Goal: Task Accomplishment & Management: Manage account settings

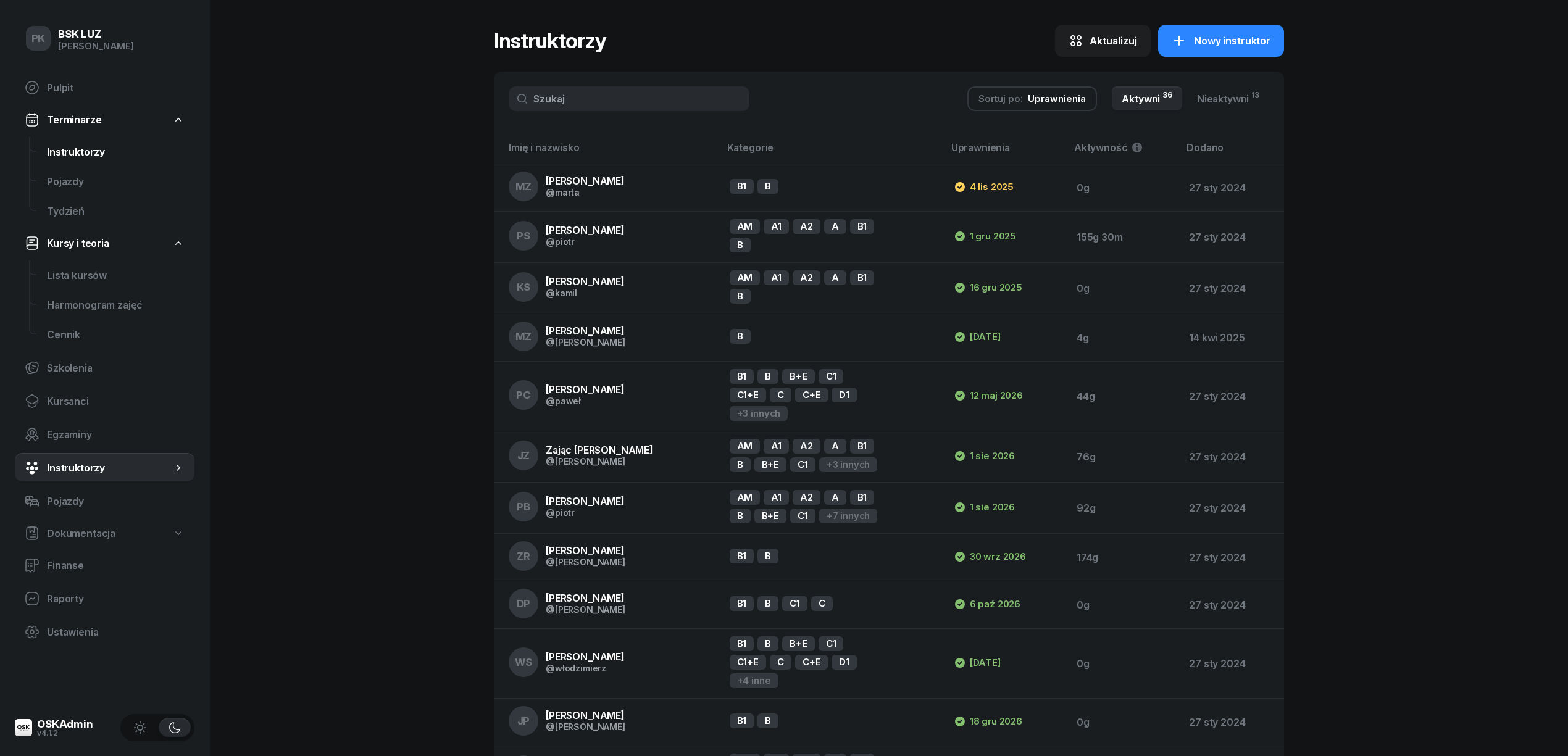
click at [89, 151] on span "Instruktorzy" at bounding box center [115, 152] width 138 height 12
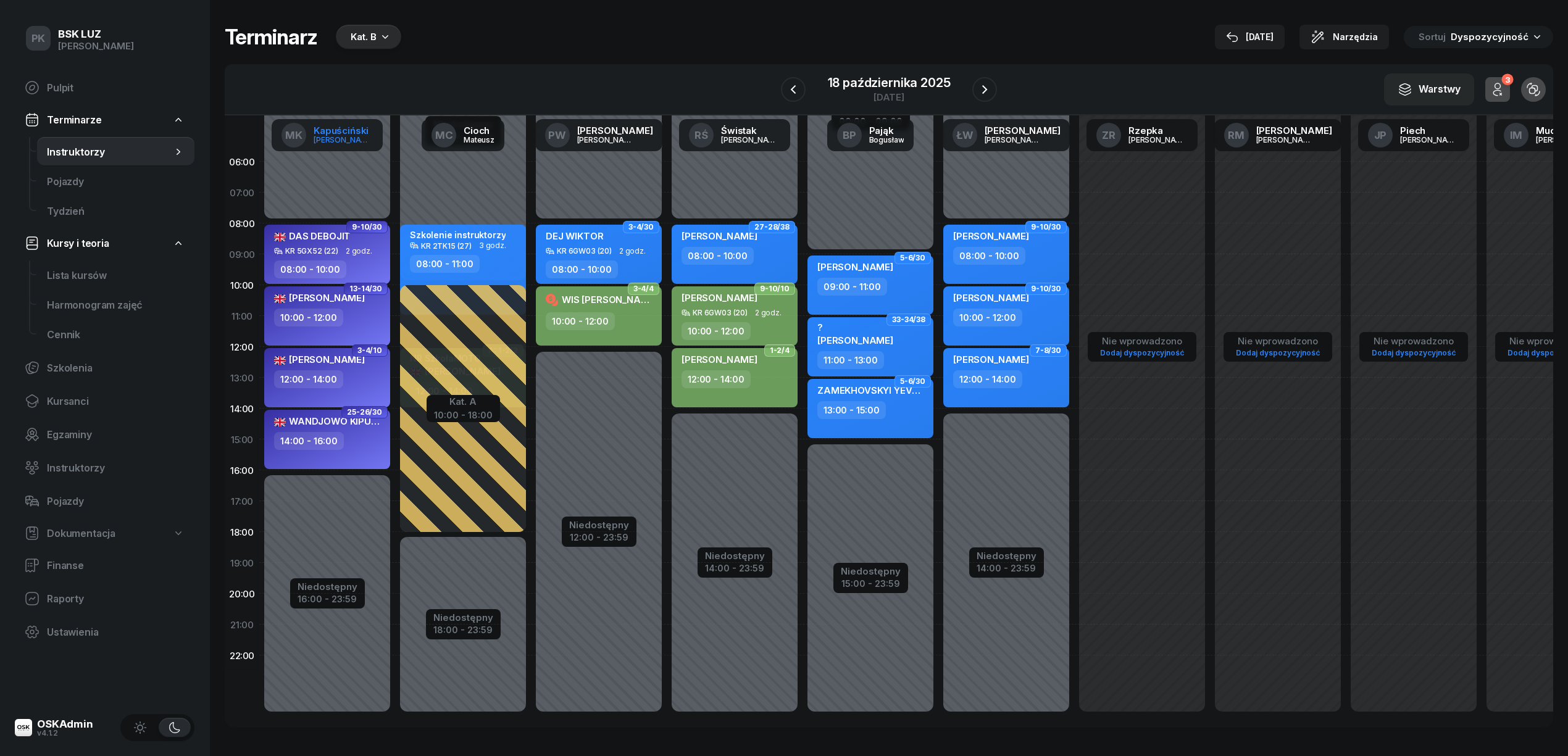
click at [326, 146] on link "MK Kapuściński Marek" at bounding box center [327, 135] width 111 height 32
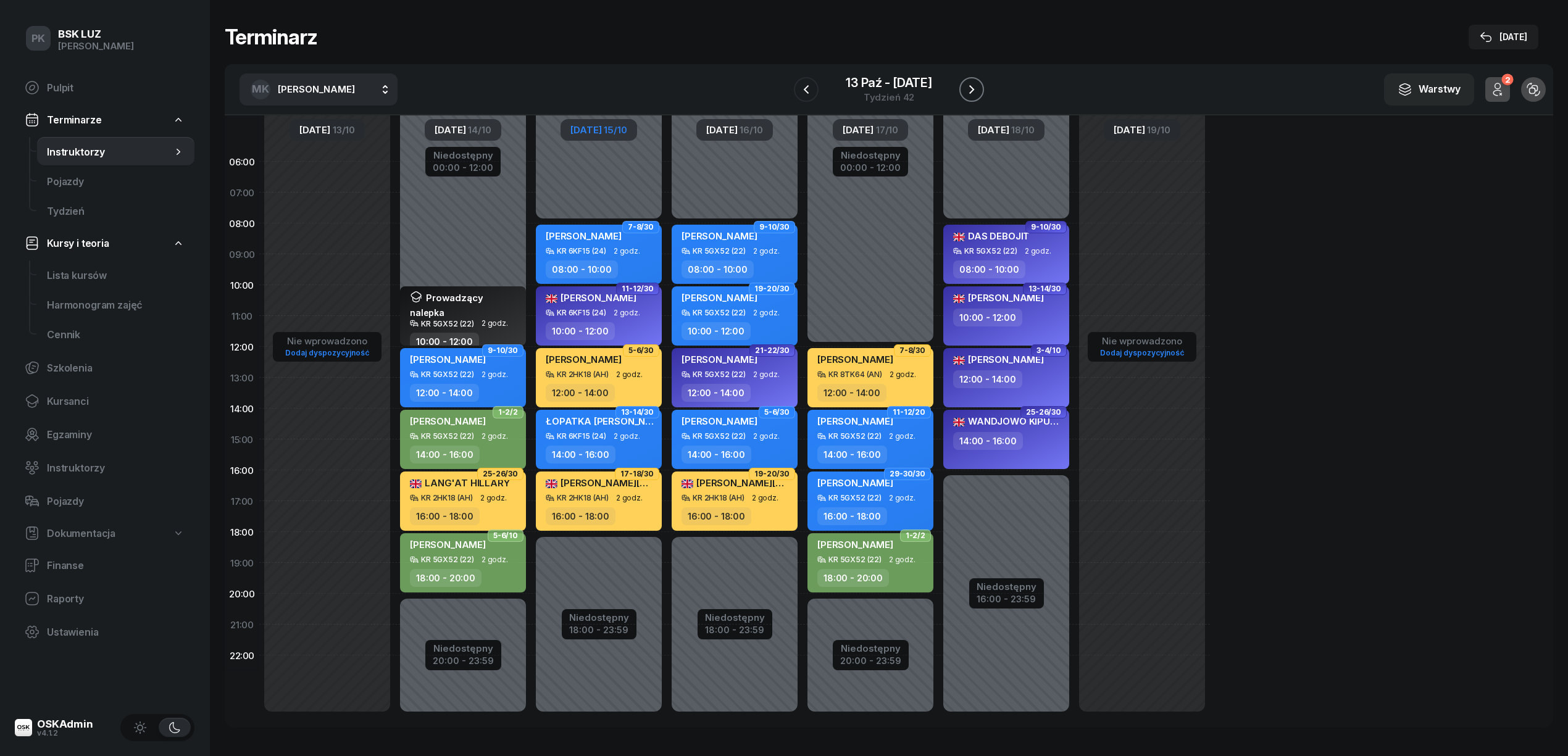
click at [975, 84] on icon "button" at bounding box center [971, 89] width 15 height 15
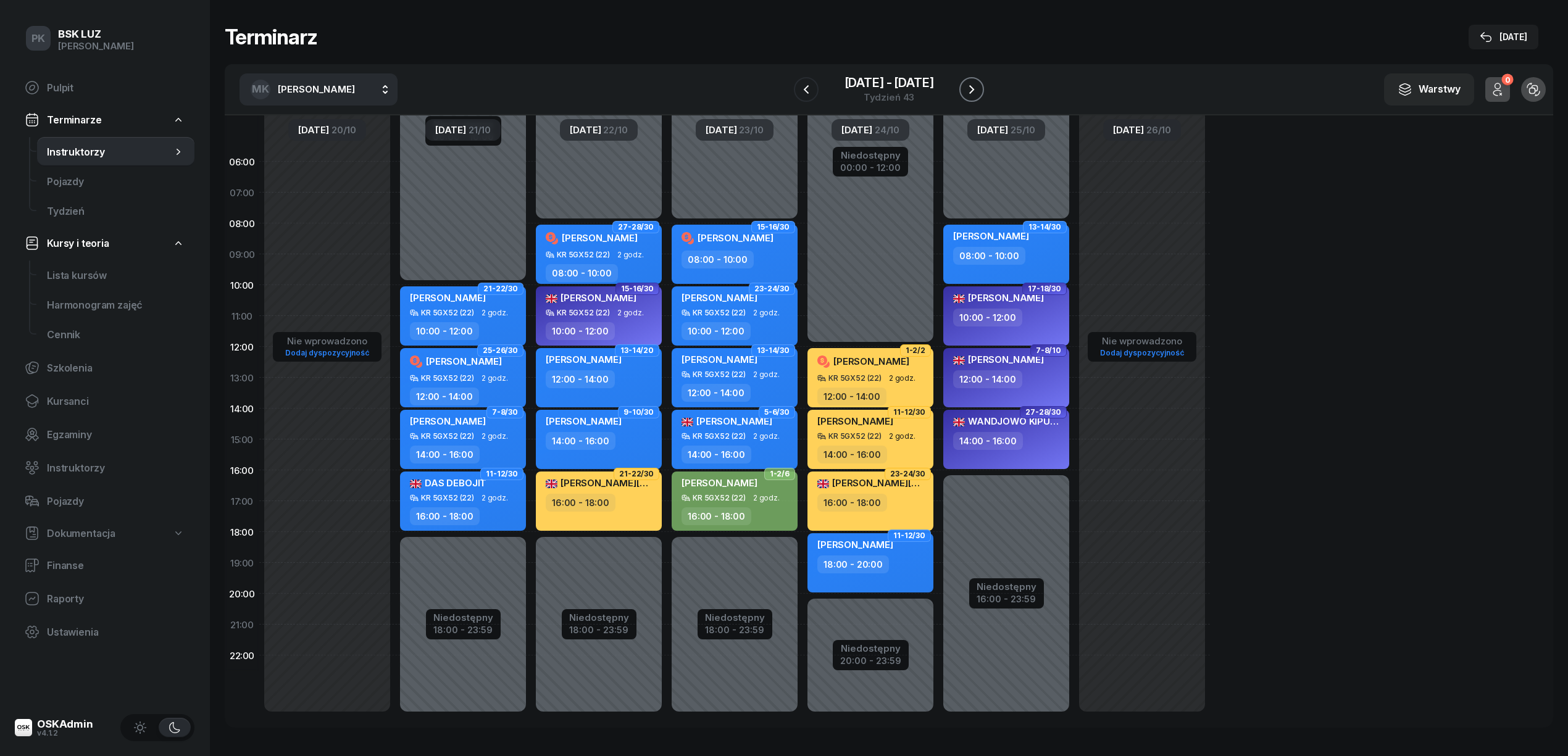
click at [975, 84] on icon "button" at bounding box center [971, 89] width 15 height 15
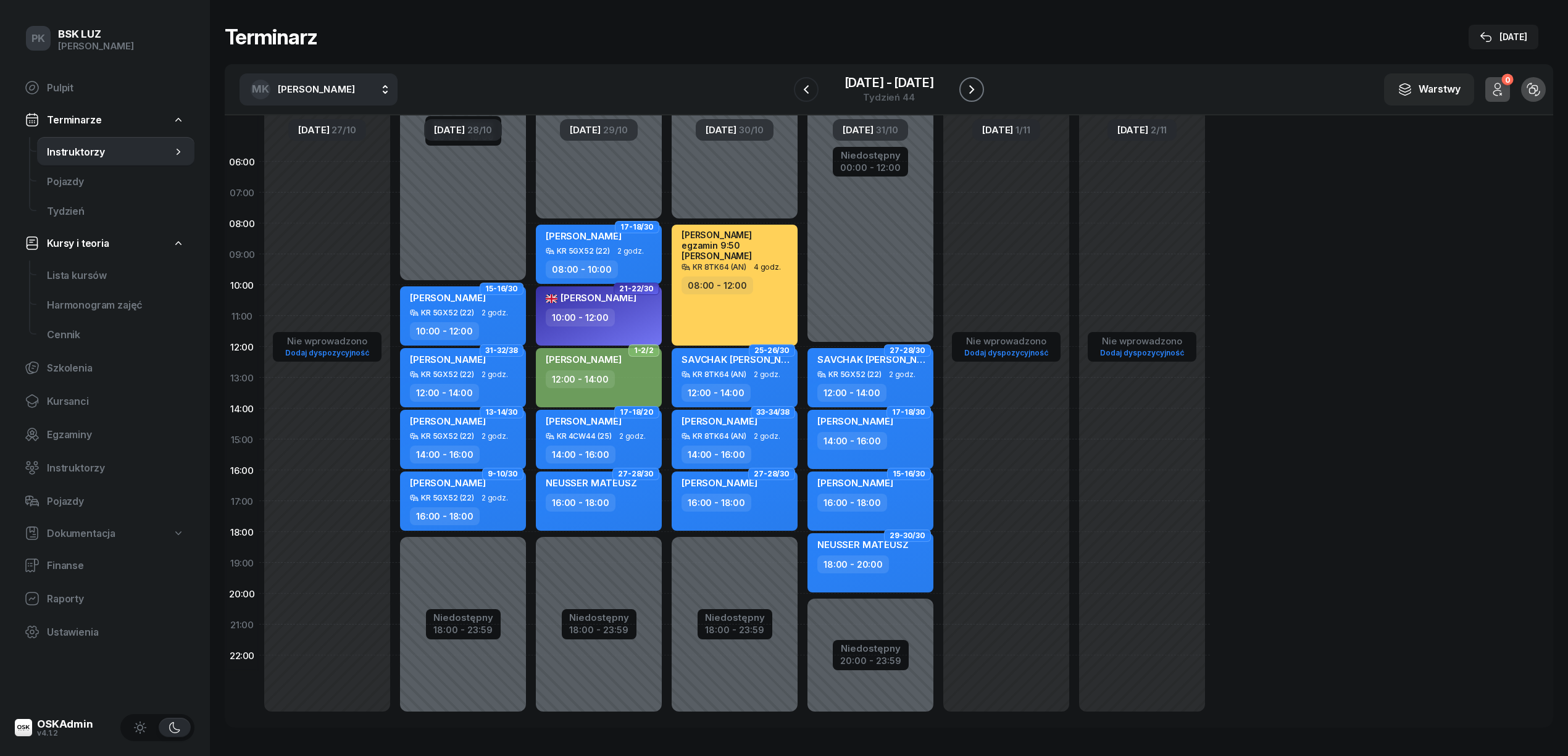
click at [975, 84] on icon "button" at bounding box center [971, 89] width 15 height 15
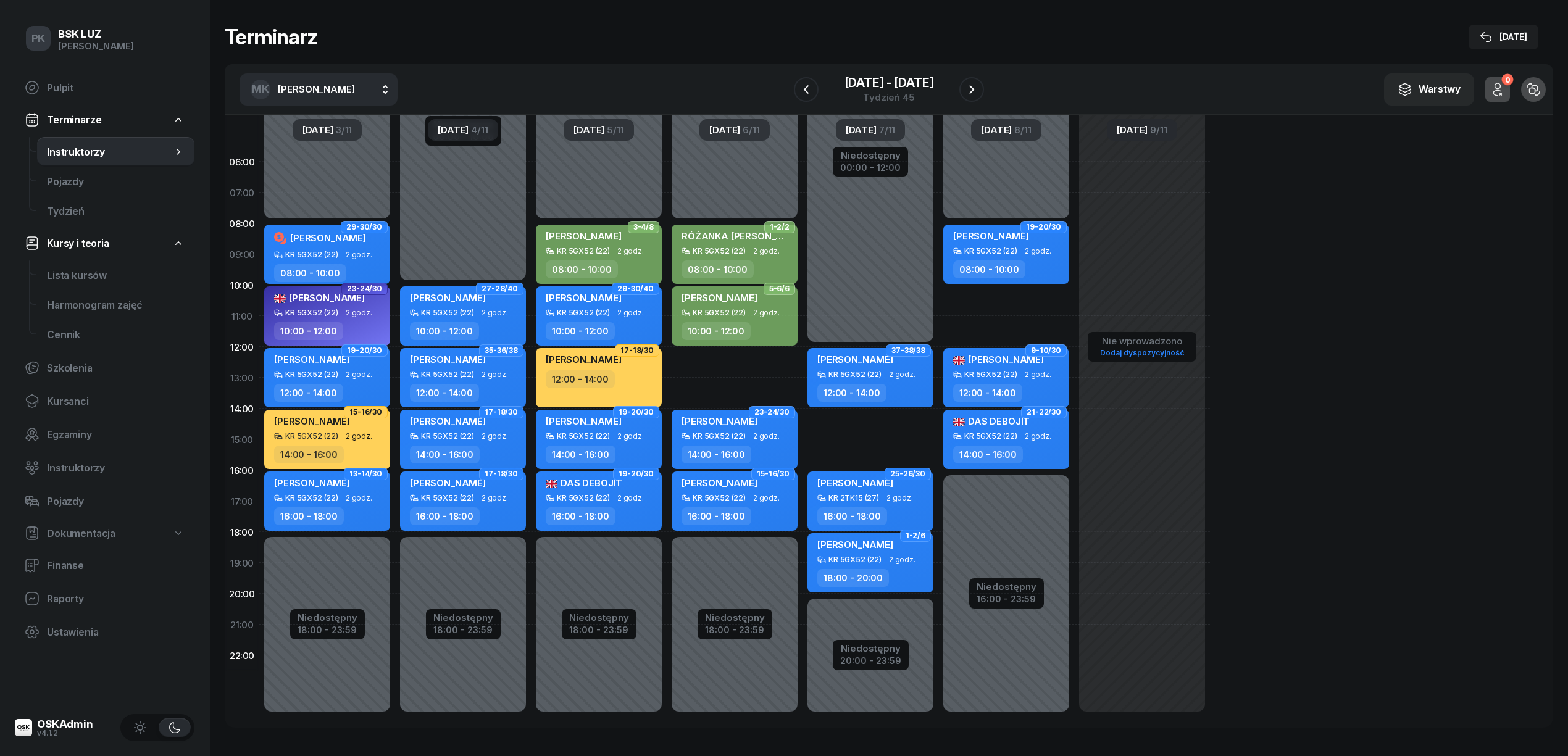
click at [364, 101] on button "MK Kapuściński Marek" at bounding box center [318, 89] width 158 height 32
type input "piech"
click at [354, 164] on div "JP Piech Janusz" at bounding box center [331, 167] width 147 height 19
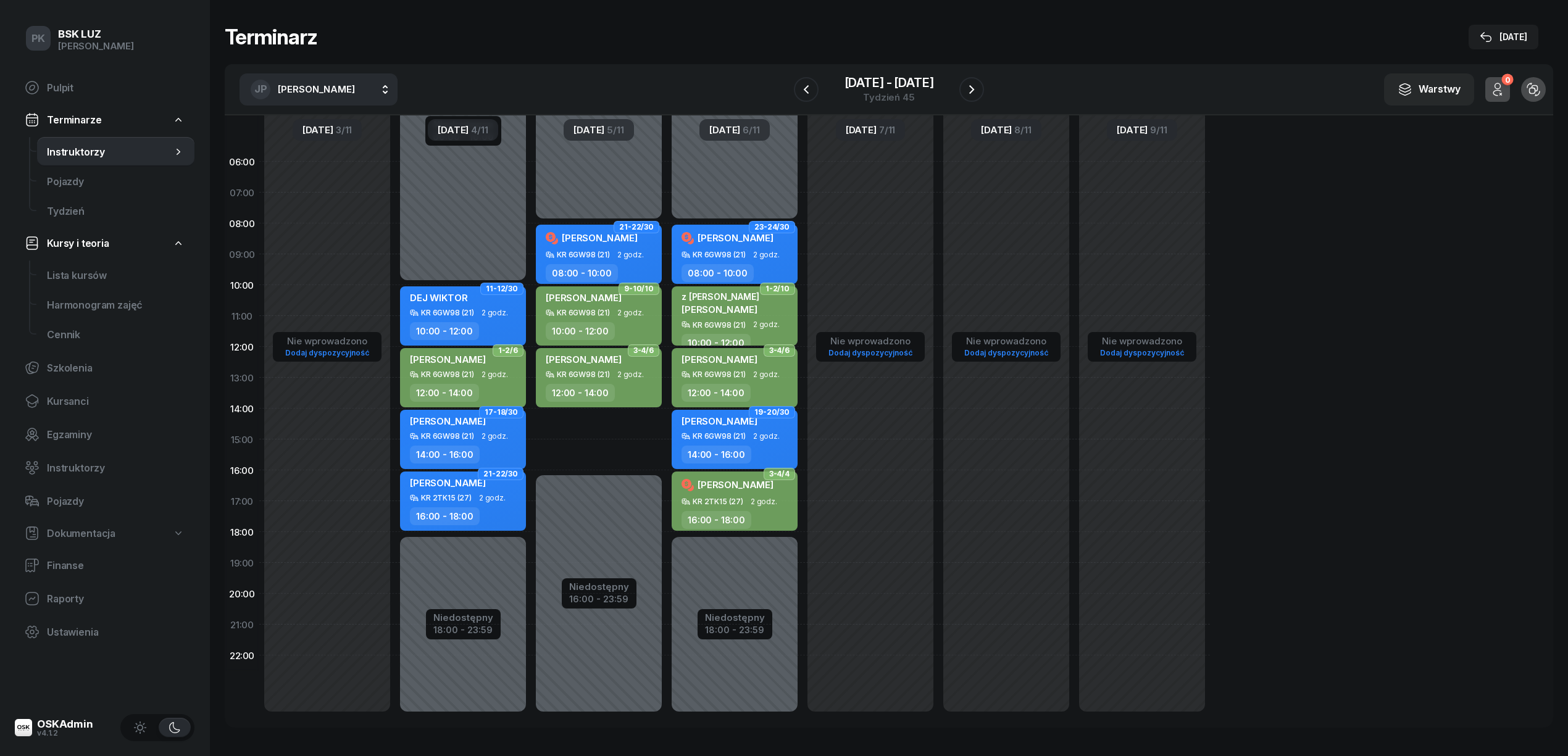
click at [983, 82] on div at bounding box center [971, 89] width 25 height 25
click at [801, 87] on icon "button" at bounding box center [806, 89] width 15 height 15
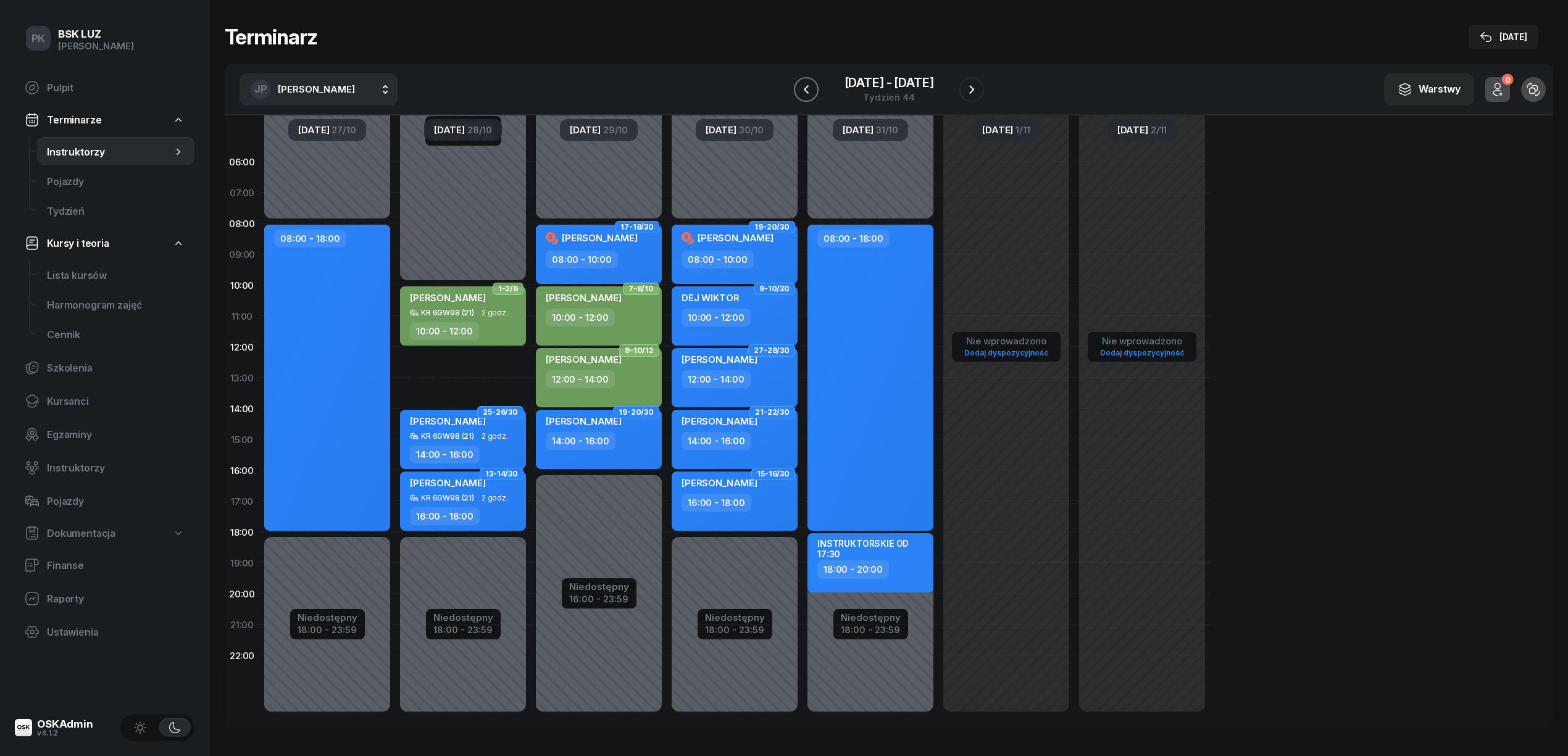
click at [801, 87] on icon "button" at bounding box center [806, 89] width 15 height 15
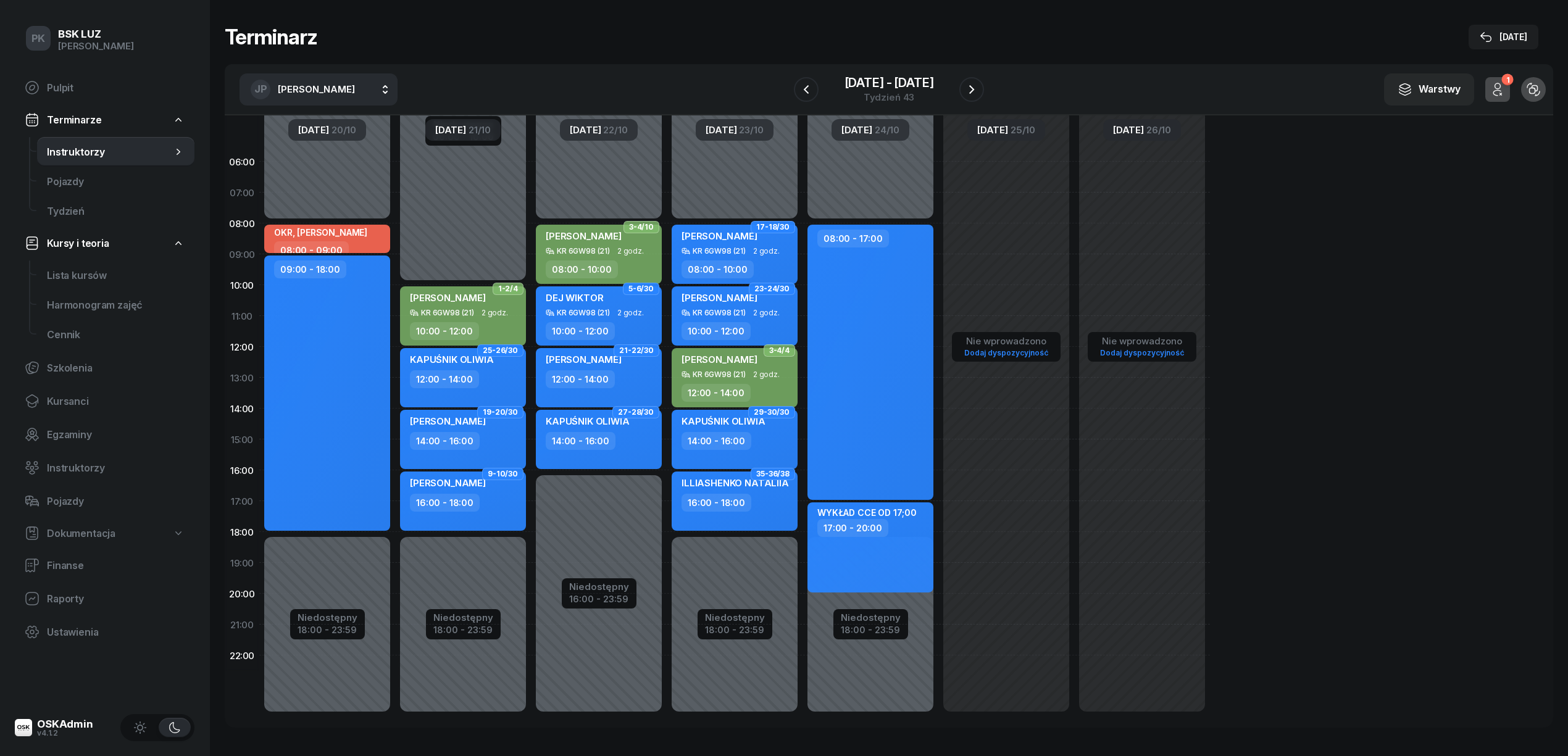
click at [959, 89] on div at bounding box center [971, 89] width 25 height 25
click at [969, 92] on icon "button" at bounding box center [971, 89] width 5 height 9
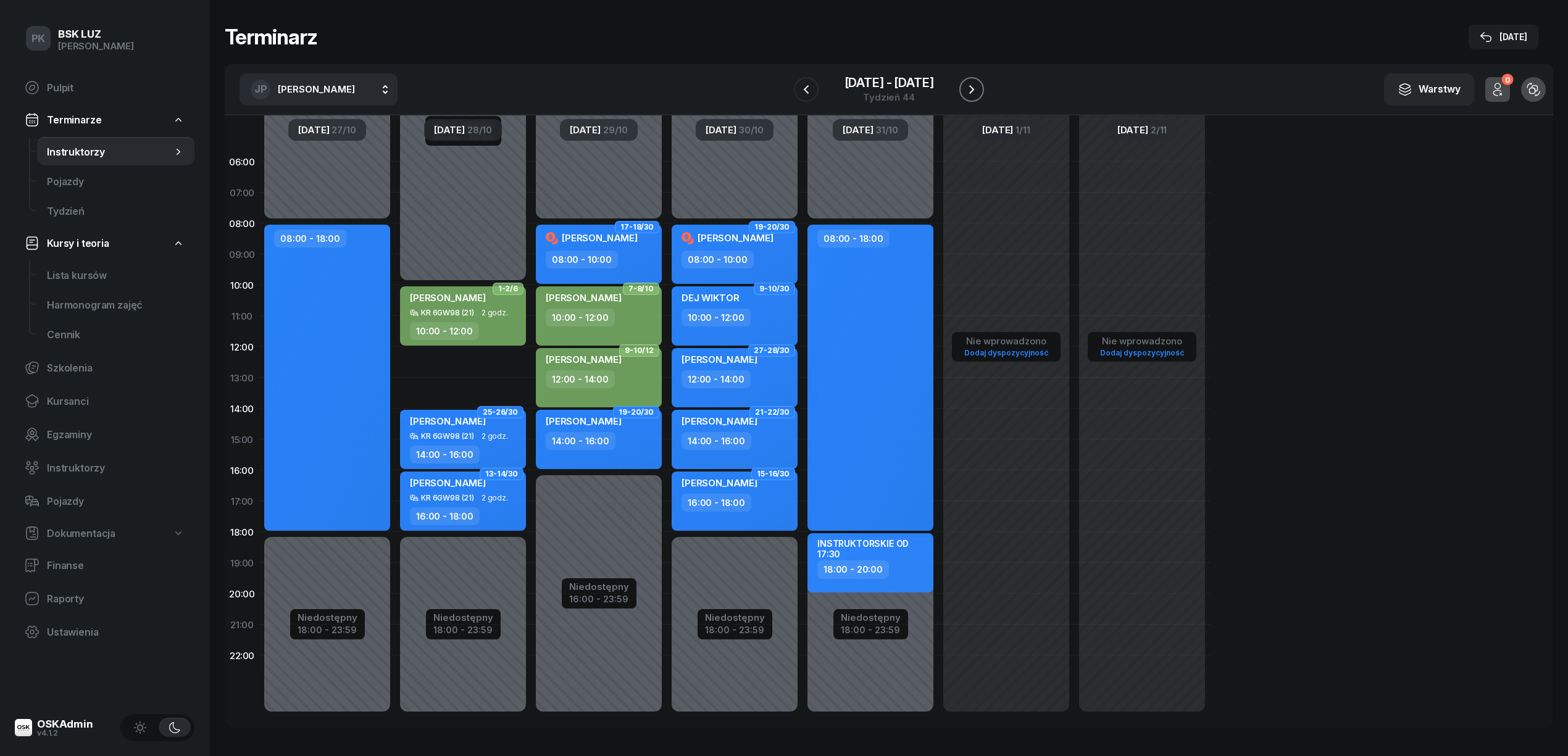
click at [969, 92] on icon "button" at bounding box center [971, 89] width 5 height 9
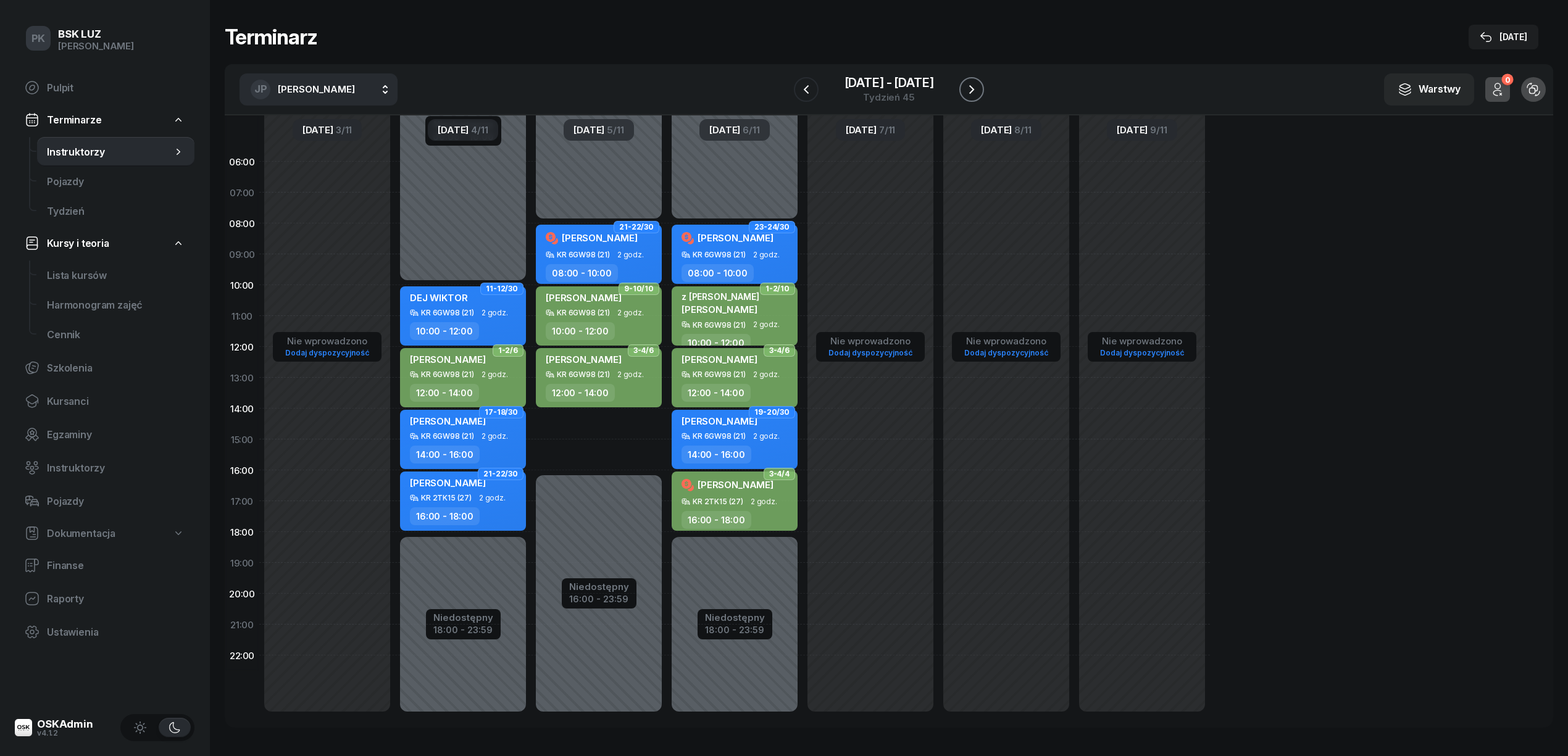
click at [969, 92] on icon "button" at bounding box center [971, 89] width 5 height 9
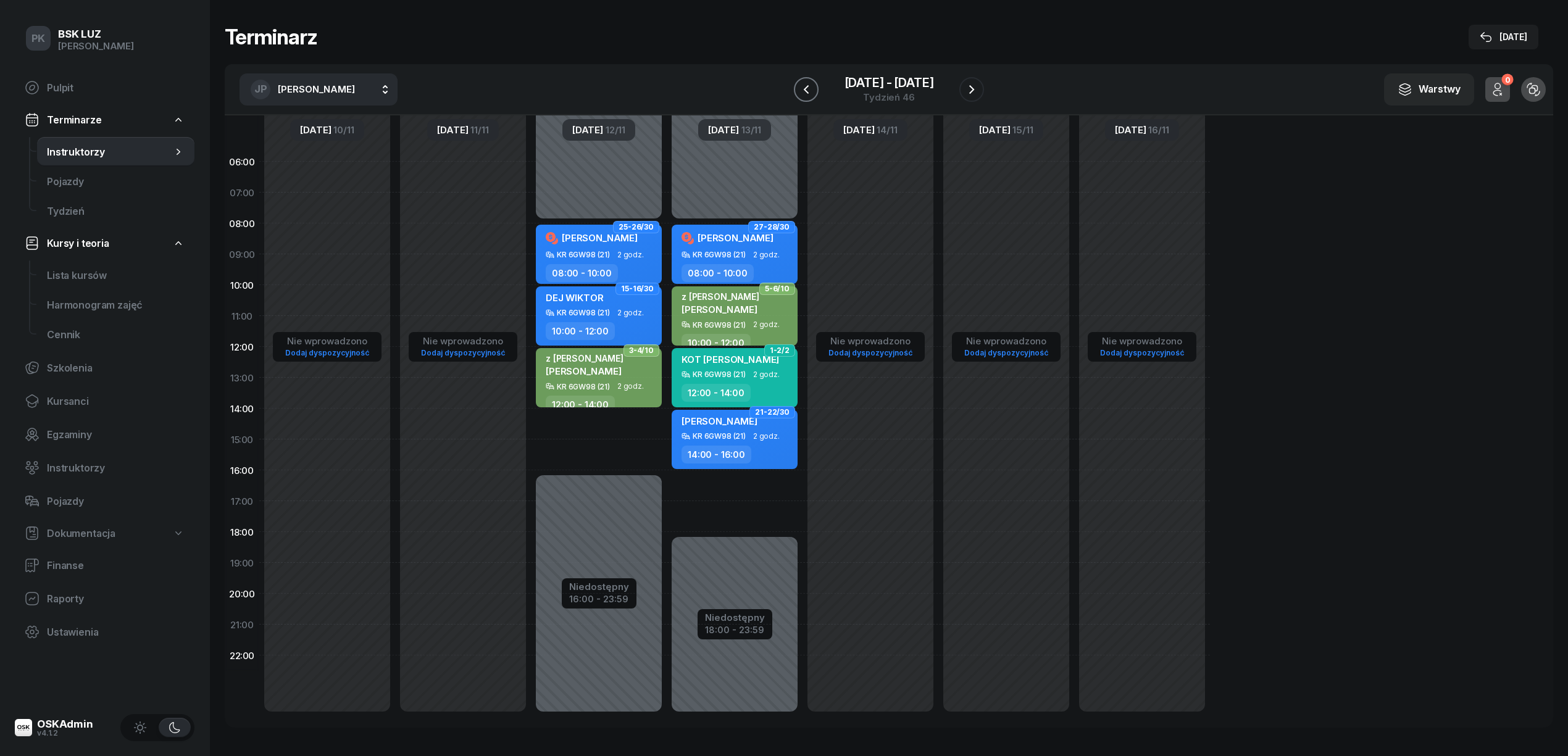
click at [813, 85] on icon "button" at bounding box center [806, 89] width 15 height 15
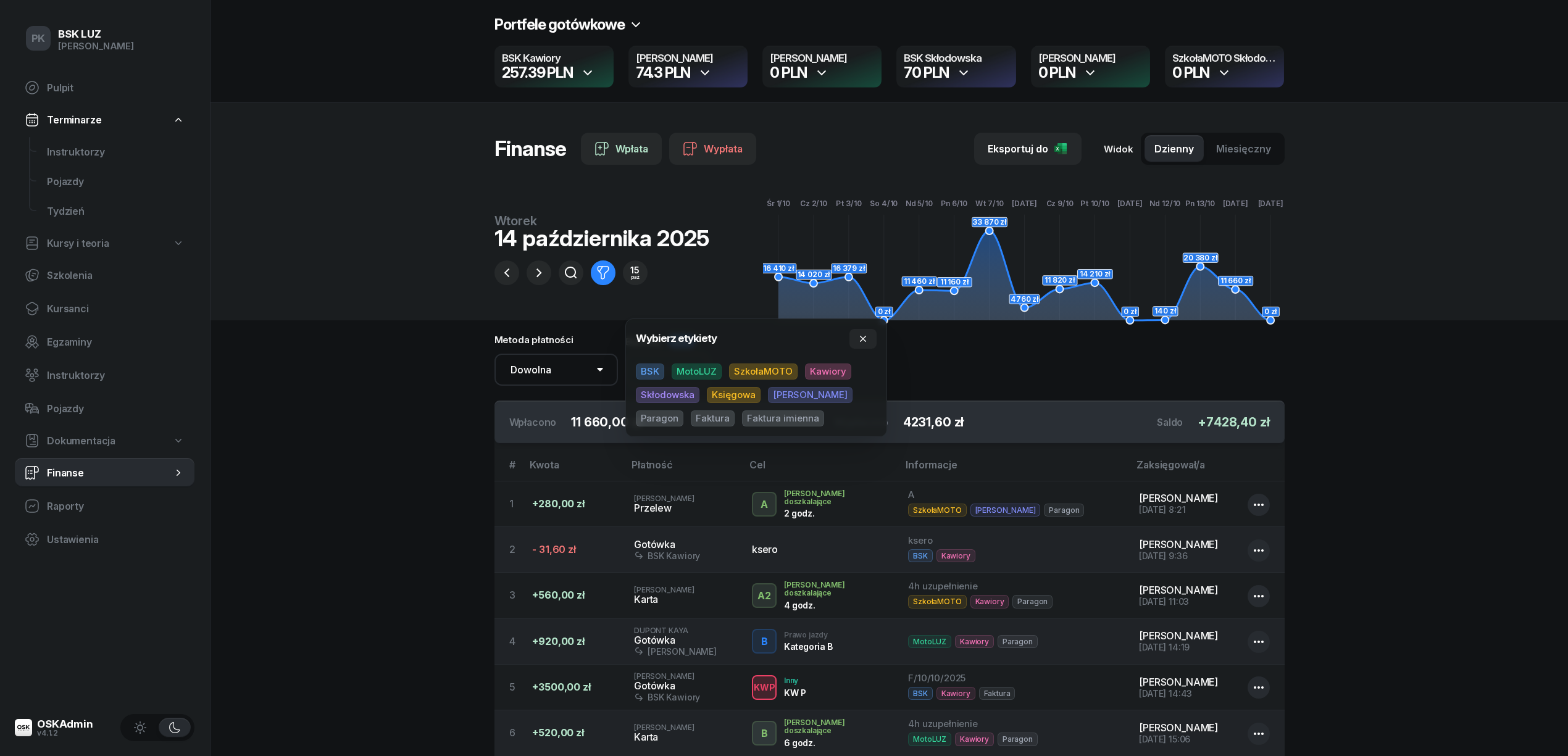
scroll to position [74, 0]
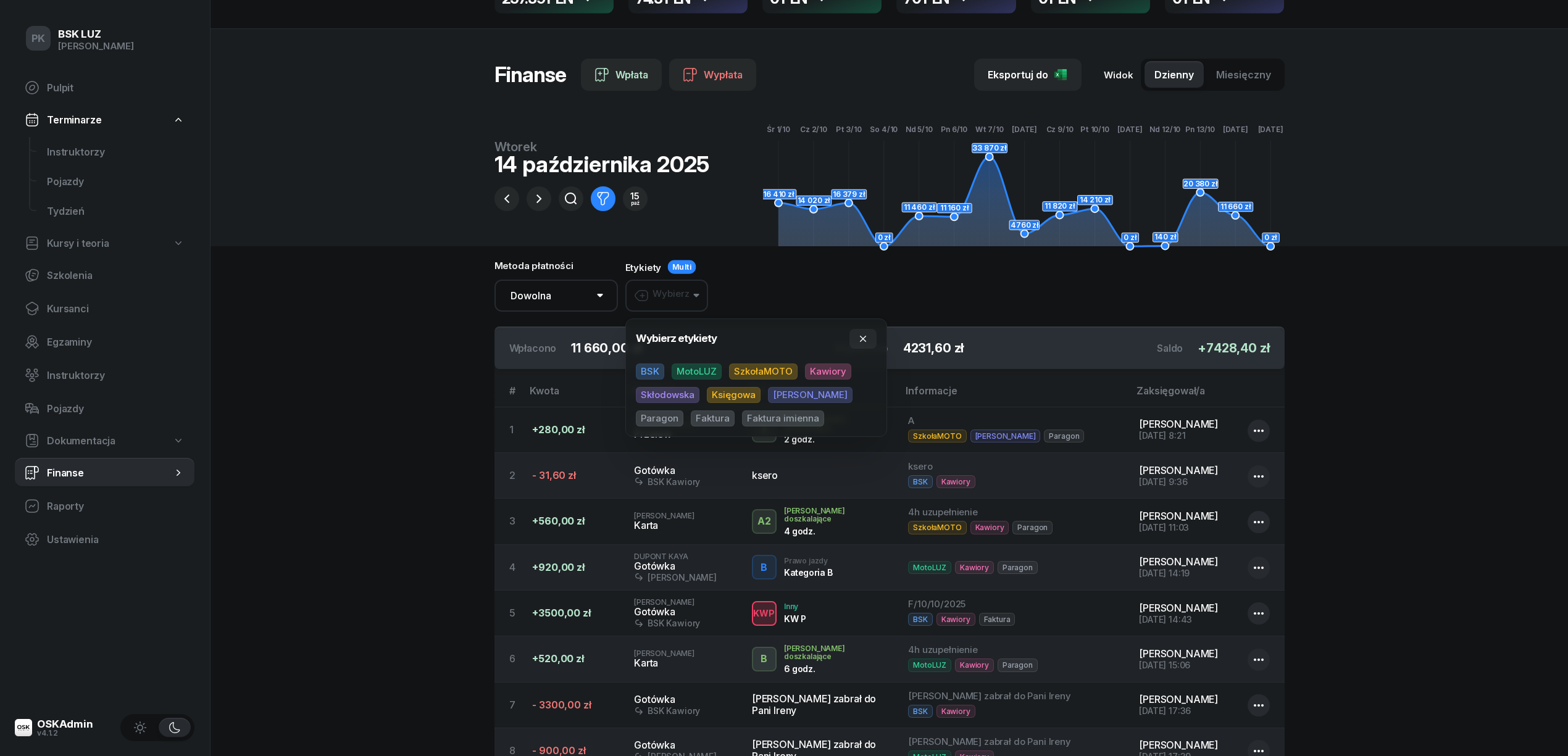
click at [84, 467] on span "Finanse" at bounding box center [110, 473] width 126 height 12
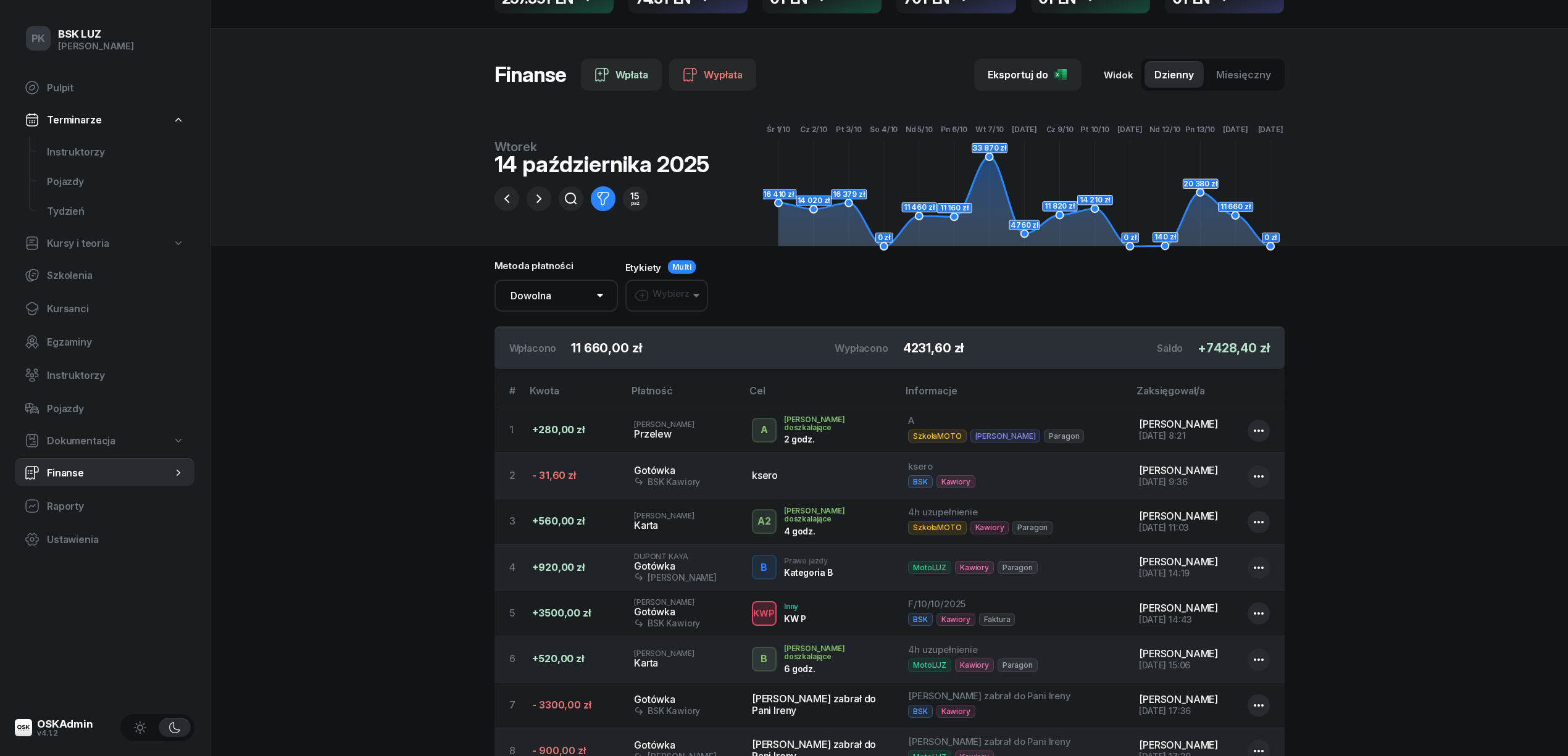
scroll to position [0, 0]
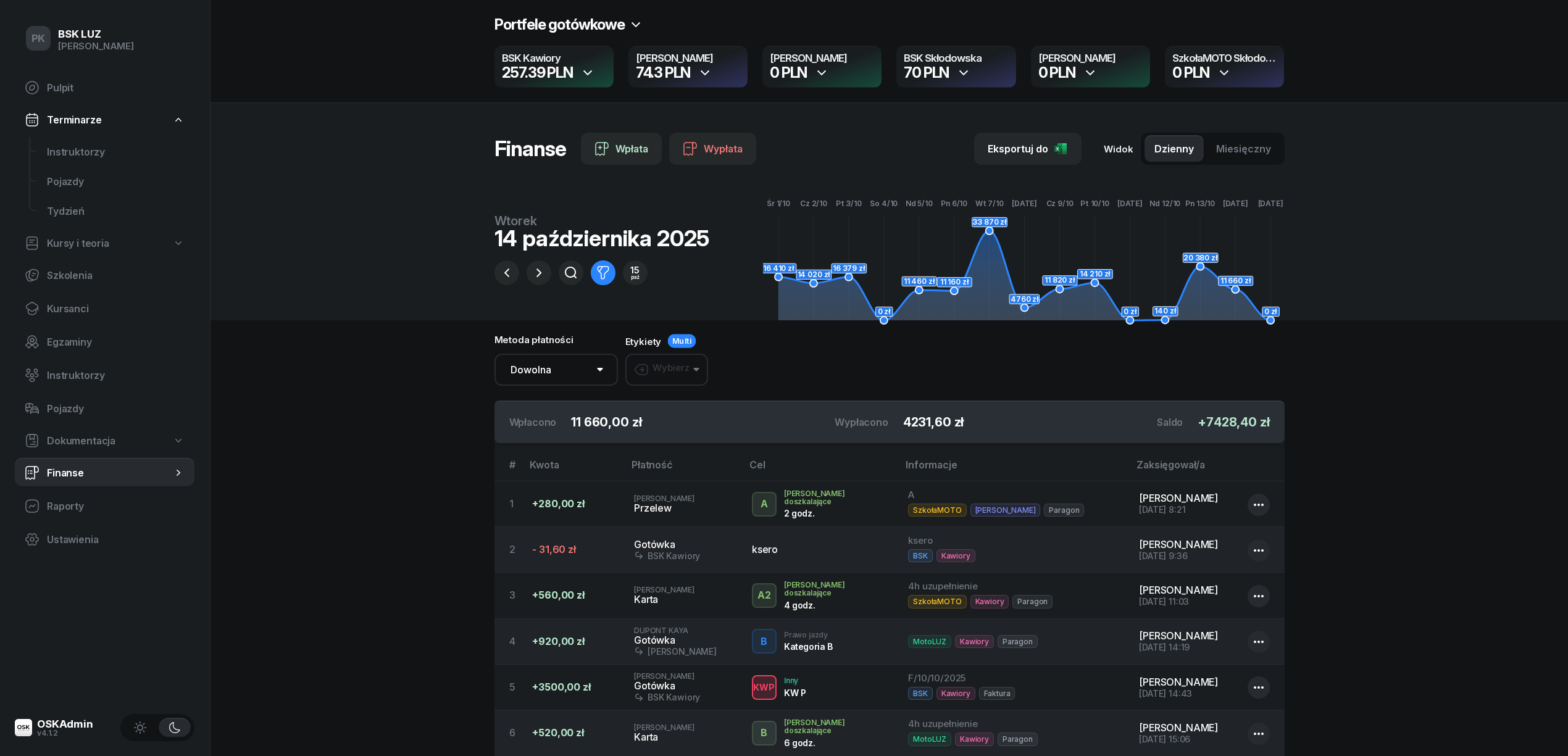
click at [685, 337] on span "Multi" at bounding box center [681, 340] width 19 height 9
click at [672, 343] on span "Multi" at bounding box center [681, 340] width 19 height 9
click at [678, 366] on div "Wybierz" at bounding box center [661, 369] width 56 height 15
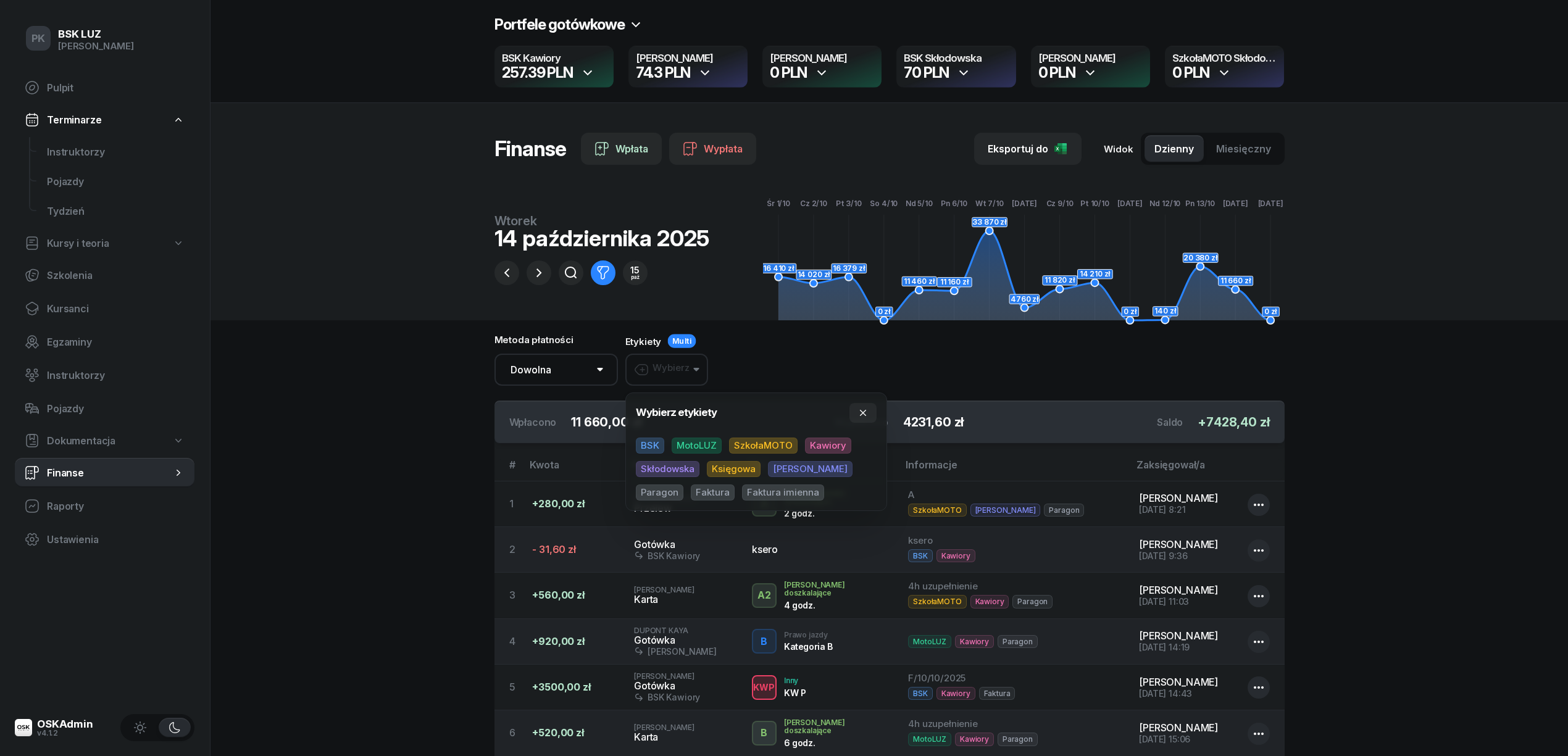
click at [654, 434] on div "Wybierz etykiety BSK MotoLUZ SzkołaMOTO Kawiory Skłodowska Księgowa Rafał Parag…" at bounding box center [756, 452] width 241 height 97
click at [648, 446] on span "BSK" at bounding box center [649, 445] width 28 height 16
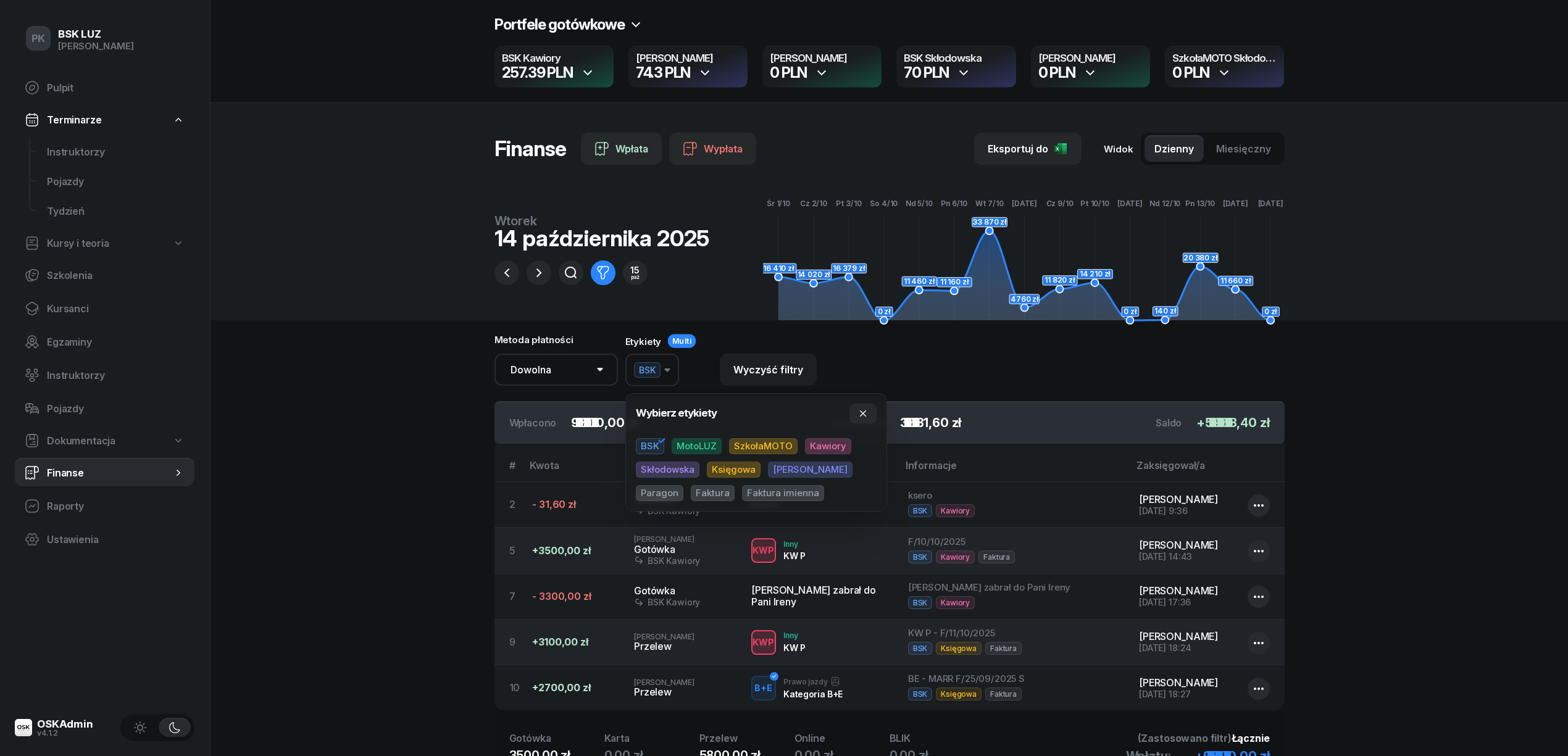
click at [672, 377] on button "BSK" at bounding box center [652, 369] width 53 height 32
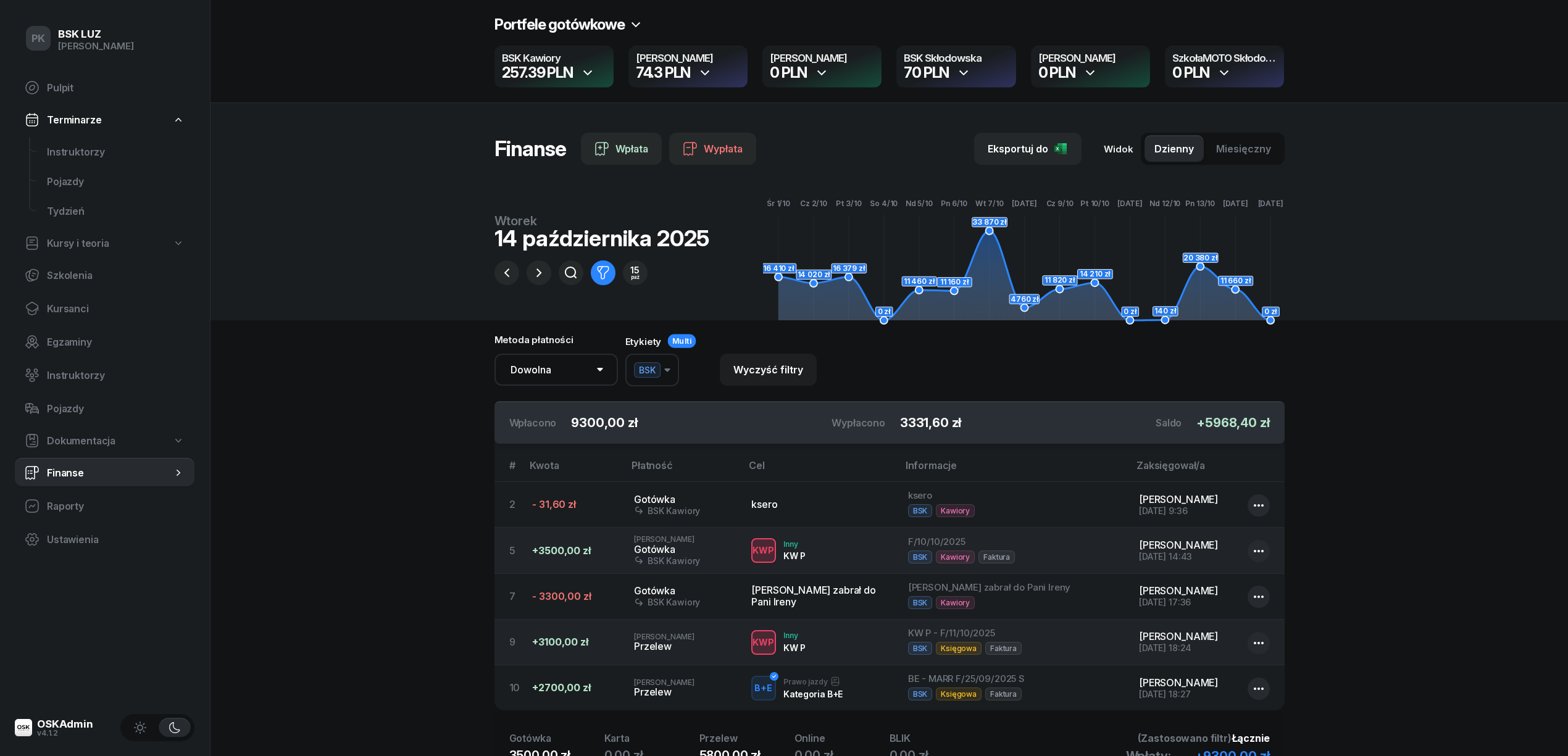
click at [667, 368] on button "BSK" at bounding box center [652, 369] width 53 height 32
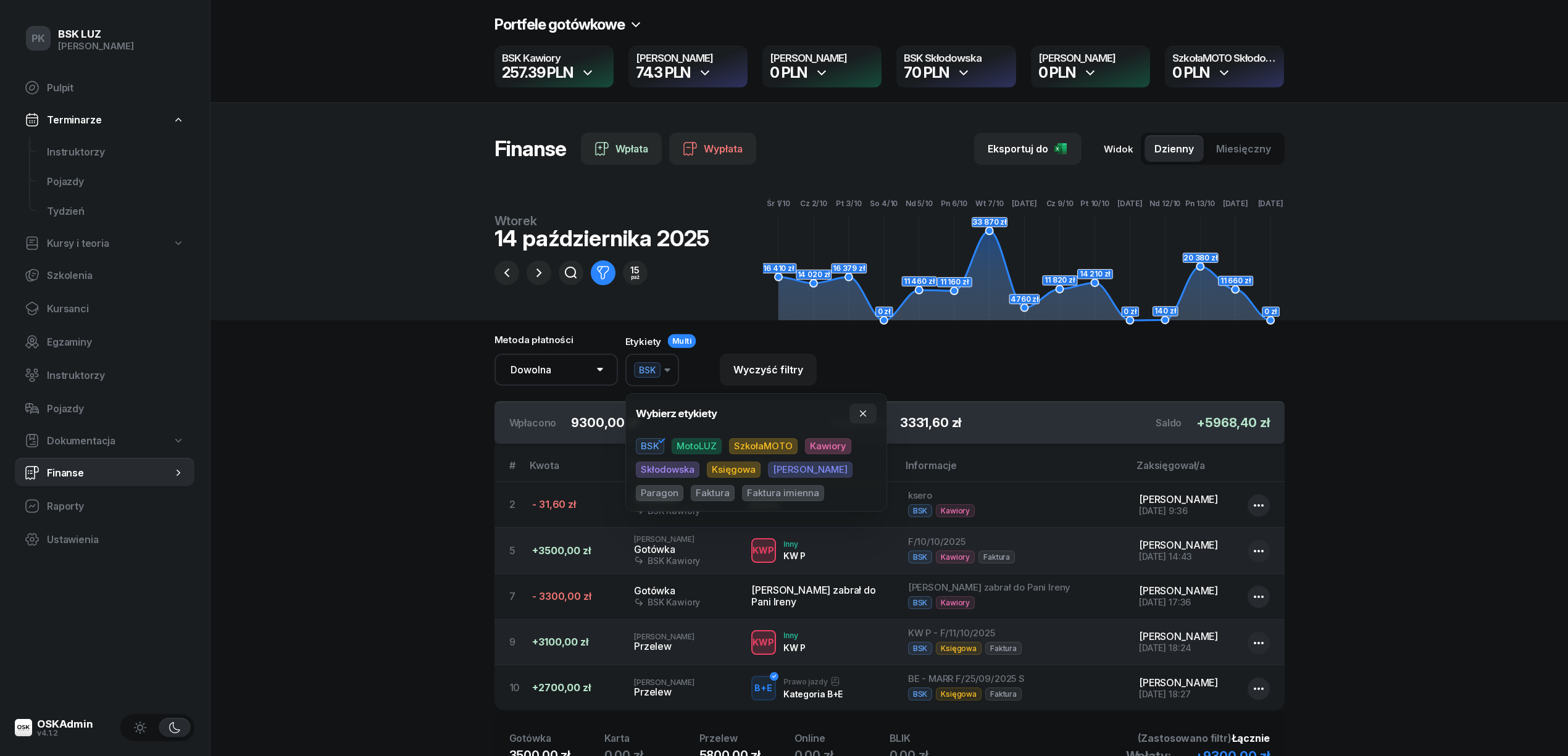
click at [685, 441] on span "MotoLUZ" at bounding box center [696, 446] width 50 height 16
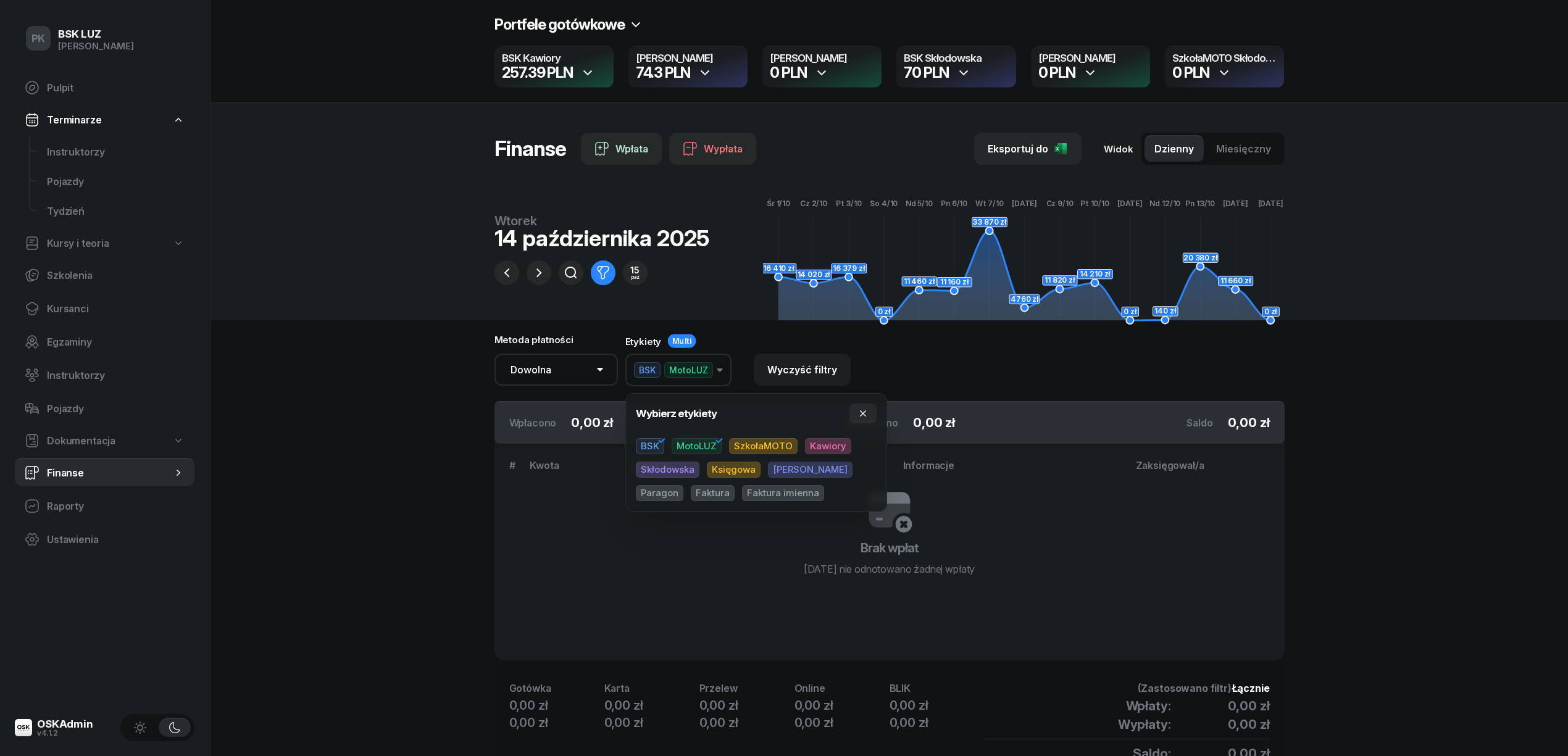
click at [734, 339] on div "Metoda płatności Dowolna Gotówka Karta Przelew Online BLIK Etykiety Multi BSK M…" at bounding box center [889, 368] width 790 height 66
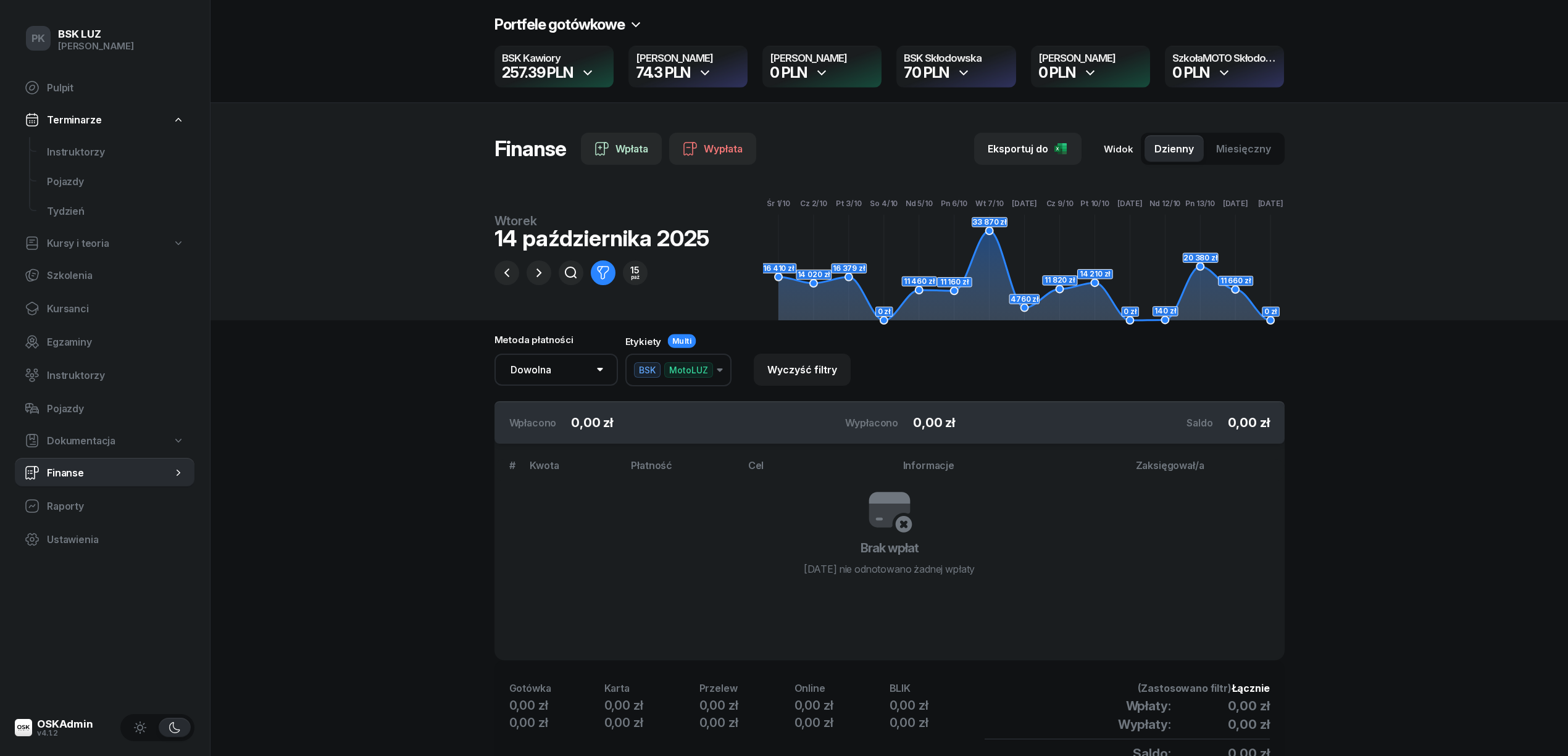
click at [695, 366] on span "MotoLUZ" at bounding box center [688, 369] width 49 height 15
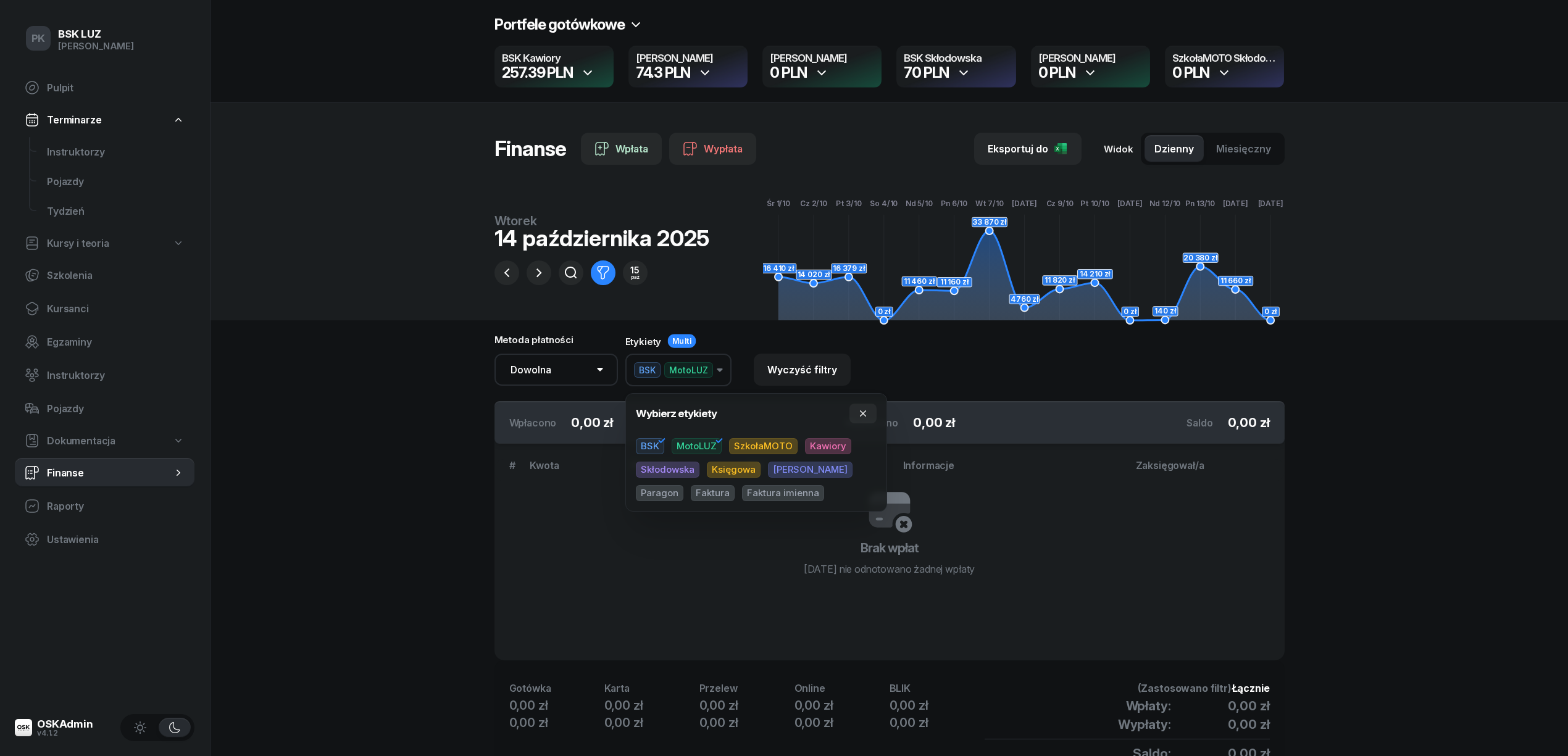
click at [711, 440] on span "MotoLUZ" at bounding box center [696, 446] width 50 height 16
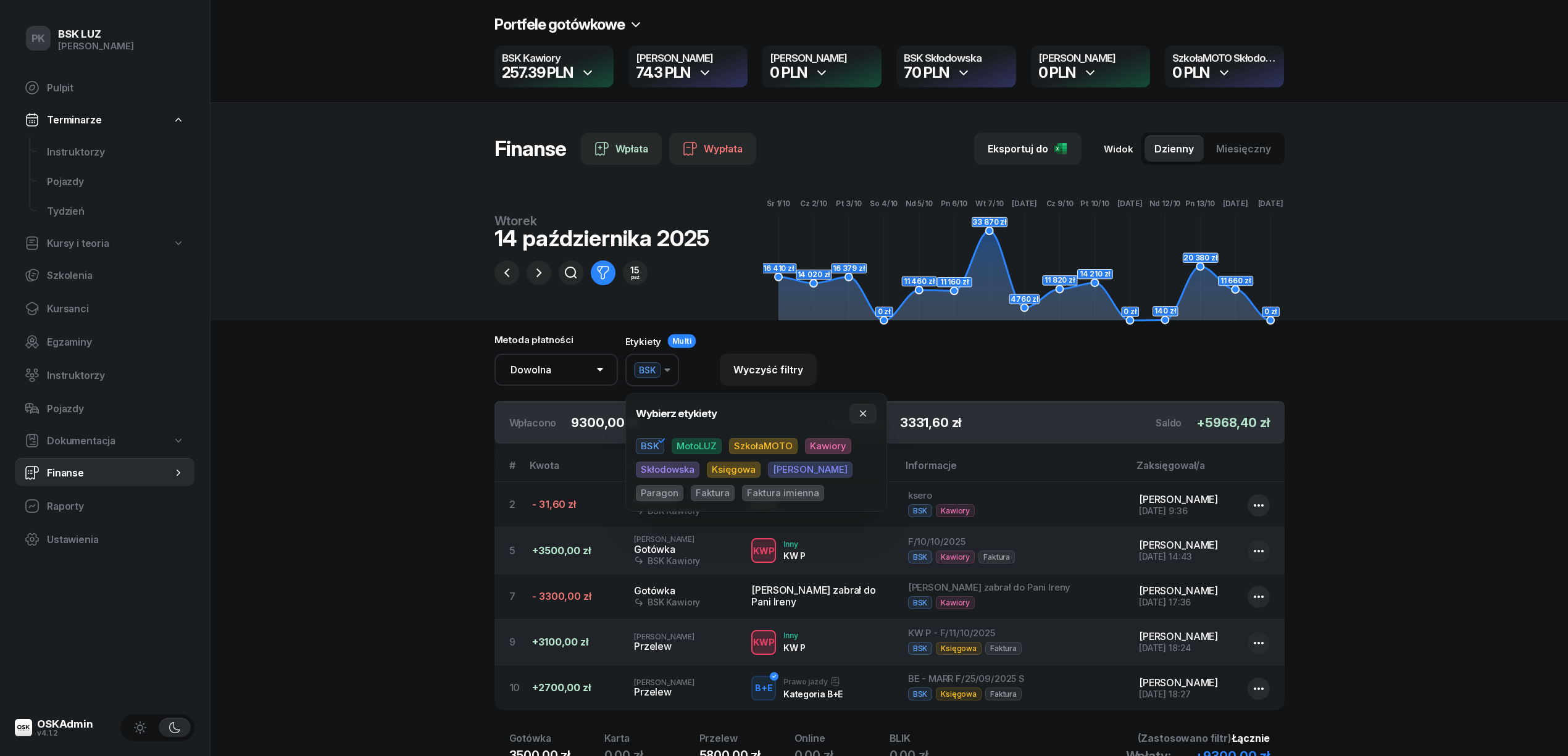
click at [356, 540] on section "Portfele gotówkowe BSK Kawiory 257.39 PLN MotoLUZ Kawiory 74.3 PLN SzkołaMOTO K…" at bounding box center [889, 439] width 1357 height 879
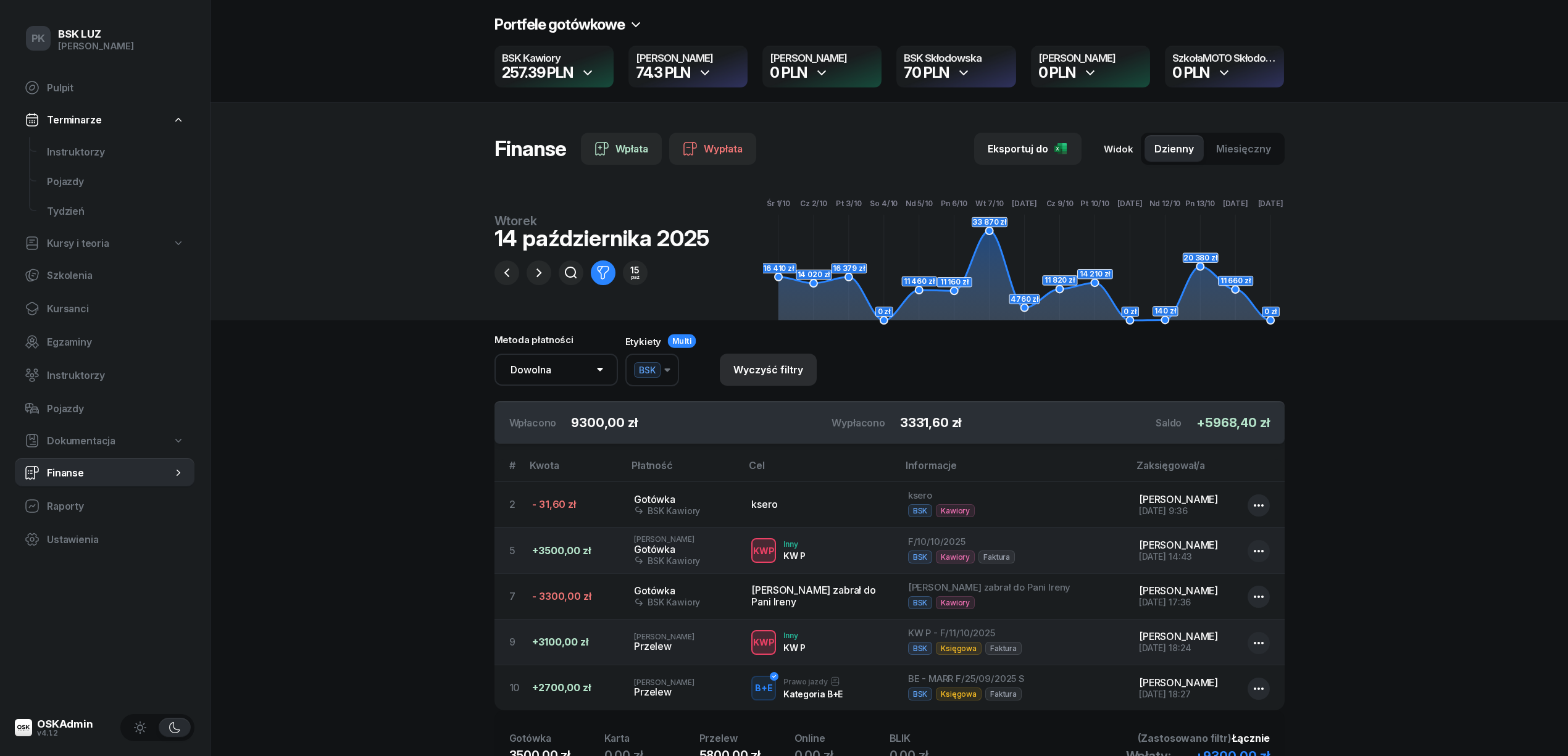
click at [734, 368] on div "Wyczyść filtry" at bounding box center [768, 370] width 70 height 12
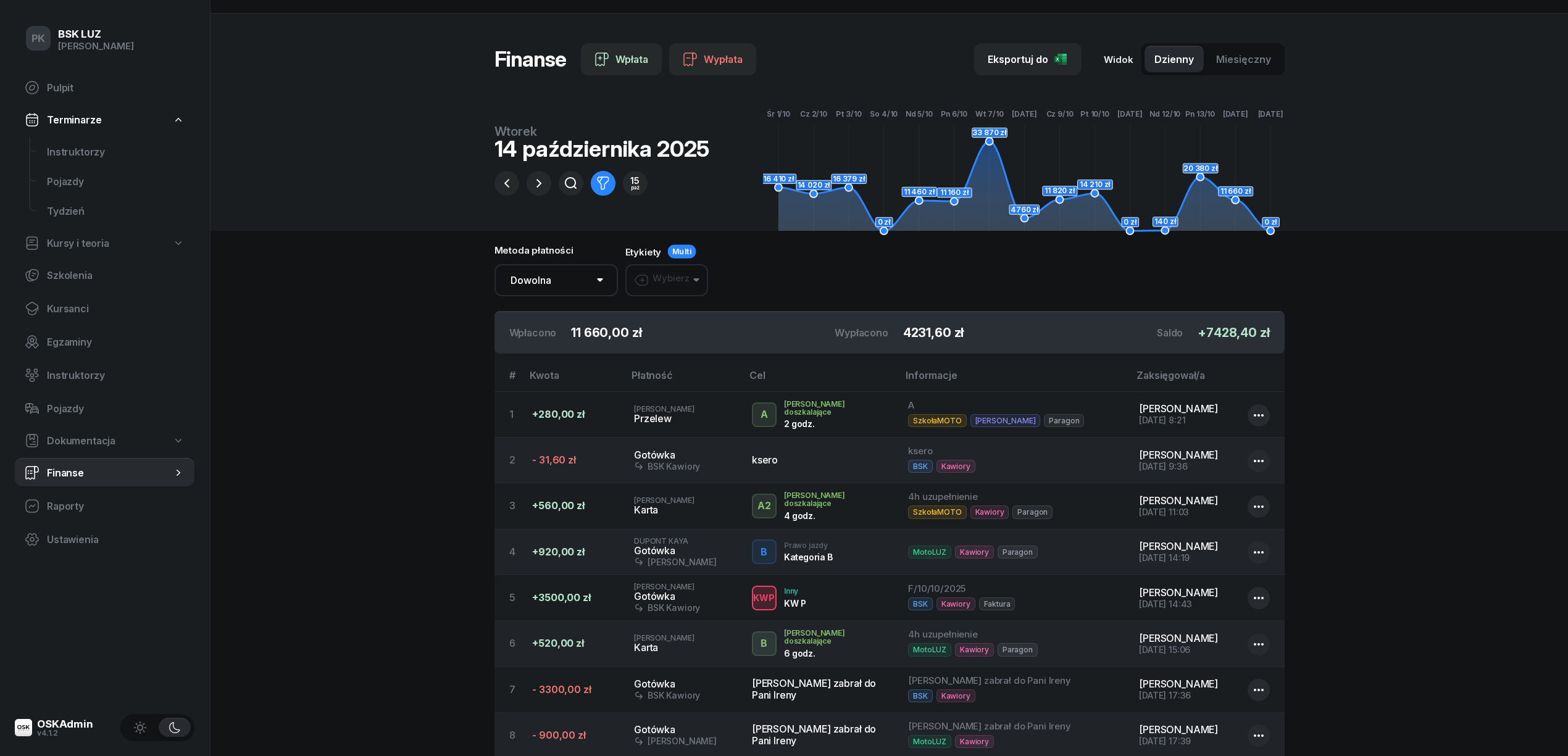
scroll to position [164, 0]
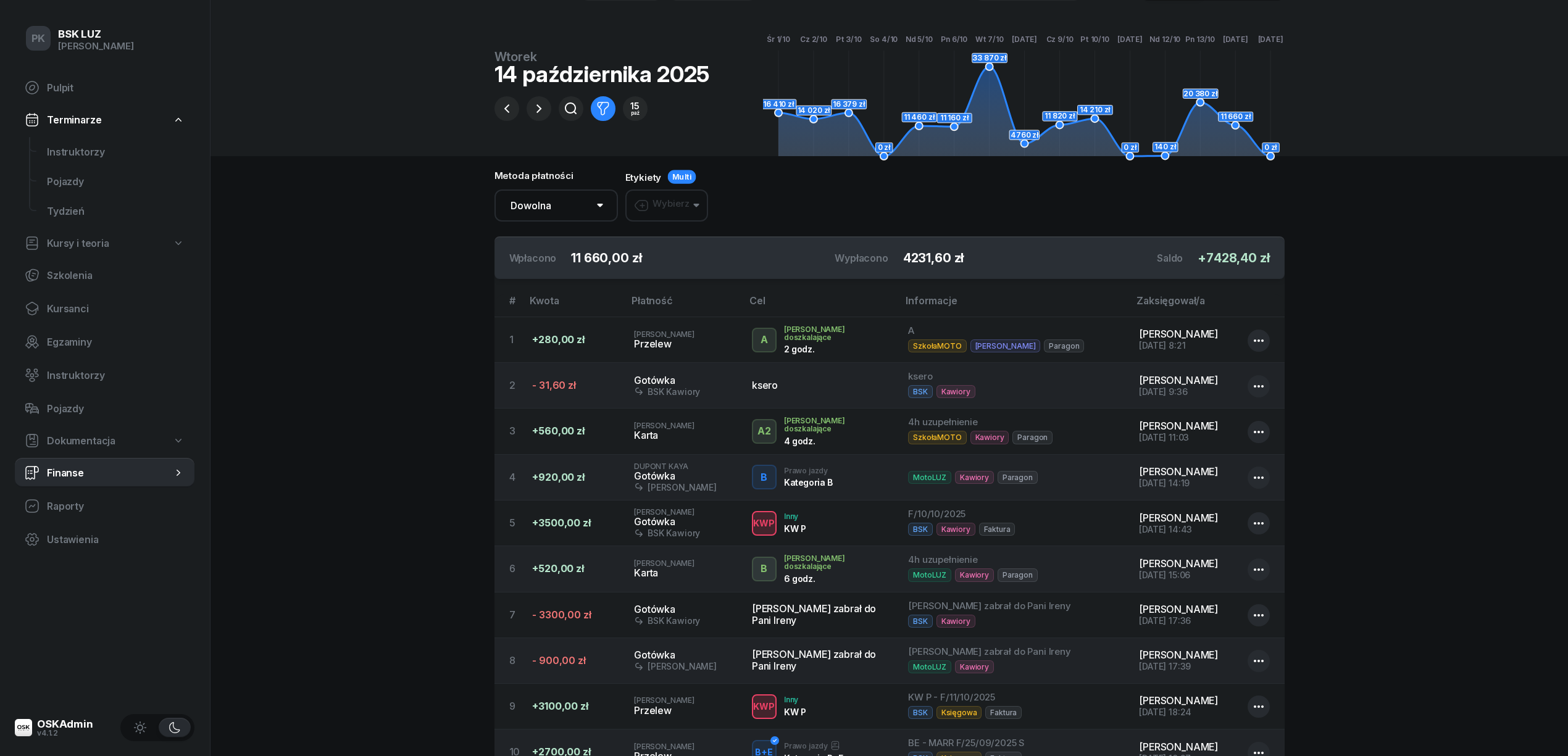
click at [696, 203] on icon "button" at bounding box center [696, 205] width 6 height 4
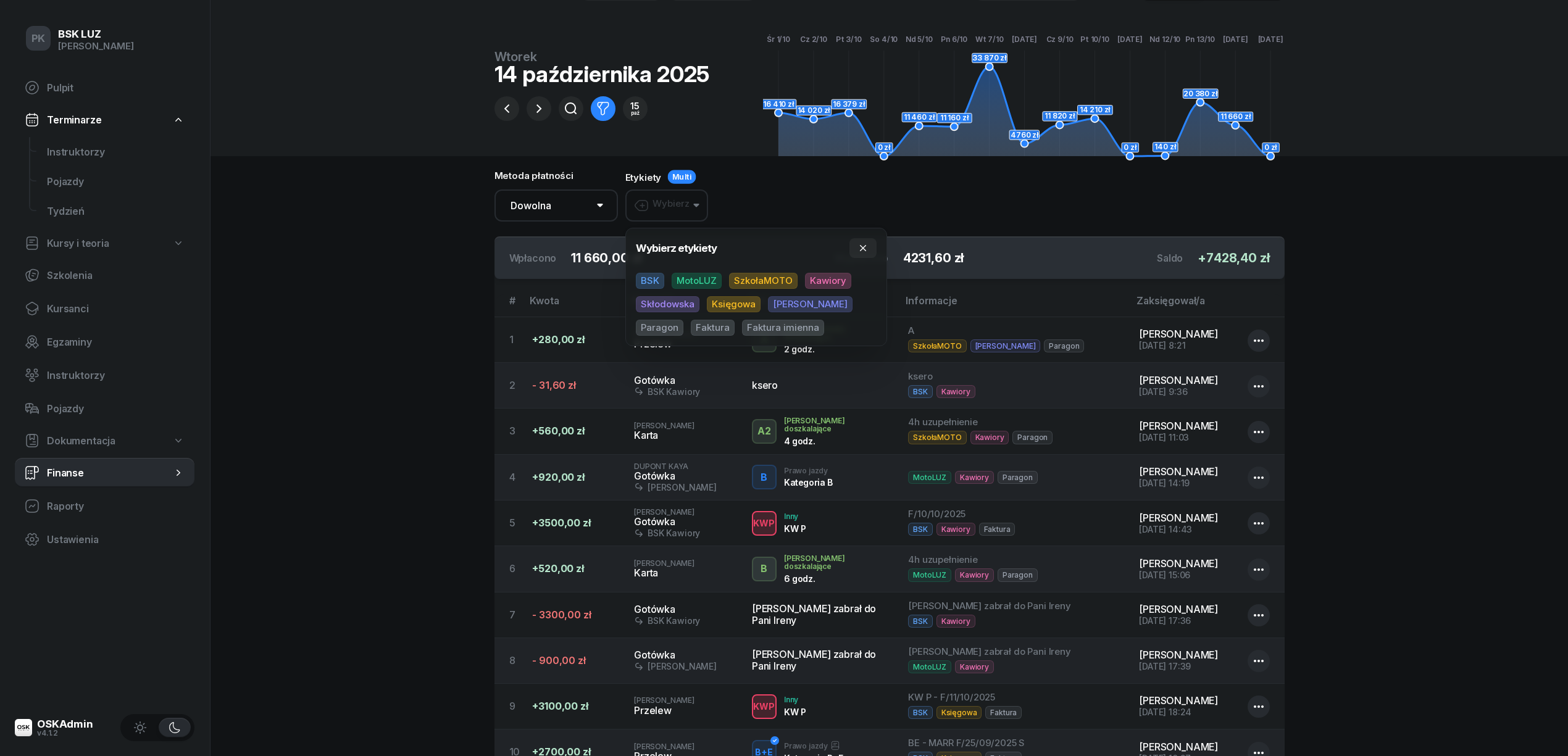
click at [655, 283] on span "BSK" at bounding box center [649, 281] width 28 height 16
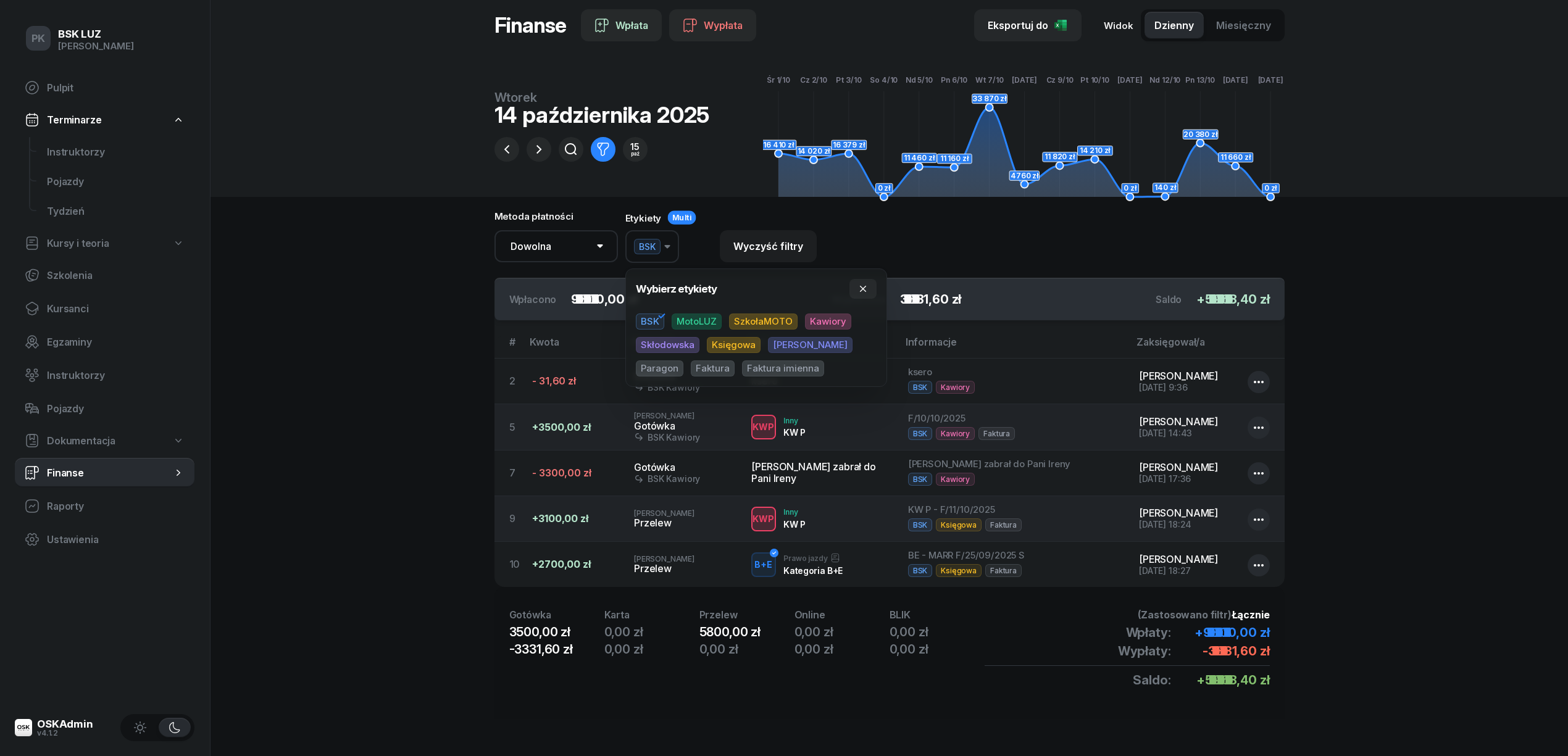
scroll to position [125, 0]
click at [673, 245] on button "BSK" at bounding box center [652, 246] width 53 height 32
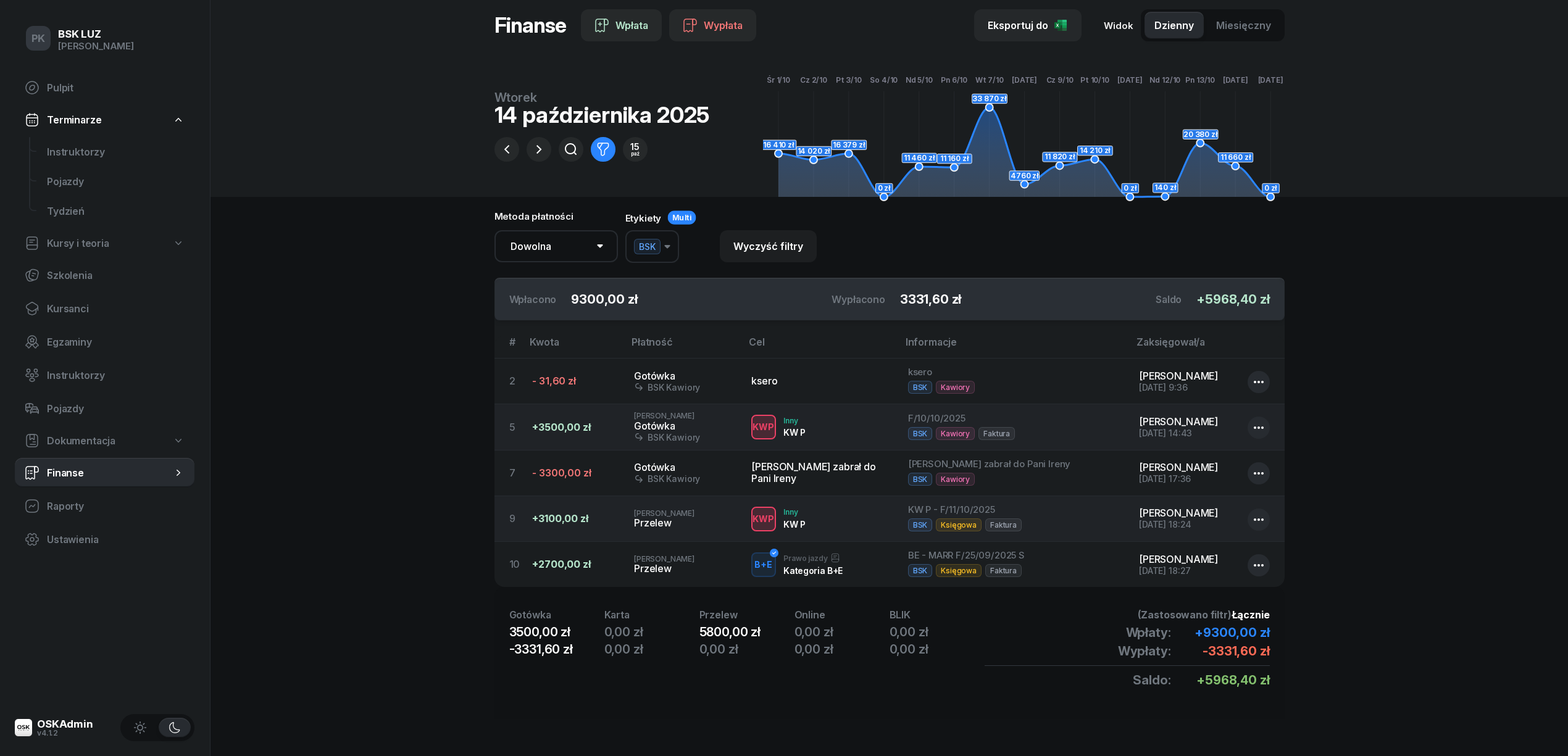
click at [667, 242] on button "BSK" at bounding box center [652, 246] width 53 height 32
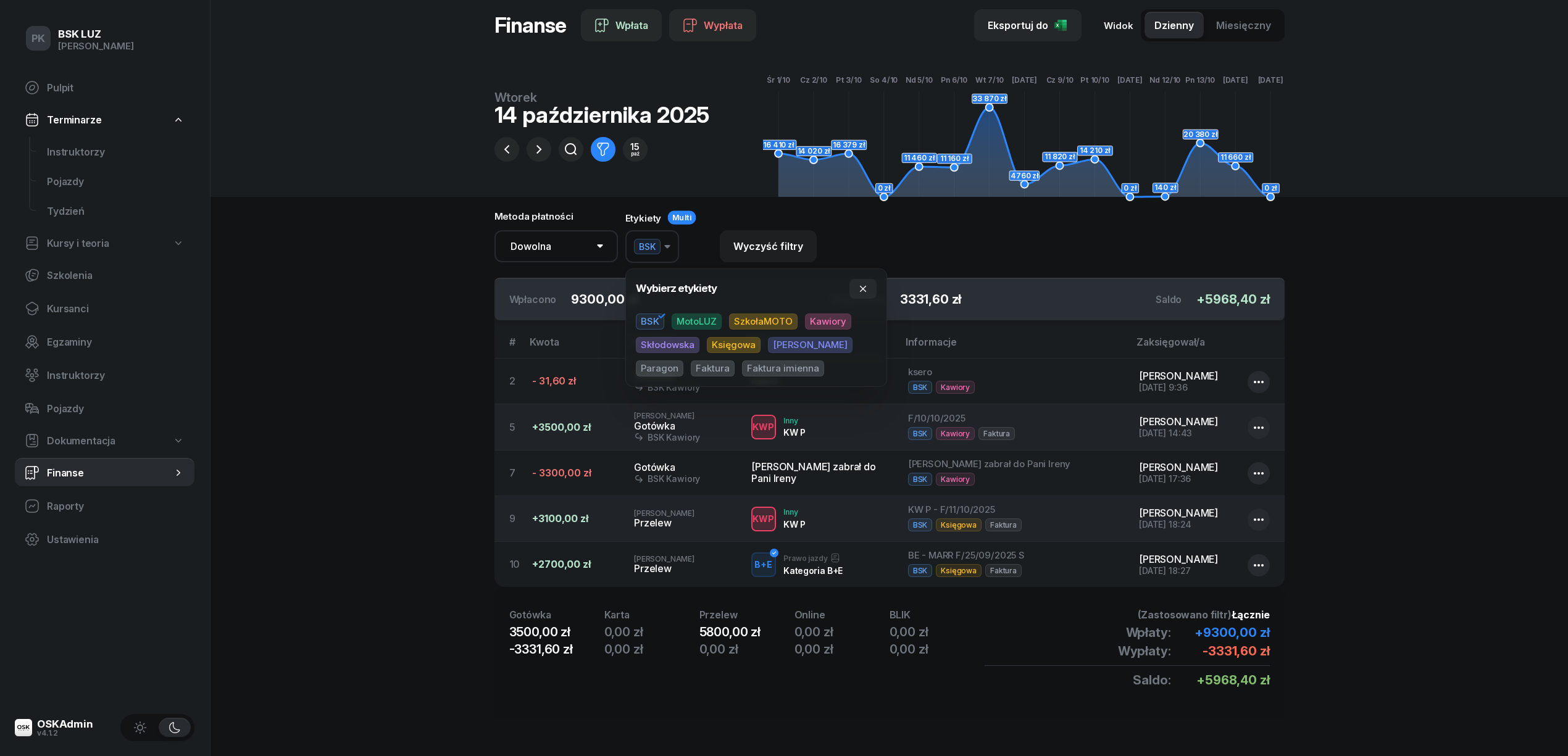
click at [700, 318] on span "MotoLUZ" at bounding box center [696, 322] width 50 height 16
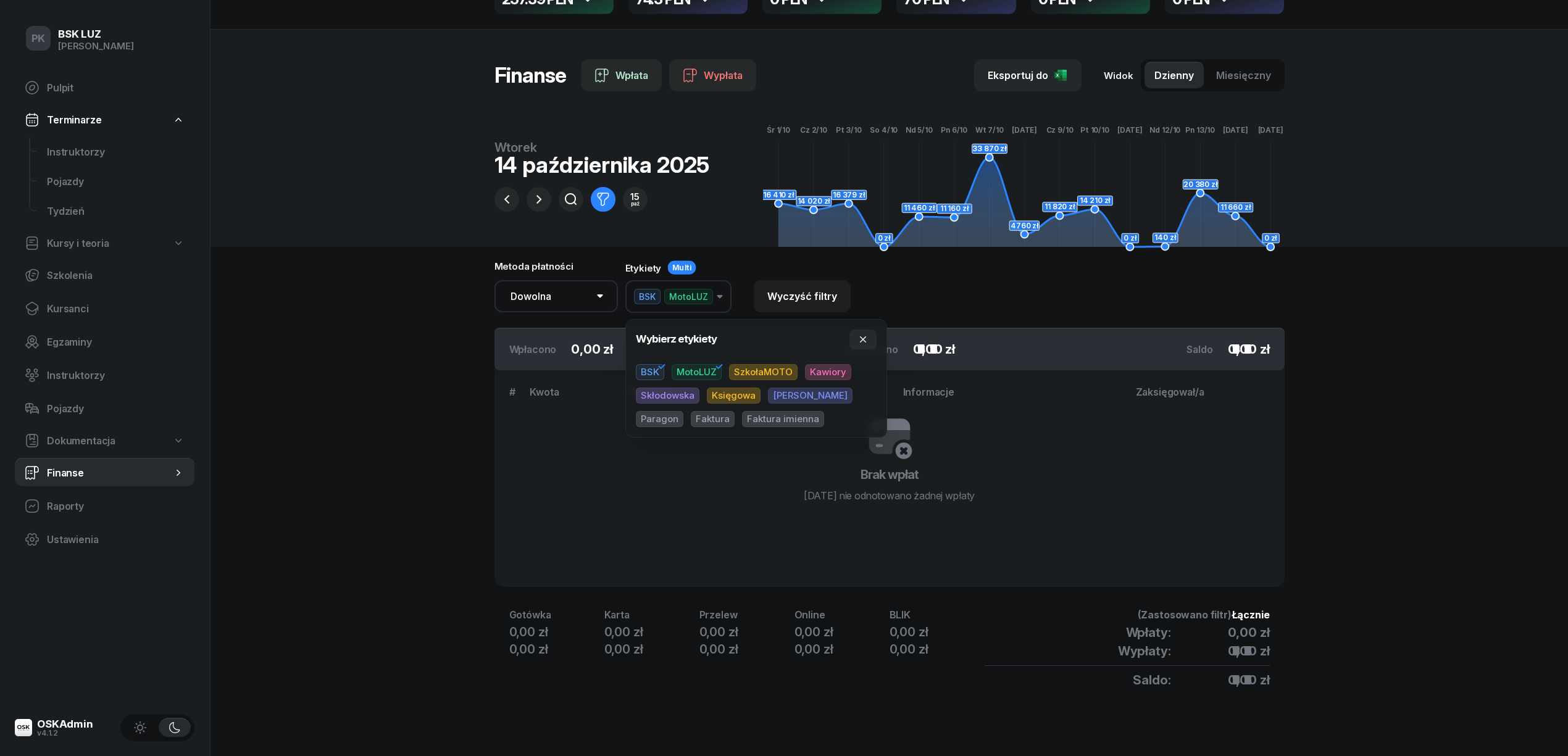
scroll to position [74, 0]
click at [362, 383] on section "Portfele gotówkowe BSK Kawiory 257.39 PLN MotoLUZ Kawiory 74.3 PLN SzkołaMOTO K…" at bounding box center [889, 341] width 1357 height 830
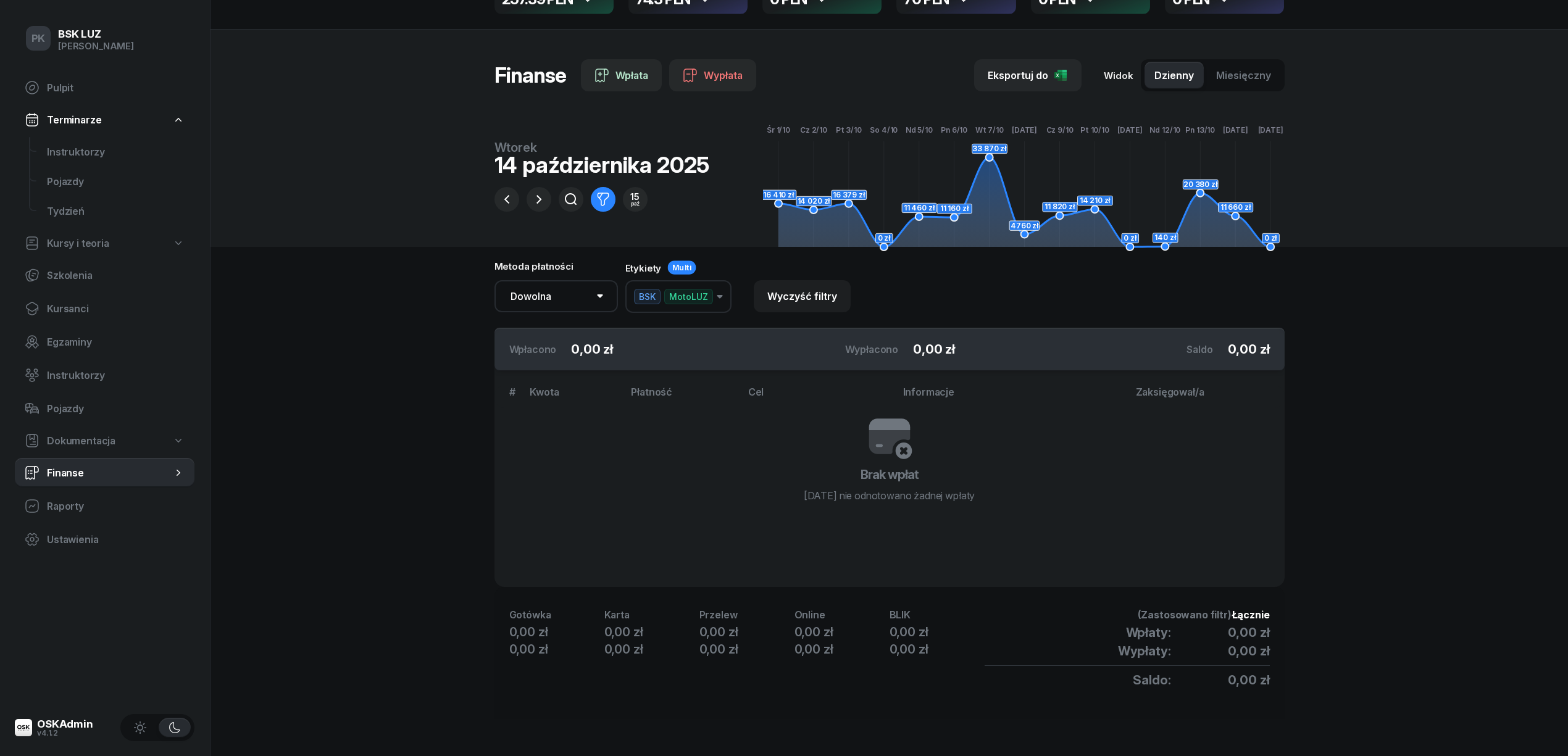
click at [787, 294] on div "Wyczyść filtry" at bounding box center [802, 296] width 70 height 12
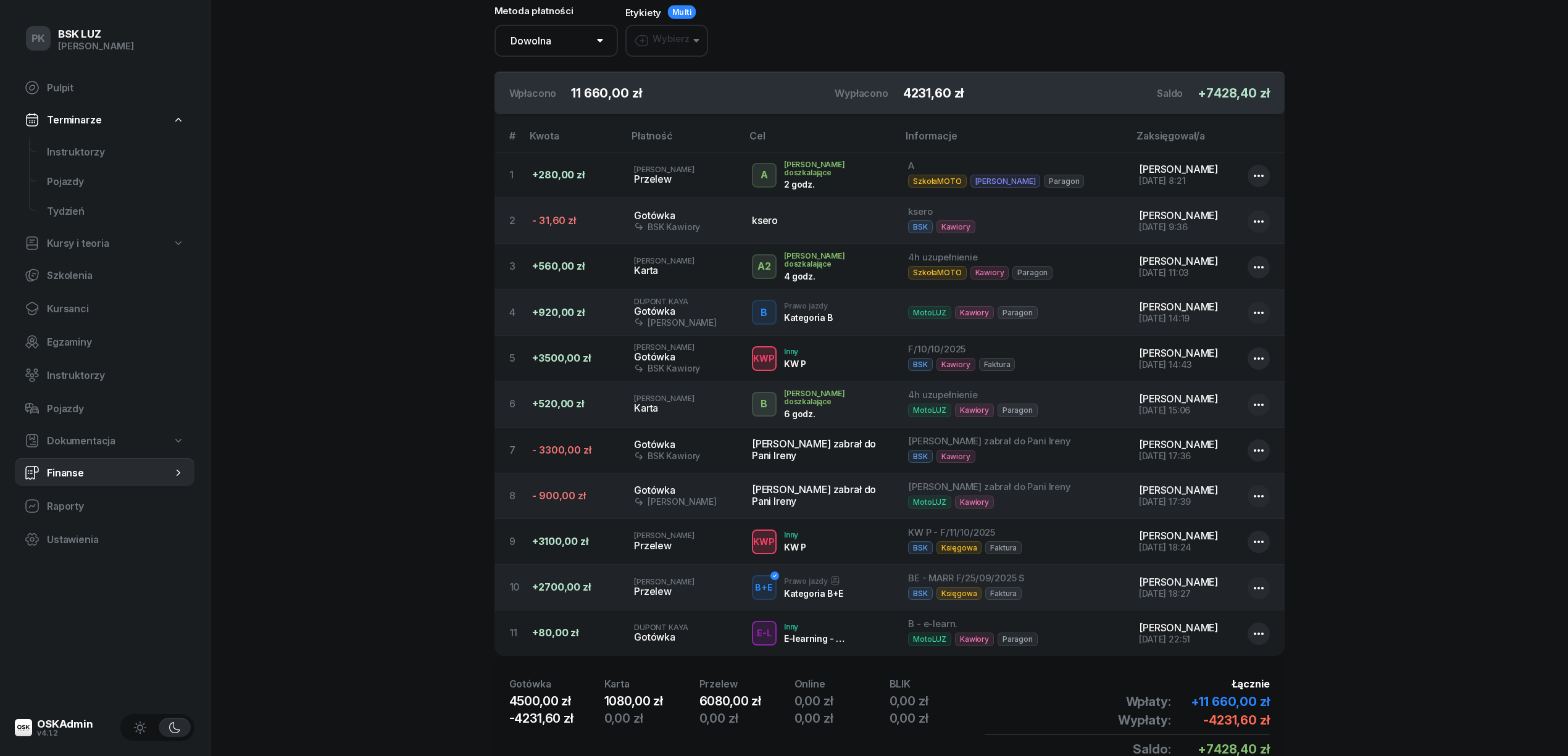
scroll to position [0, 0]
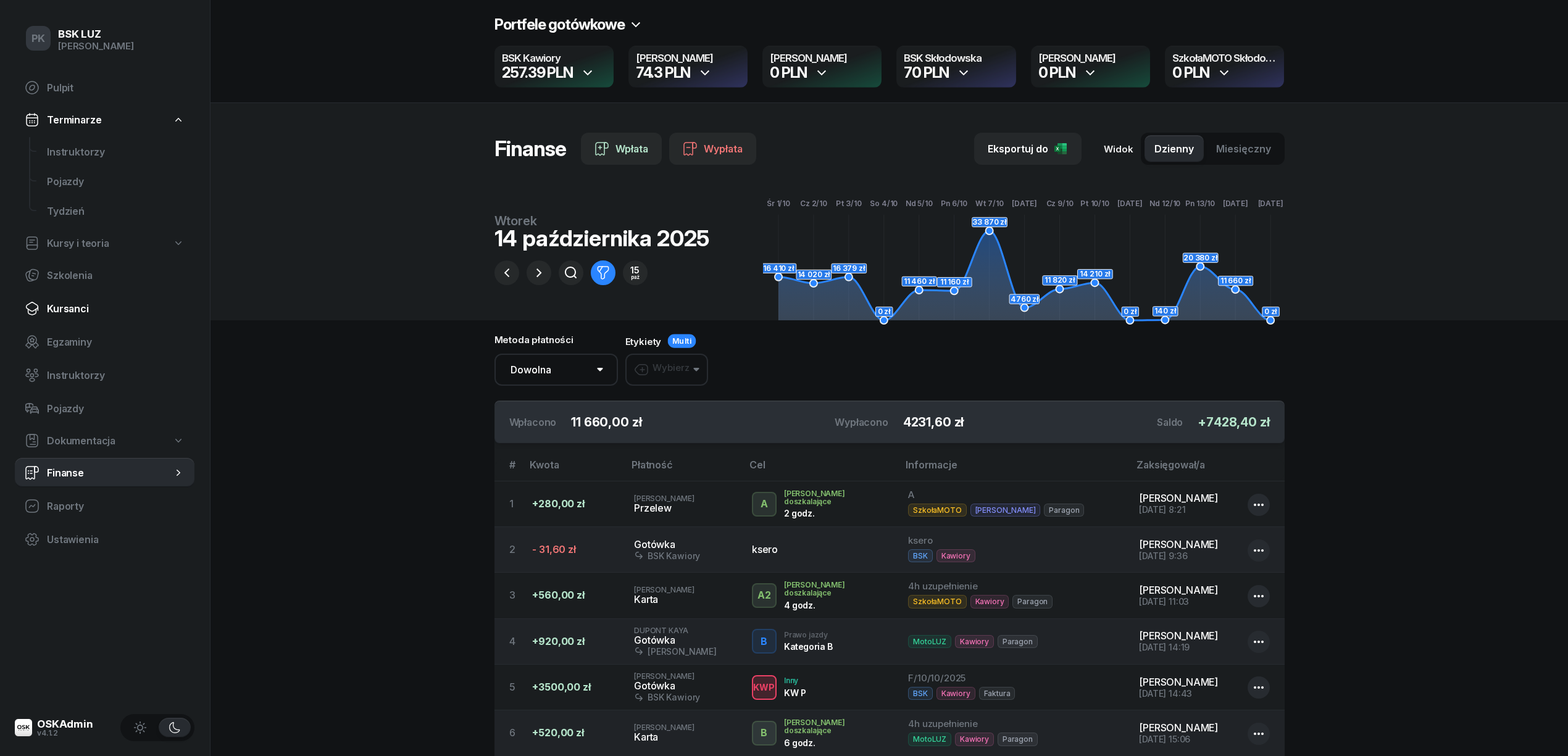
click at [72, 314] on link "Kursanci" at bounding box center [105, 308] width 180 height 30
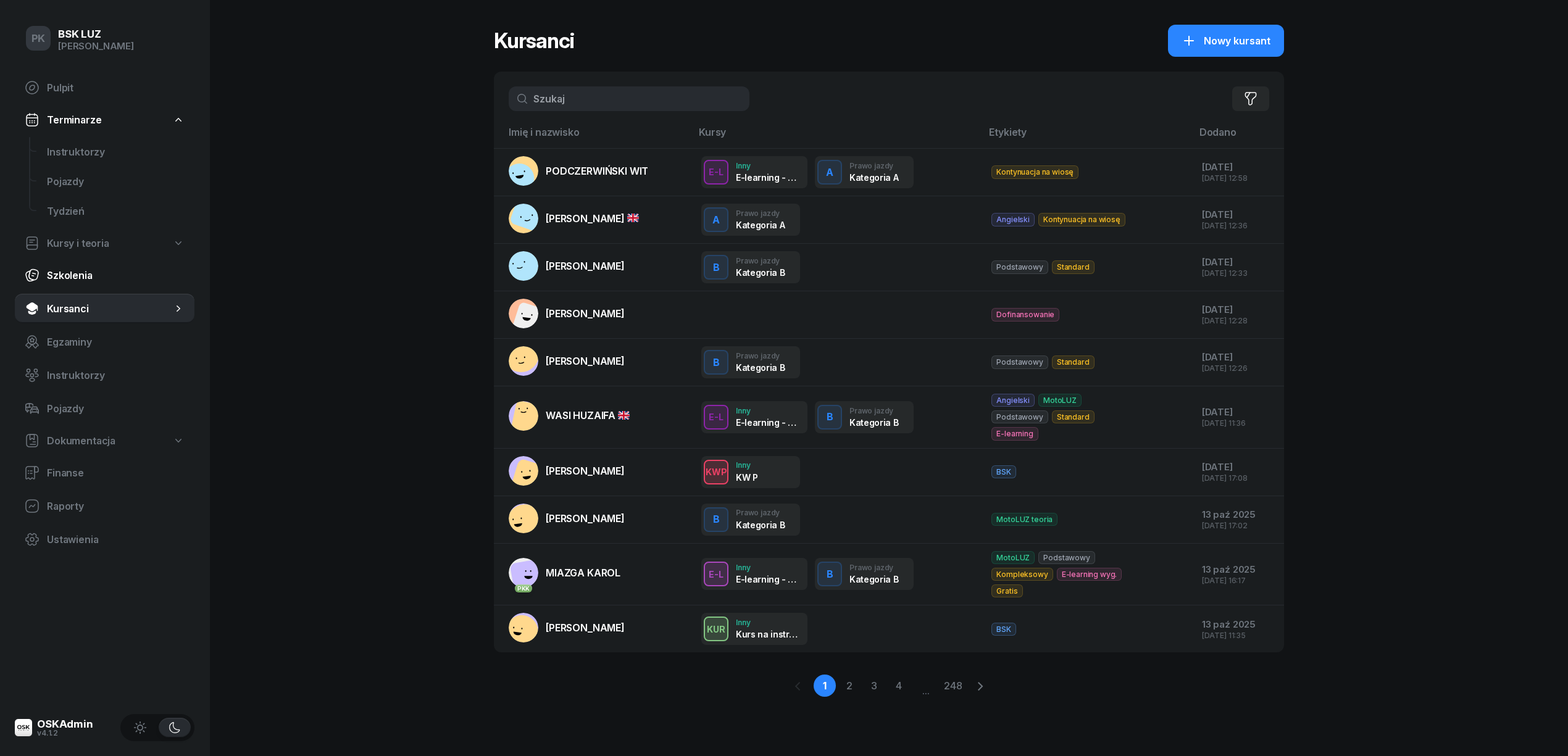
click at [71, 277] on span "Szkolenia" at bounding box center [115, 276] width 138 height 12
select select "createdAt-desc"
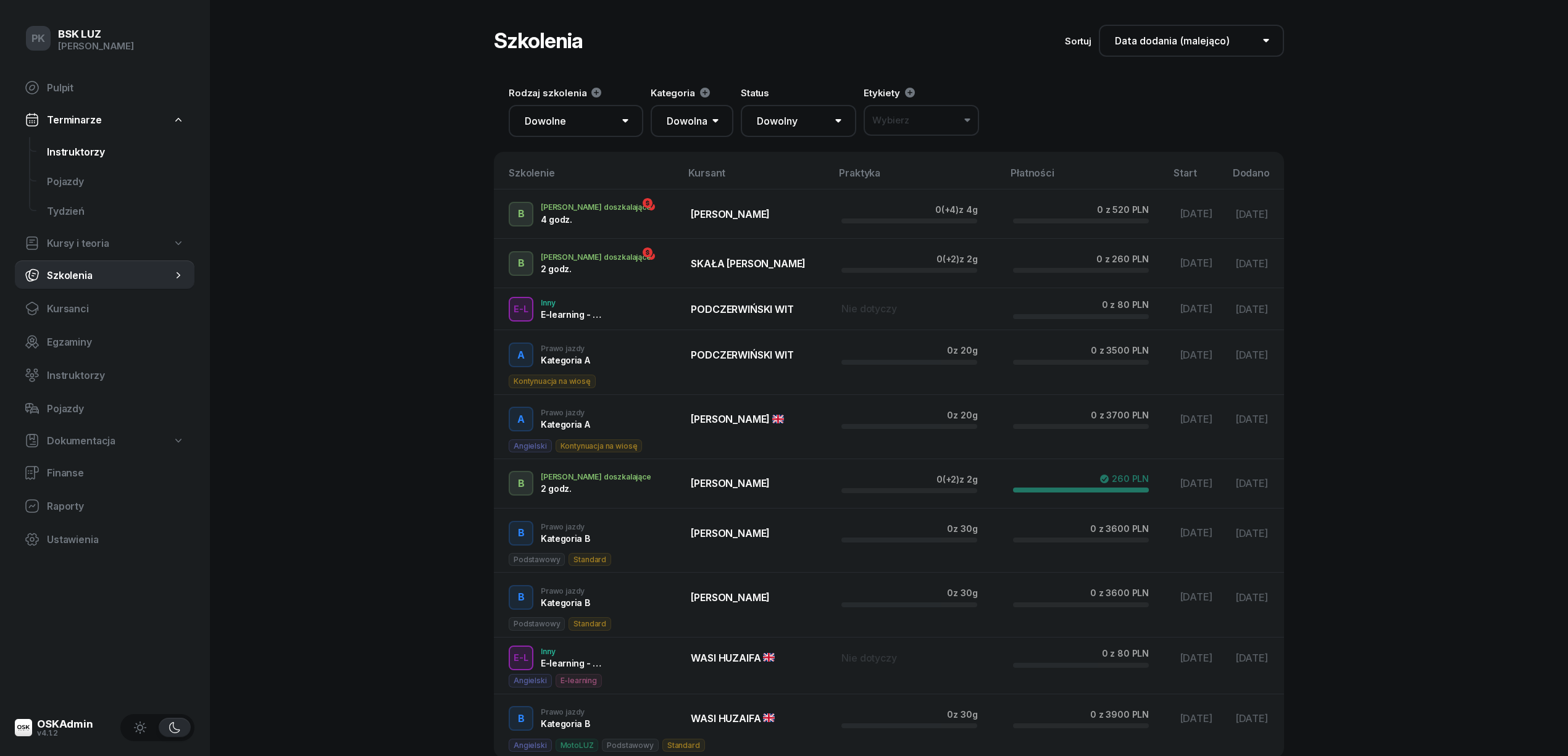
click at [82, 137] on link "Instruktorzy" at bounding box center [115, 151] width 157 height 30
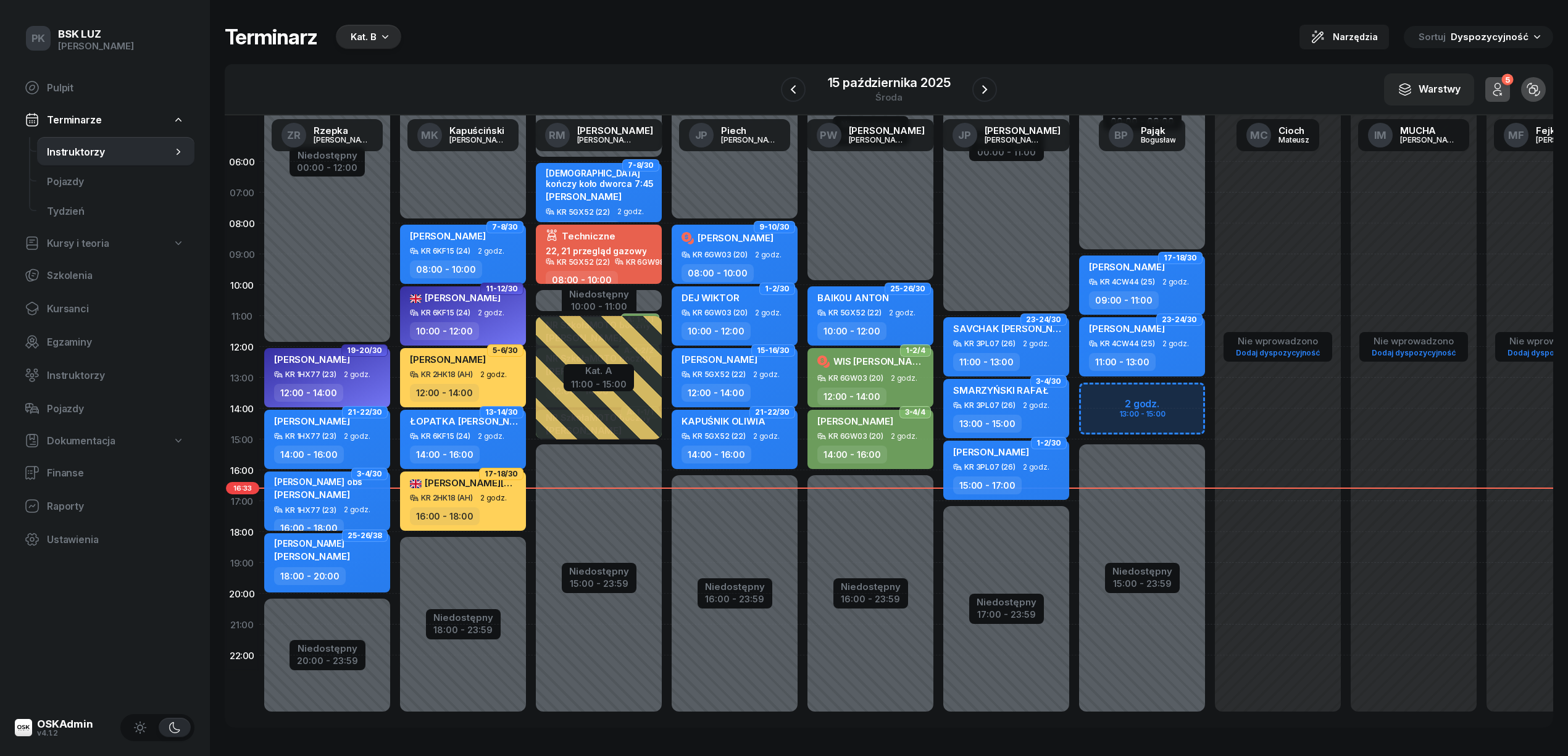
click at [334, 19] on div "Terminarz Kat. B Narzędzia Sortuj Dyspozycyjność W Wybierz AK Koryciński Artur …" at bounding box center [888, 376] width 1328 height 752
click at [343, 32] on div "Kat. B" at bounding box center [368, 37] width 66 height 25
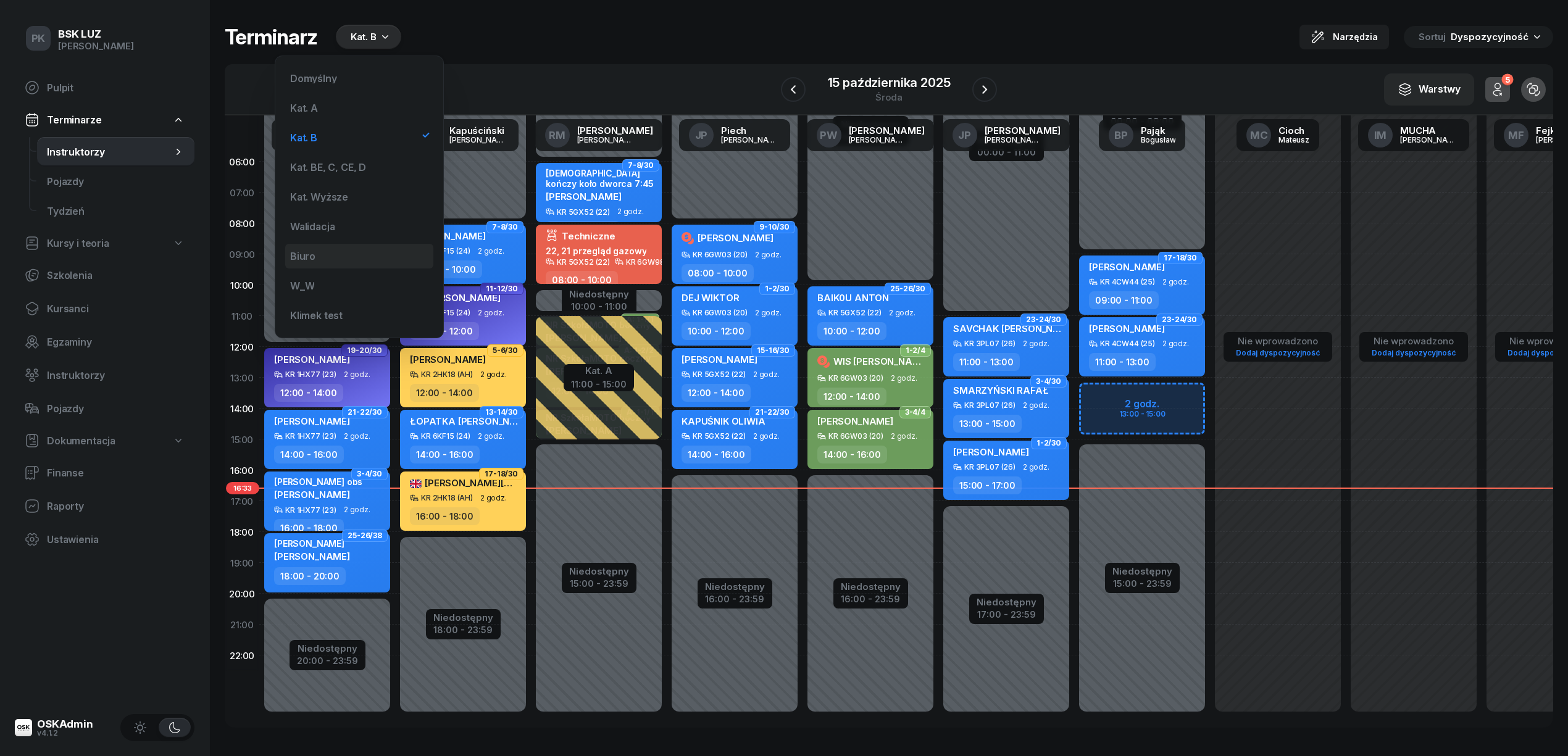
click at [336, 255] on div "Biuro" at bounding box center [359, 256] width 148 height 25
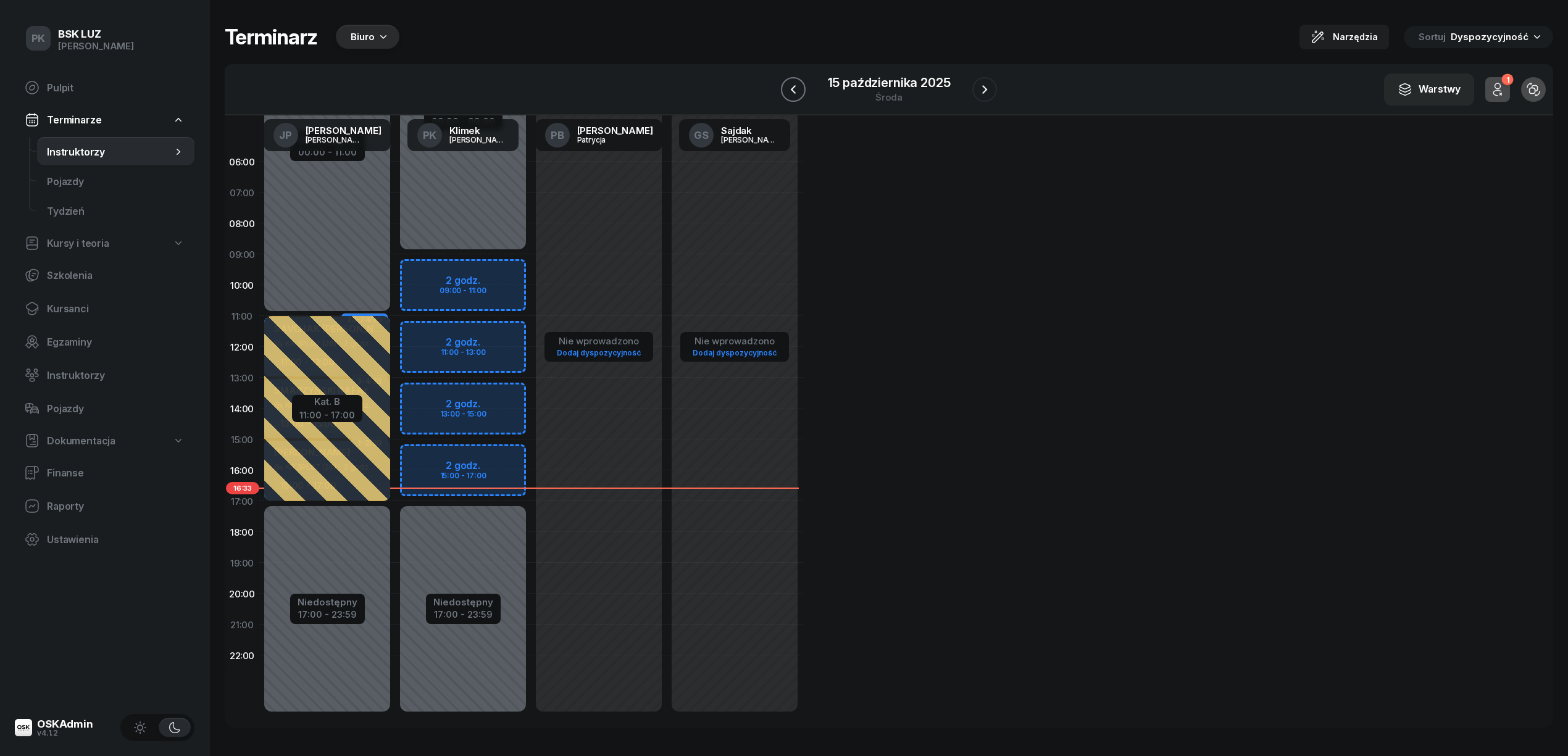
click at [788, 92] on icon "button" at bounding box center [793, 89] width 15 height 15
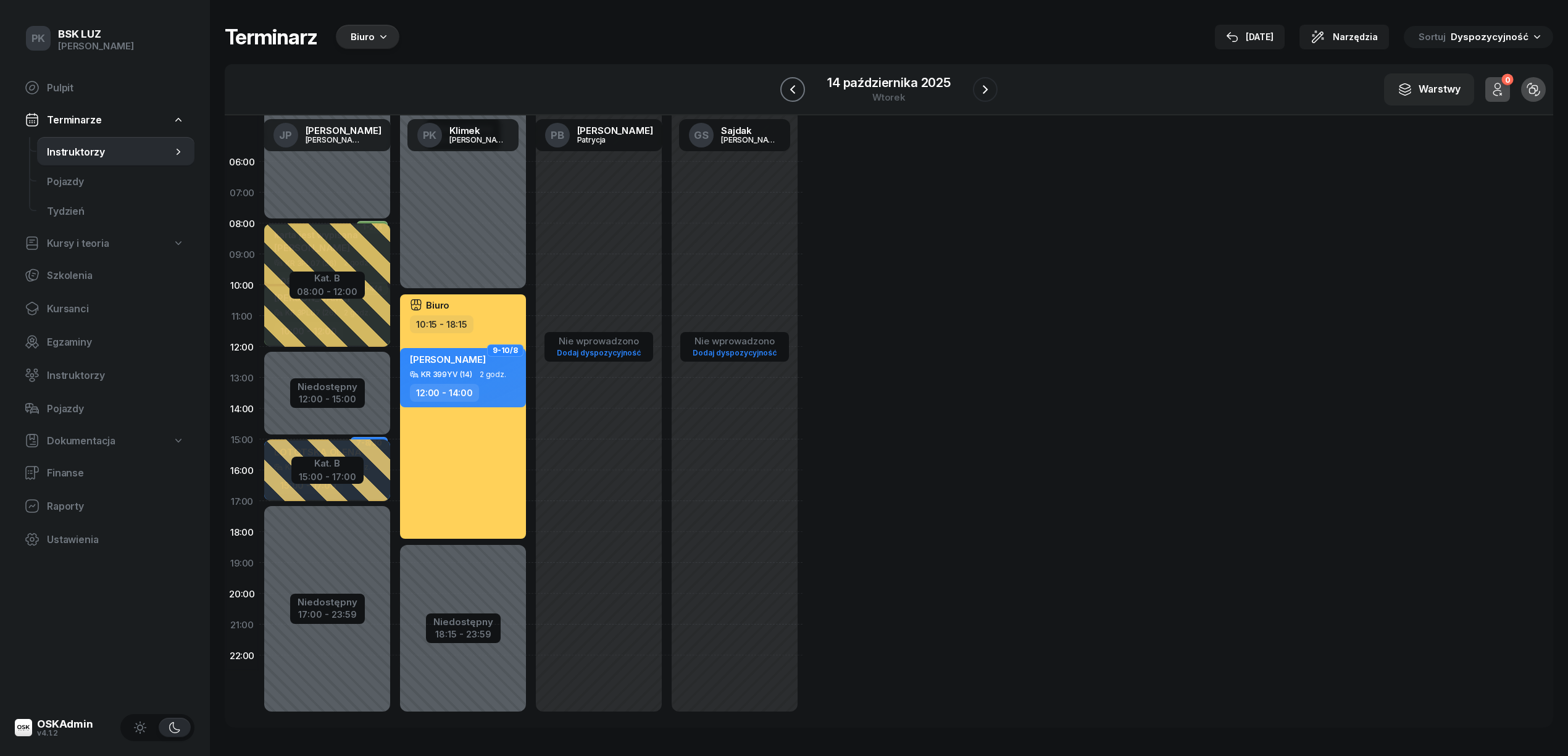
click at [788, 92] on icon "button" at bounding box center [792, 89] width 15 height 15
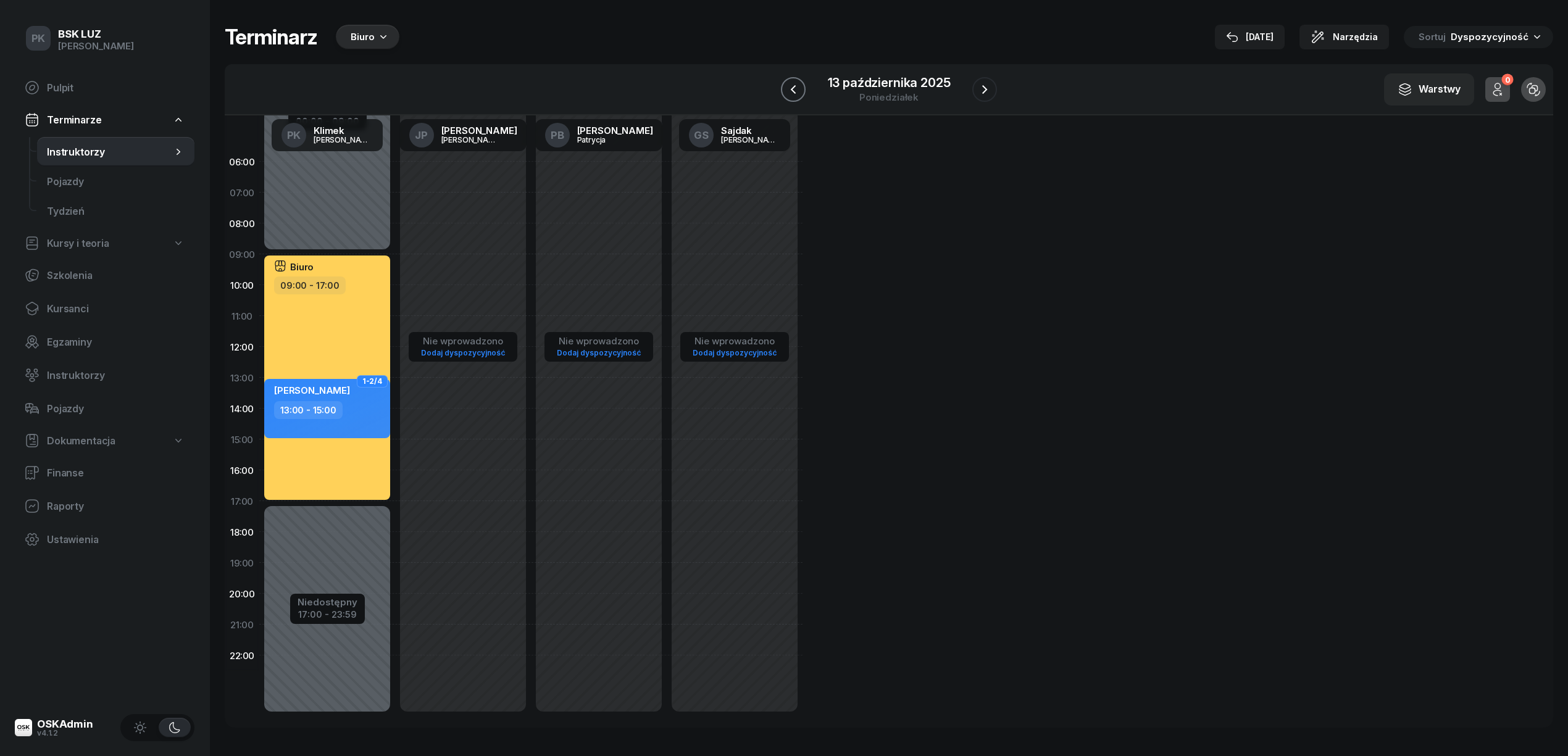
click at [798, 83] on icon "button" at bounding box center [793, 89] width 15 height 15
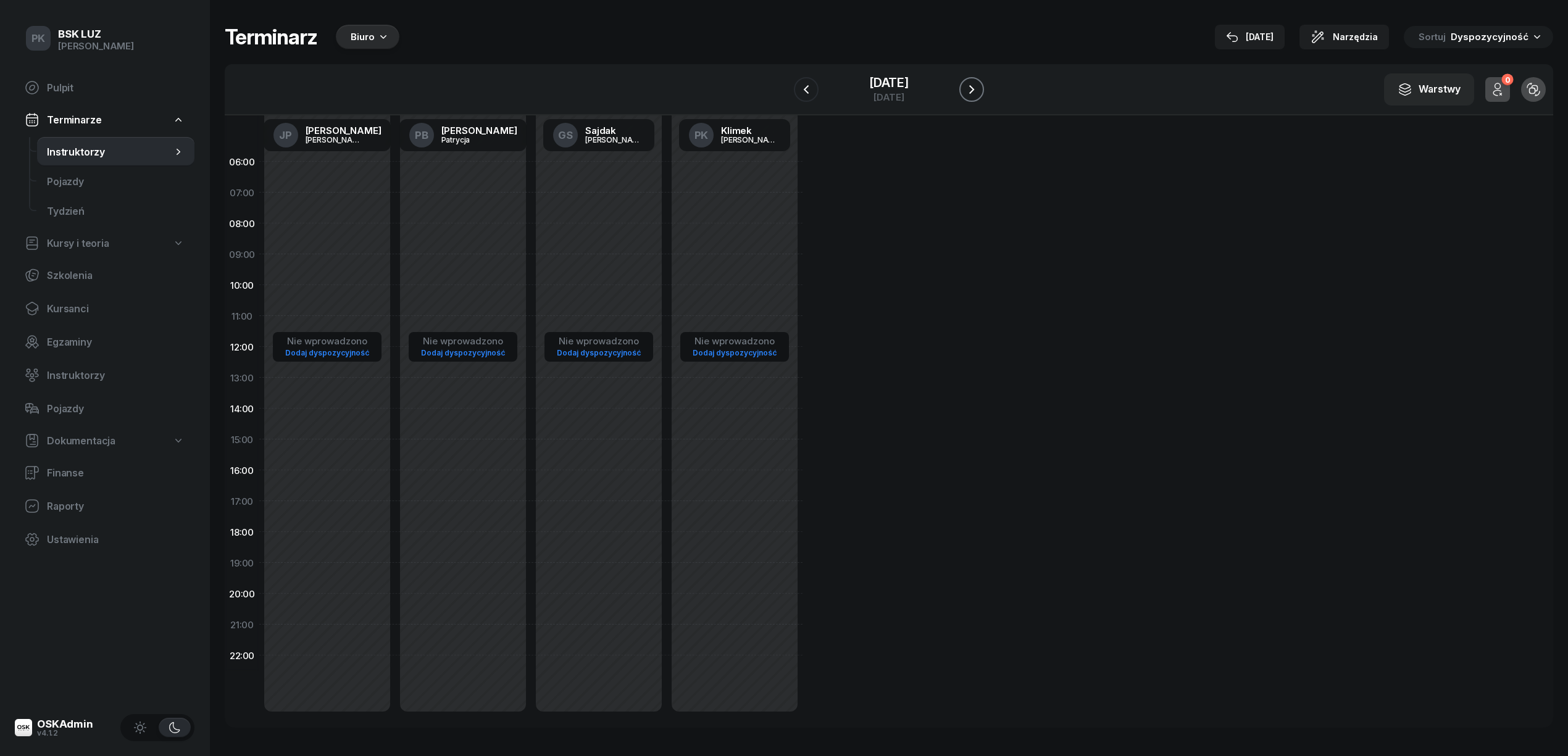
click at [979, 90] on icon "button" at bounding box center [971, 89] width 15 height 15
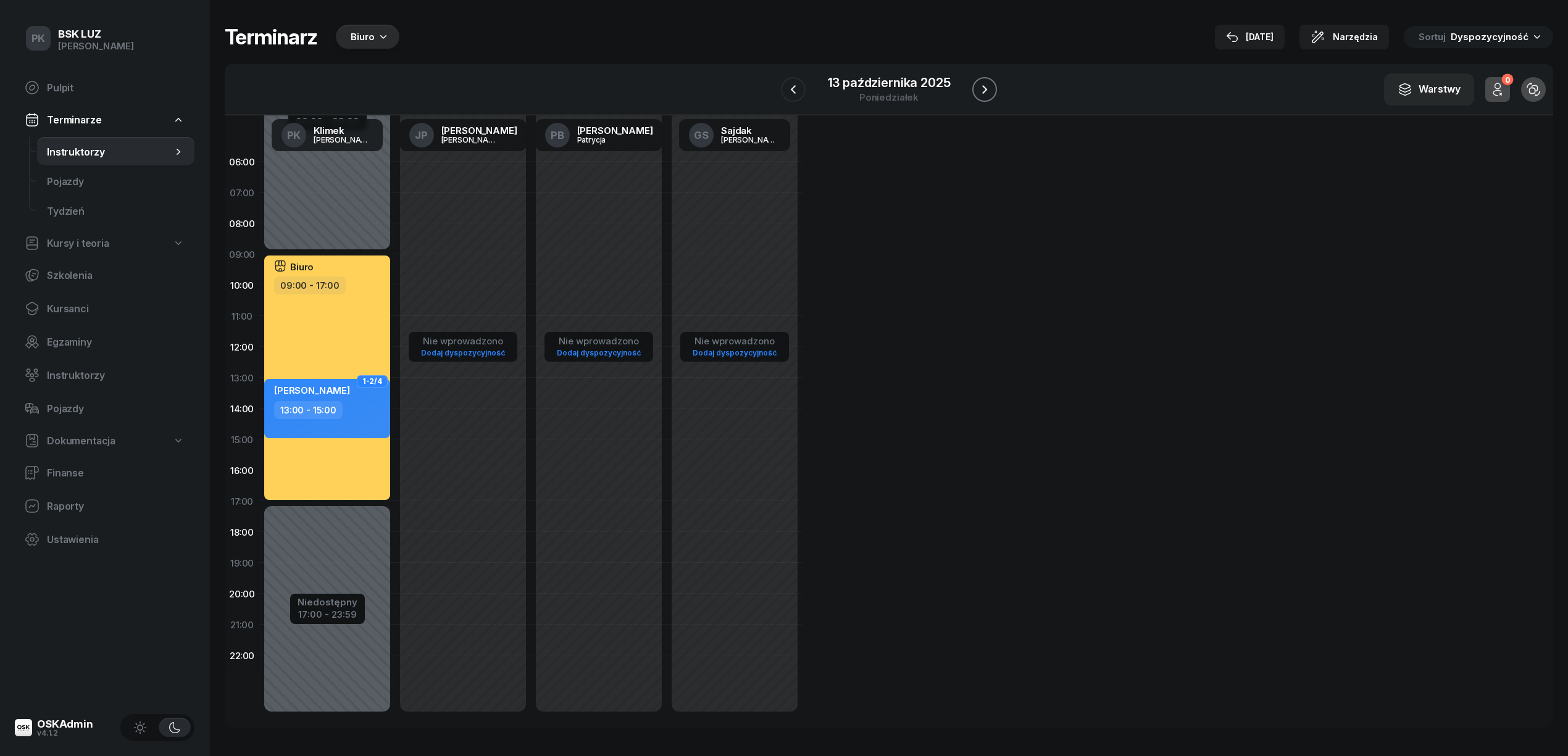
click at [986, 90] on icon "button" at bounding box center [984, 89] width 15 height 15
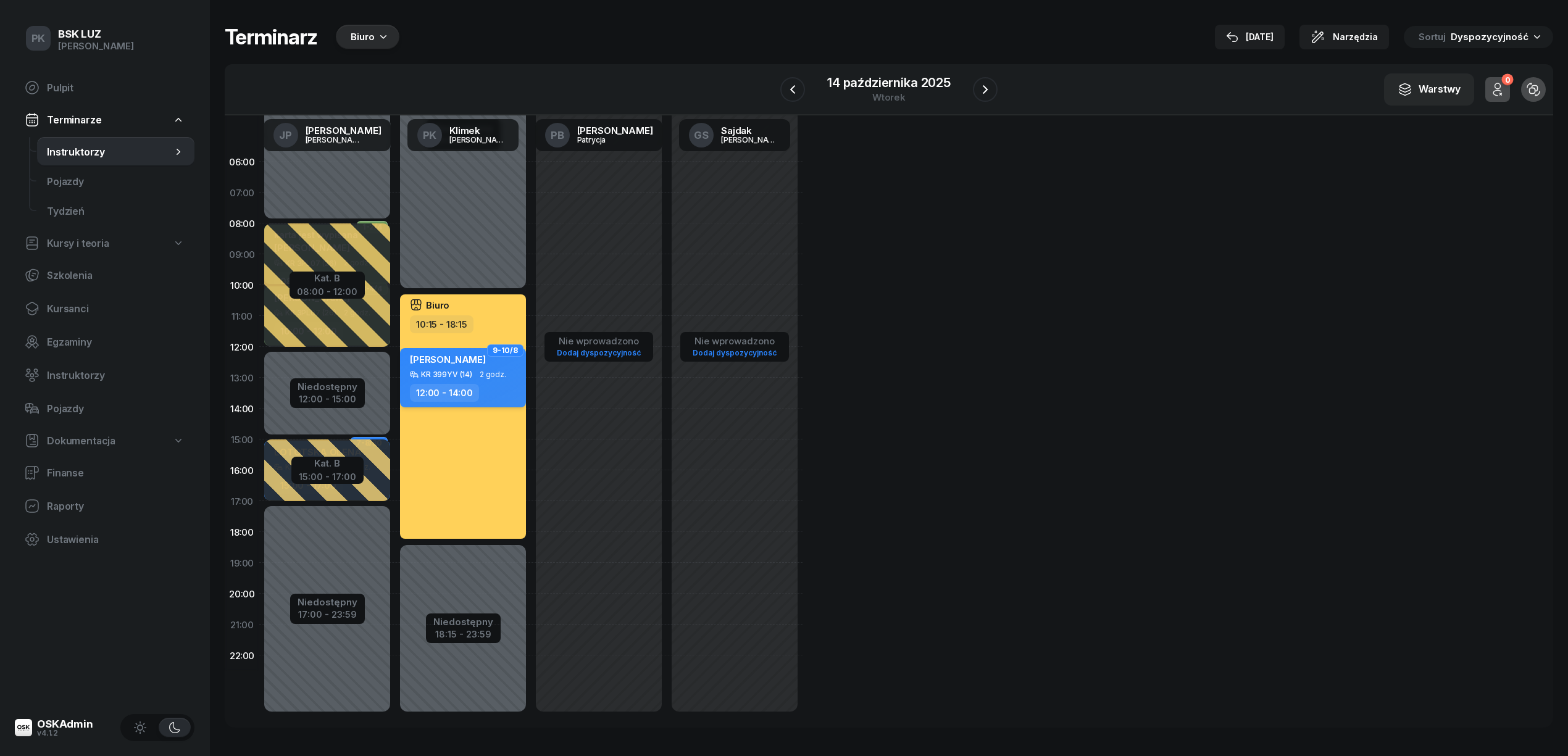
click at [453, 382] on div "SAJDAK GABRIELA KR 399YV (14) 2 godz. 12:00 - 14:00" at bounding box center [463, 377] width 126 height 59
select select "12"
select select "14"
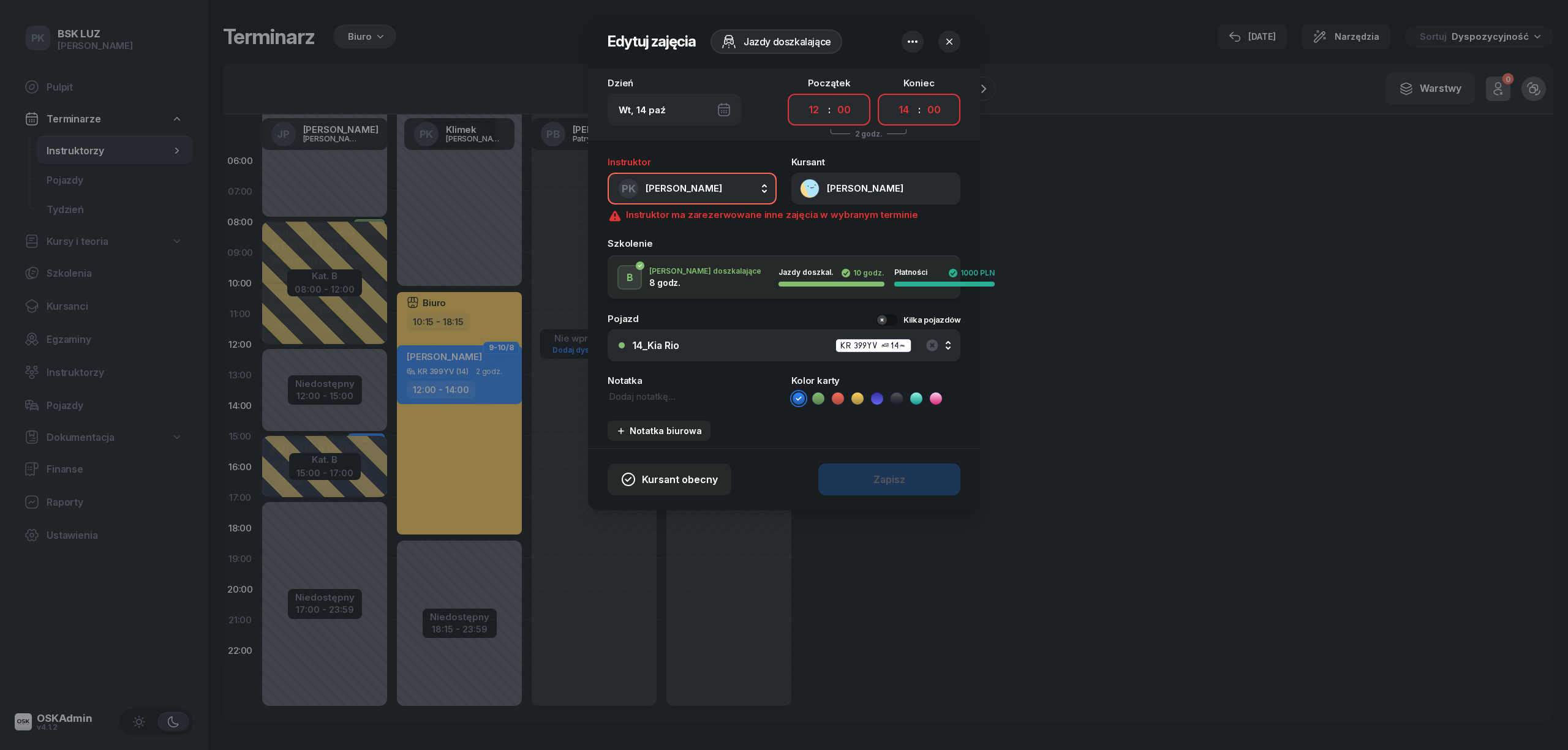
click at [909, 43] on icon "button" at bounding box center [912, 42] width 15 height 15
drag, startPoint x: 891, startPoint y: 74, endPoint x: 891, endPoint y: 84, distance: 10.0
click at [891, 77] on div "Usuń zajęcia" at bounding box center [884, 79] width 57 height 11
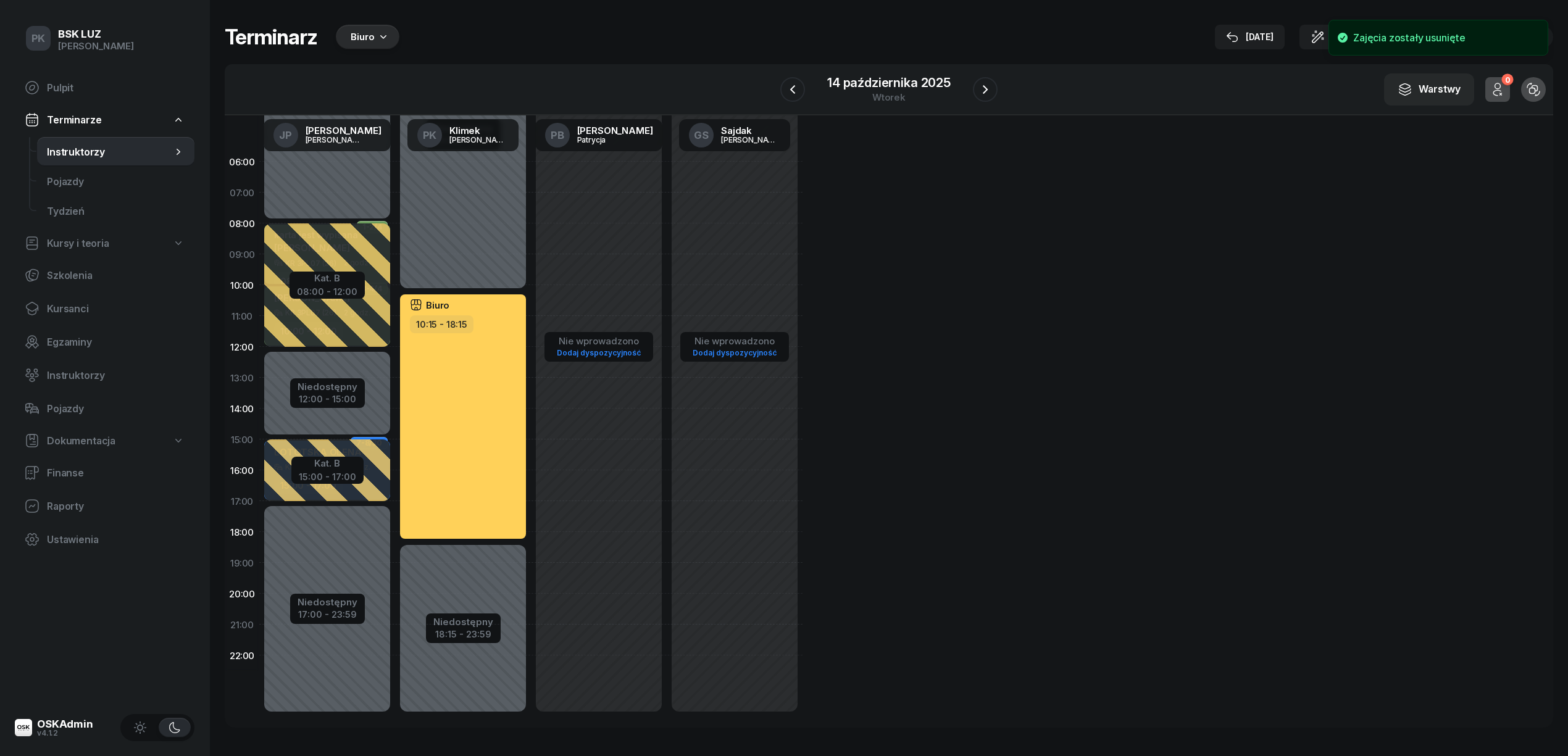
click at [779, 92] on div "W Wybierz AK Koryciński Artur BP Pająk Bogusław DA Arendarczyk Damian DP Pawłow…" at bounding box center [888, 89] width 1328 height 51
click at [799, 87] on icon "button" at bounding box center [792, 89] width 15 height 15
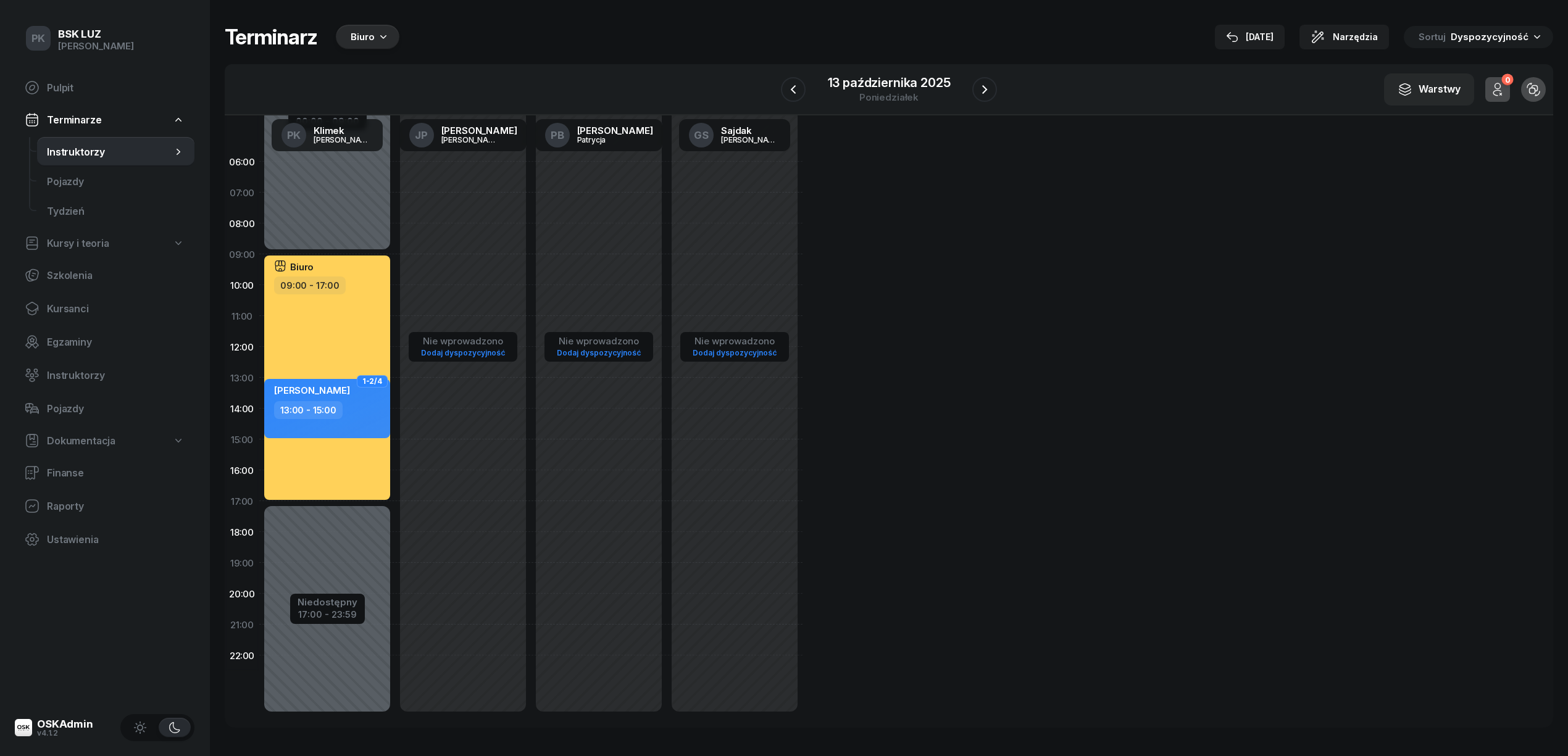
click at [380, 40] on icon "button" at bounding box center [383, 36] width 12 height 12
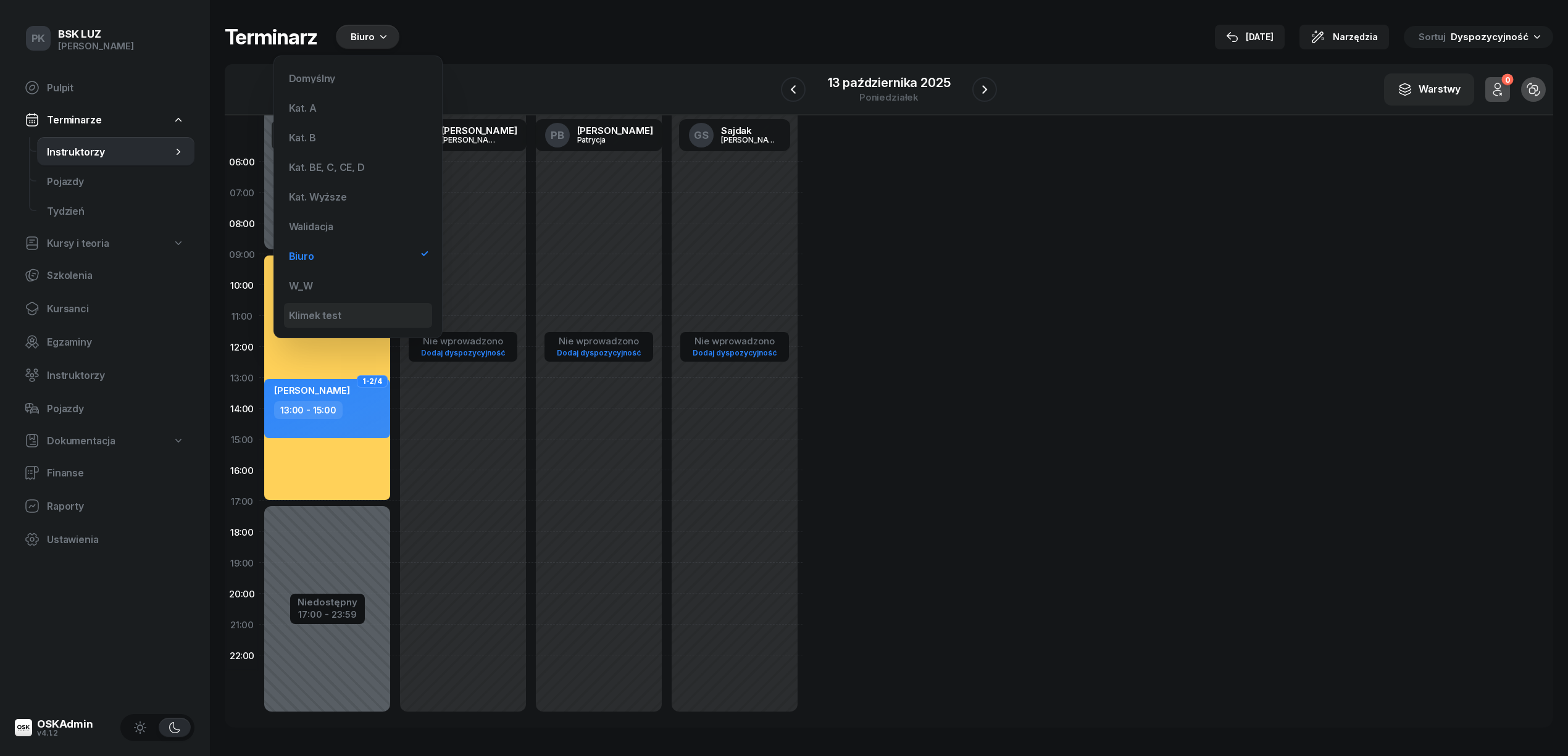
click at [339, 312] on div "Klimek test" at bounding box center [315, 315] width 53 height 10
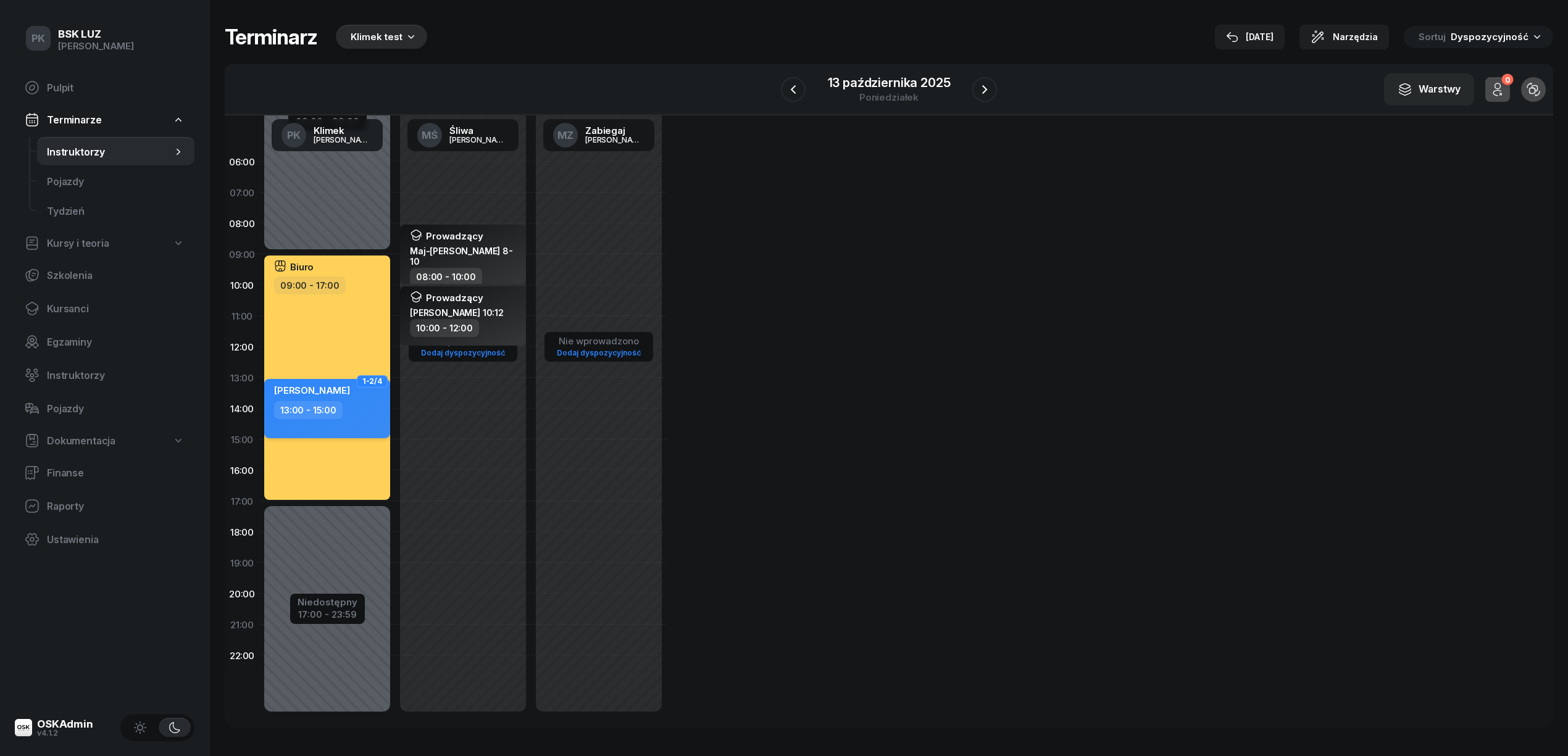
click at [367, 415] on div "13:00 - 15:00" at bounding box center [328, 410] width 109 height 18
select select "13"
select select "15"
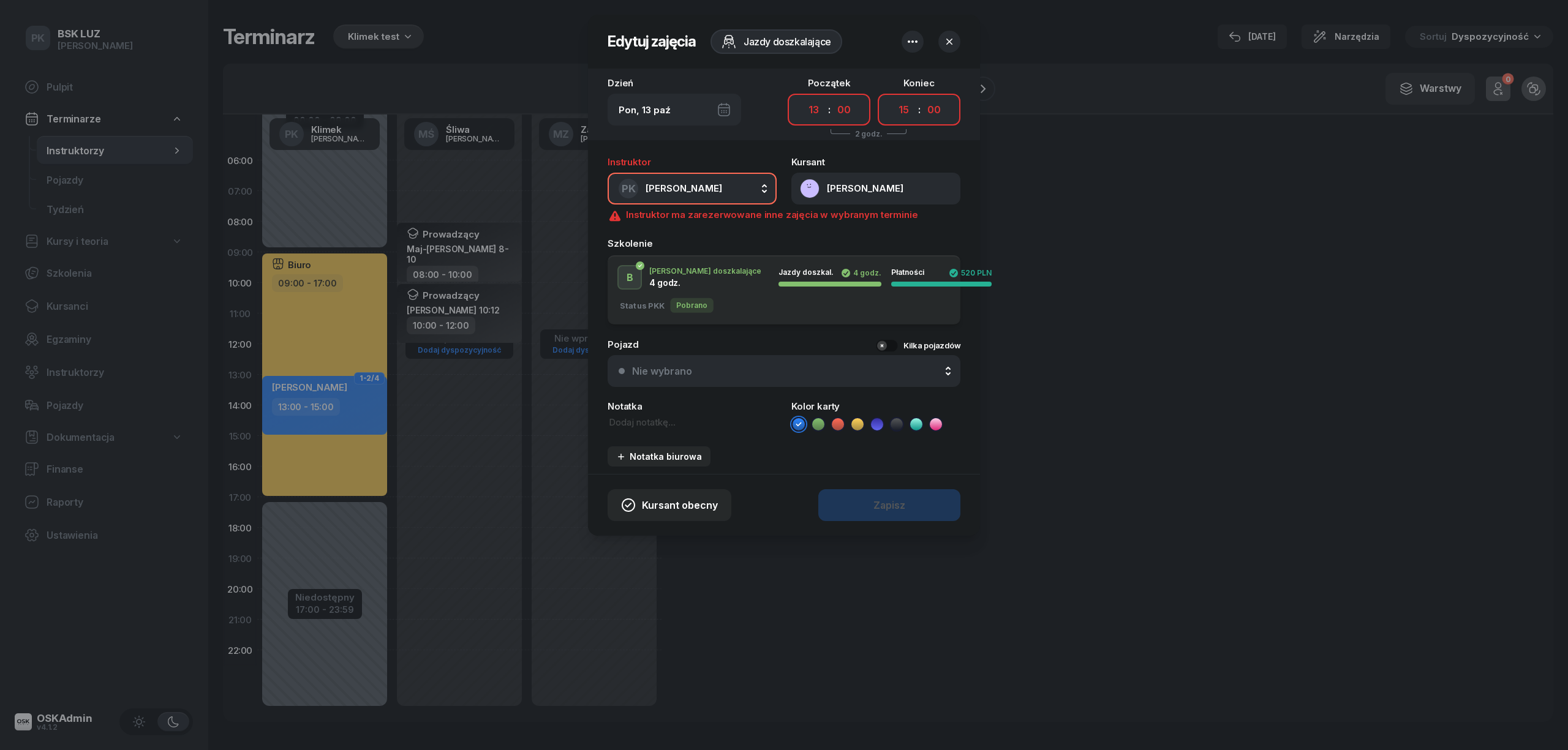
click at [675, 366] on div "Nie wybrano" at bounding box center [662, 371] width 60 height 11
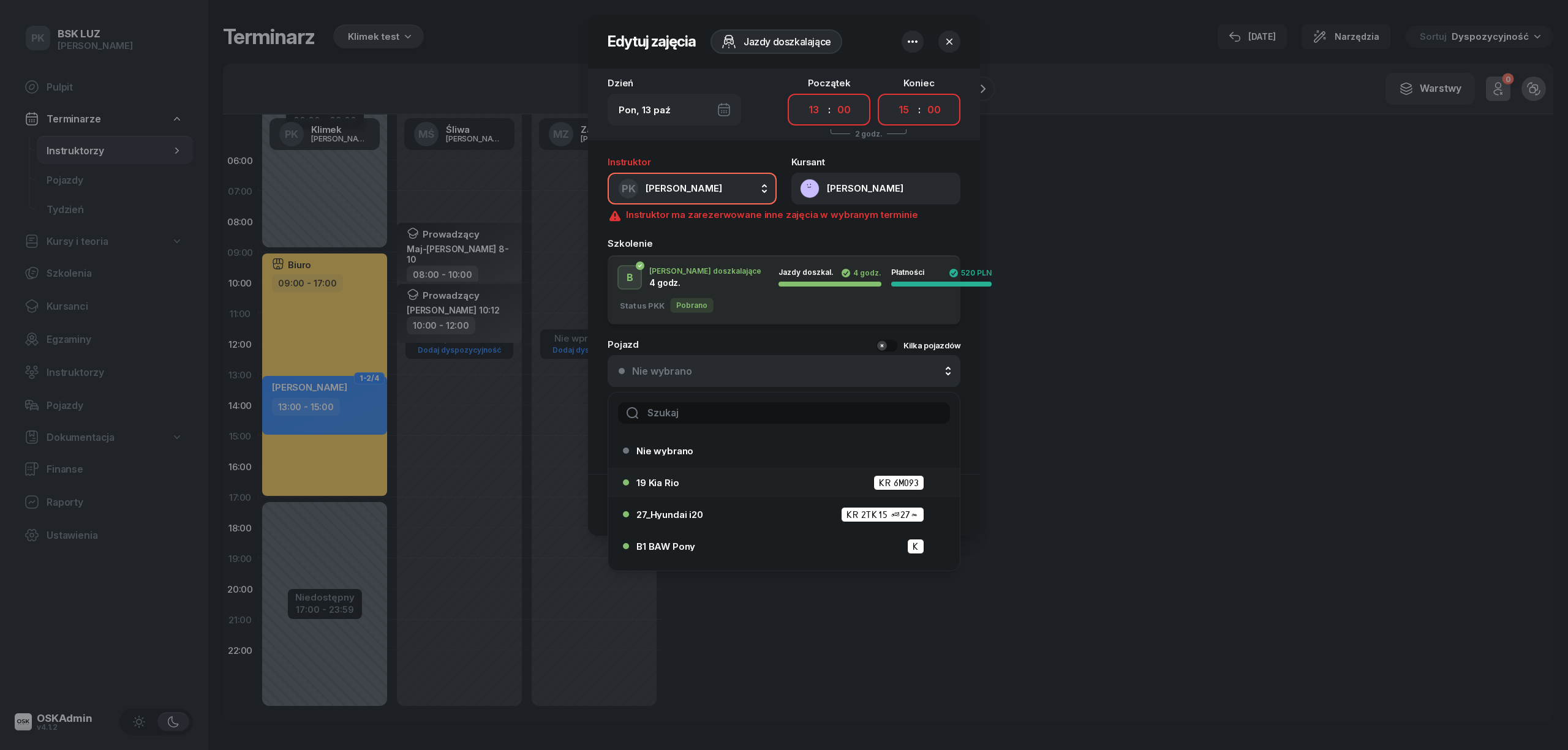
click at [686, 471] on li "19 Kia Rio KR 6M093" at bounding box center [783, 482] width 352 height 29
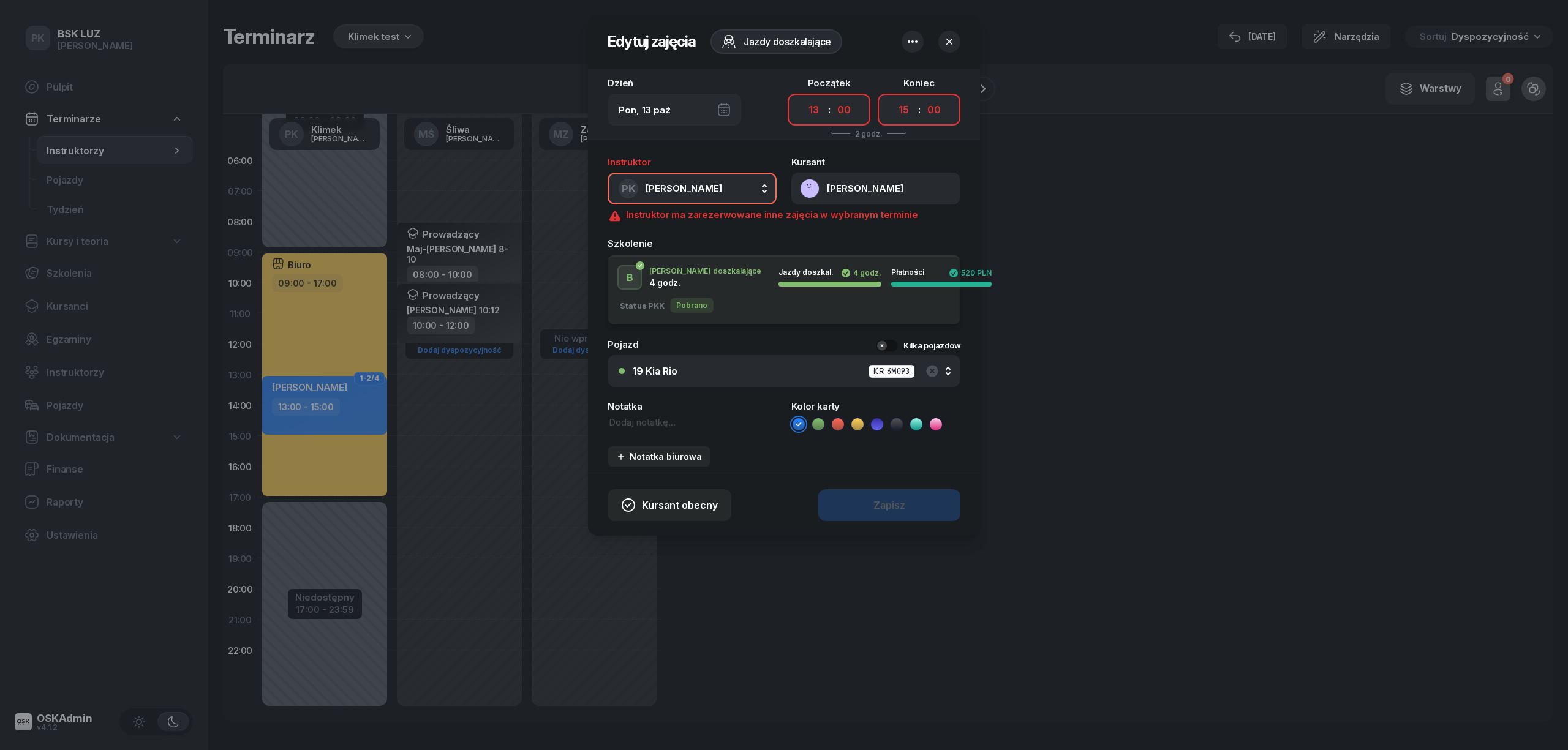
click at [865, 498] on div "Kursant obecny Zapisz" at bounding box center [783, 505] width 392 height 62
click at [742, 366] on div "19 Kia Rio KR 6M093" at bounding box center [790, 371] width 317 height 15
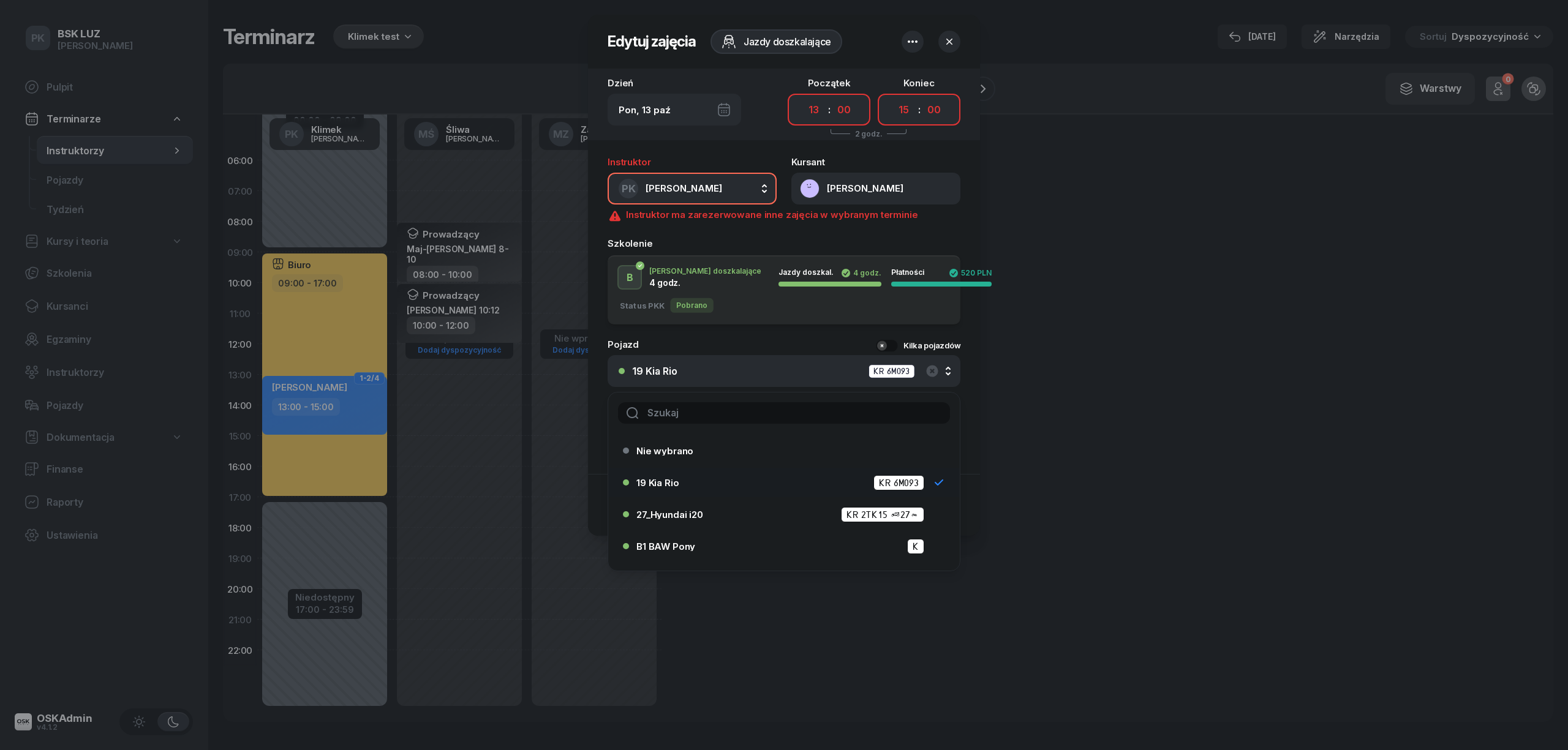
click at [742, 366] on div "19 Kia Rio KR 6M093" at bounding box center [790, 371] width 317 height 15
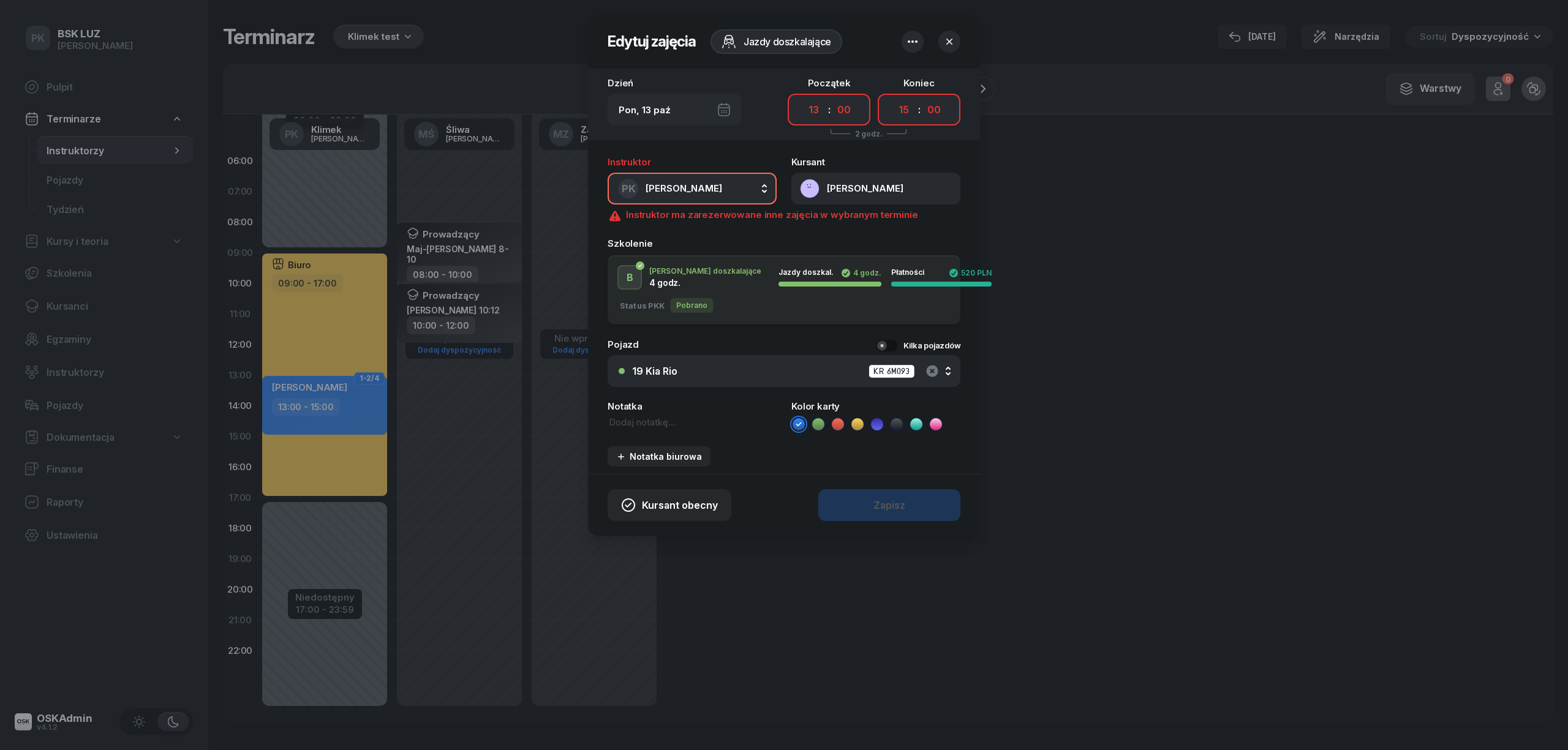
click at [934, 374] on icon "button" at bounding box center [931, 371] width 11 height 11
click at [954, 38] on icon "button" at bounding box center [949, 42] width 12 height 12
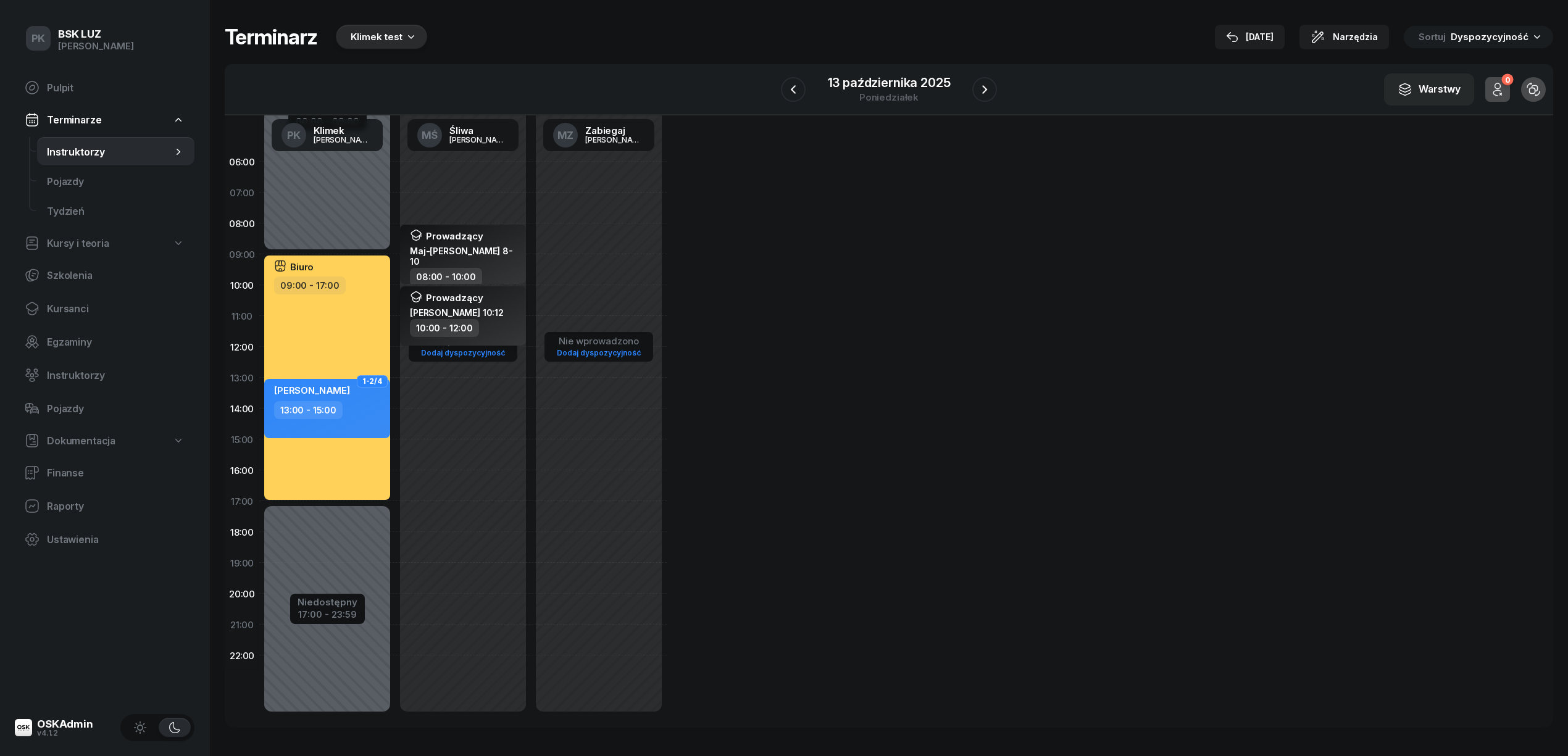
click at [509, 323] on div "10:00 - 12:00" at bounding box center [464, 328] width 109 height 18
select select "10"
select select "12"
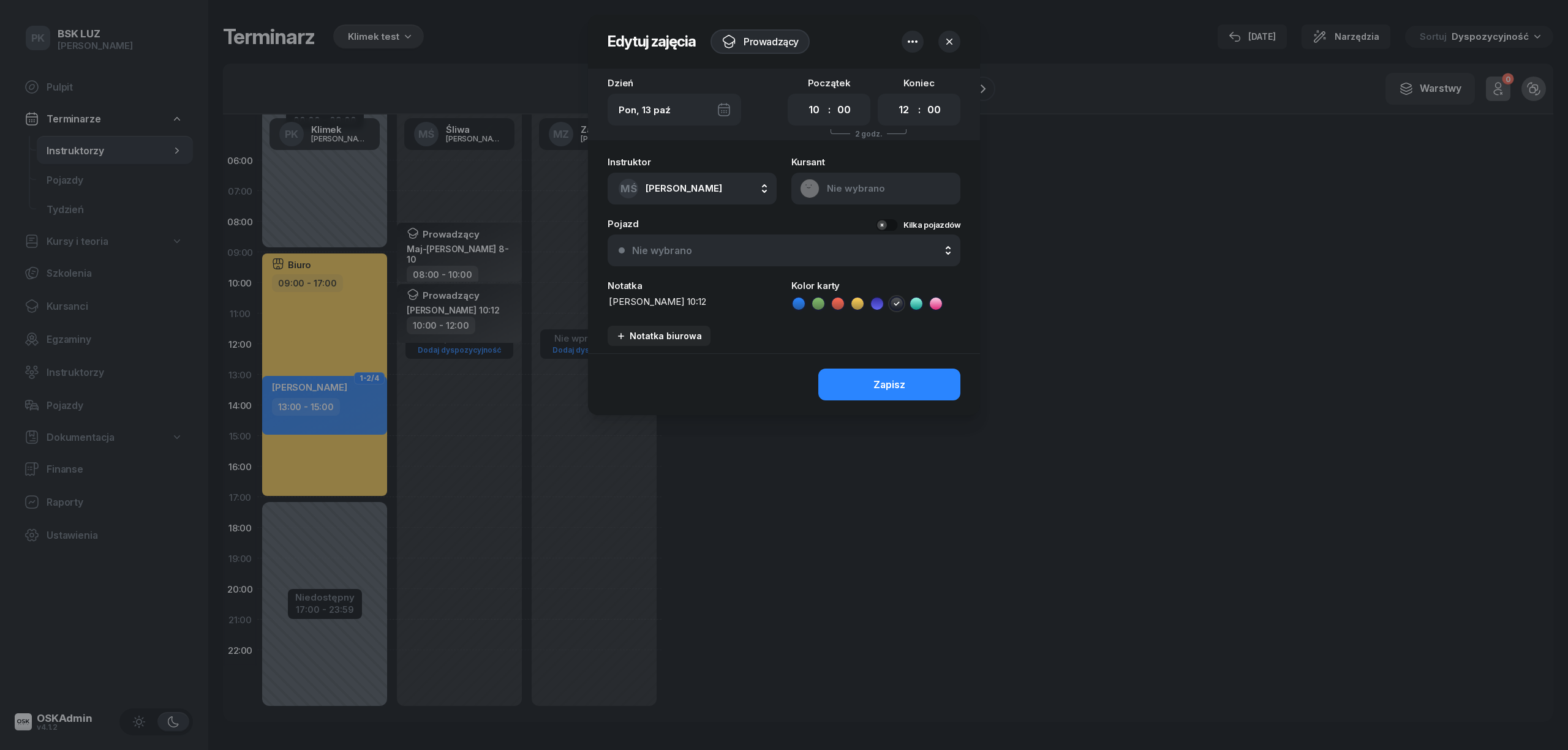
click at [1030, 599] on div at bounding box center [784, 375] width 1568 height 750
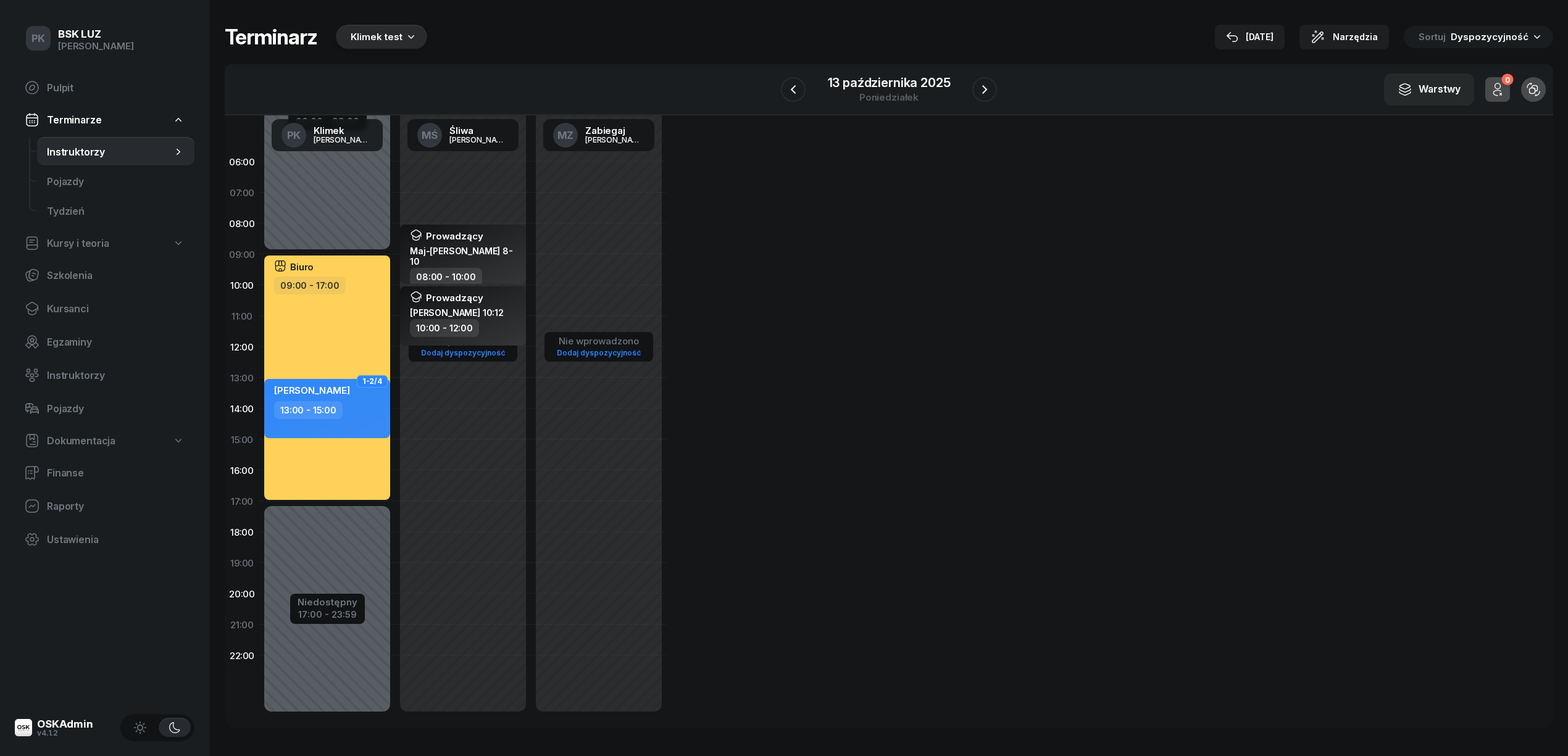
click at [482, 333] on div "10:00 - 12:00" at bounding box center [464, 328] width 109 height 18
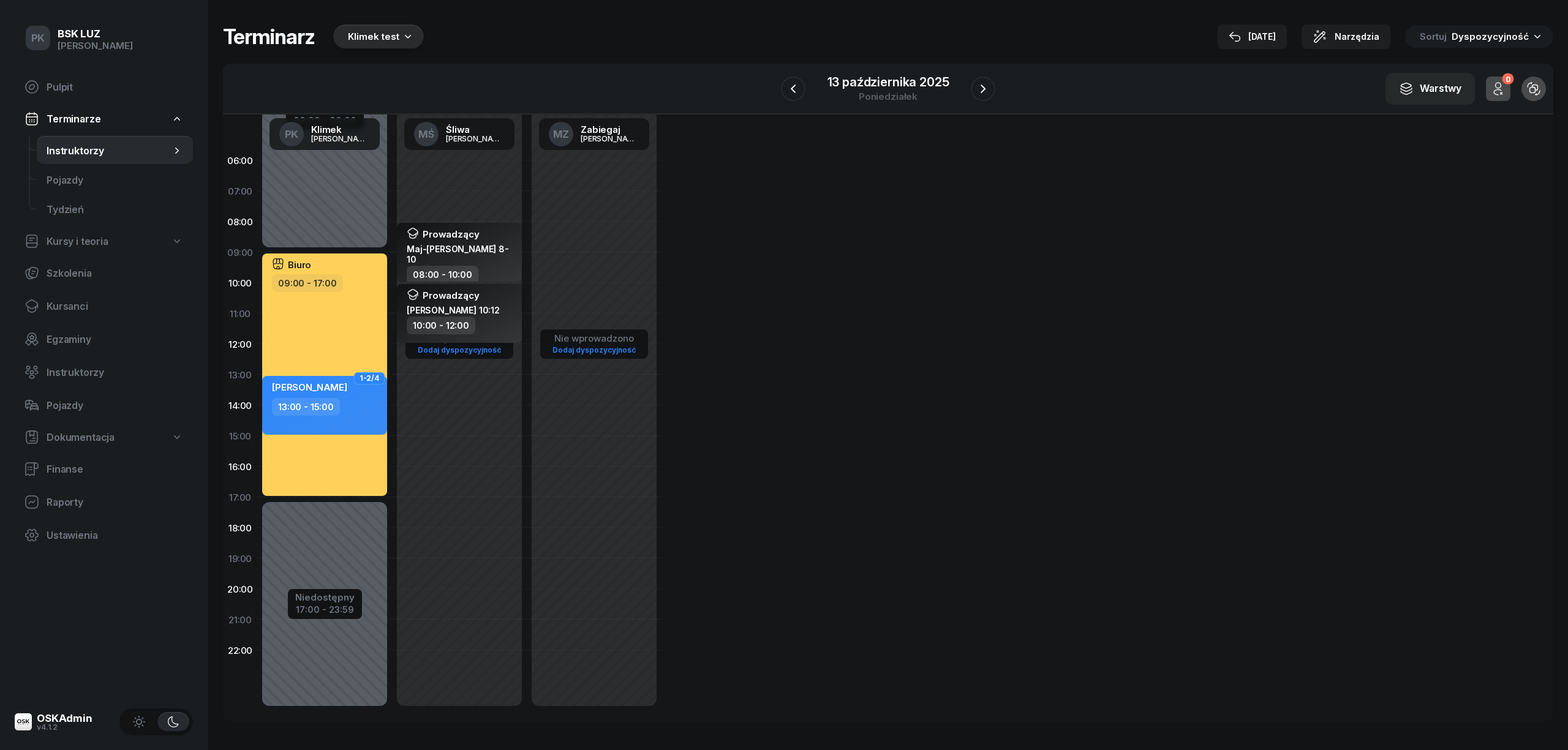
select select "10"
select select "12"
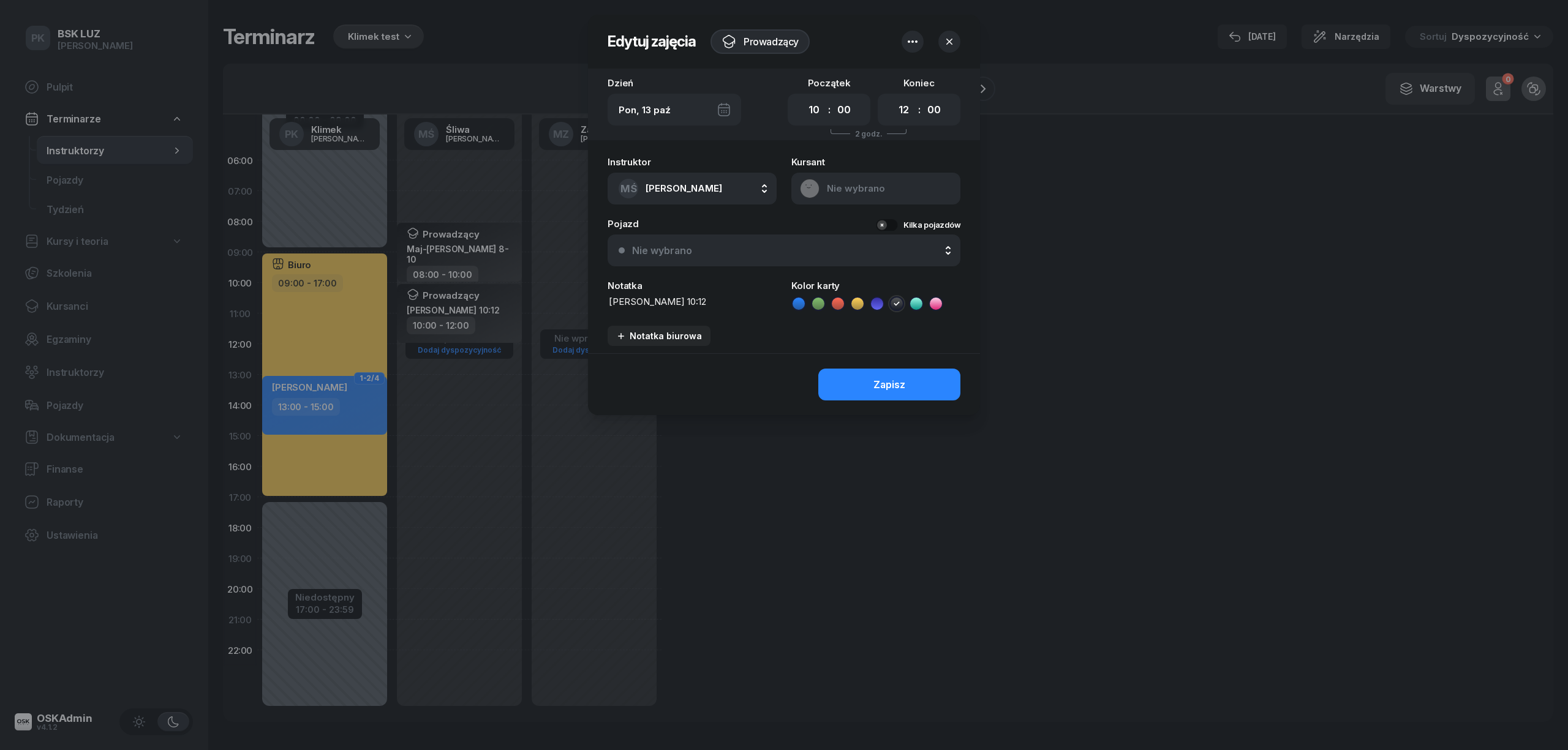
click at [775, 444] on div at bounding box center [784, 375] width 1568 height 750
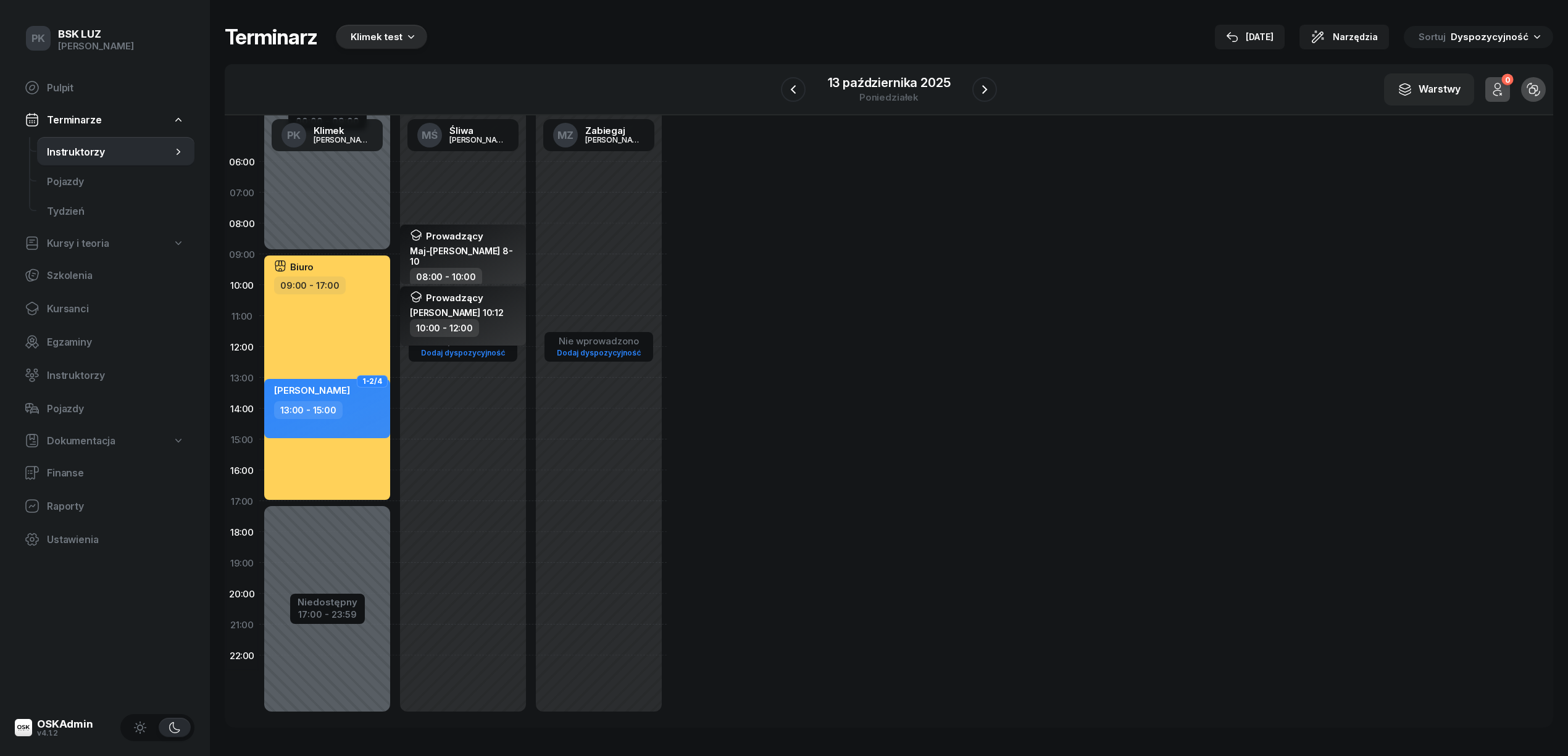
click at [486, 330] on div "10:00 - 12:00" at bounding box center [464, 328] width 109 height 18
select select "10"
select select "12"
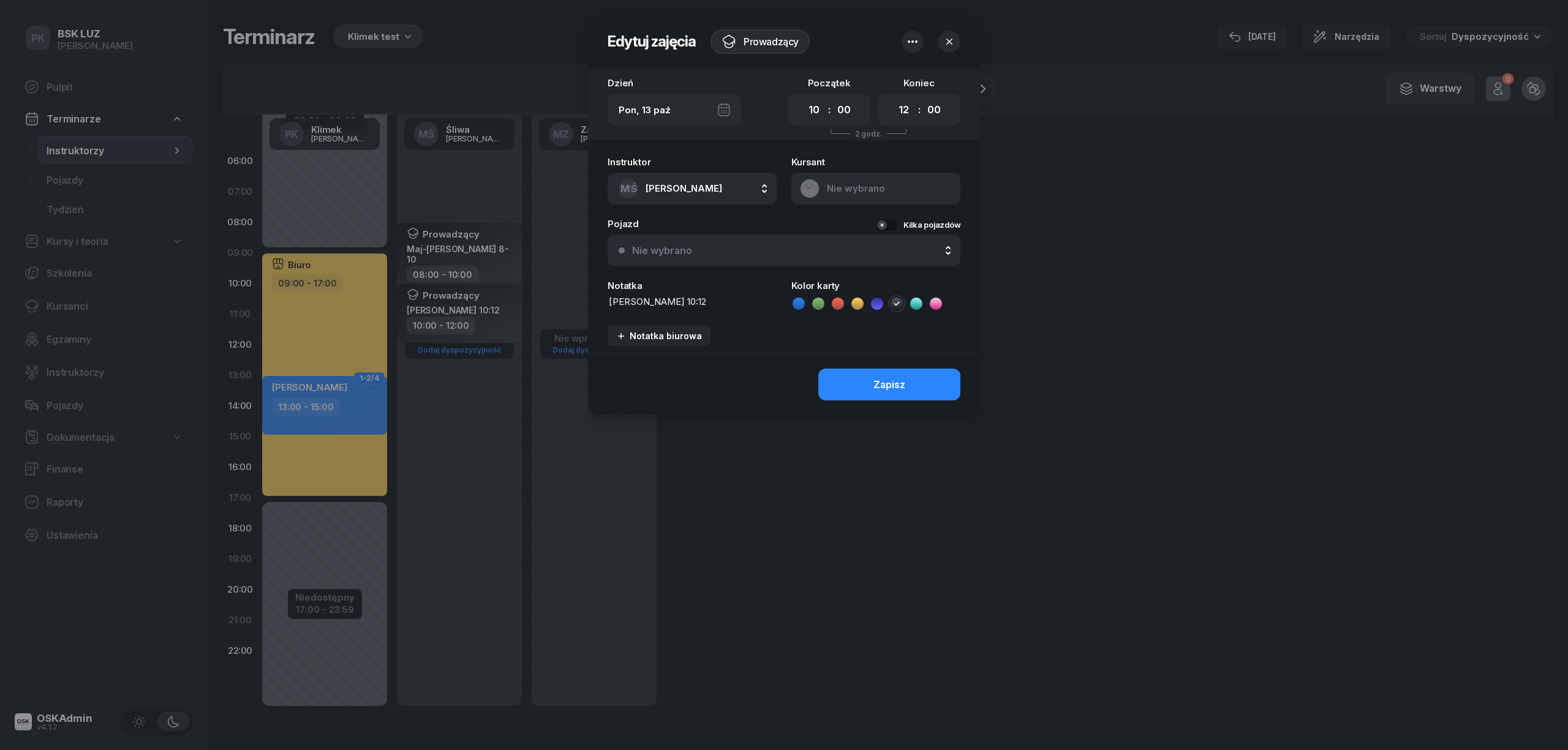
drag, startPoint x: 726, startPoint y: 301, endPoint x: 584, endPoint y: 301, distance: 142.0
click at [584, 301] on div "Edytuj zajęcia Prowadzący Dzień Pon, 13 paź Początek 00 01 02 03 04 05 06 07 08…" at bounding box center [784, 375] width 1568 height 750
click at [696, 304] on textarea "Łakuta Bartłomiej 10:12" at bounding box center [692, 301] width 169 height 14
click at [697, 303] on textarea "Łakuta Bartłomiej 10:12" at bounding box center [692, 301] width 169 height 14
type textarea "Łakuta Bartłomiej 10-12"
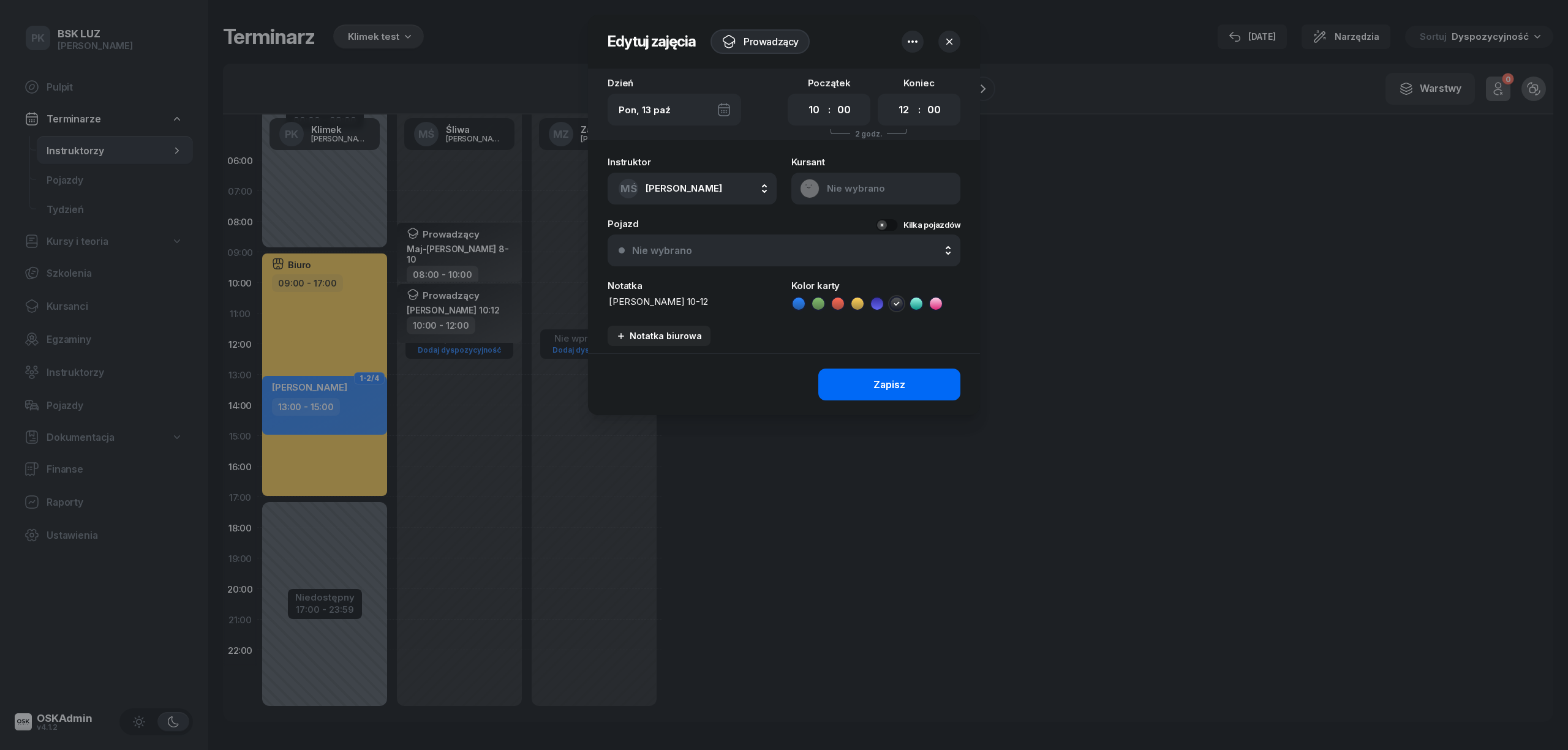
click at [921, 379] on button "Zapisz" at bounding box center [889, 384] width 142 height 31
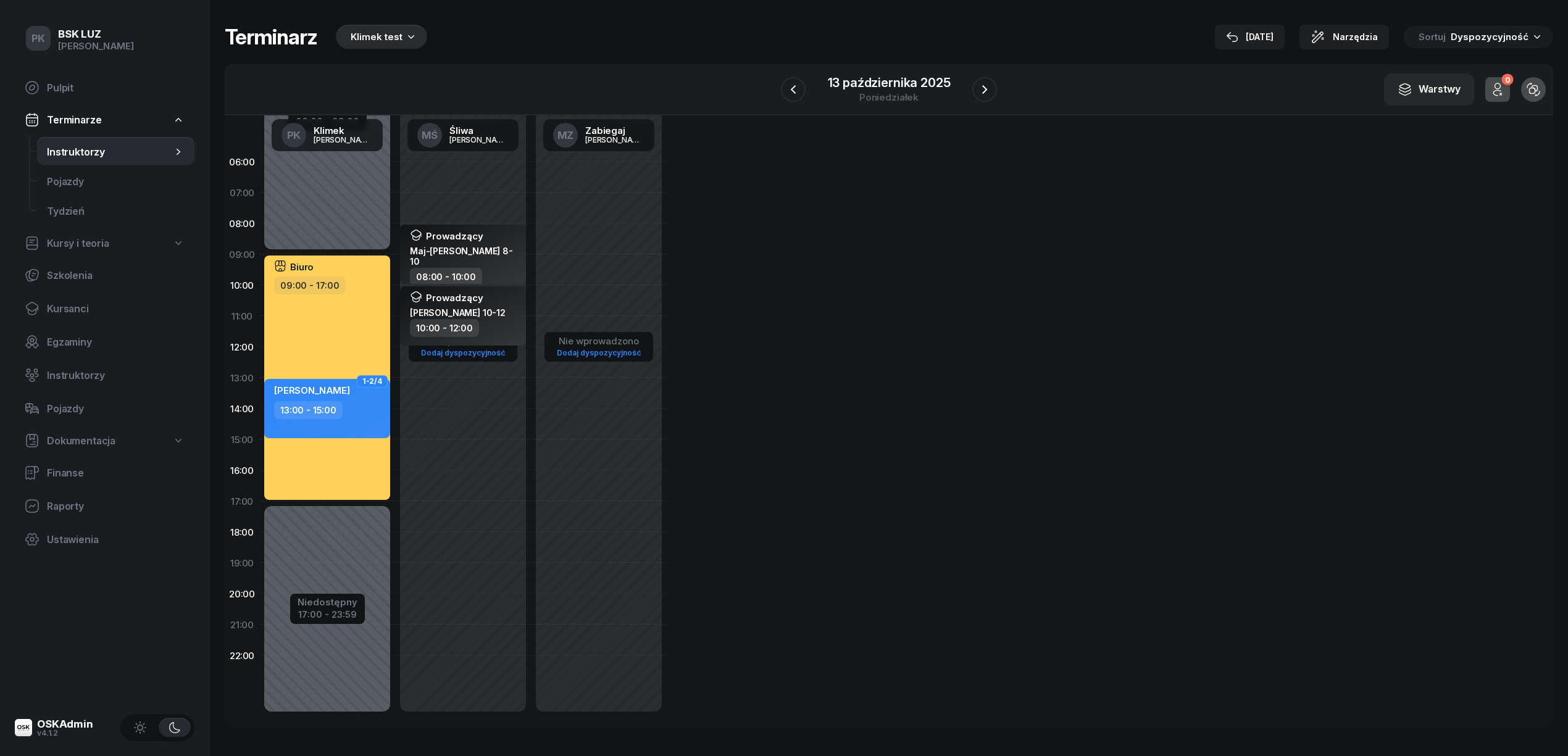
click at [493, 330] on div "10:00 - 12:00" at bounding box center [464, 328] width 109 height 18
select select "10"
select select "12"
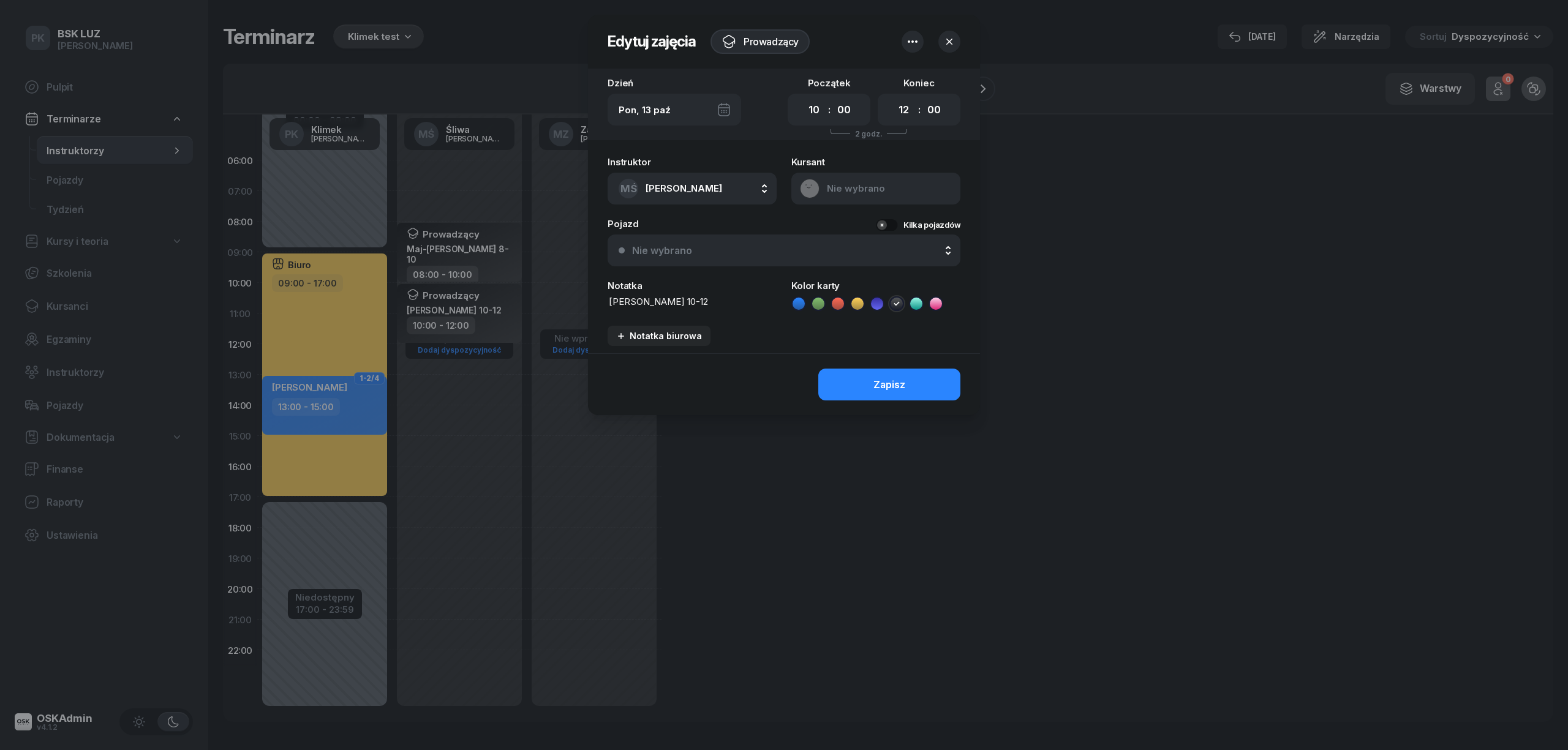
drag, startPoint x: 629, startPoint y: 293, endPoint x: 599, endPoint y: 293, distance: 30.0
click at [599, 293] on div "Instruktor MŚ Śliwa Michał AK Koryciński Artur BP Pająk Bogusław DA Arendarczyk…" at bounding box center [783, 252] width 392 height 203
click at [763, 301] on textarea "Łakuta Bartłomiej 10-12" at bounding box center [692, 301] width 169 height 14
drag, startPoint x: 722, startPoint y: 298, endPoint x: 586, endPoint y: 296, distance: 136.0
click at [586, 296] on div "Edytuj zajęcia Prowadzący Dzień Pon, 13 paź Początek 00 01 02 03 04 05 06 07 08…" at bounding box center [784, 375] width 1568 height 750
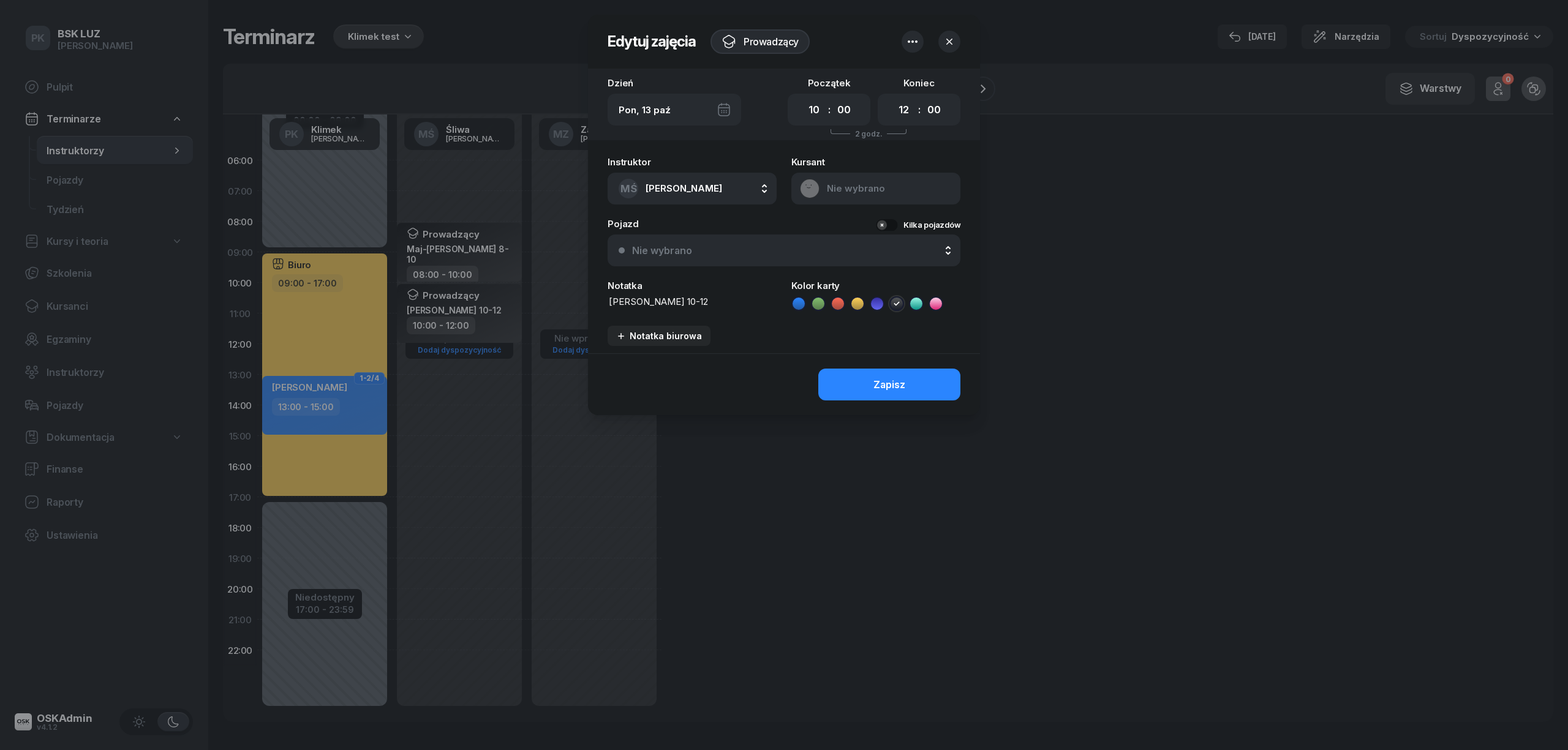
click at [902, 40] on button "button" at bounding box center [912, 42] width 22 height 22
click at [851, 76] on link "Usuń zajęcia" at bounding box center [906, 79] width 160 height 29
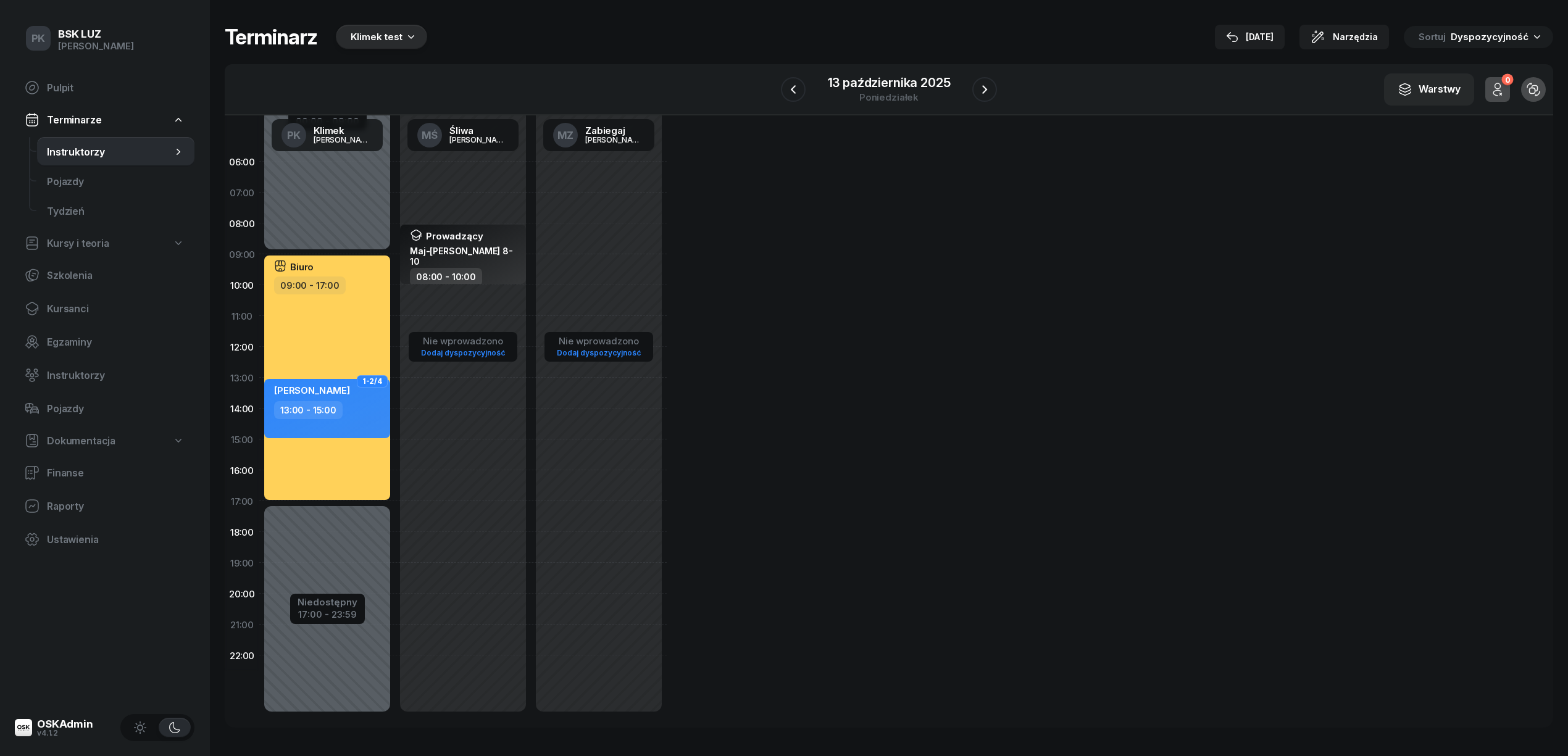
click at [330, 232] on div "Niedostępny 00:00 - 09:00 Niedostępny 17:00 - 23:59 Biuro 09:00 - 17:00 1-2/4 T…" at bounding box center [327, 439] width 136 height 586
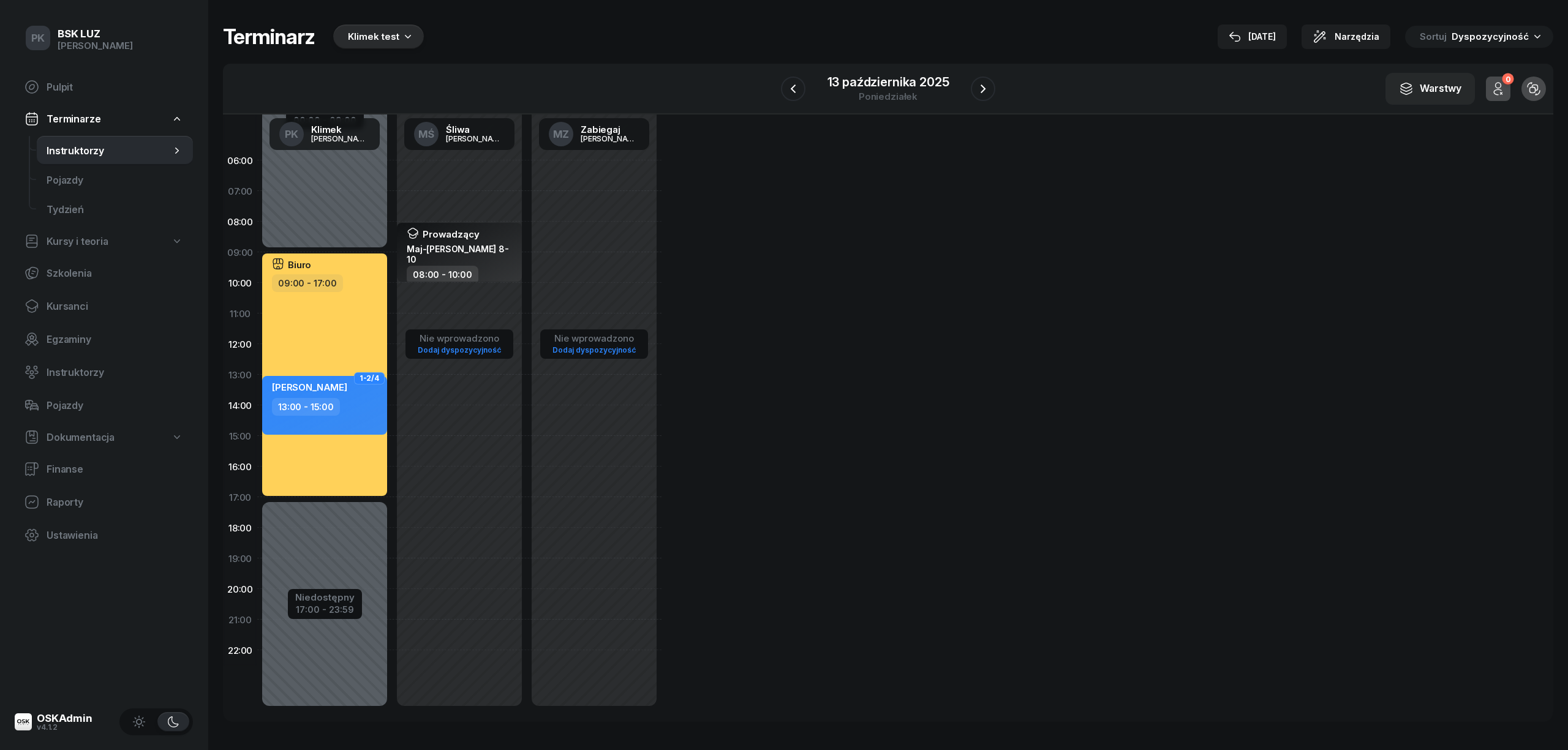
select select "08"
select select "09"
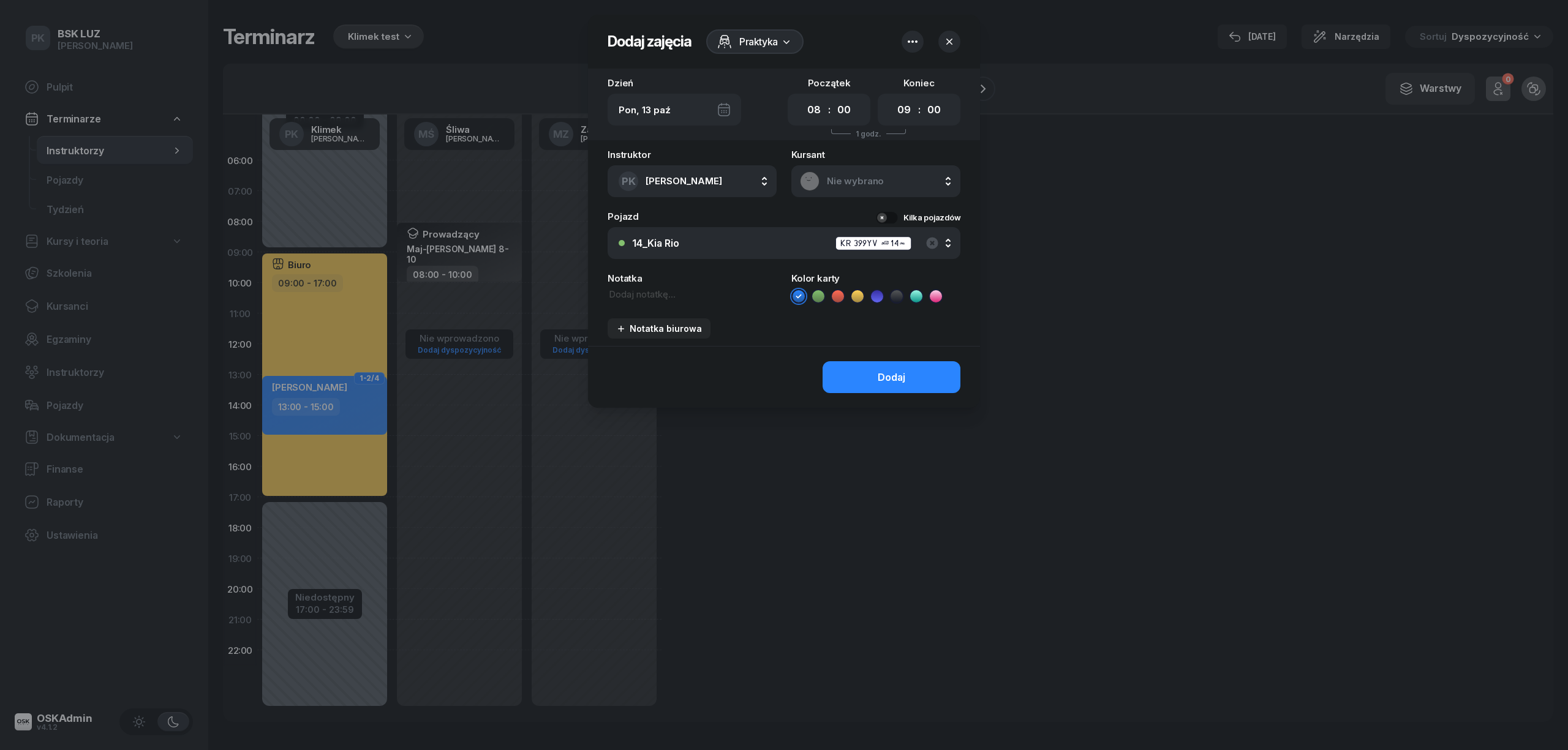
click at [773, 40] on span "Praktyka" at bounding box center [758, 42] width 39 height 15
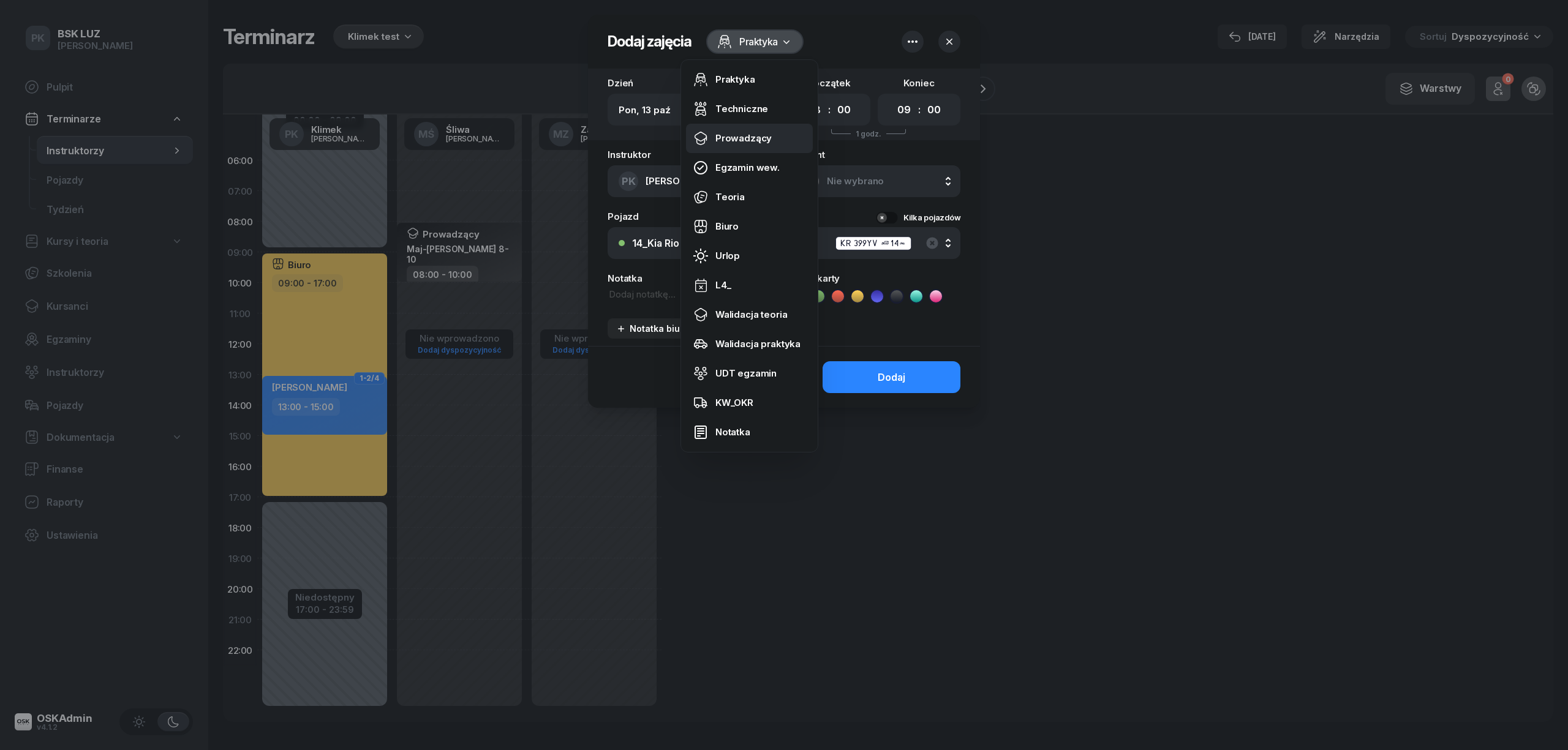
click at [740, 142] on div "Prowadzący" at bounding box center [743, 138] width 57 height 11
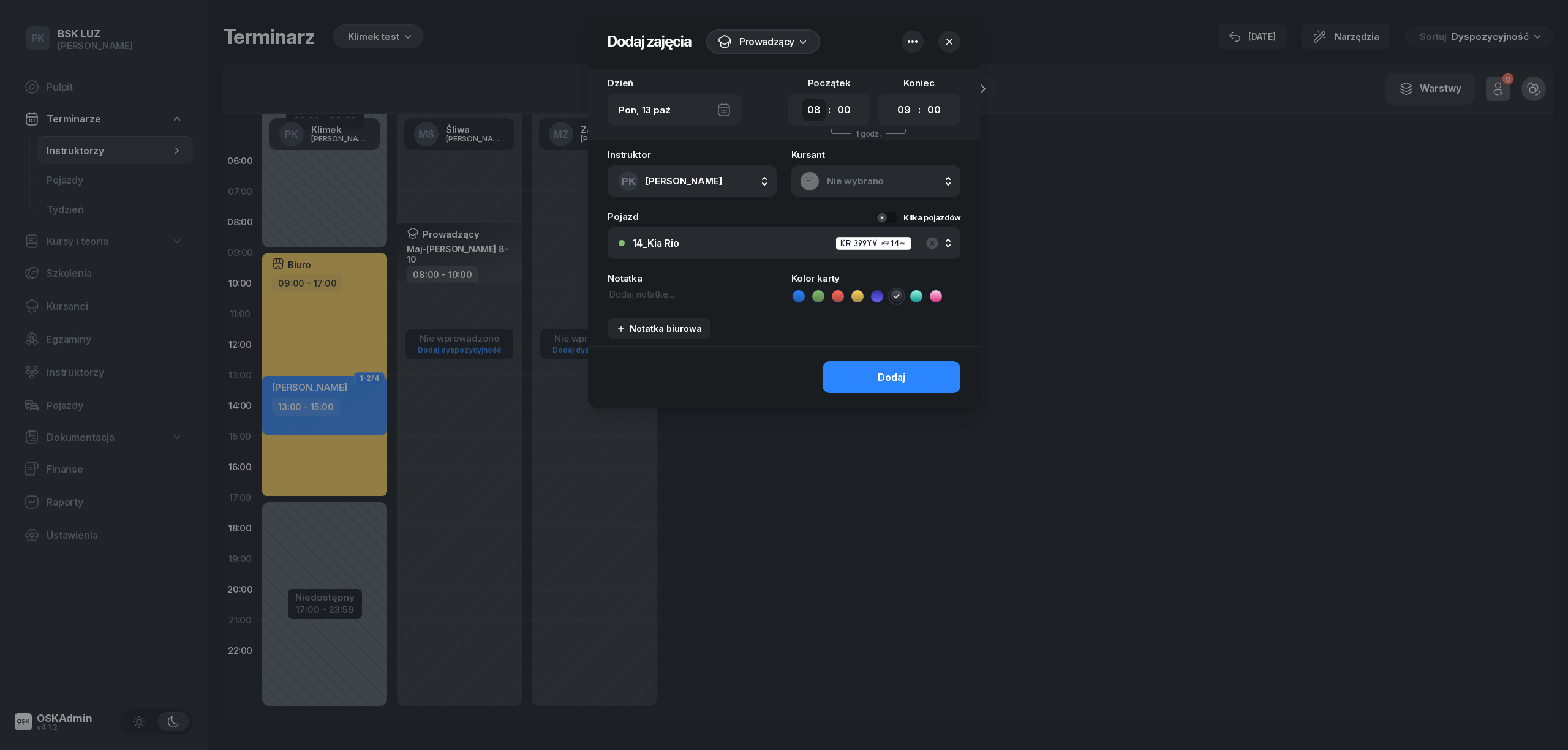
click at [812, 106] on select "00 01 02 03 04 05 06 07 08 09 10 11 12 13 14 15 16 17 18 19 20 21 22 23" at bounding box center [814, 110] width 24 height 21
select select "10"
click at [803, 99] on select "00 01 02 03 04 05 06 07 08 09 10 11 12 13 14 15 16 17 18 19 20 21 22 23" at bounding box center [814, 110] width 24 height 21
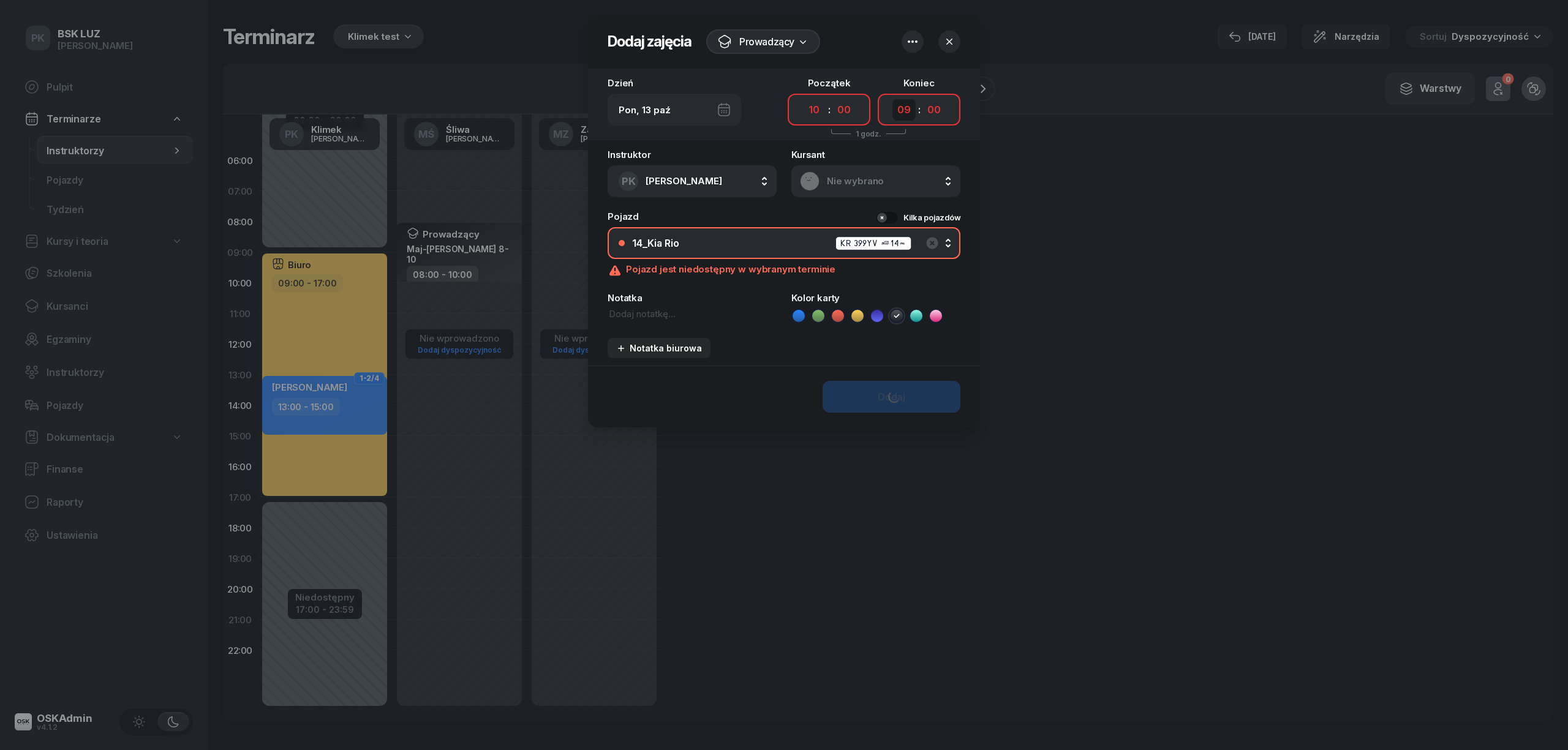
click at [906, 112] on select "00 01 02 03 04 05 06 07 08 09 10 11 12 13 14 15 16 17 18 19 20 21 22 23" at bounding box center [904, 110] width 24 height 21
select select "12"
click at [892, 99] on select "00 01 02 03 04 05 06 07 08 09 10 11 12 13 14 15 16 17 18 19 20 21 22 23" at bounding box center [904, 110] width 24 height 21
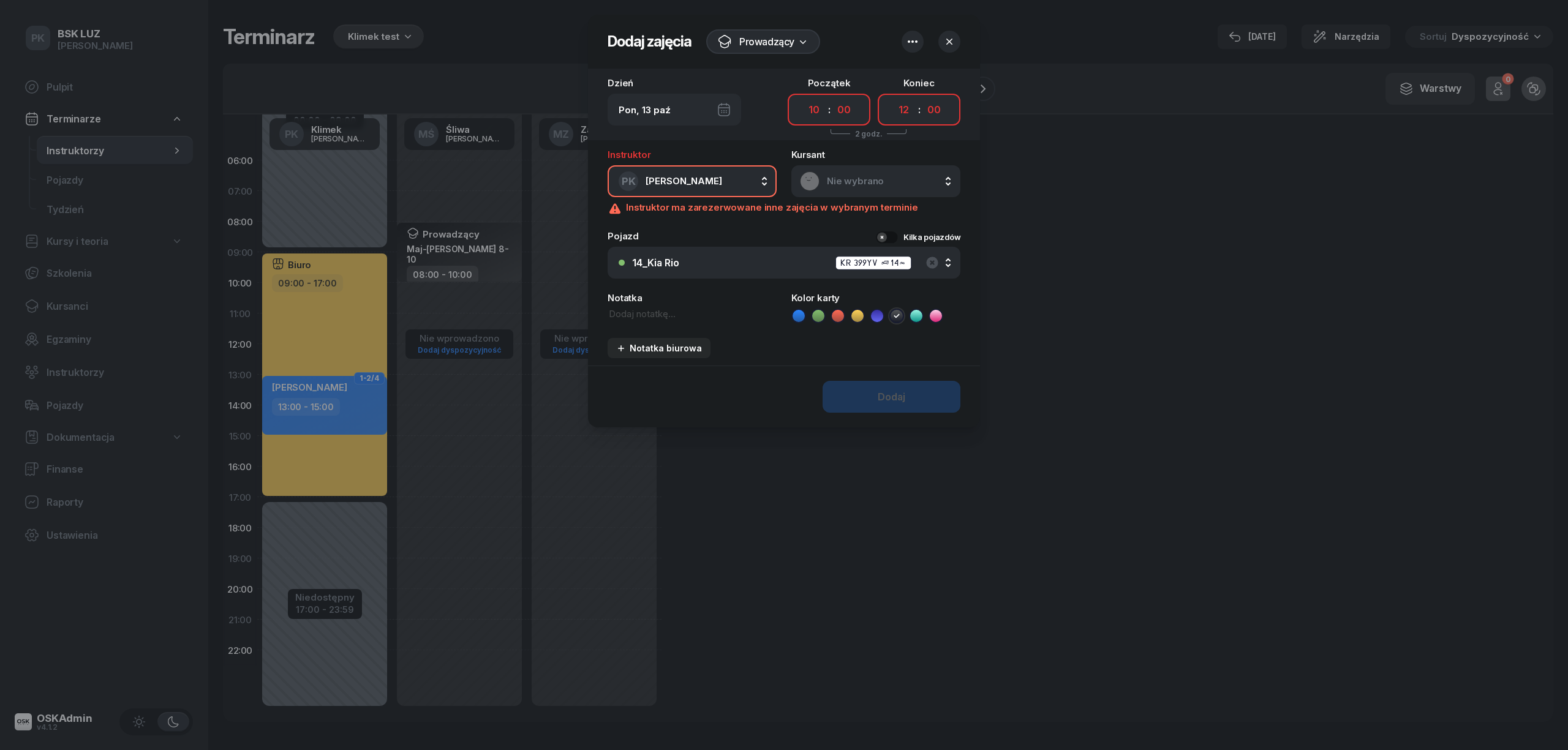
click at [909, 44] on icon "button" at bounding box center [912, 42] width 15 height 15
click at [883, 99] on link "Ignoruj ograniczenia Wył." at bounding box center [906, 108] width 160 height 29
click at [647, 317] on textarea at bounding box center [692, 313] width 169 height 14
paste textarea "Łakuta Bartłomiej 10-12"
type textarea "Łakuta Bartłomiej 10-12"
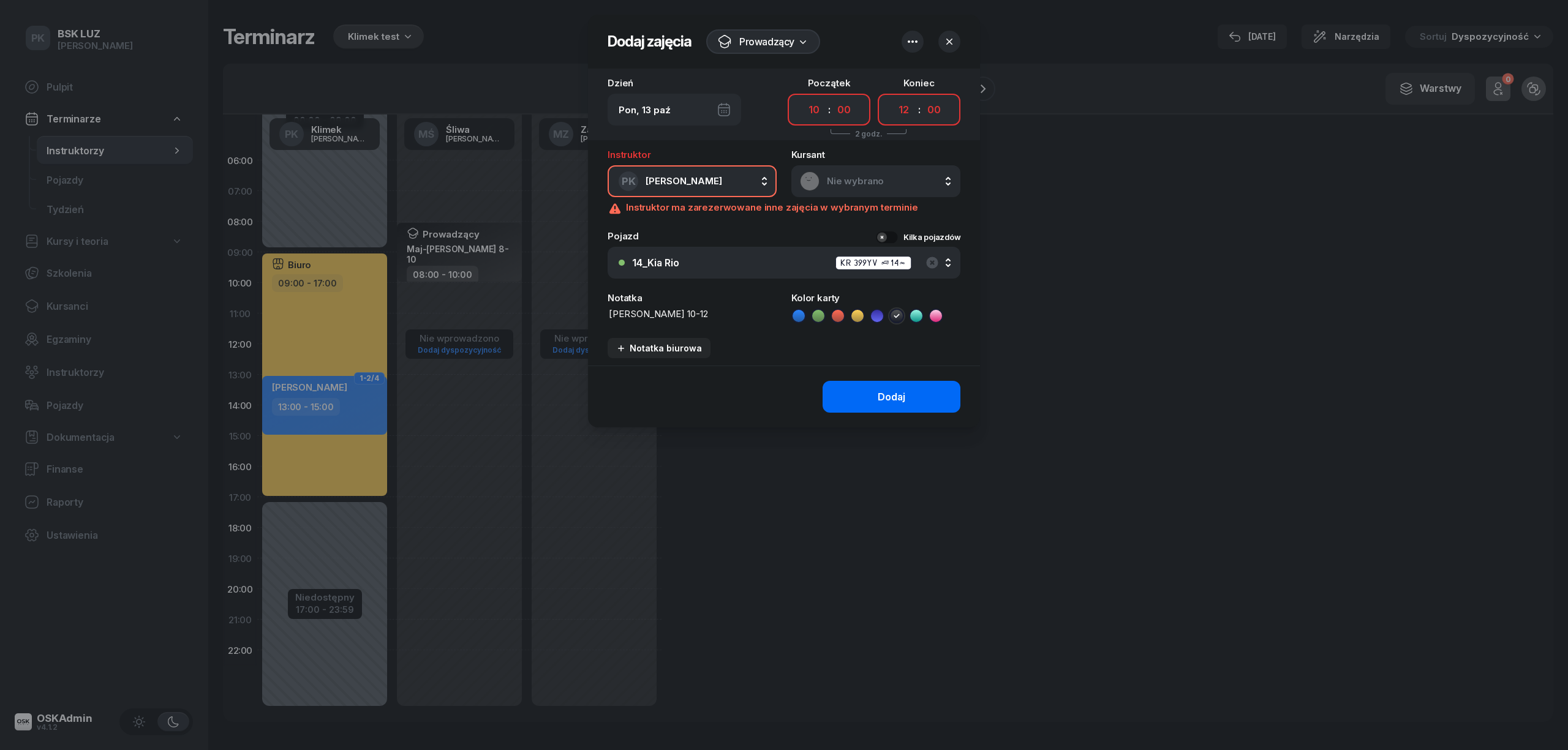
click at [850, 393] on button "Dodaj" at bounding box center [891, 396] width 137 height 31
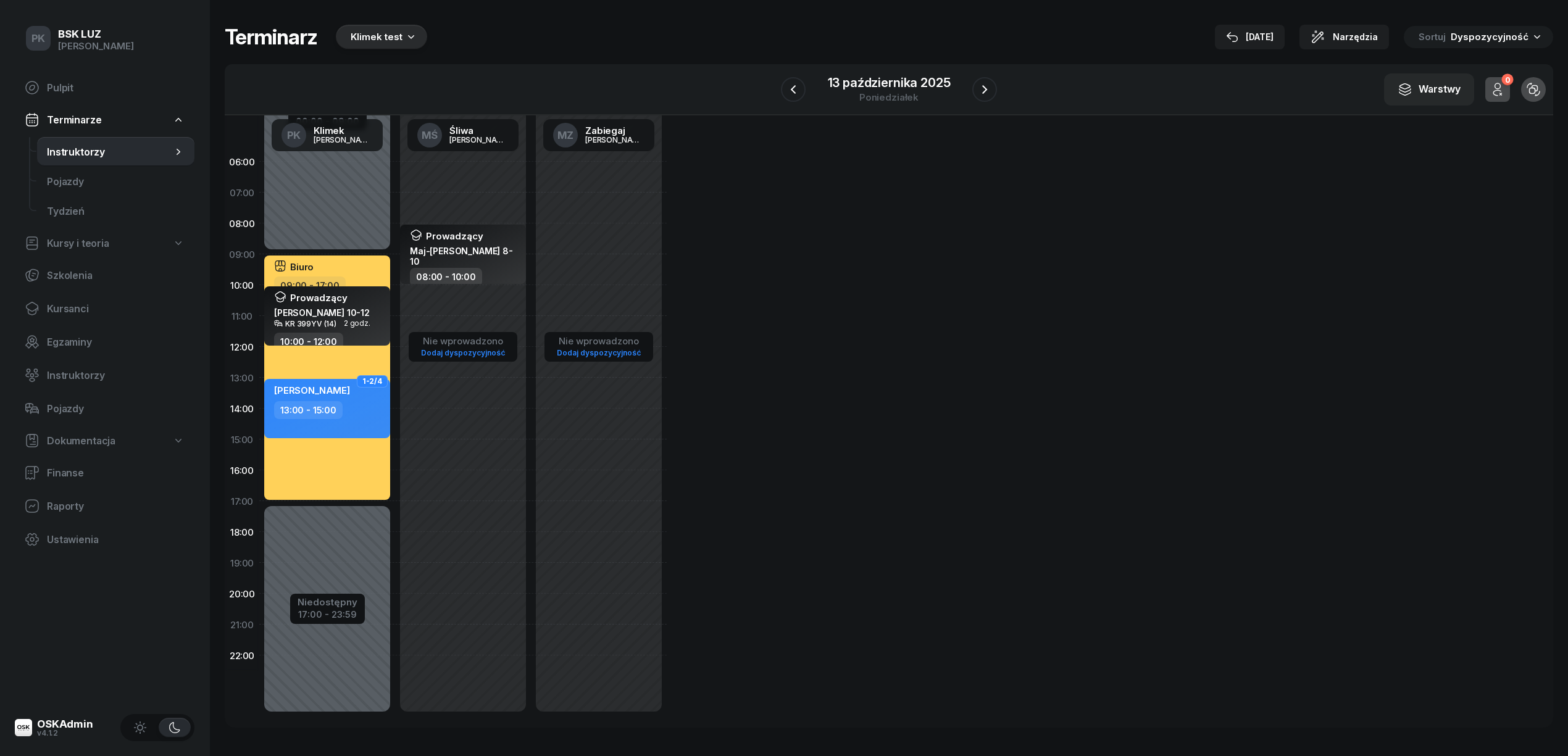
click at [512, 433] on div "Nie wprowadzono Dodaj dyspozycyjność Prowadzący Maj-Papaj Katarzyna 8-10 08:00 …" at bounding box center [463, 439] width 136 height 586
select select "14"
select select "16"
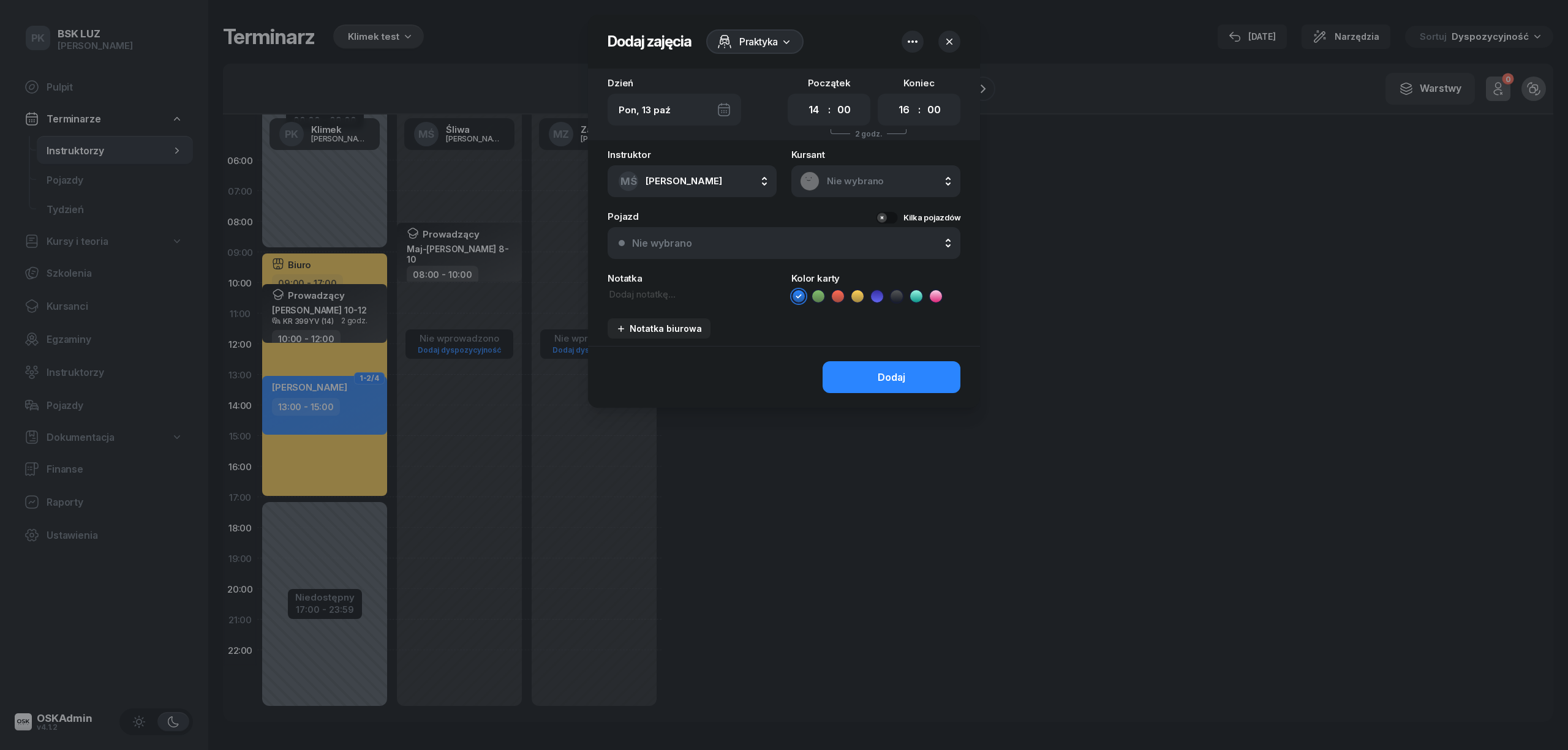
click at [506, 420] on div at bounding box center [784, 375] width 1568 height 750
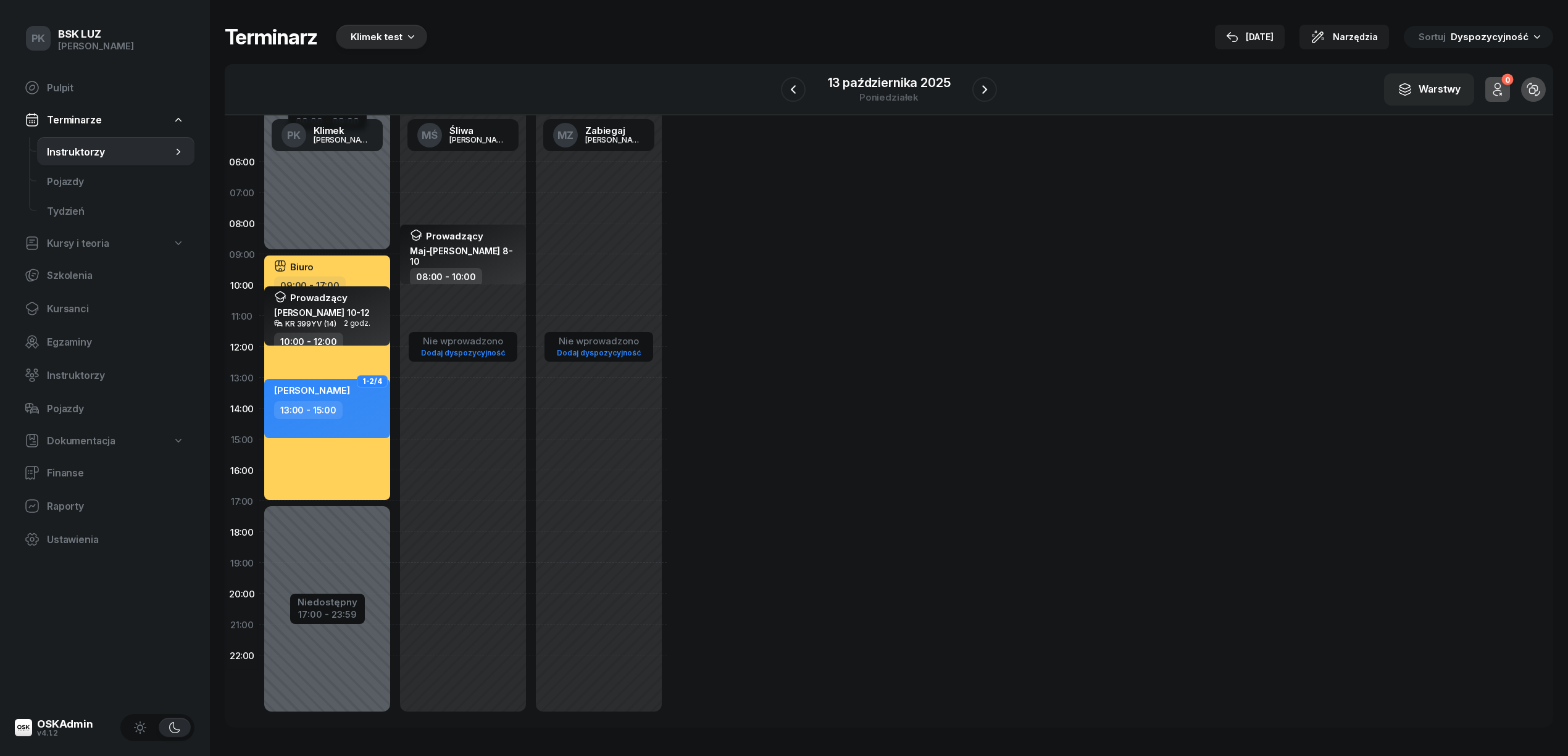
click at [484, 405] on div "Nie wprowadzono Dodaj dyspozycyjność Prowadzący Maj-Papaj Katarzyna 8-10 08:00 …" at bounding box center [463, 439] width 136 height 586
select select "13"
select select "15"
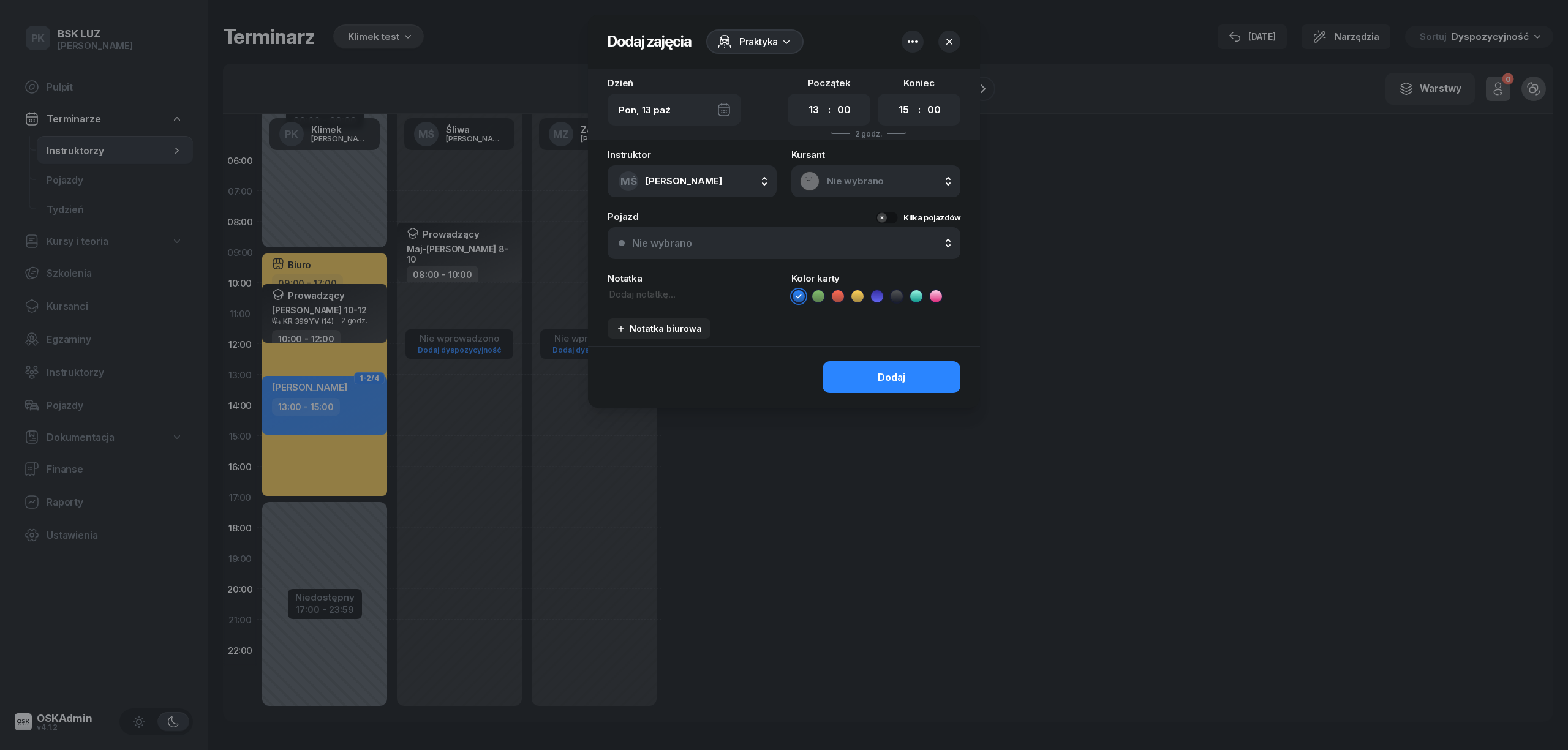
click at [485, 398] on div at bounding box center [784, 375] width 1568 height 750
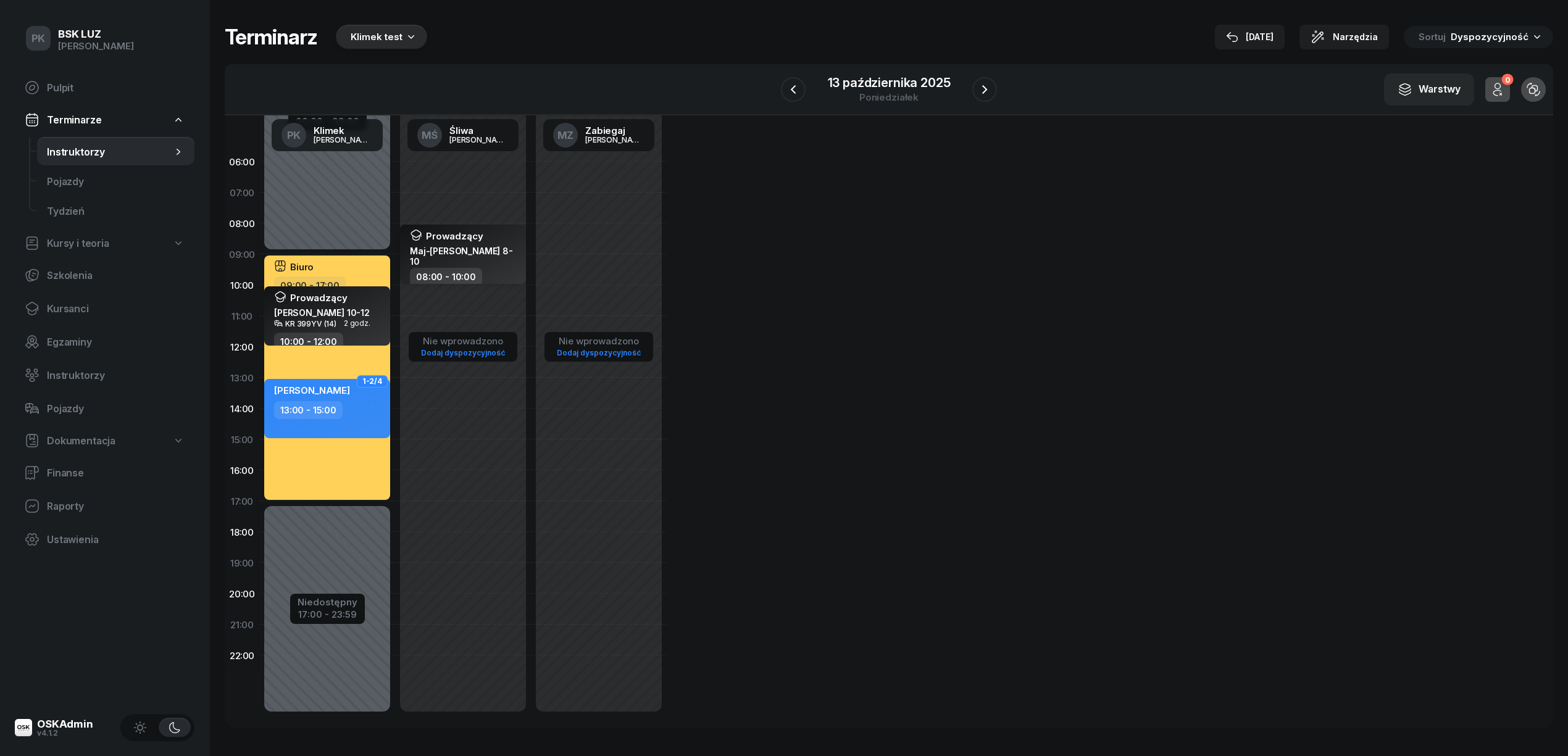
click at [505, 272] on div "08:00 - 10:00" at bounding box center [464, 276] width 109 height 18
select select "08"
select select "10"
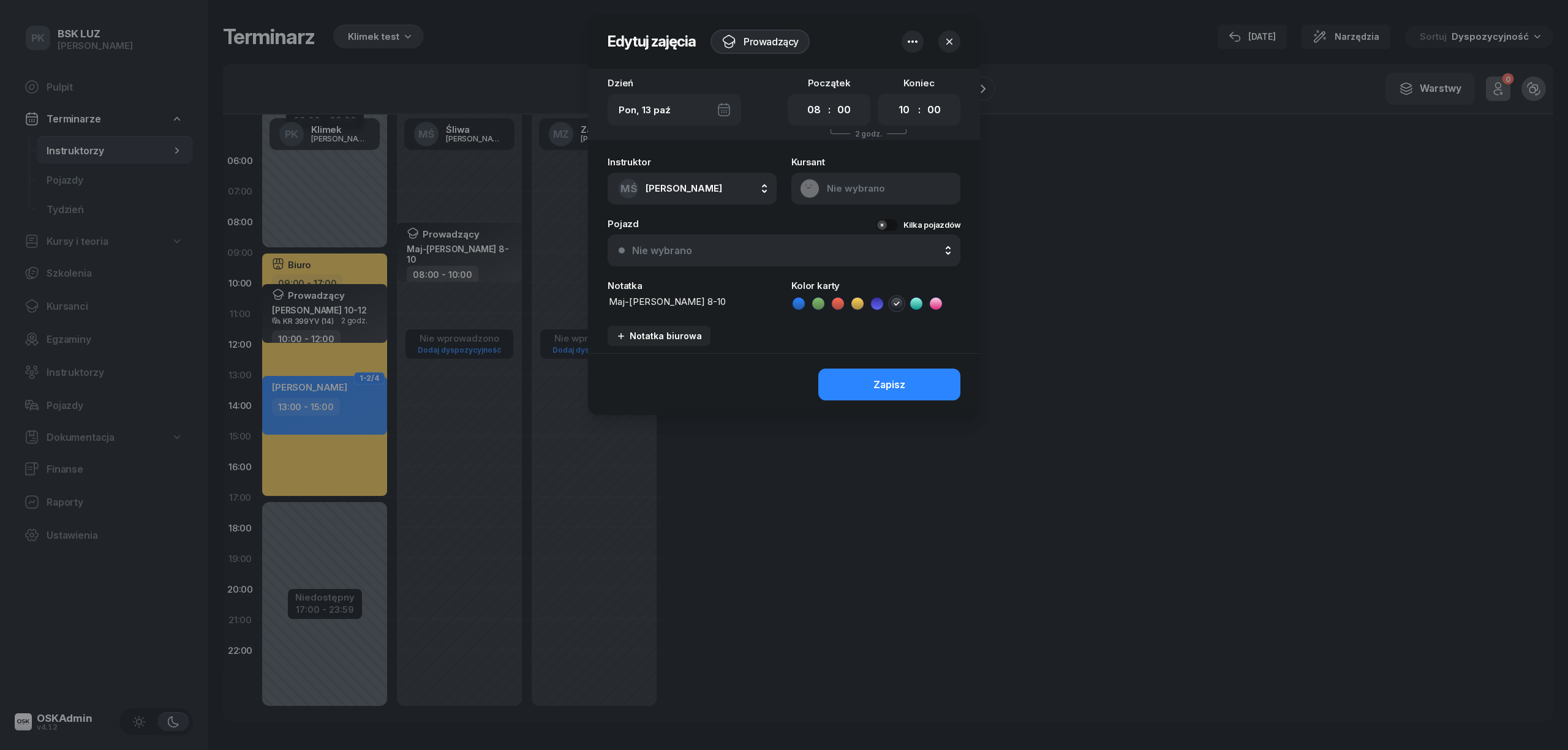
click at [725, 302] on textarea "Maj-Papaj Katarzyna 8-10" at bounding box center [692, 301] width 169 height 14
drag, startPoint x: 726, startPoint y: 300, endPoint x: 505, endPoint y: 305, distance: 221.1
click at [505, 305] on div "Edytuj zajęcia Prowadzący Dzień Pon, 13 paź Początek 00 01 02 03 04 05 06 07 08…" at bounding box center [784, 375] width 1568 height 750
drag, startPoint x: 917, startPoint y: 29, endPoint x: 912, endPoint y: 37, distance: 9.4
click at [917, 31] on div at bounding box center [912, 42] width 22 height 22
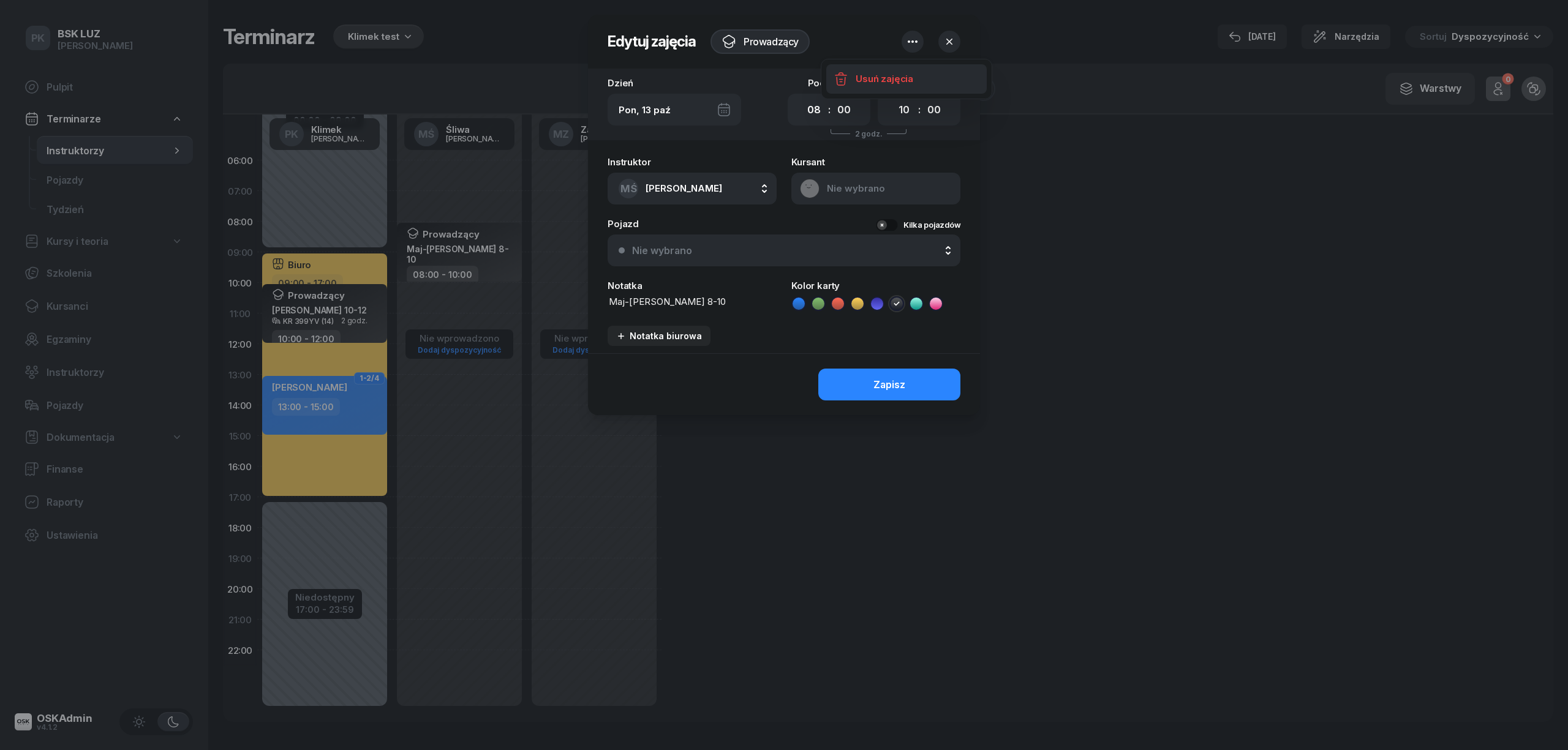
click at [853, 79] on link "Usuń zajęcia" at bounding box center [906, 79] width 160 height 29
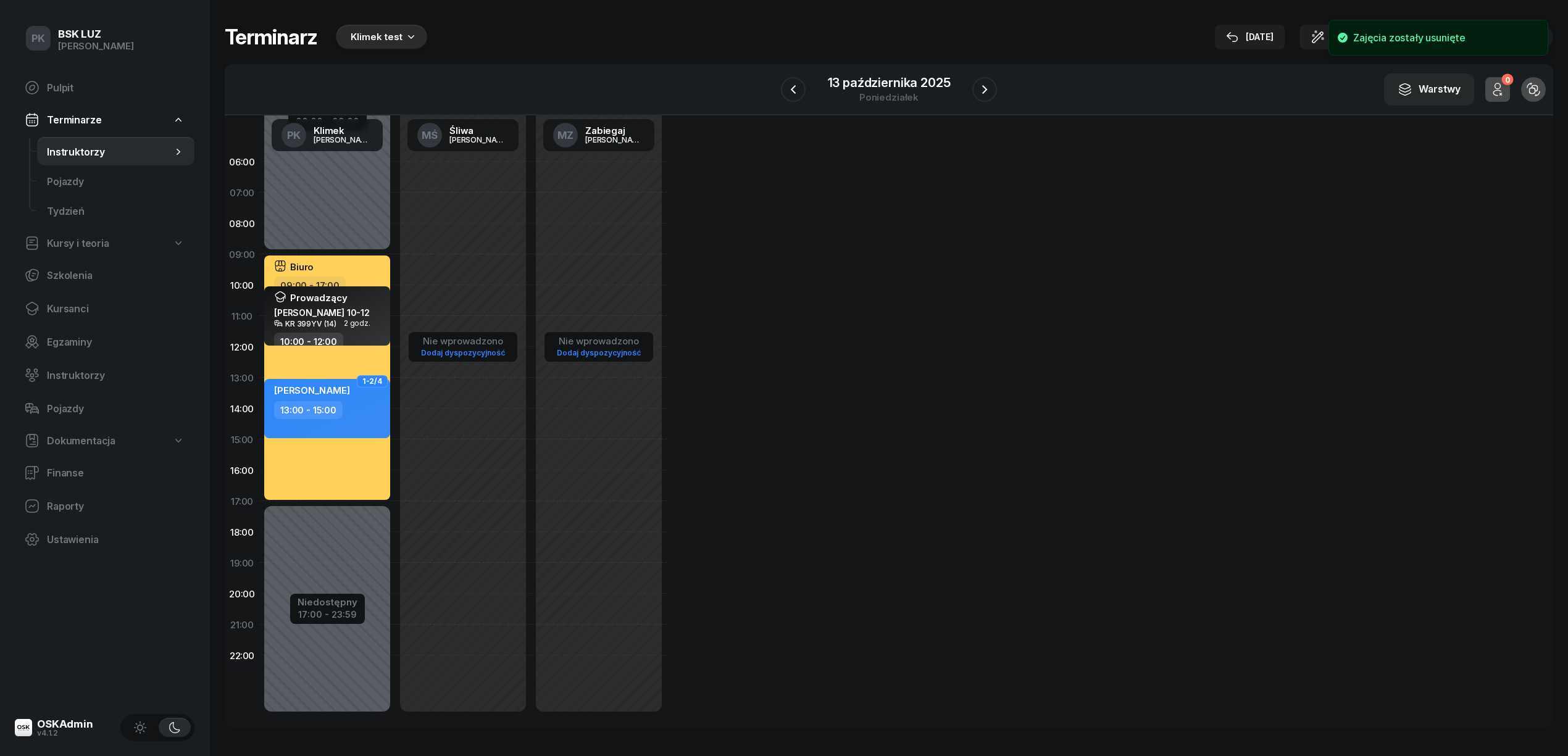
click at [363, 232] on div "Niedostępny 00:00 - 09:00 Niedostępny 17:00 - 23:59 Biuro 09:00 - 17:00 1-2/4 T…" at bounding box center [327, 439] width 136 height 586
select select "08"
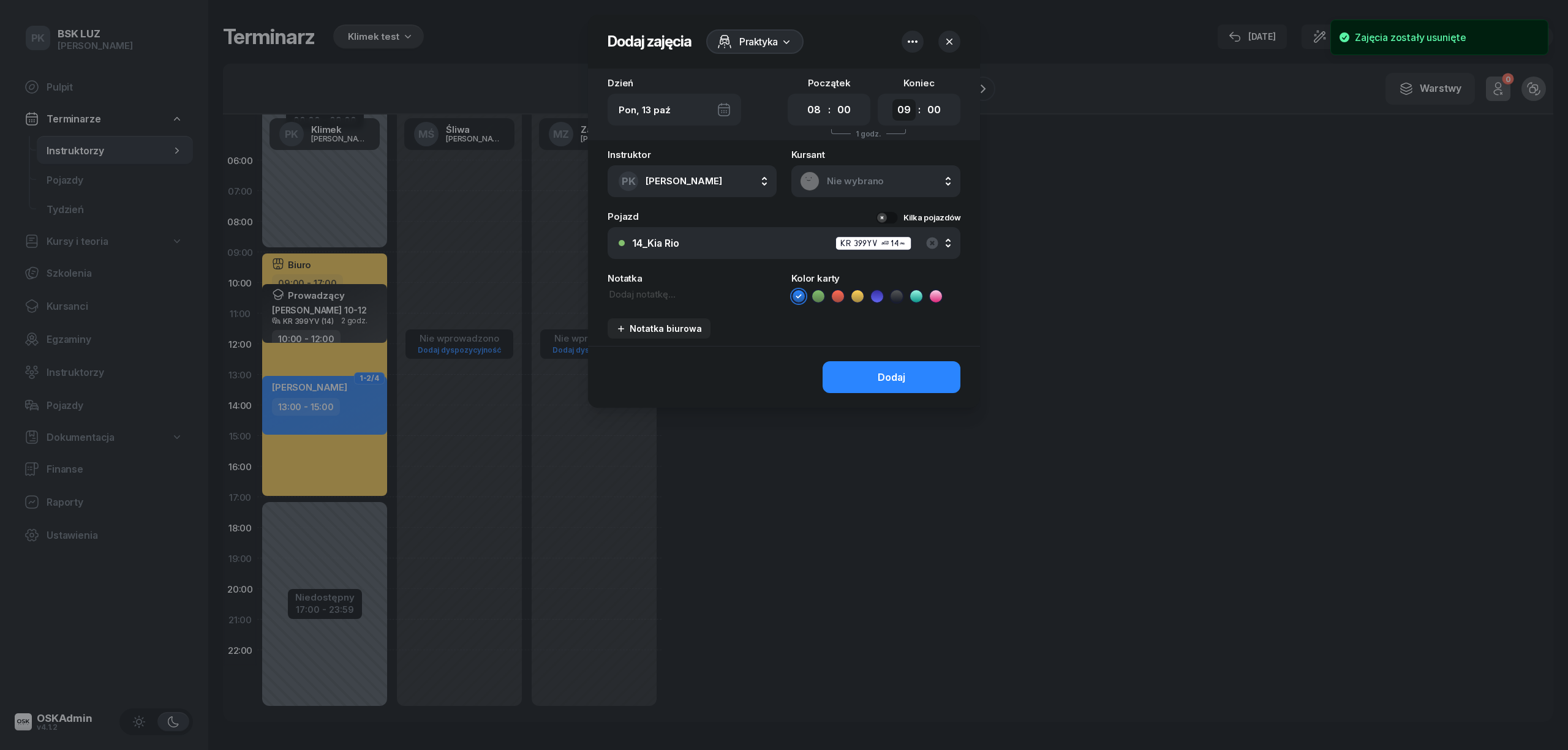
click at [914, 106] on select "00 01 02 03 04 05 06 07 08 09 10 11 12 13 14 15 16 17 18 19 20 21 22 23" at bounding box center [904, 110] width 24 height 21
select select "10"
click at [892, 99] on select "00 01 02 03 04 05 06 07 08 09 10 11 12 13 14 15 16 17 18 19 20 21 22 23" at bounding box center [904, 110] width 24 height 21
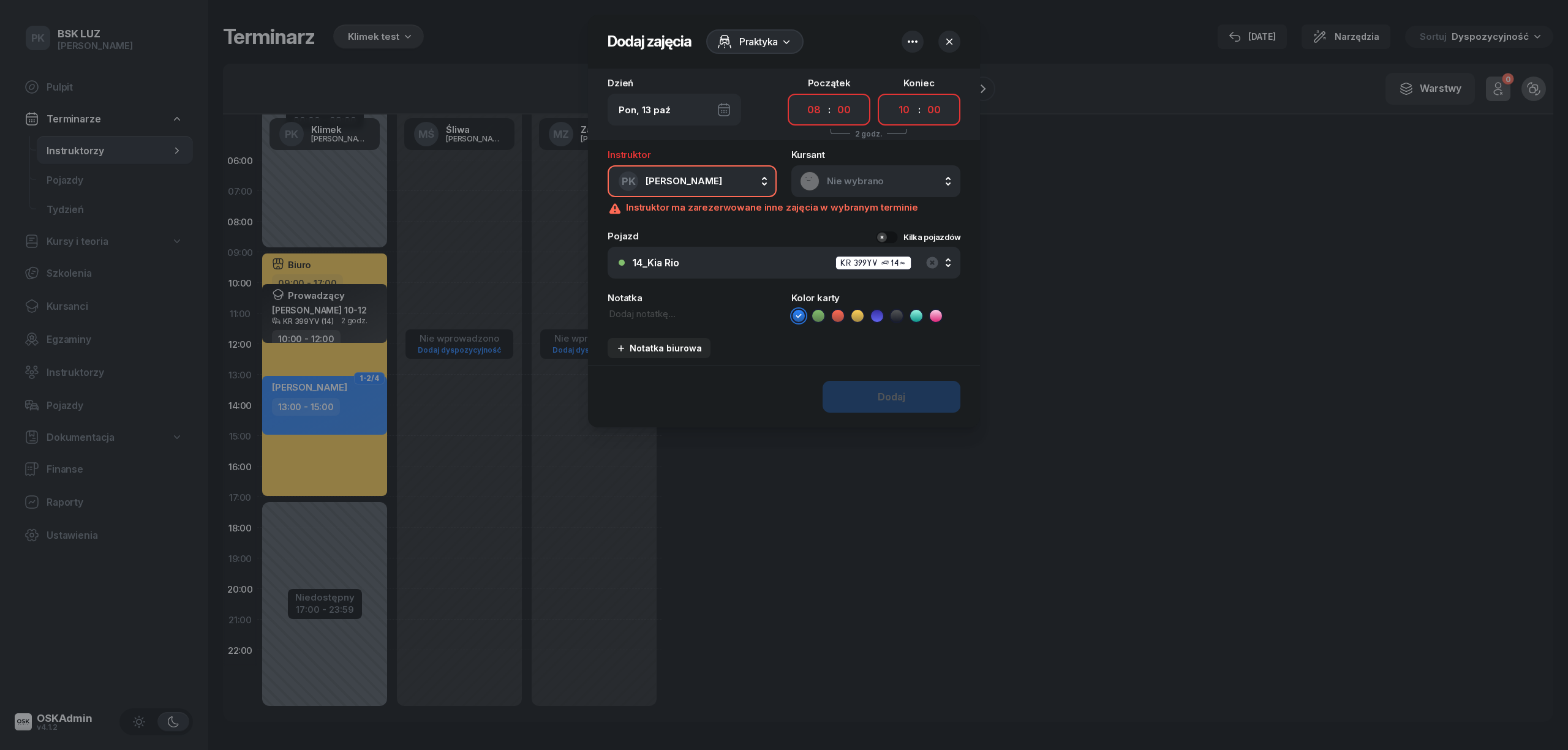
drag, startPoint x: 777, startPoint y: 53, endPoint x: 770, endPoint y: 50, distance: 7.6
click at [777, 52] on header "Dodaj zajęcia Praktyka" at bounding box center [783, 42] width 392 height 54
click at [768, 44] on span "Praktyka" at bounding box center [758, 42] width 39 height 15
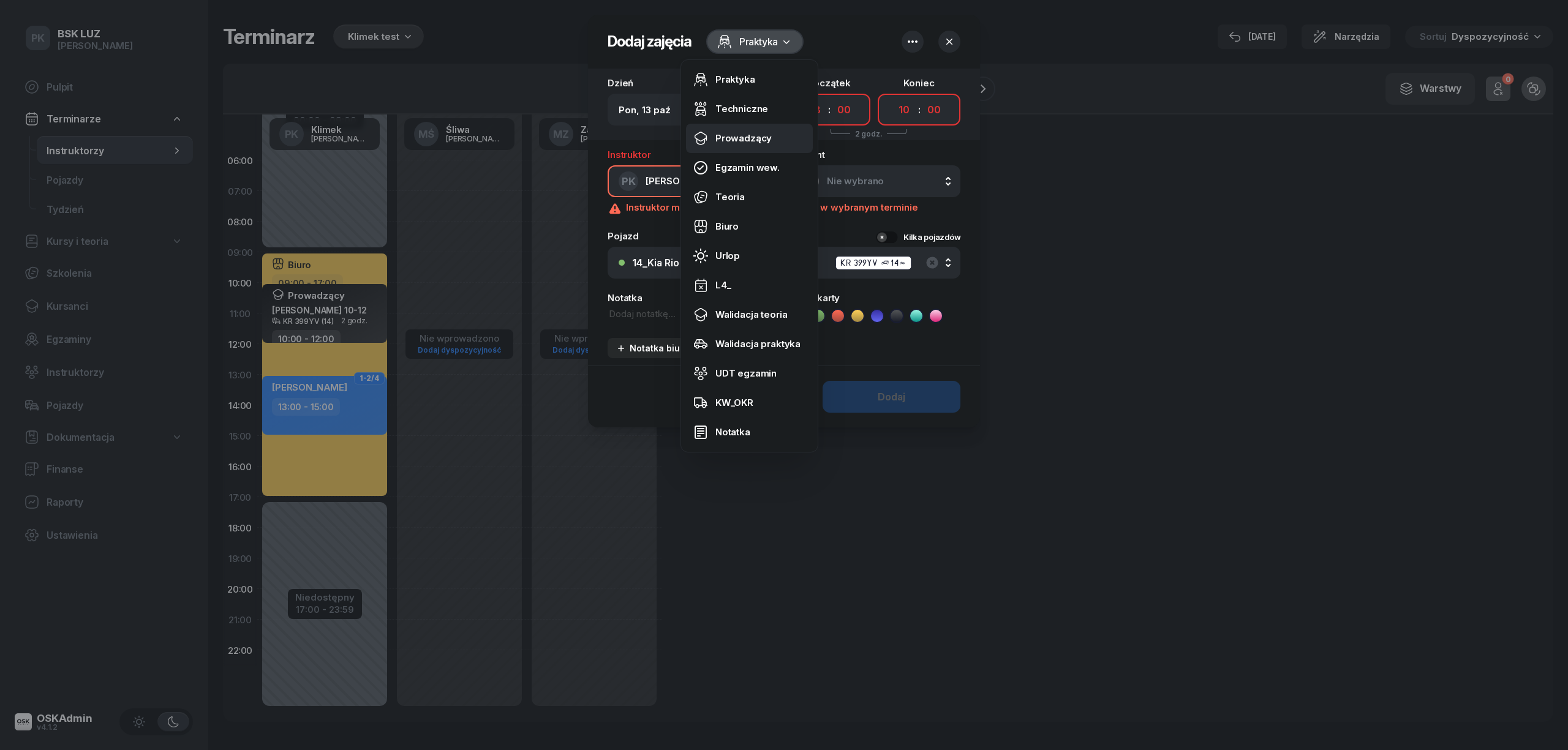
click at [753, 140] on div "Prowadzący" at bounding box center [743, 138] width 57 height 11
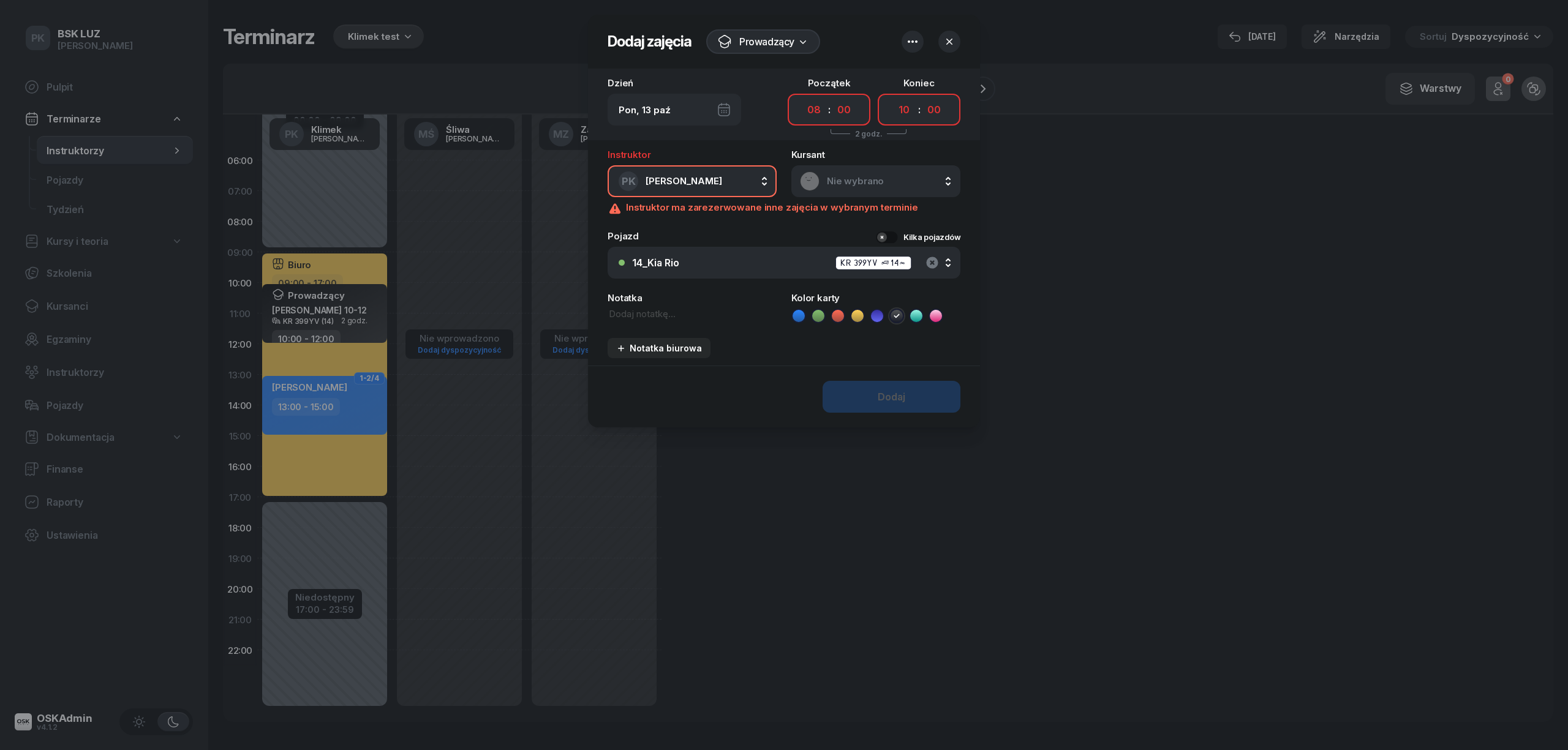
click at [929, 255] on icon "button" at bounding box center [932, 263] width 15 height 15
click at [630, 312] on textarea at bounding box center [692, 313] width 169 height 14
paste textarea "Maj-Papaj Katarzyna 8-10"
type textarea "Maj-Papaj Katarzyna 8-10"
click at [868, 389] on div "Dodaj" at bounding box center [783, 396] width 392 height 62
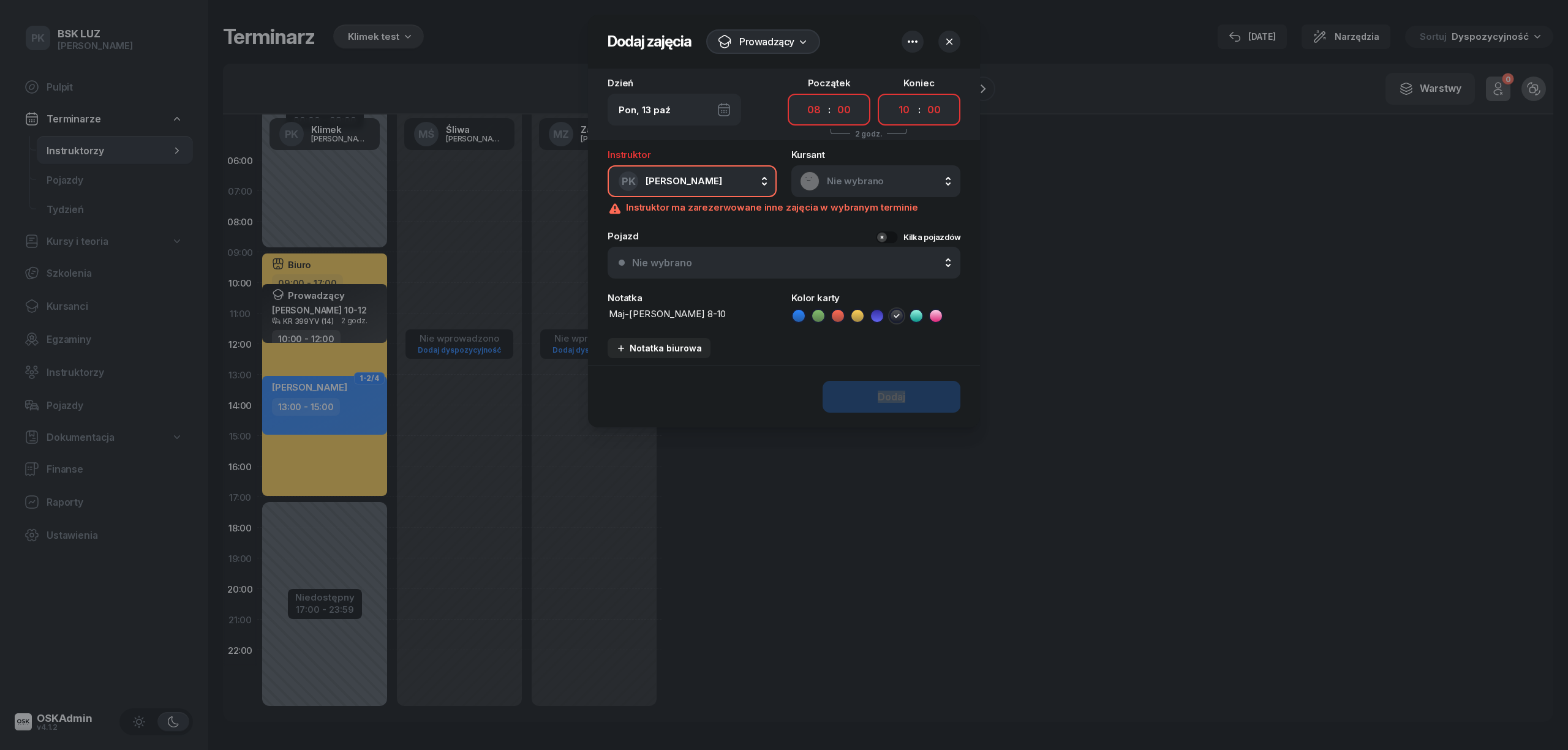
click at [868, 389] on div "Dodaj" at bounding box center [783, 396] width 392 height 62
click at [934, 255] on button "Nie wybrano" at bounding box center [784, 263] width 353 height 31
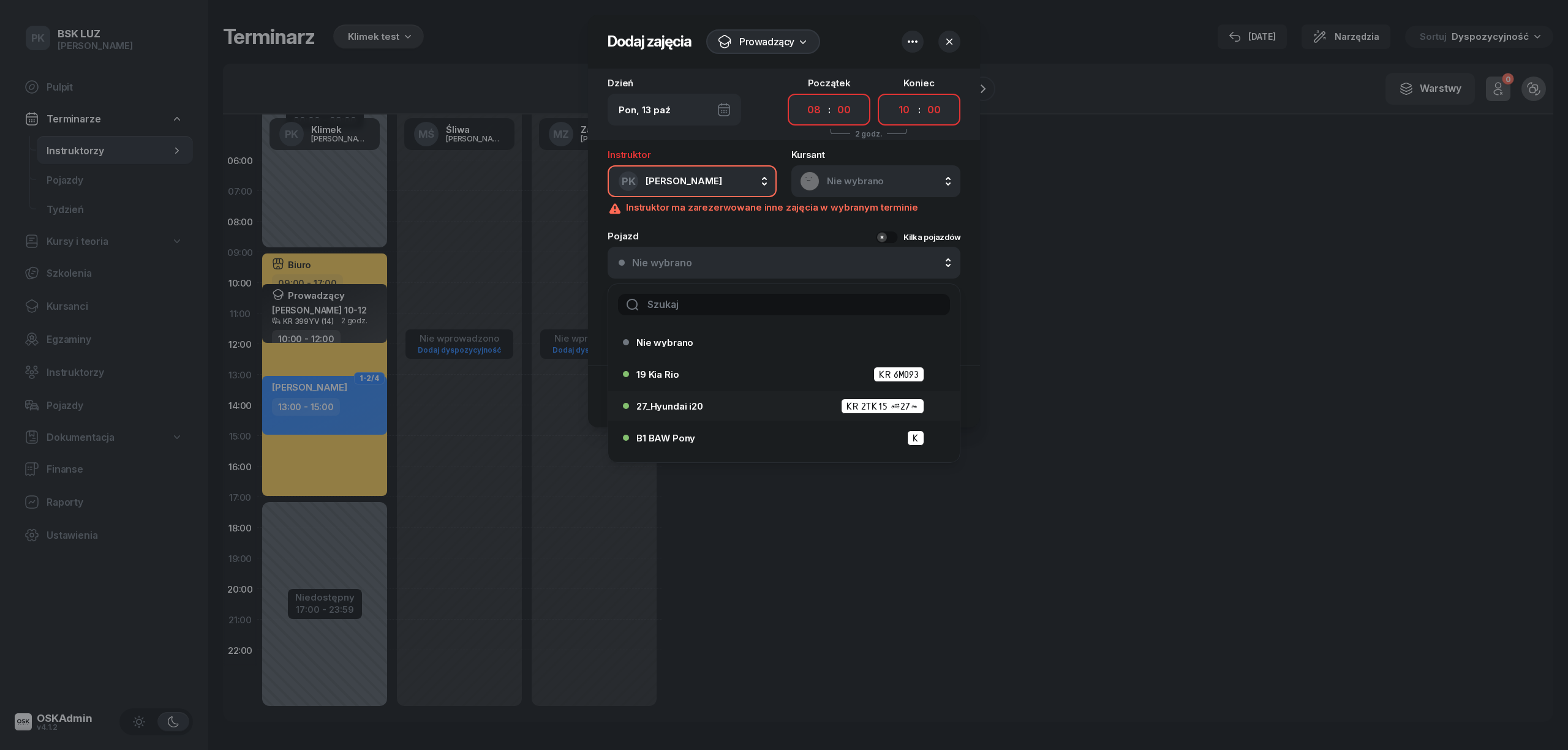
click at [697, 396] on div "27_Hyundai i20 KR 2TK15 (27)" at bounding box center [780, 405] width 315 height 19
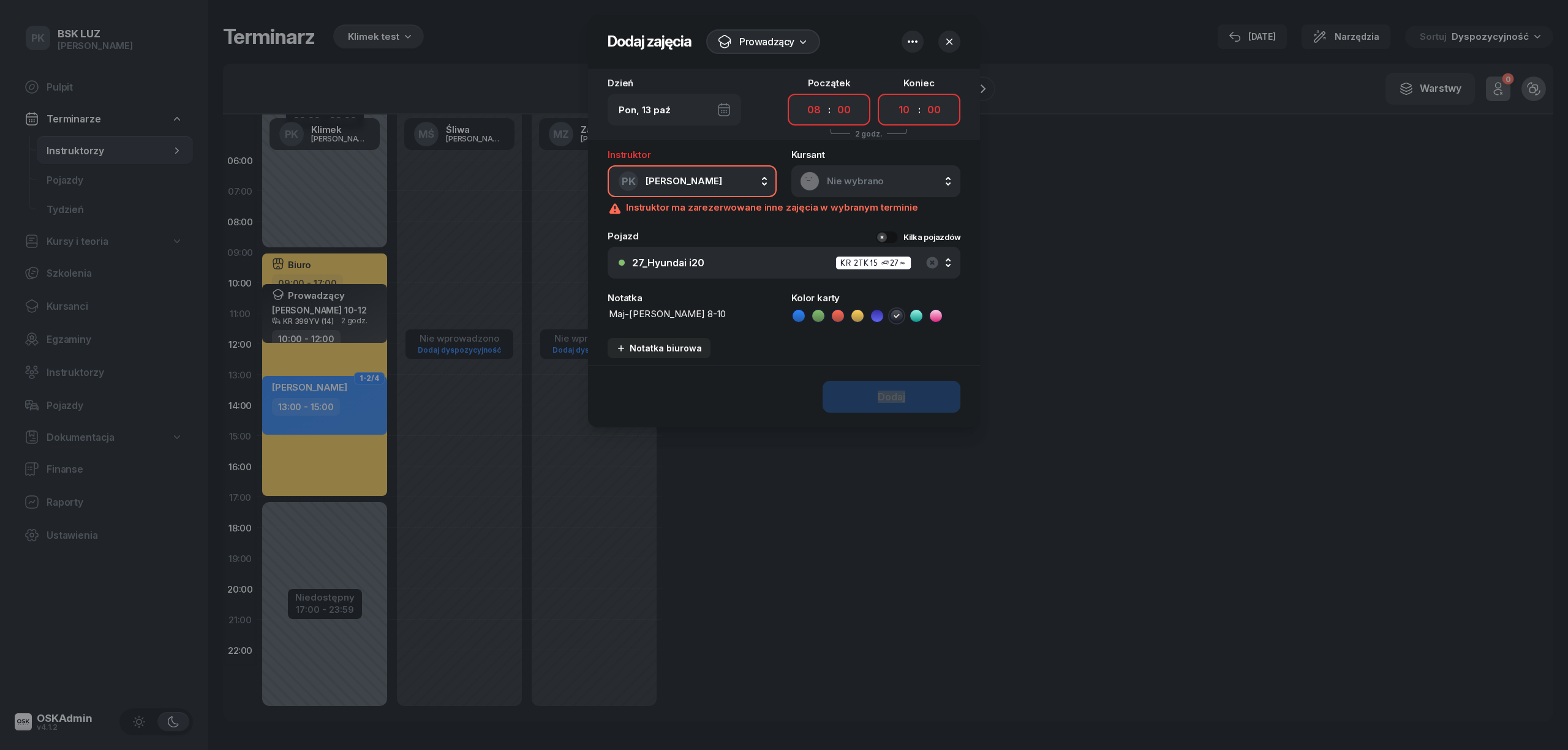
click at [889, 396] on div "Dodaj" at bounding box center [783, 396] width 392 height 62
click at [917, 392] on div "Dodaj" at bounding box center [783, 396] width 392 height 62
click at [915, 396] on div "Dodaj" at bounding box center [783, 396] width 392 height 62
click at [914, 34] on icon "button" at bounding box center [912, 42] width 15 height 15
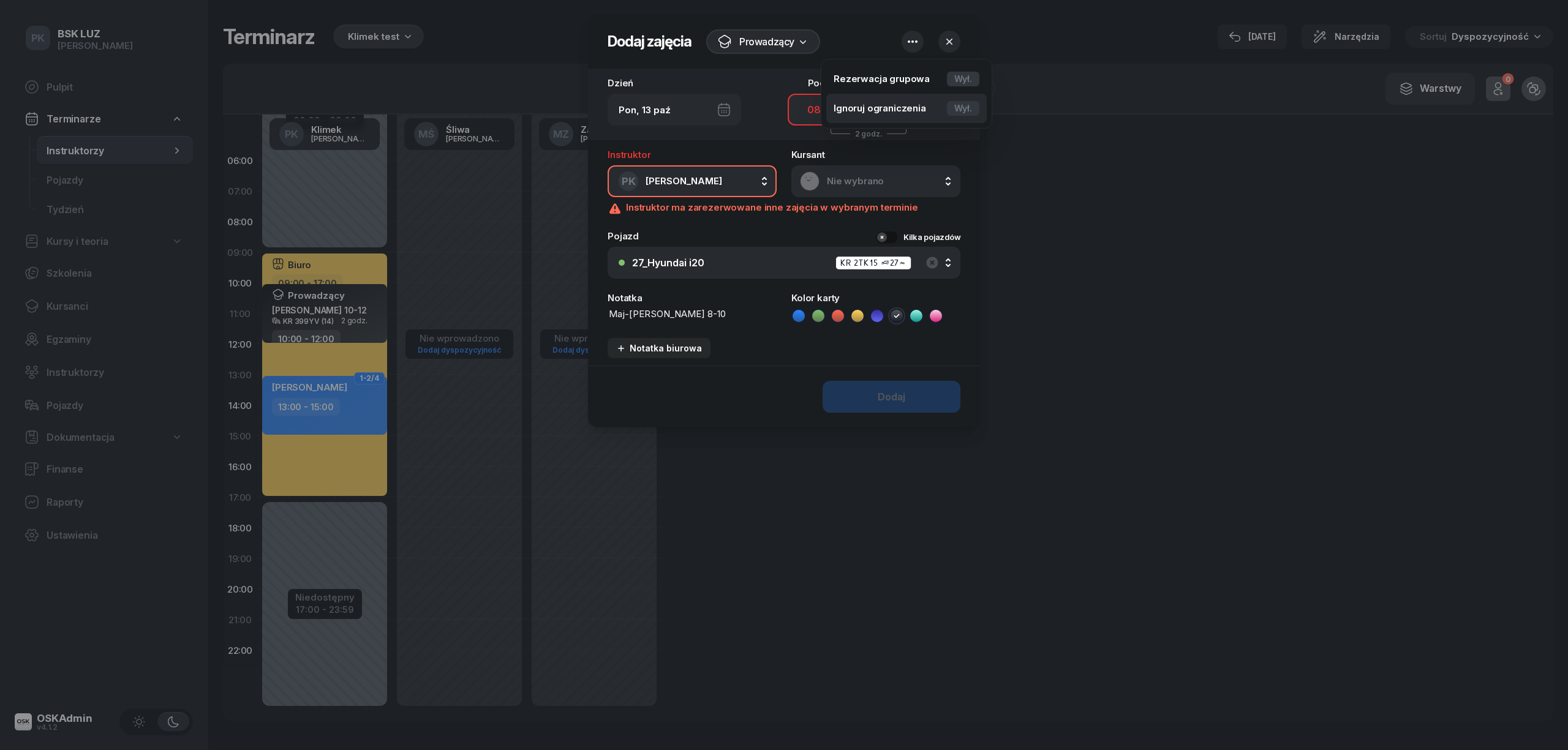
click at [925, 104] on div "Ignoruj ograniczenia Wył." at bounding box center [906, 108] width 146 height 15
click at [927, 258] on icon "button" at bounding box center [932, 263] width 15 height 15
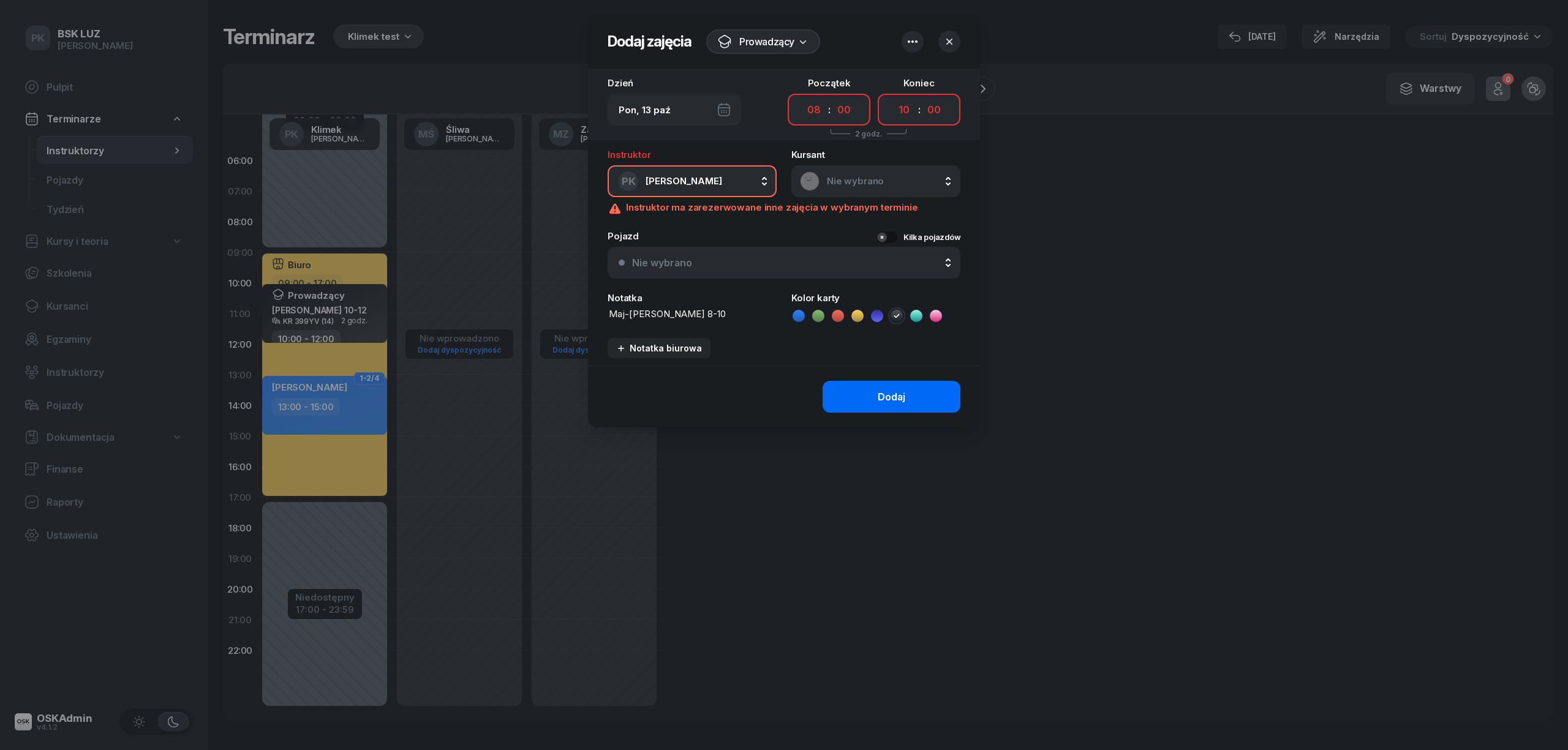
click at [906, 383] on button "Dodaj" at bounding box center [891, 396] width 137 height 31
click at [904, 394] on div "Dodaj" at bounding box center [891, 397] width 27 height 11
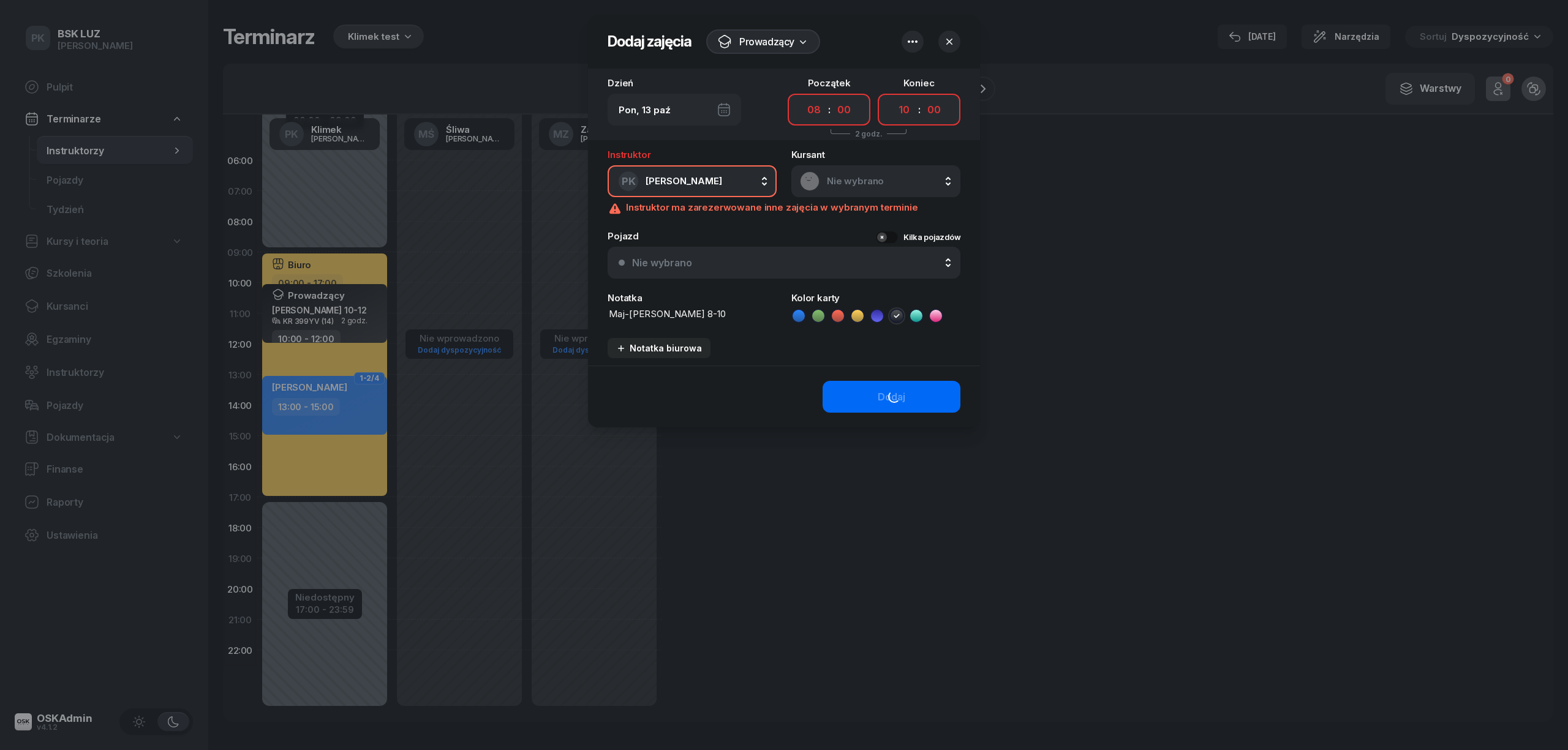
click at [904, 394] on div "Dodaj" at bounding box center [891, 397] width 27 height 11
click at [889, 266] on div "Nie wybrano" at bounding box center [790, 263] width 317 height 11
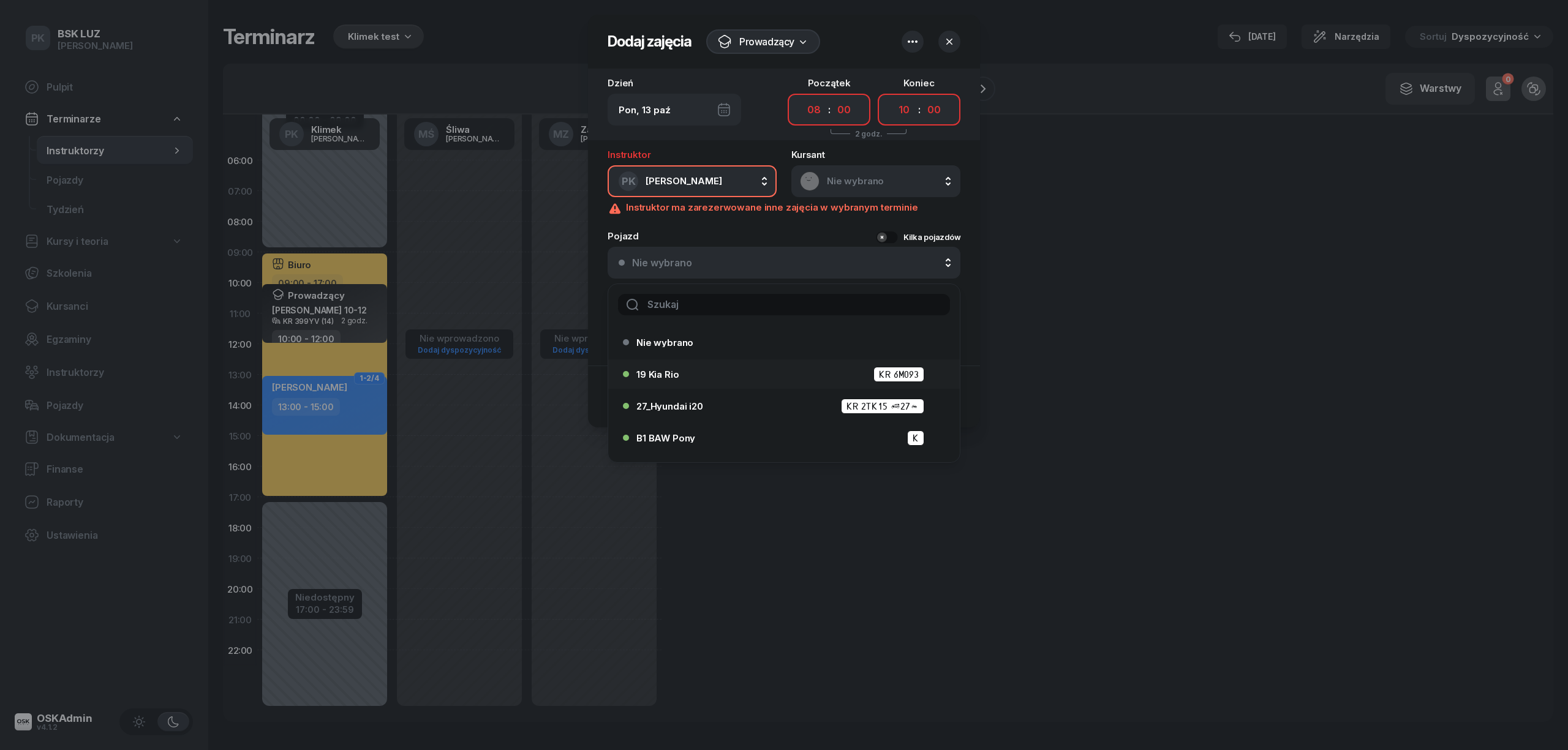
click at [785, 362] on li "19 Kia Rio KR 6M093" at bounding box center [783, 374] width 352 height 29
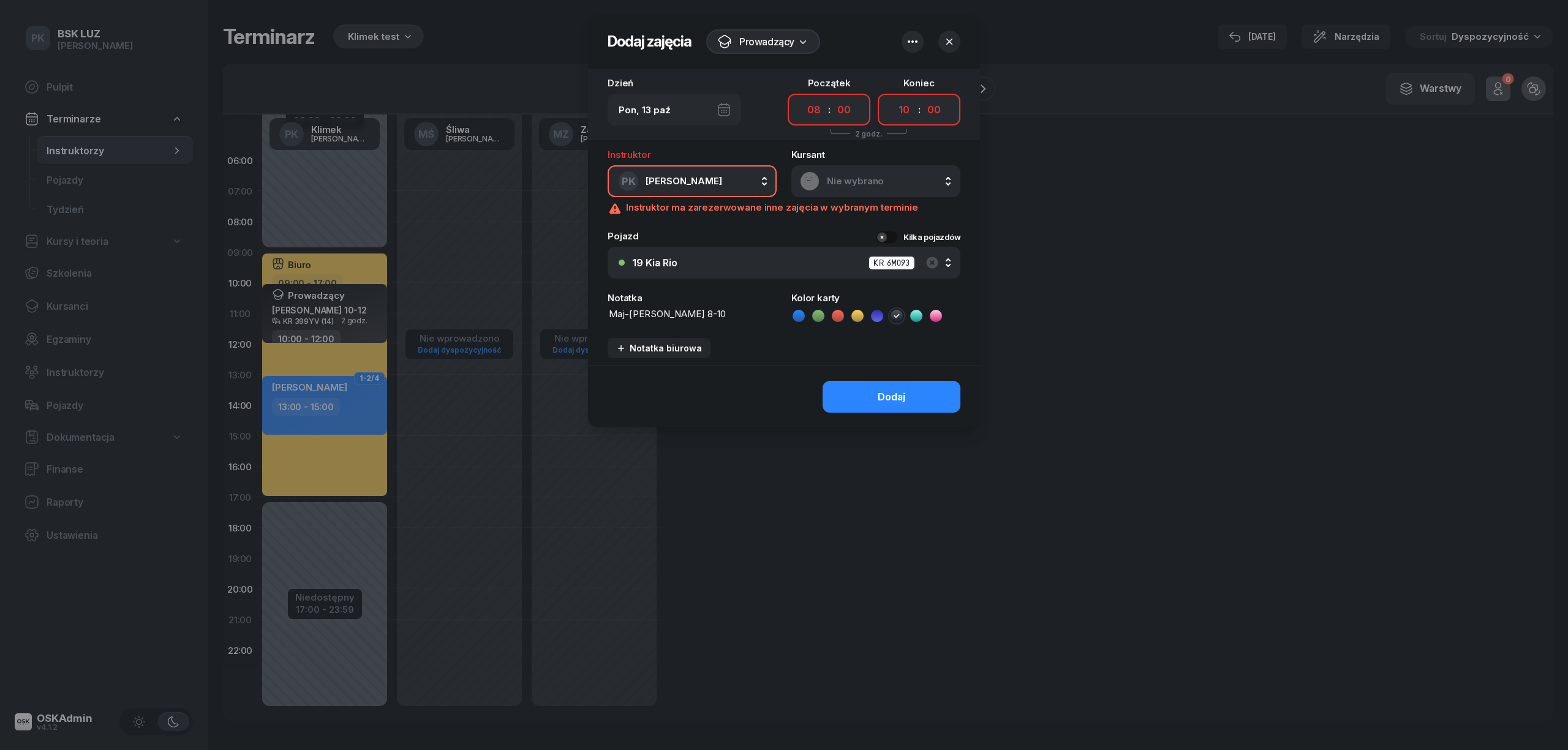
click at [849, 250] on button "19 Kia Rio KR 6M093" at bounding box center [784, 263] width 353 height 31
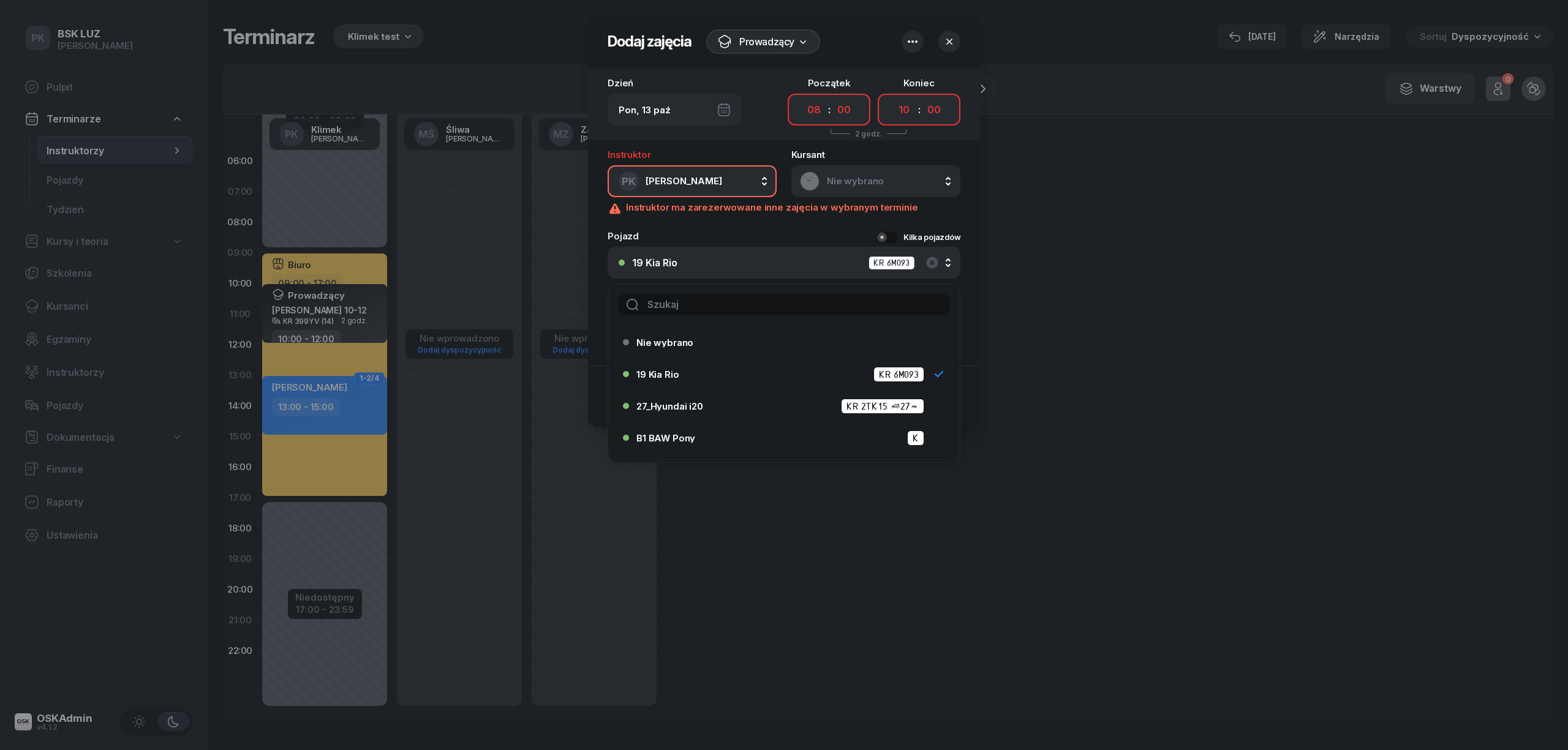
click at [743, 304] on input "text" at bounding box center [784, 305] width 332 height 21
type input "14"
click at [735, 367] on div "14_Kia Rio KR 399YV (14)" at bounding box center [787, 374] width 301 height 15
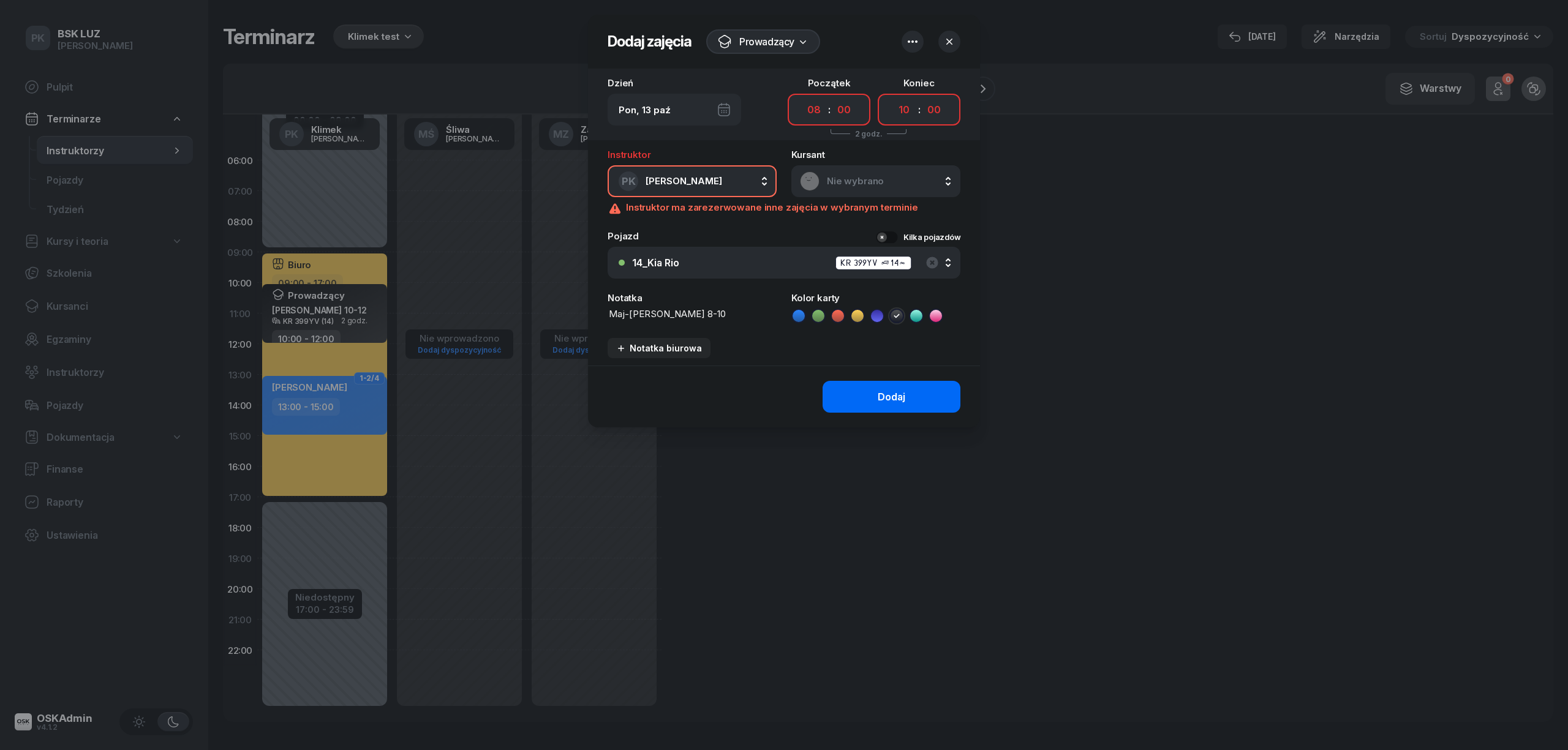
click at [853, 397] on button "Dodaj" at bounding box center [891, 396] width 137 height 31
click at [853, 393] on button "Dodaj" at bounding box center [891, 396] width 137 height 31
click at [909, 40] on icon "button" at bounding box center [913, 41] width 10 height 2
click at [924, 42] on div at bounding box center [931, 42] width 59 height 22
click at [915, 39] on icon "button" at bounding box center [912, 42] width 15 height 15
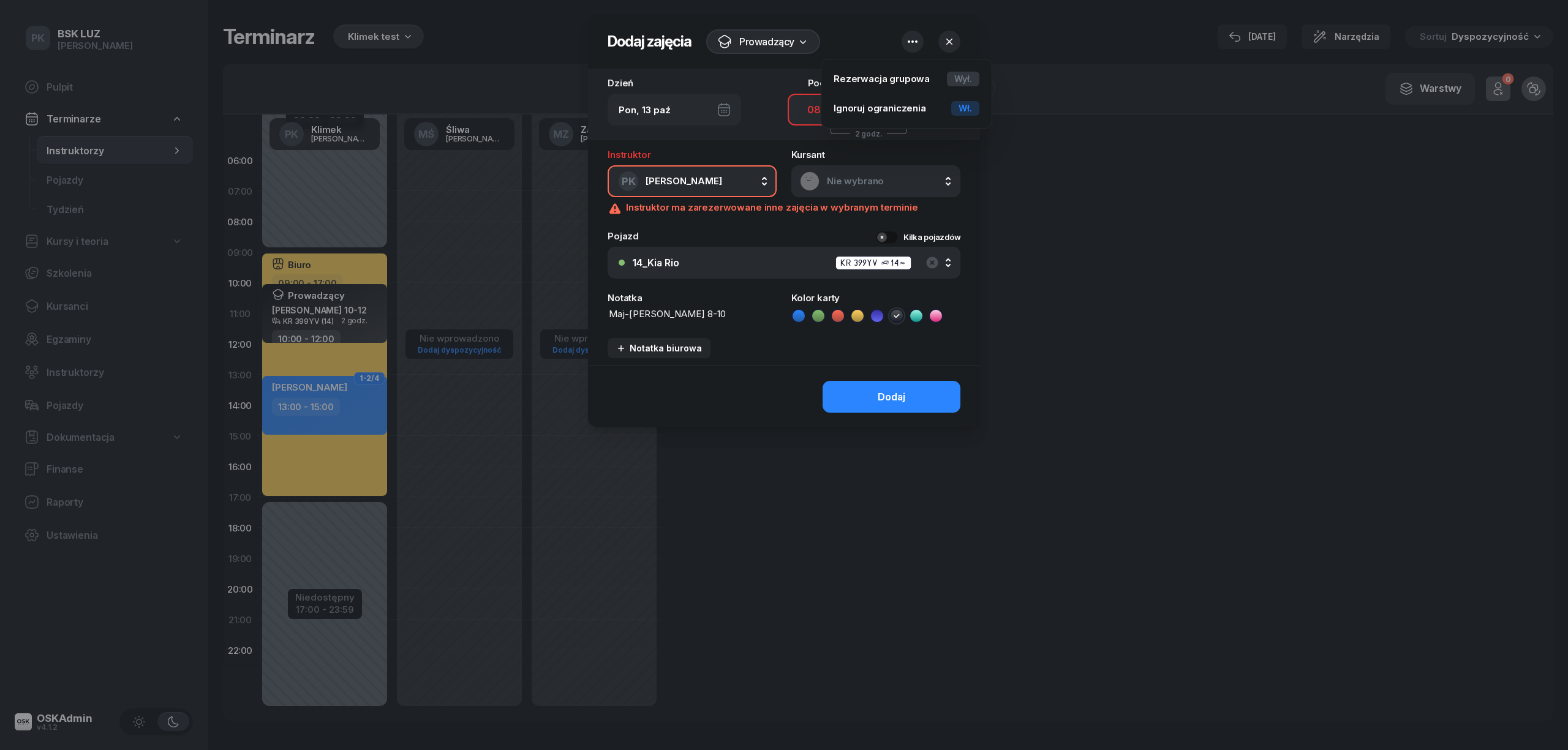
click at [944, 40] on icon "button" at bounding box center [949, 42] width 12 height 12
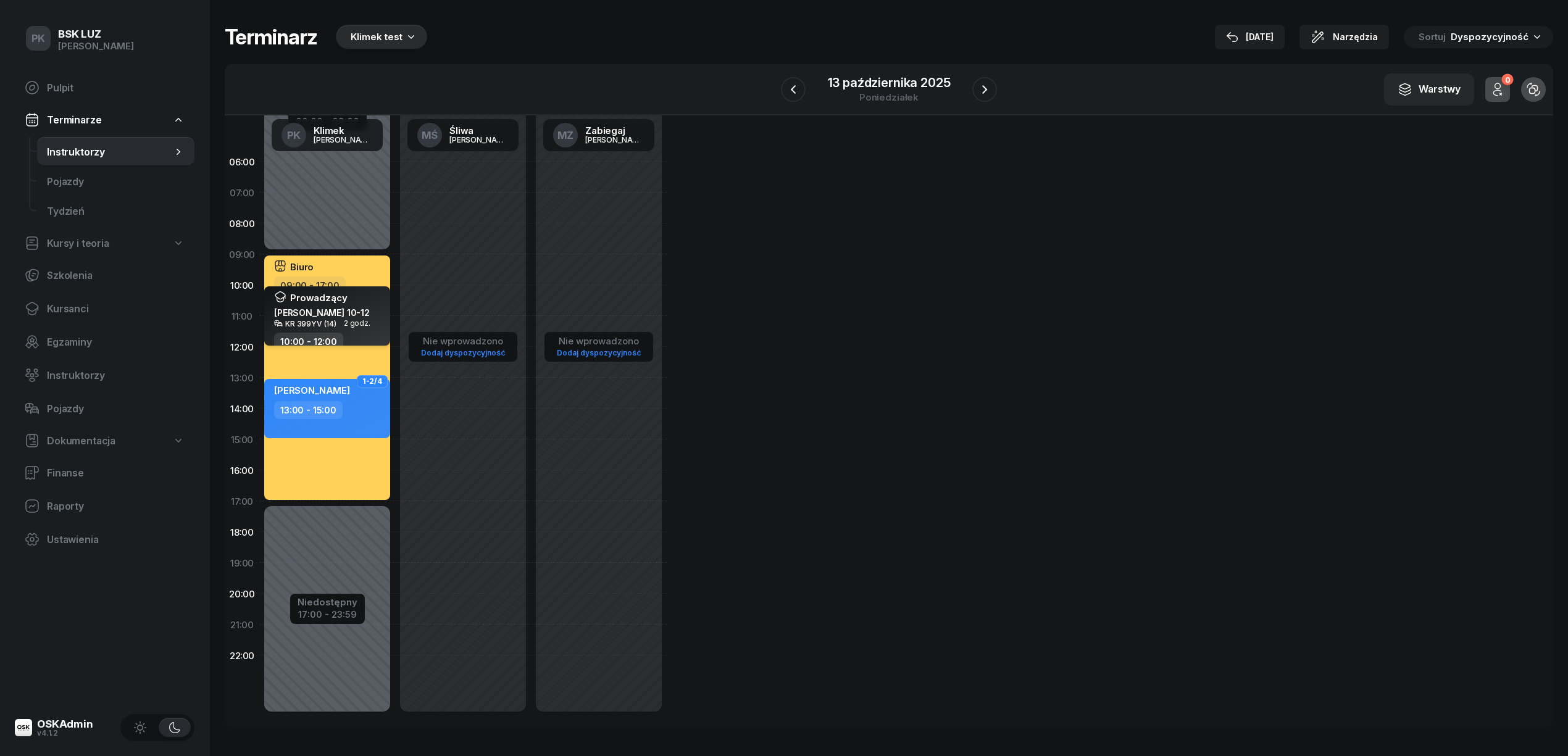
click at [373, 322] on div "KR 399YV (14) 2 godz." at bounding box center [328, 323] width 109 height 9
select select "10"
select select "12"
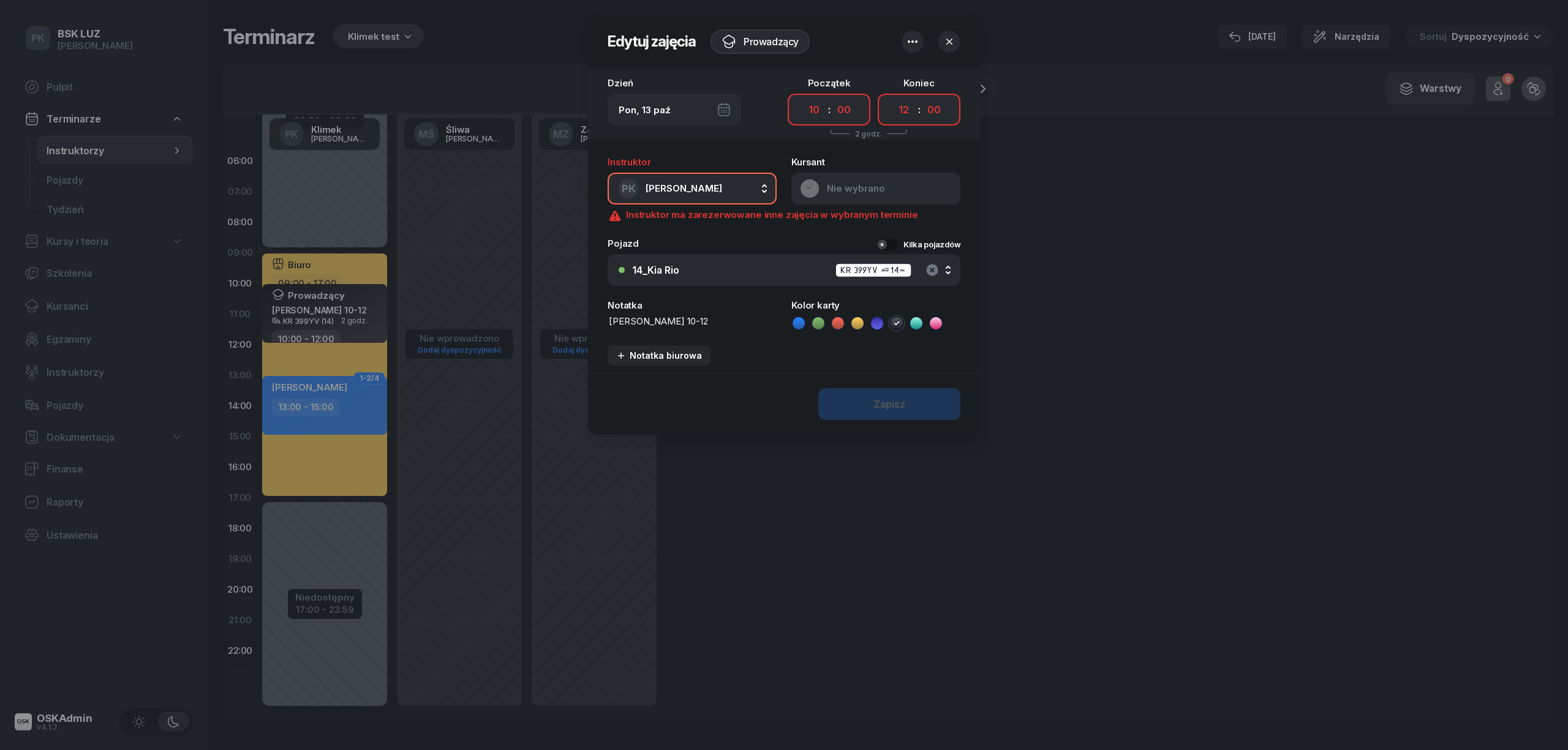
click at [926, 273] on icon "button" at bounding box center [932, 270] width 15 height 15
click at [912, 408] on div "Zapisz" at bounding box center [783, 404] width 392 height 62
click at [914, 405] on div "Zapisz" at bounding box center [783, 404] width 392 height 62
click at [951, 40] on icon "button" at bounding box center [949, 42] width 12 height 12
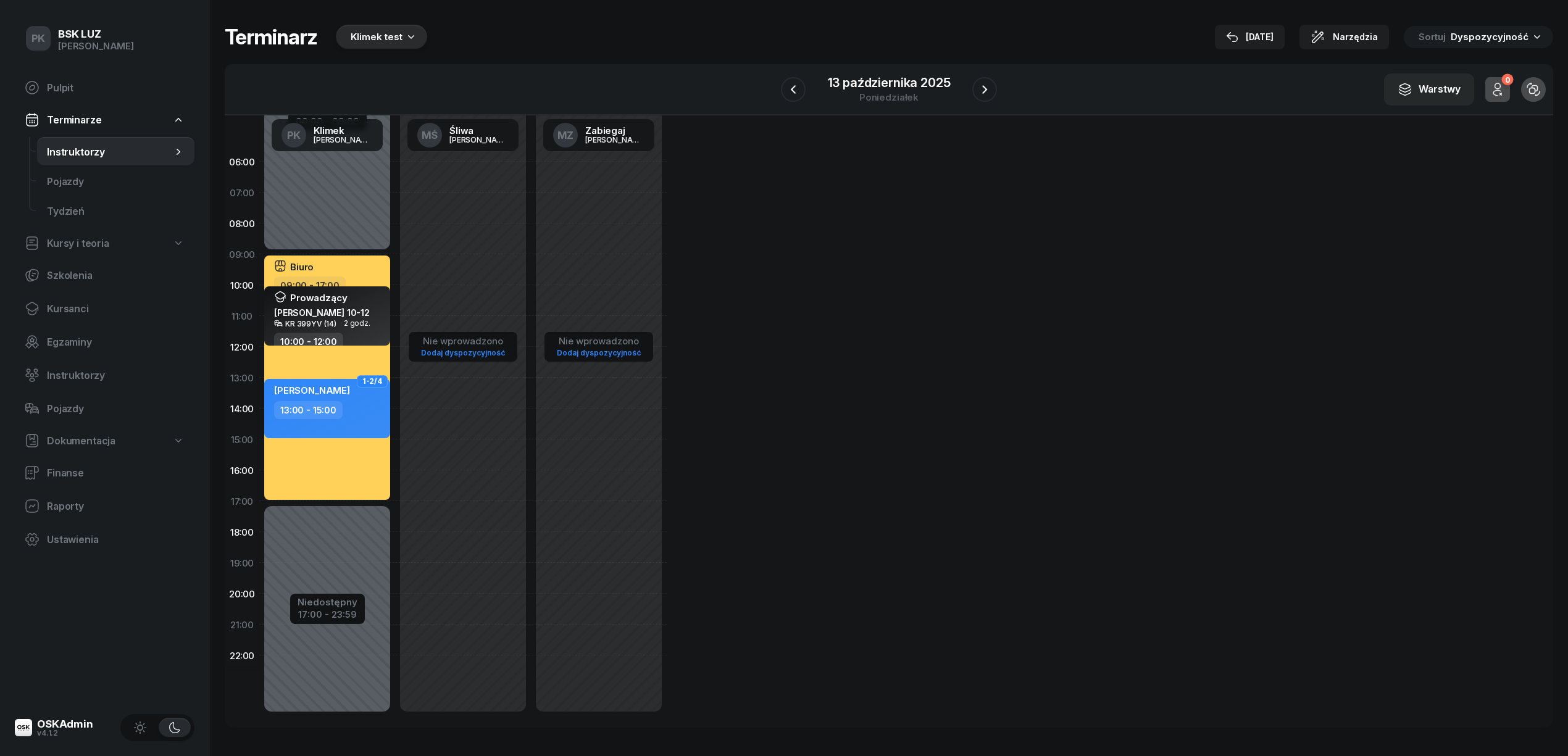
click at [444, 229] on div "Nie wprowadzono Dodaj dyspozycyjność" at bounding box center [463, 439] width 136 height 586
select select "08"
select select "10"
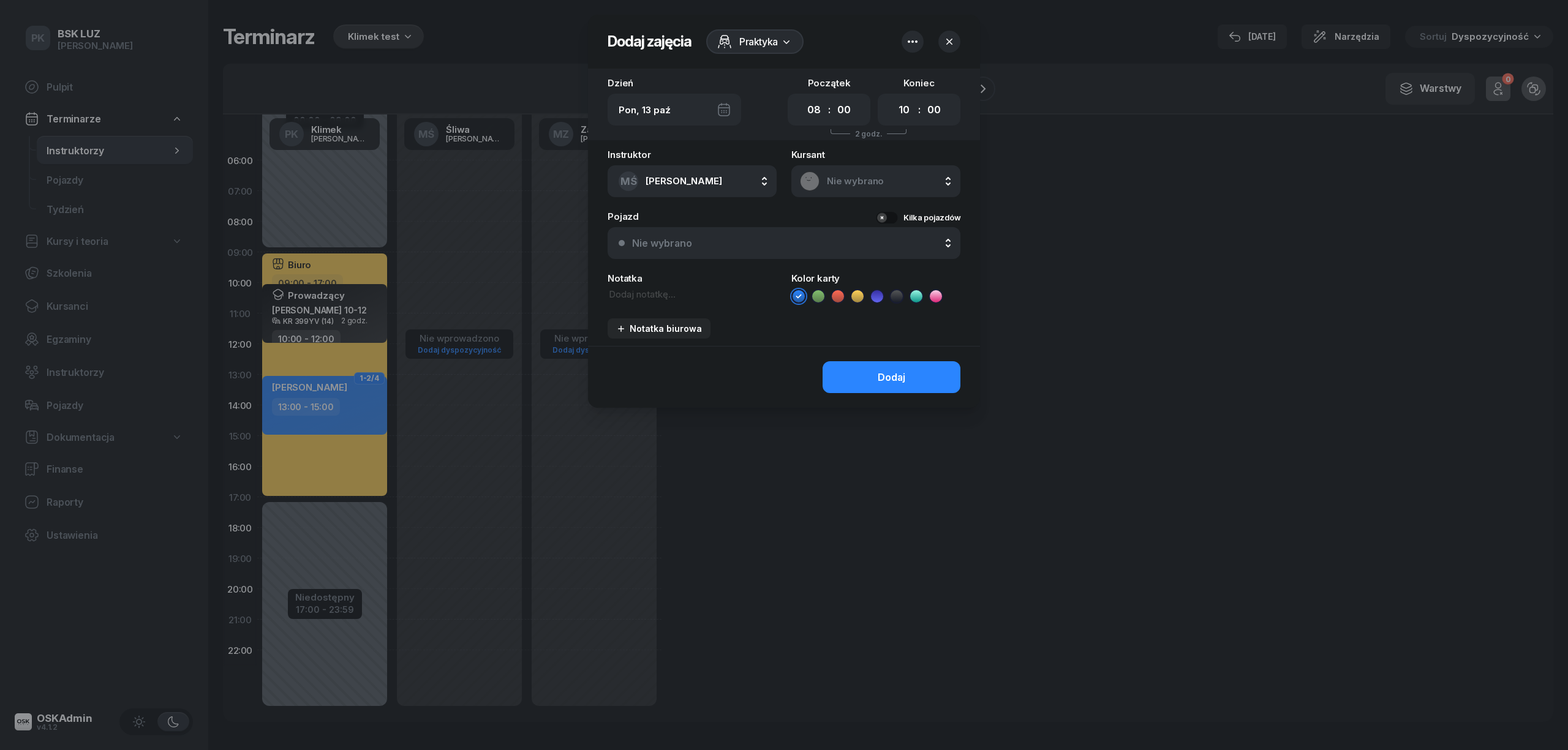
click at [431, 220] on div at bounding box center [784, 375] width 1568 height 750
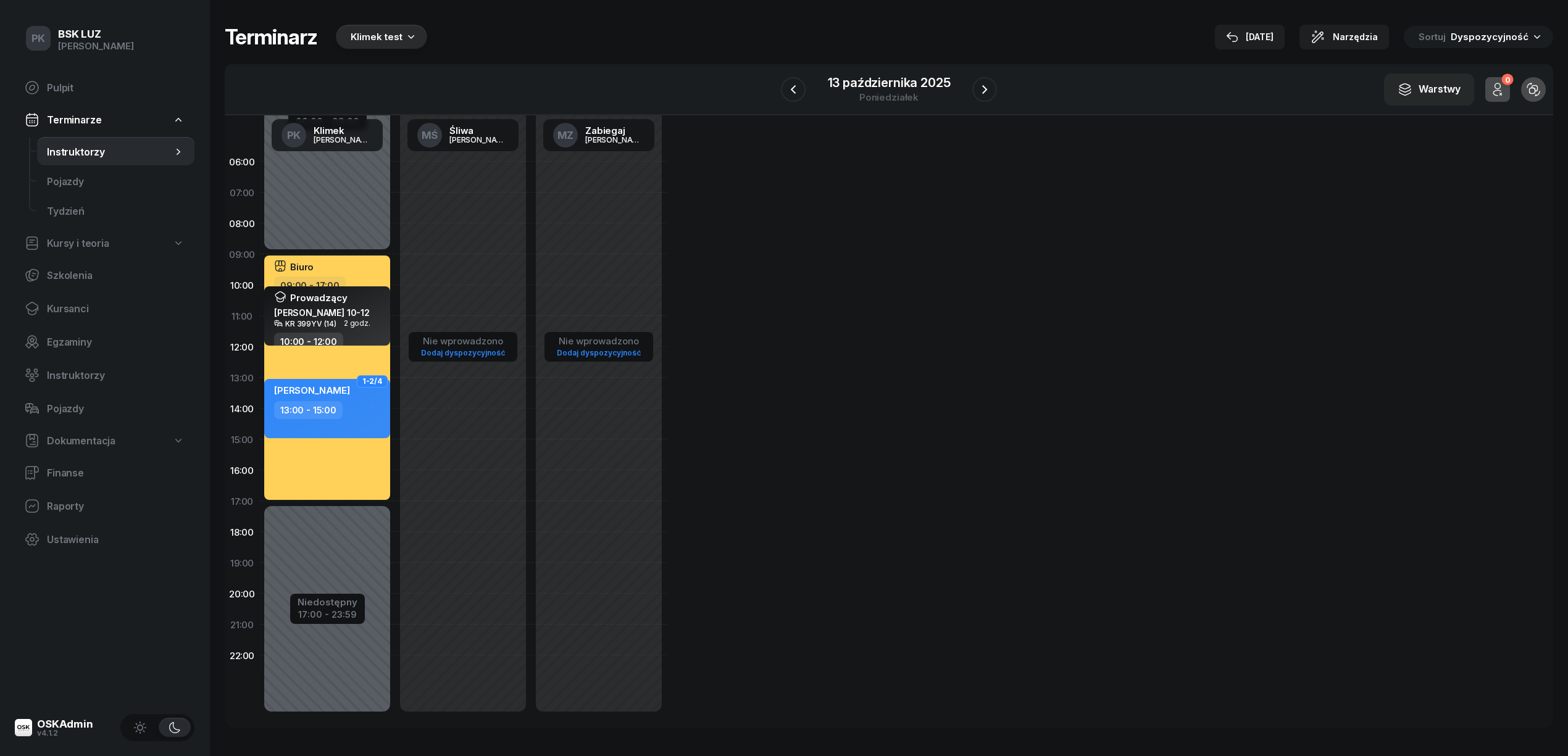
click at [339, 203] on div "Niedostępny 00:00 - 09:00 Niedostępny 17:00 - 23:59 Biuro 09:00 - 17:00 1-2/4 T…" at bounding box center [327, 439] width 136 height 586
select select "07"
select select "09"
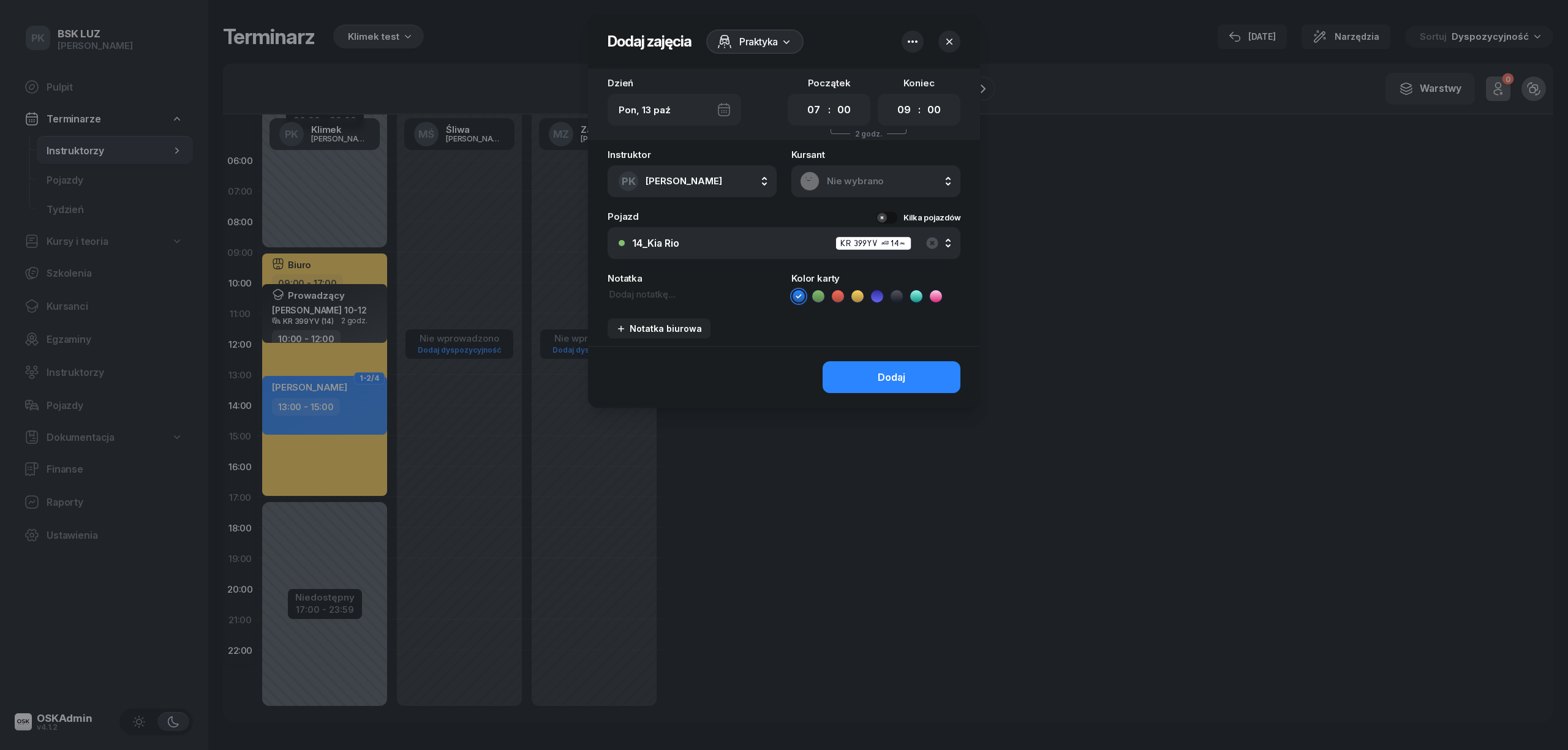
click at [760, 40] on span "Praktyka" at bounding box center [758, 42] width 39 height 15
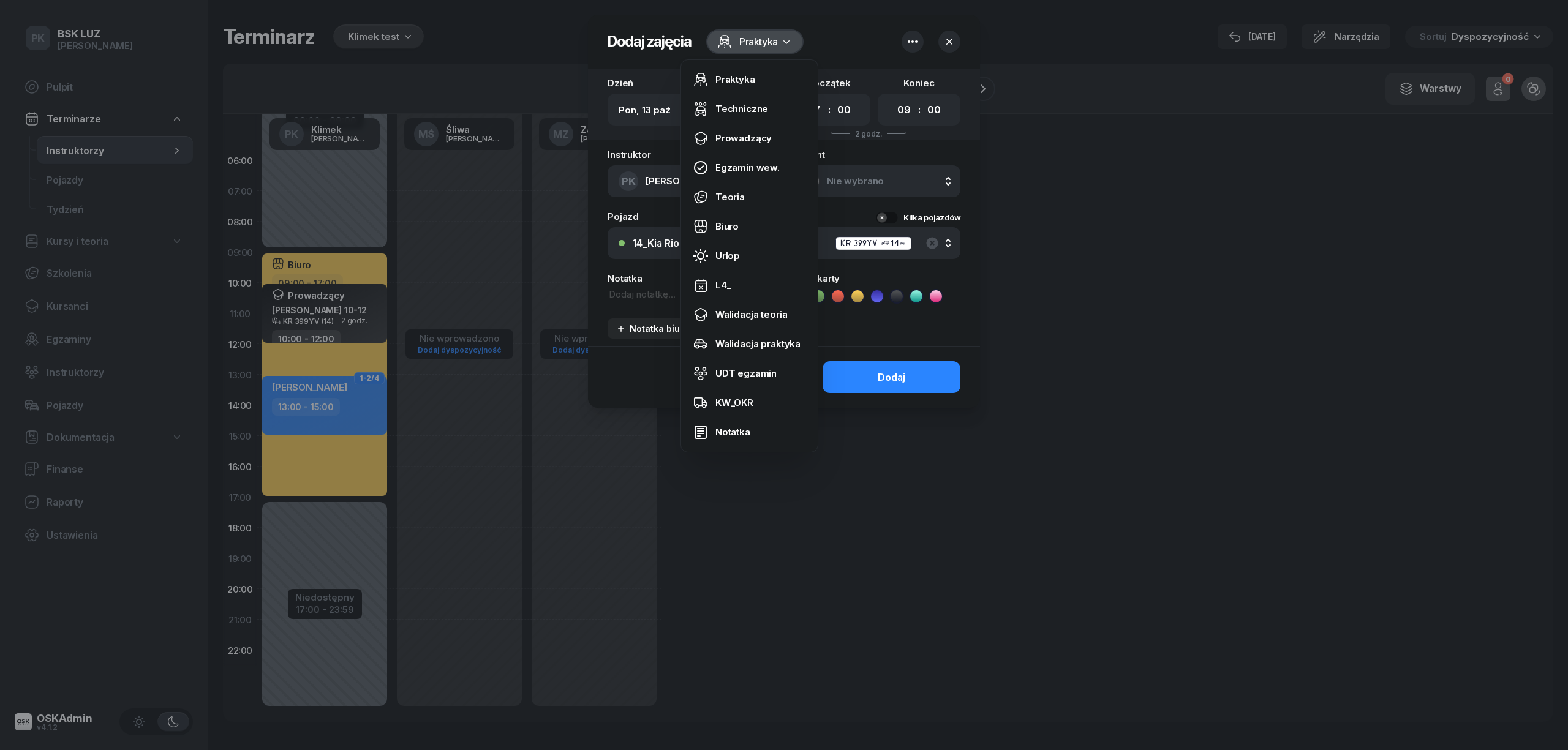
click at [902, 37] on button "button" at bounding box center [912, 42] width 22 height 22
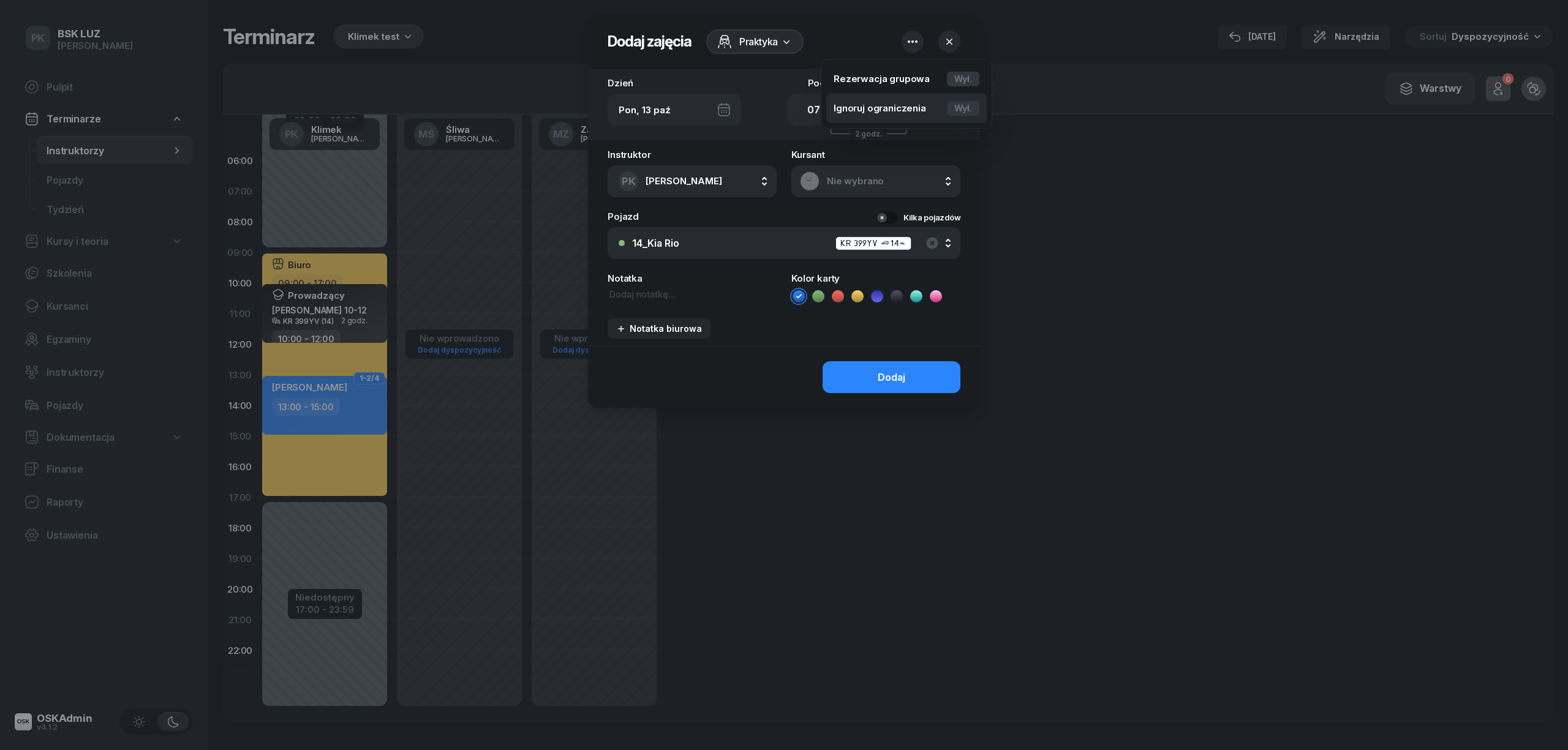
click at [967, 101] on div "Wył." at bounding box center [962, 108] width 32 height 15
click at [697, 155] on div "Instruktor PK Klimek Piotr AK Koryciński Artur BP Pająk Bogusław DA Arendarczyk…" at bounding box center [692, 174] width 169 height 47
drag, startPoint x: 803, startPoint y: 111, endPoint x: 811, endPoint y: 114, distance: 8.5
click at [803, 111] on select "00 01 02 03 04 05 06 07 08 09 10 11 12 13 14 15 16 17 18 19 20 21 22 23" at bounding box center [814, 110] width 24 height 21
select select "08"
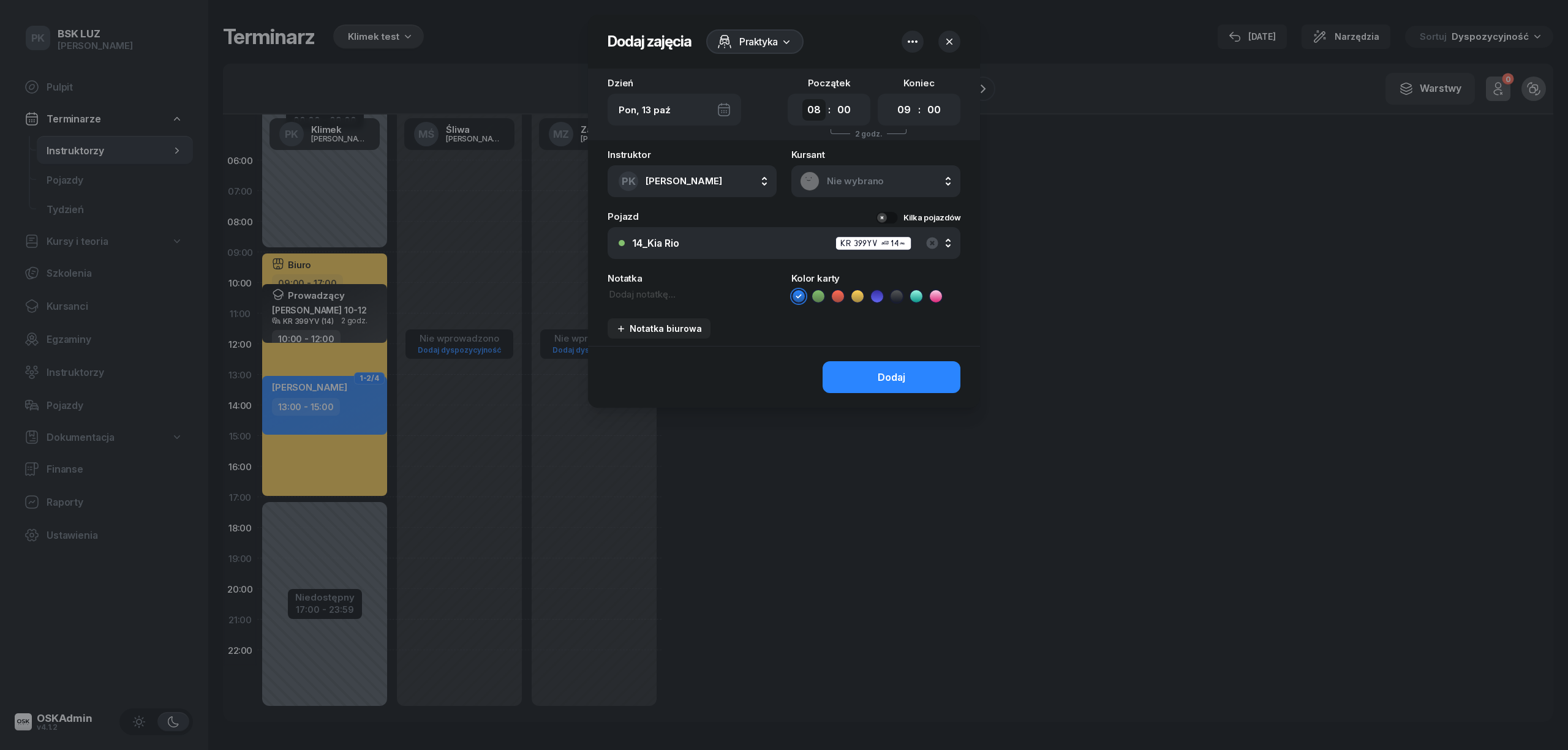
click at [803, 99] on select "00 01 02 03 04 05 06 07 08 09 10 11 12 13 14 15 16 17 18 19 20 21 22 23" at bounding box center [814, 110] width 24 height 21
click at [905, 108] on select "00 01 02 03 04 05 06 07 08 09 10 11 12 13 14 15 16 17 18 19 20 21 22 23" at bounding box center [904, 110] width 24 height 21
select select "10"
click at [892, 99] on select "00 01 02 03 04 05 06 07 08 09 10 11 12 13 14 15 16 17 18 19 20 21 22 23" at bounding box center [904, 110] width 24 height 21
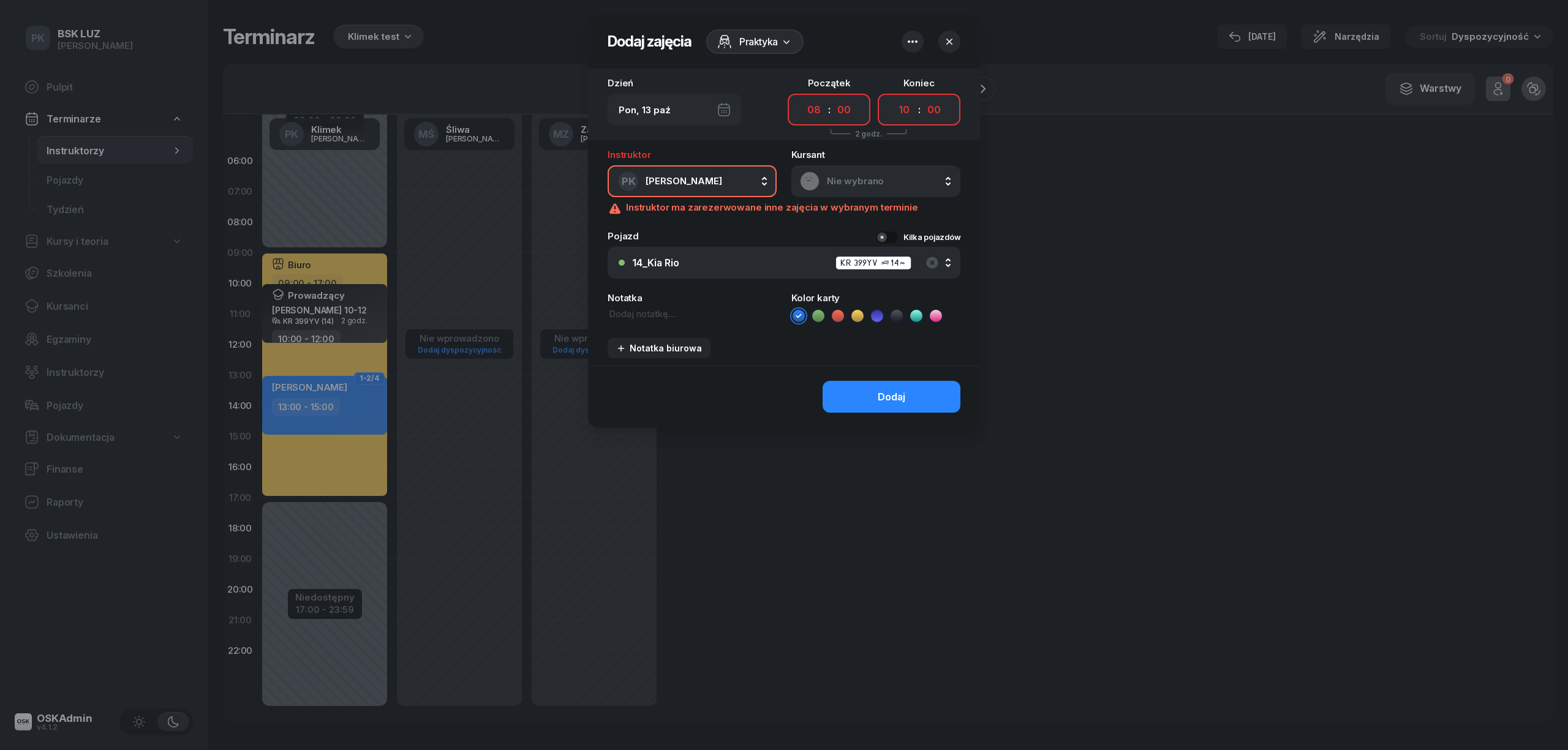
click at [653, 315] on textarea at bounding box center [692, 313] width 169 height 14
paste textarea "Maj-Papaj Katarzyna 8-10"
type textarea "Maj-Papaj Katarzyna 8-10"
click at [747, 49] on div "Praktyka" at bounding box center [755, 42] width 97 height 24
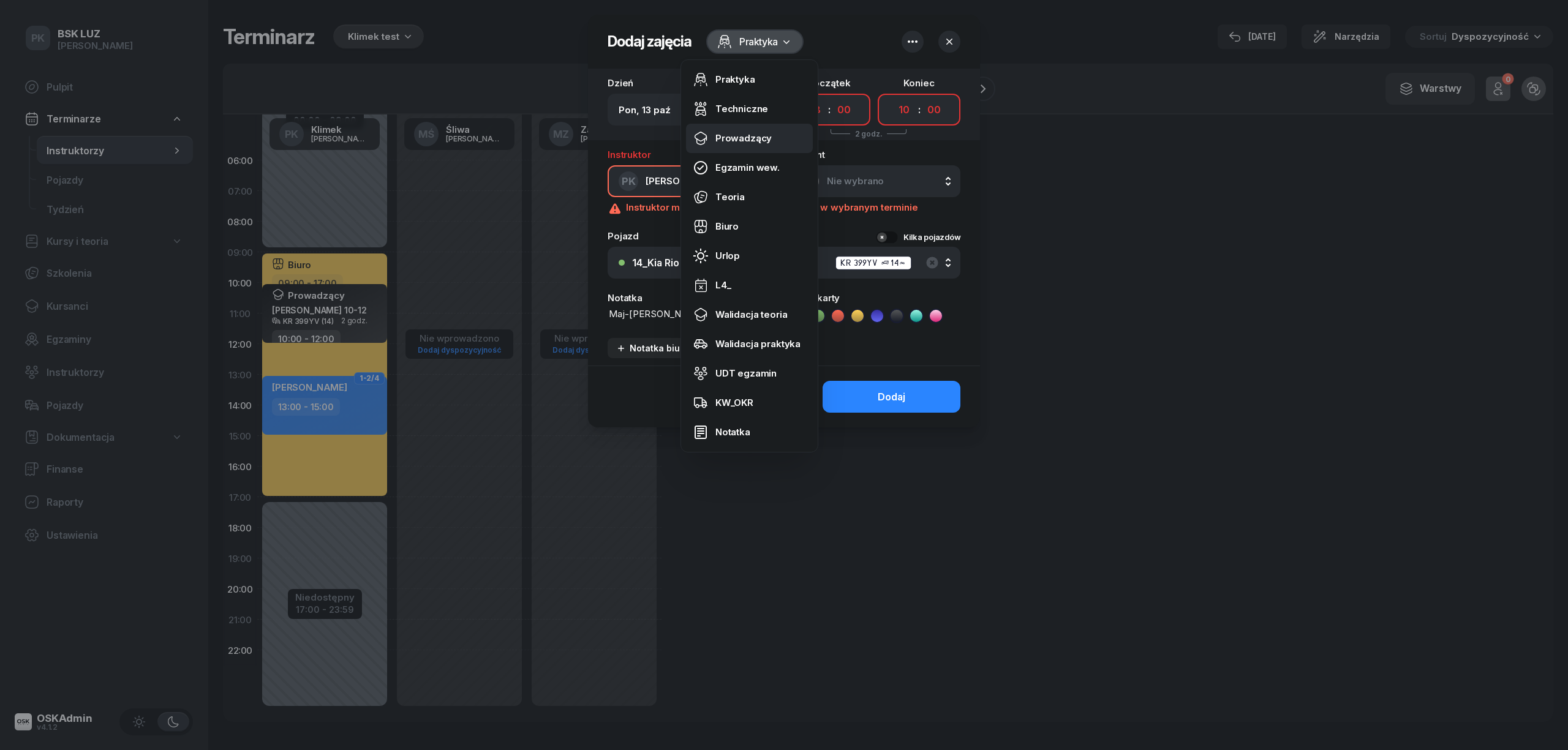
click at [743, 136] on div "Prowadzący" at bounding box center [743, 138] width 57 height 11
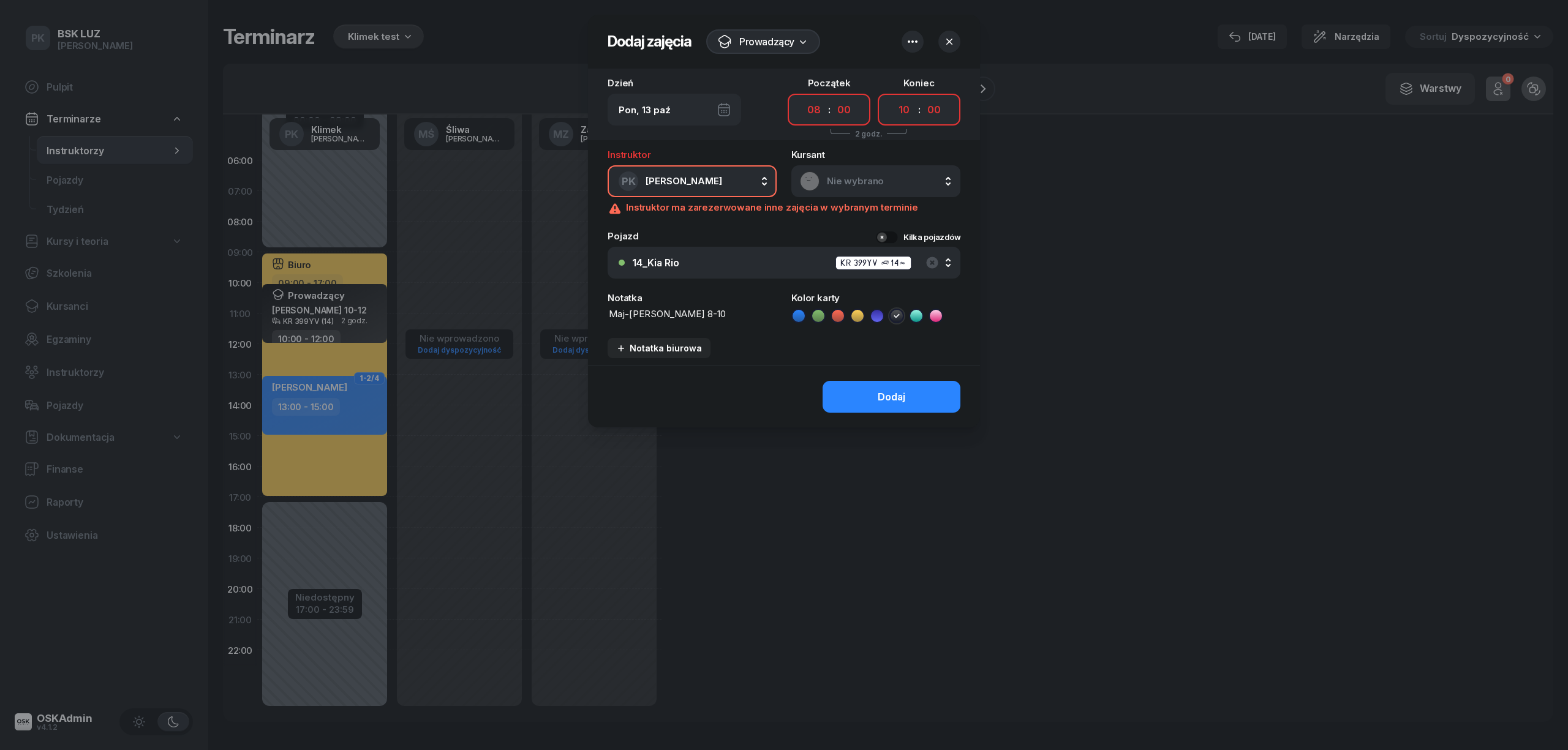
click at [912, 45] on icon "button" at bounding box center [912, 42] width 15 height 15
click at [903, 397] on div "Dodaj" at bounding box center [891, 397] width 27 height 11
click at [904, 391] on div "Dodaj" at bounding box center [891, 397] width 27 height 11
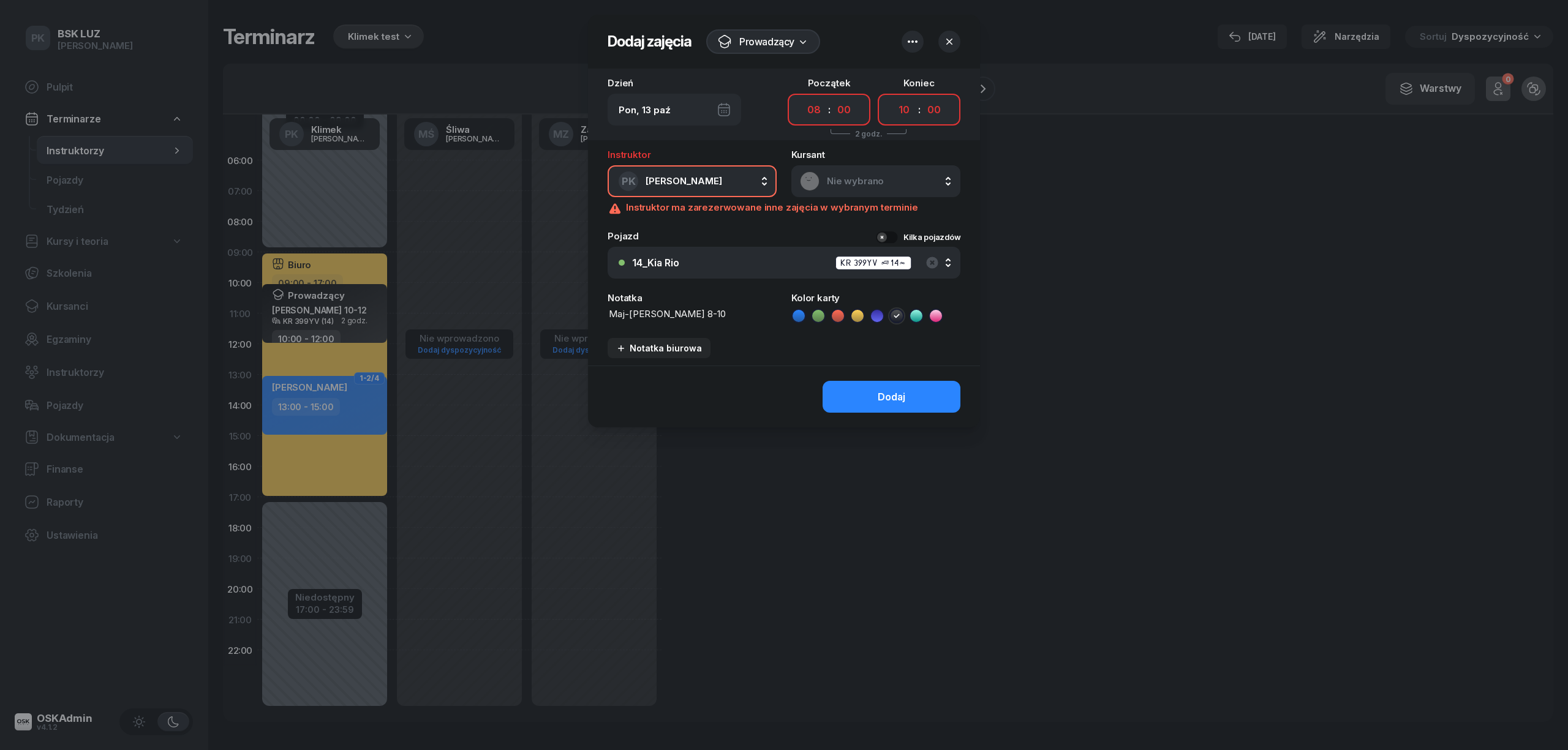
click at [949, 39] on icon "button" at bounding box center [949, 42] width 12 height 12
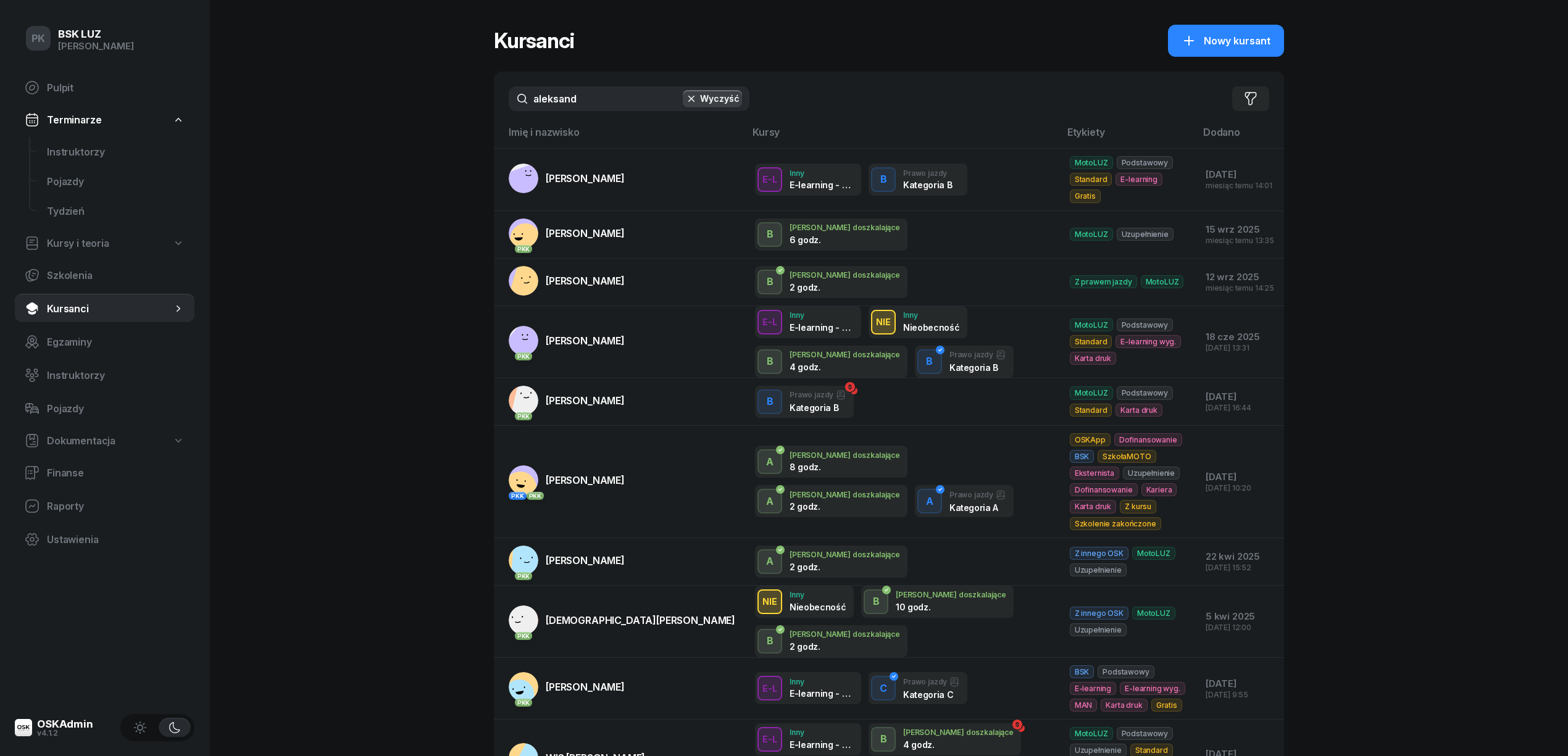
drag, startPoint x: 452, startPoint y: 102, endPoint x: 436, endPoint y: 105, distance: 16.3
click at [436, 105] on div "PK BSK [PERSON_NAME] Pulpit Terminarze Instruktorzy Pojazdy Tydzień Kursy i teo…" at bounding box center [784, 444] width 1568 height 889
drag, startPoint x: 588, startPoint y: 100, endPoint x: 445, endPoint y: 94, distance: 143.1
click at [445, 94] on div "PK BSK LUZ Piotr Klimek Pulpit Terminarze Instruktorzy Pojazdy Tydzień Kursy i …" at bounding box center [784, 444] width 1568 height 889
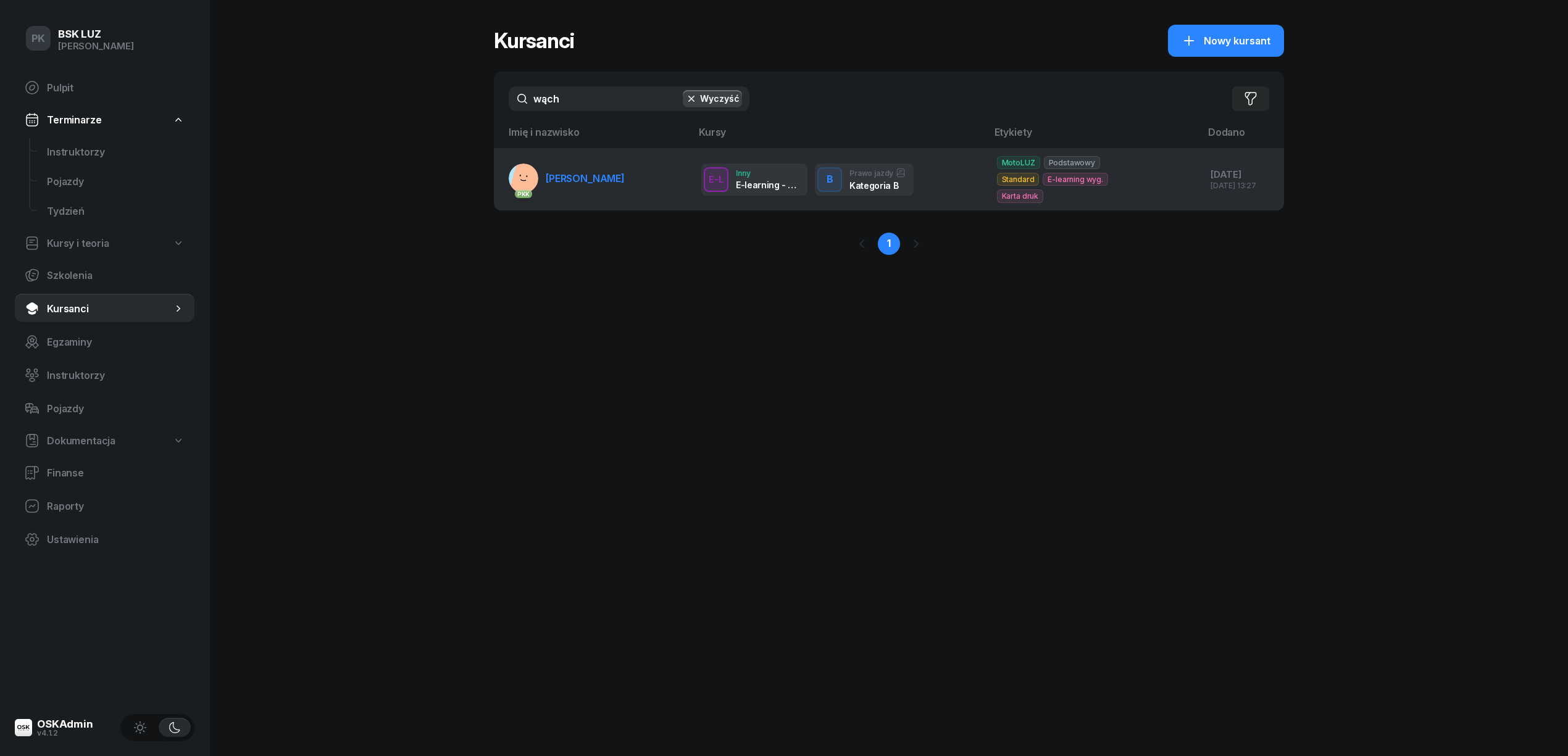
type input "wąch"
click at [625, 177] on link "PKK WĄCHAŁA JAKUB" at bounding box center [566, 178] width 116 height 30
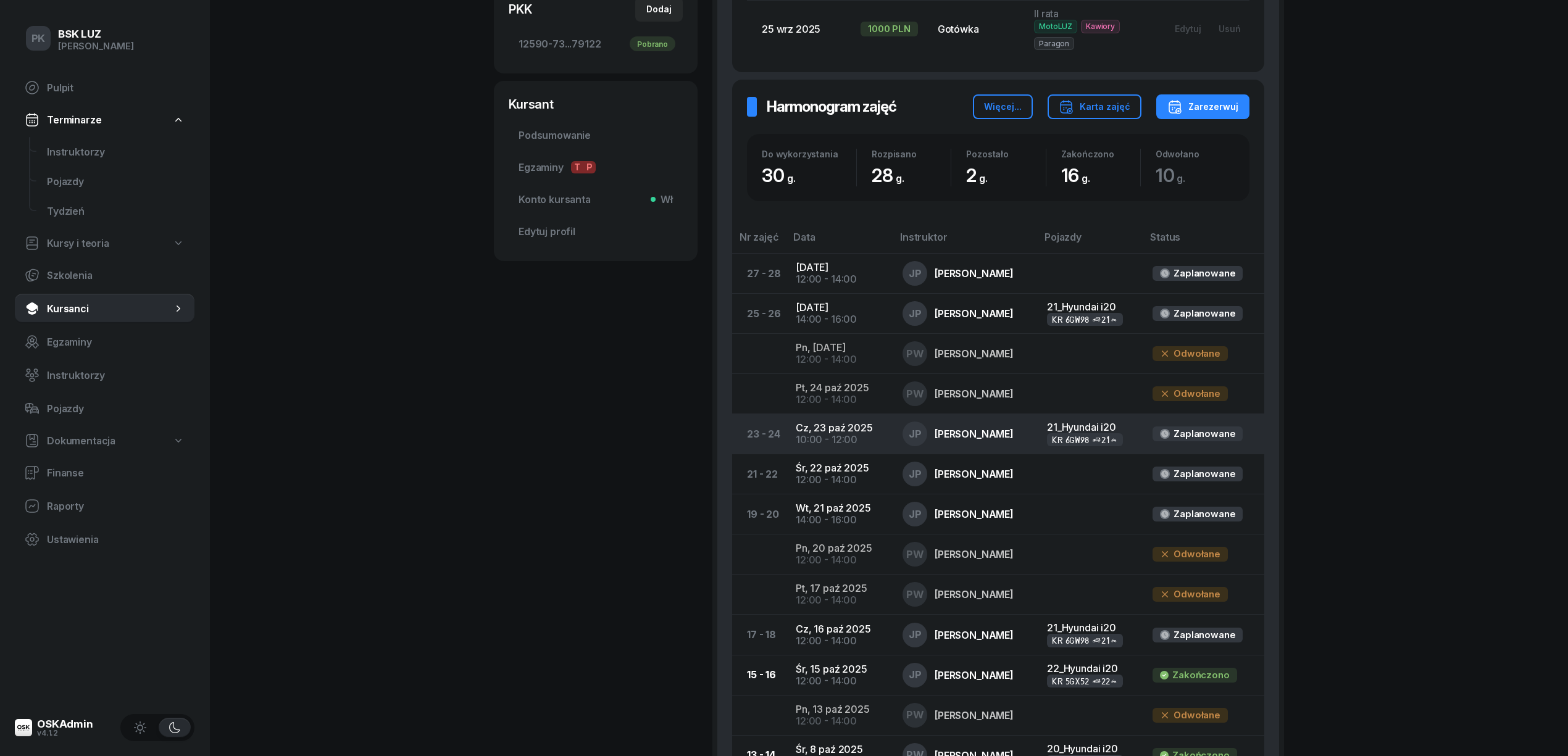
scroll to position [493, 0]
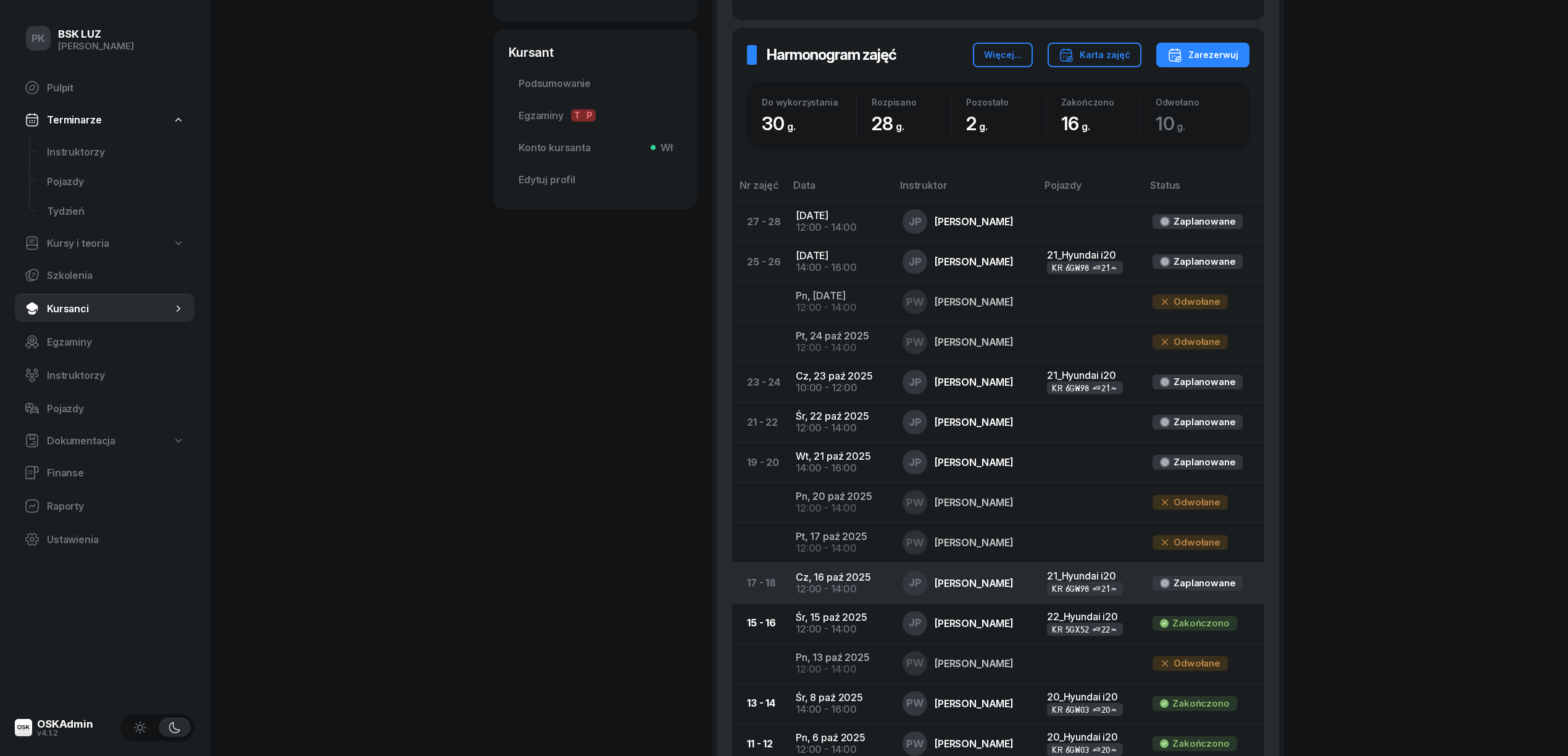
click at [810, 586] on div "12:00 - 14:00" at bounding box center [839, 589] width 87 height 12
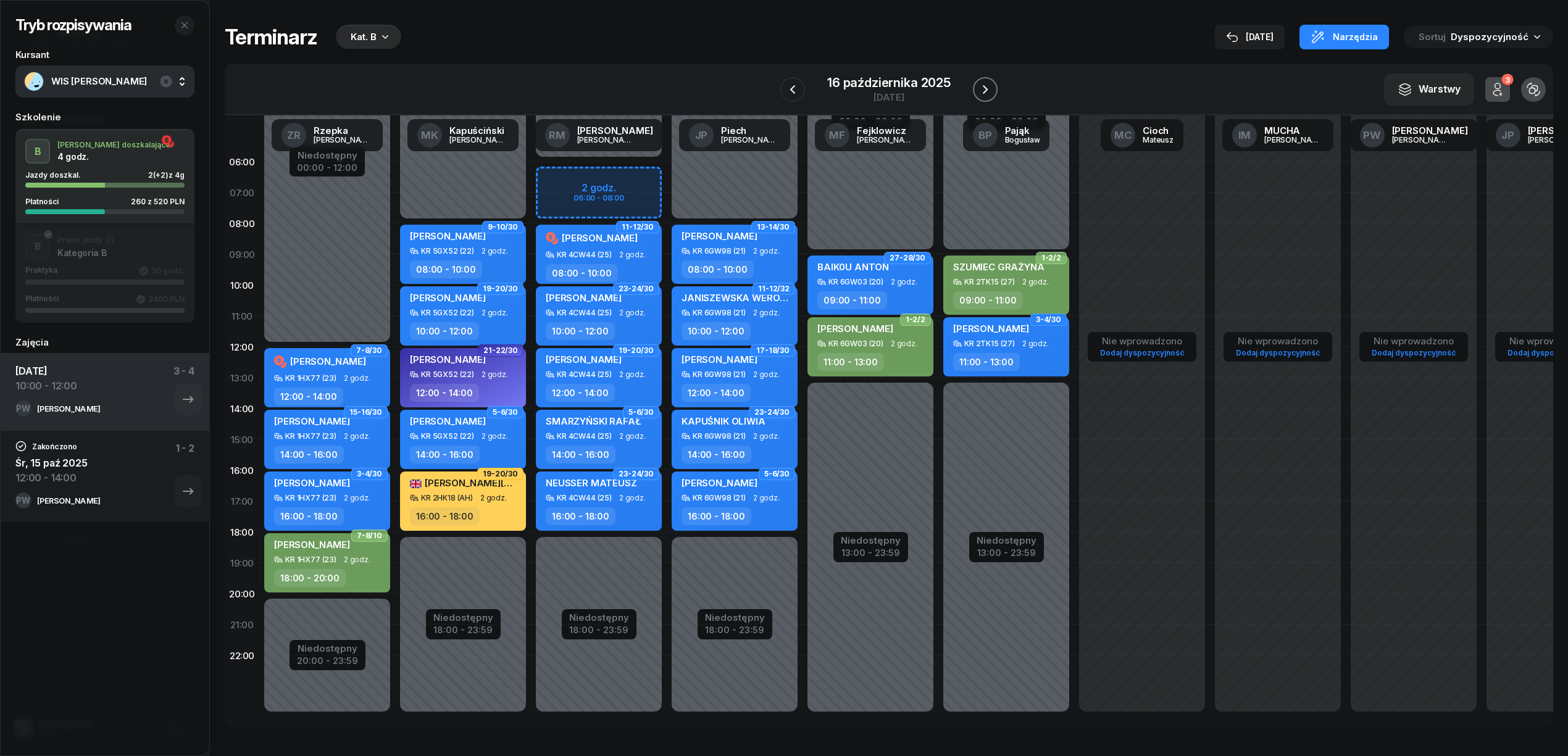
click at [978, 87] on icon "button" at bounding box center [985, 89] width 15 height 15
click at [977, 87] on icon "button" at bounding box center [984, 89] width 15 height 15
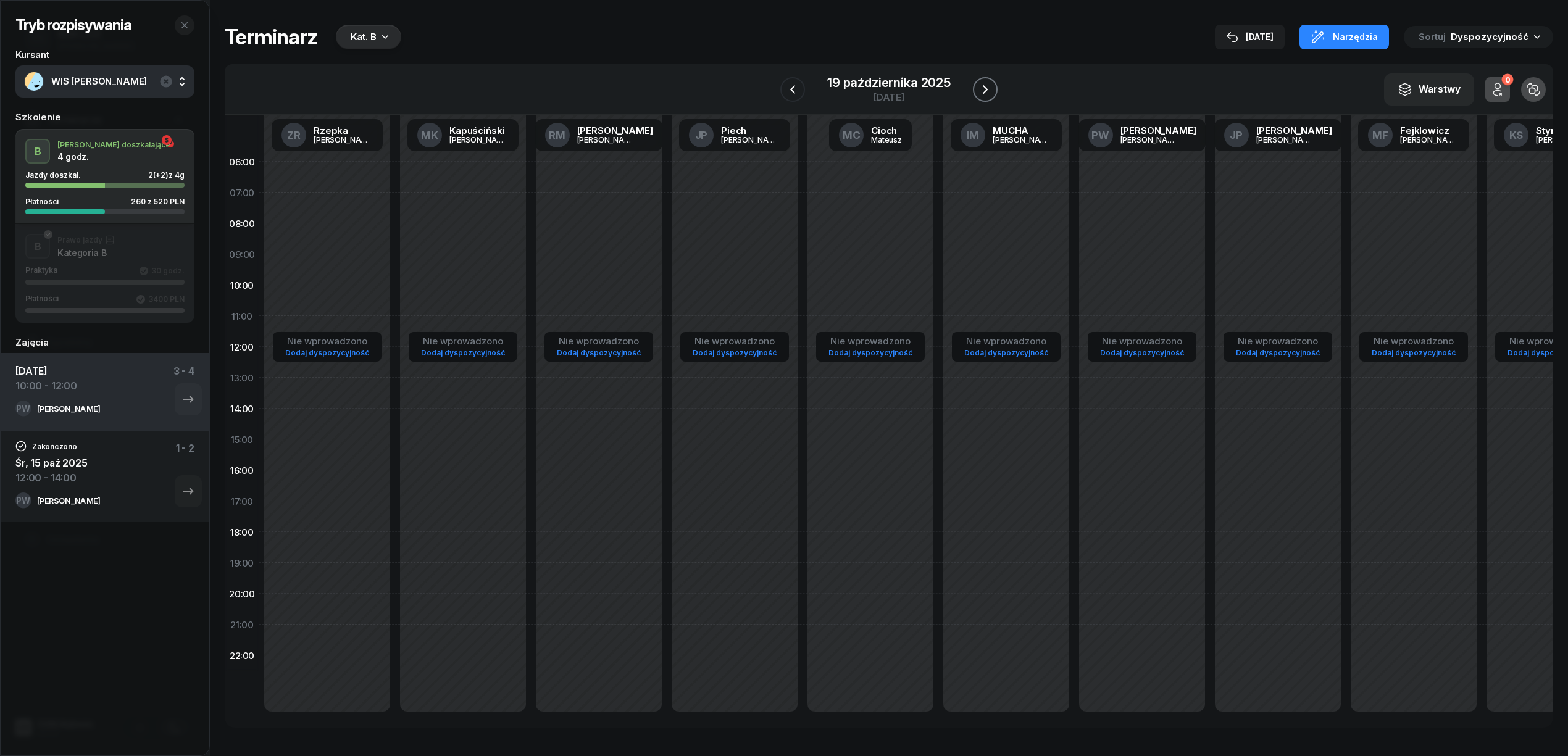
click at [978, 87] on icon "button" at bounding box center [985, 89] width 15 height 15
click at [976, 87] on button "button" at bounding box center [986, 89] width 25 height 25
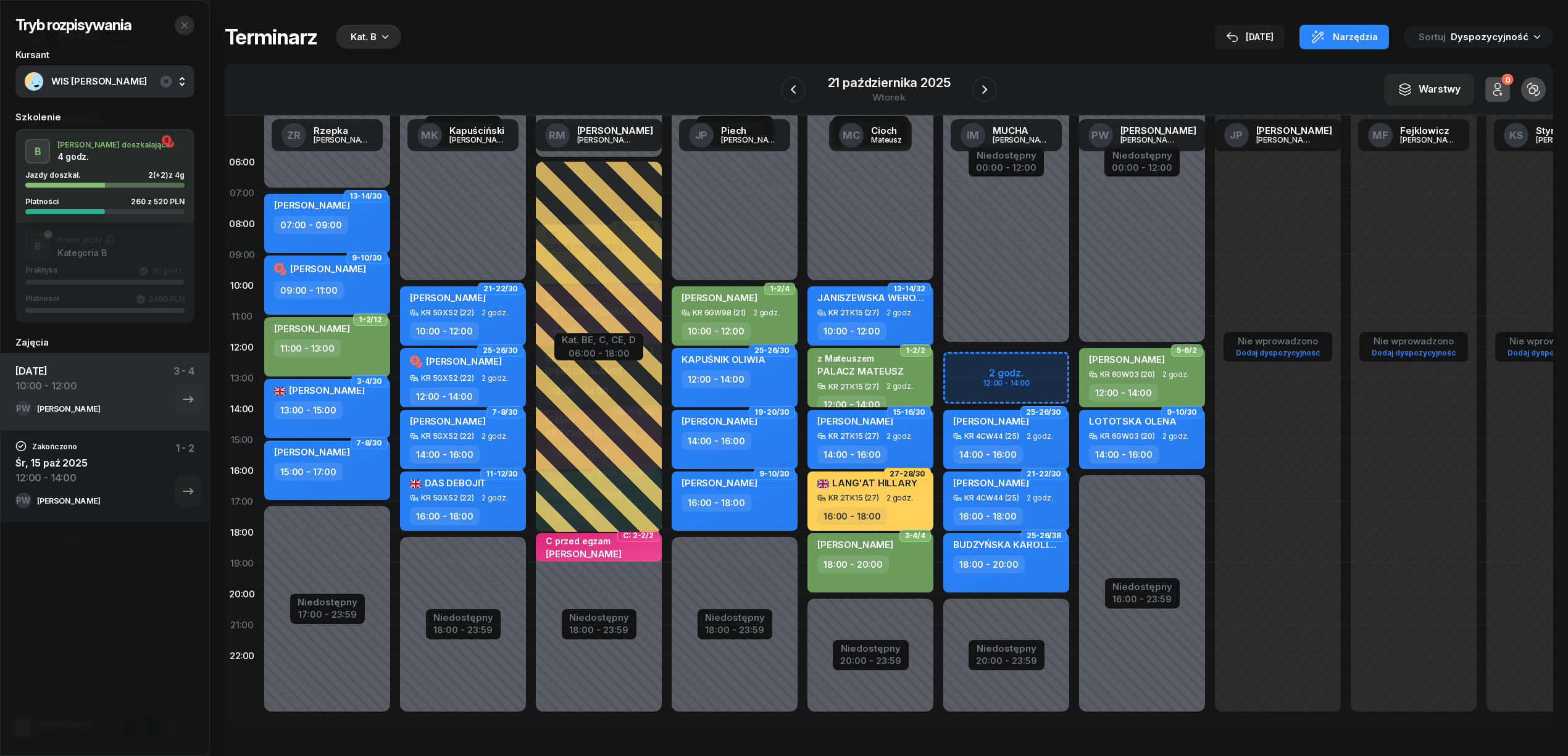
click at [180, 27] on icon "button" at bounding box center [185, 25] width 10 height 10
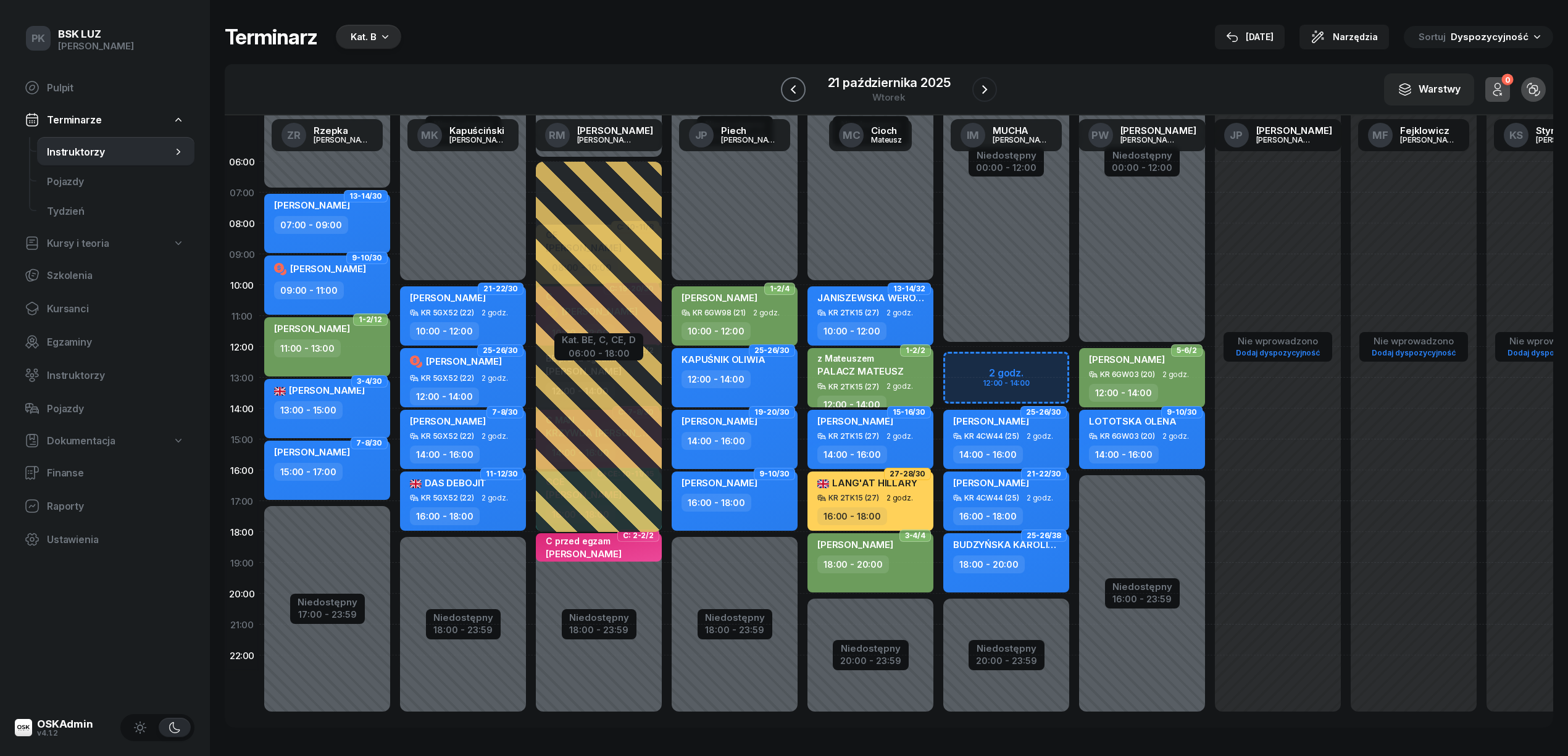
click at [800, 89] on button "button" at bounding box center [793, 89] width 25 height 25
click at [800, 84] on button "button" at bounding box center [791, 89] width 25 height 25
click at [800, 84] on button "button" at bounding box center [793, 89] width 25 height 25
click at [800, 84] on icon "button" at bounding box center [793, 89] width 15 height 15
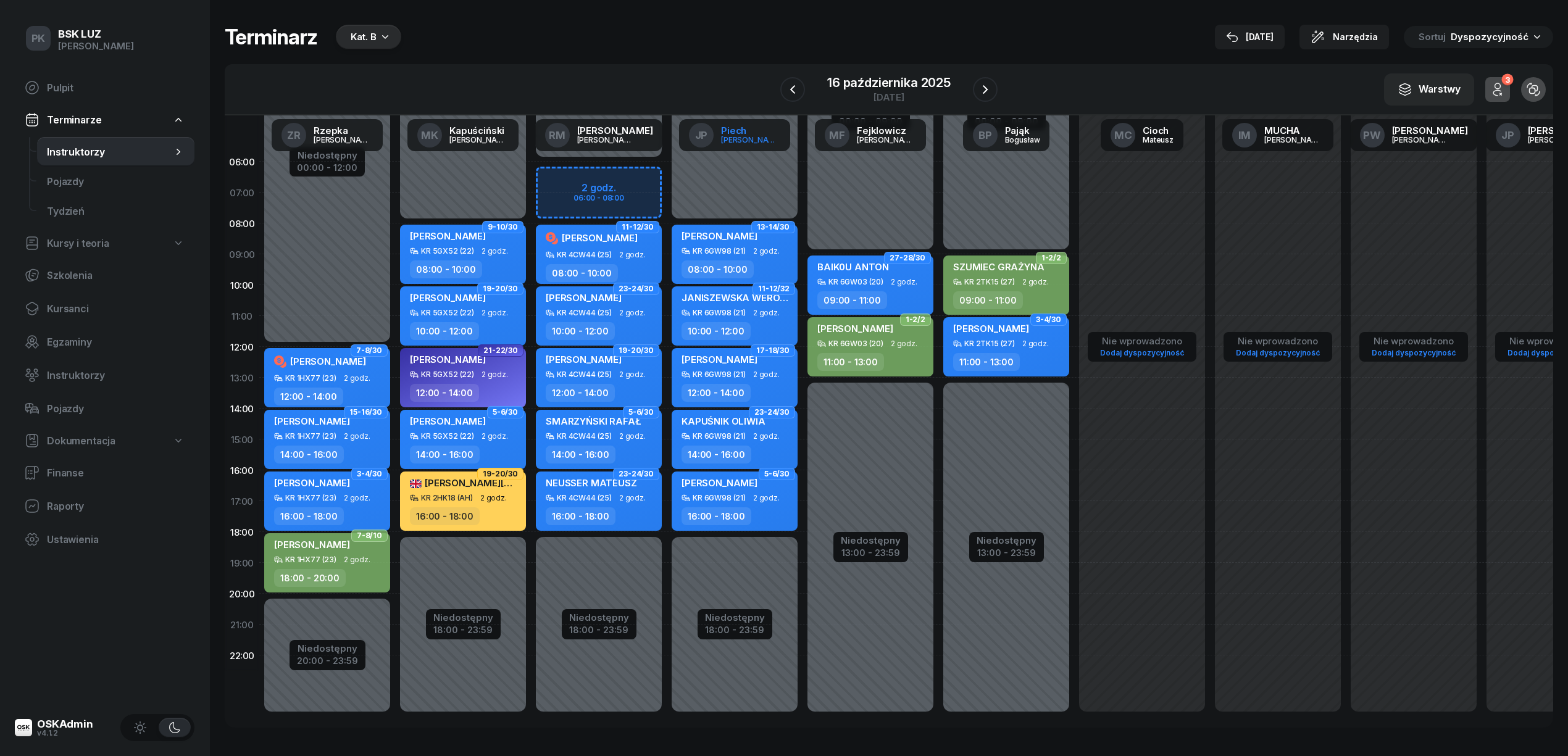
click at [754, 141] on div "Janusz" at bounding box center [750, 139] width 59 height 8
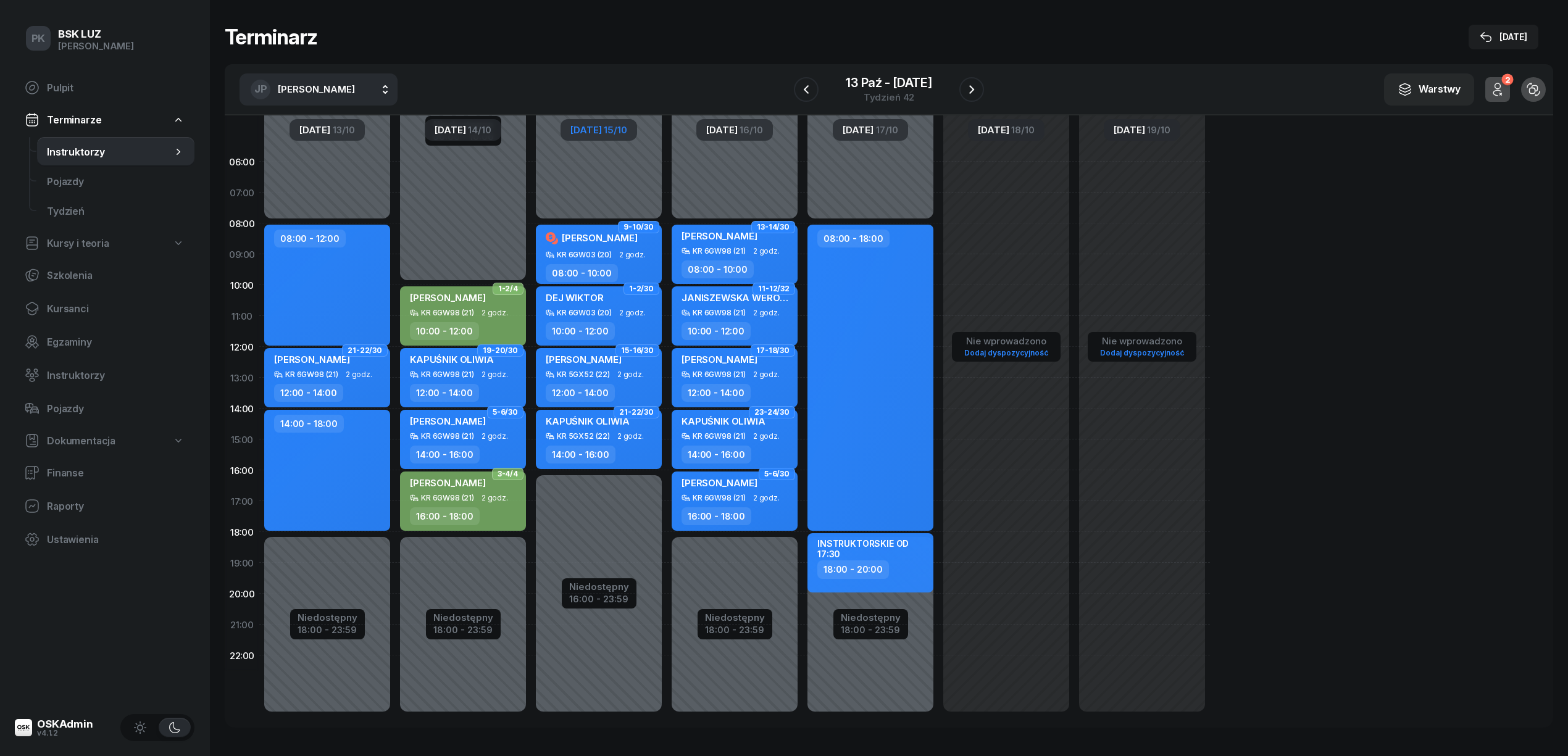
click at [984, 90] on div "JP Piech Janusz AK Koryciński Artur BP Pająk Bogusław DA Arendarczyk Damian DP …" at bounding box center [888, 89] width 1328 height 51
click at [969, 87] on icon "button" at bounding box center [971, 89] width 15 height 15
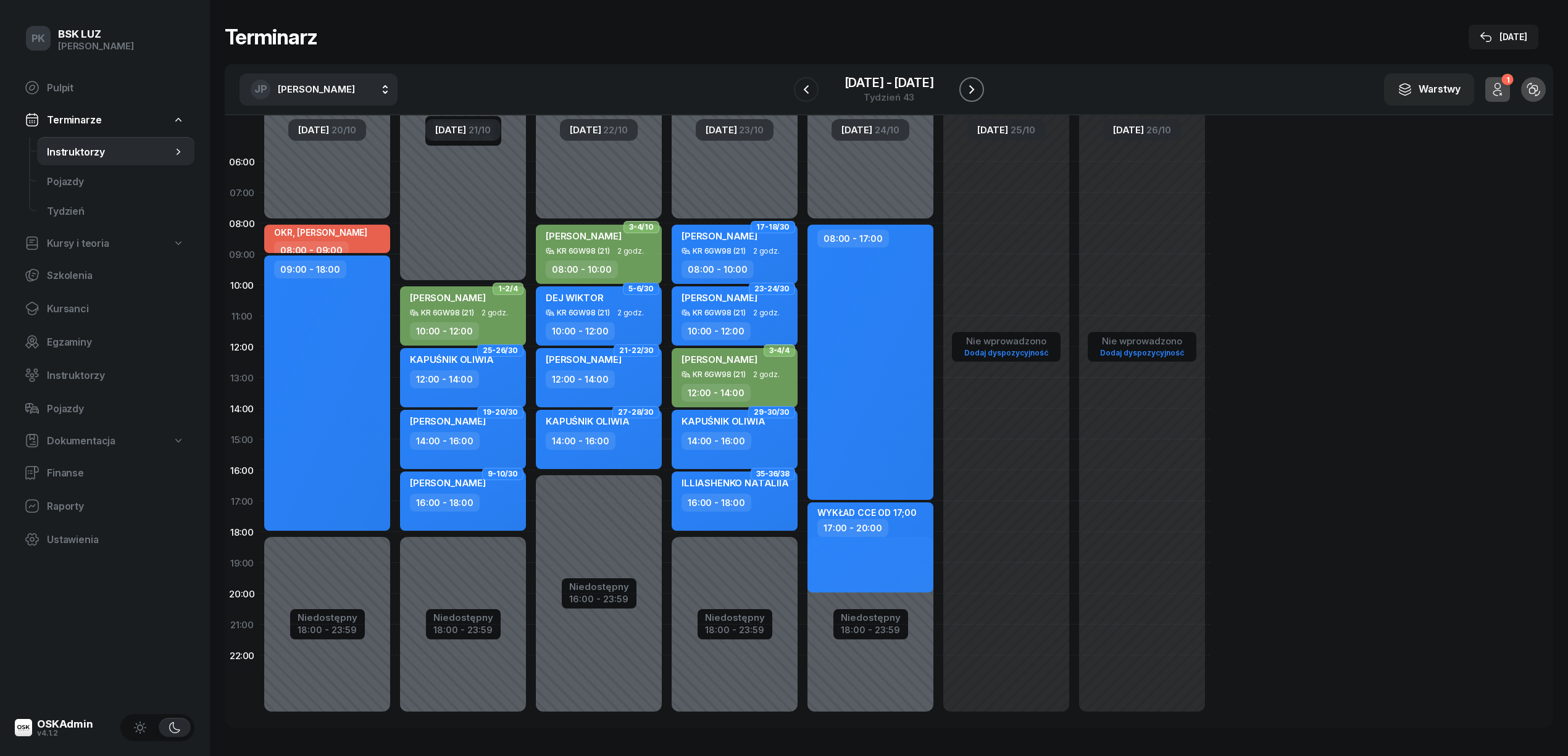
click at [969, 87] on icon "button" at bounding box center [971, 89] width 15 height 15
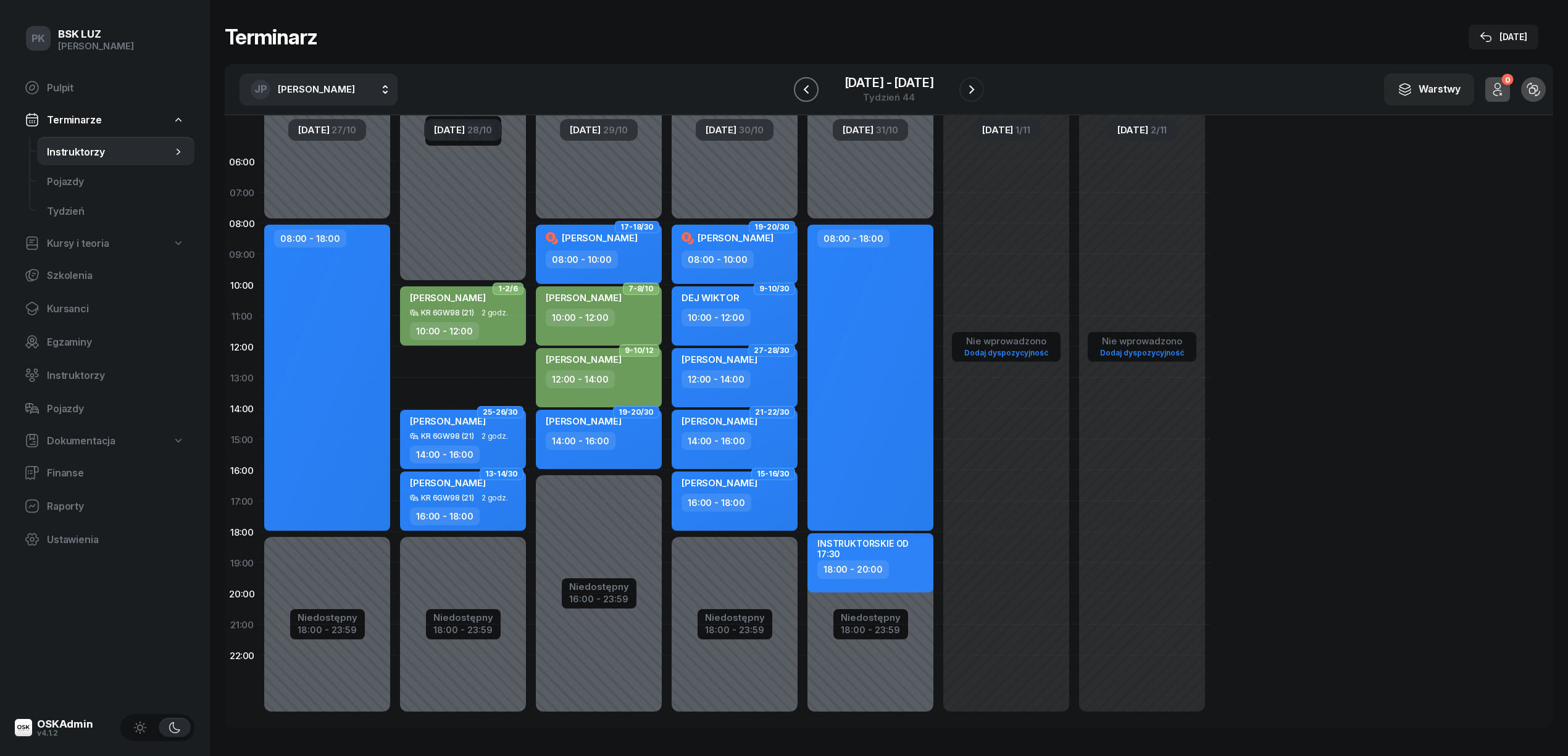
click at [810, 97] on button "button" at bounding box center [806, 89] width 25 height 25
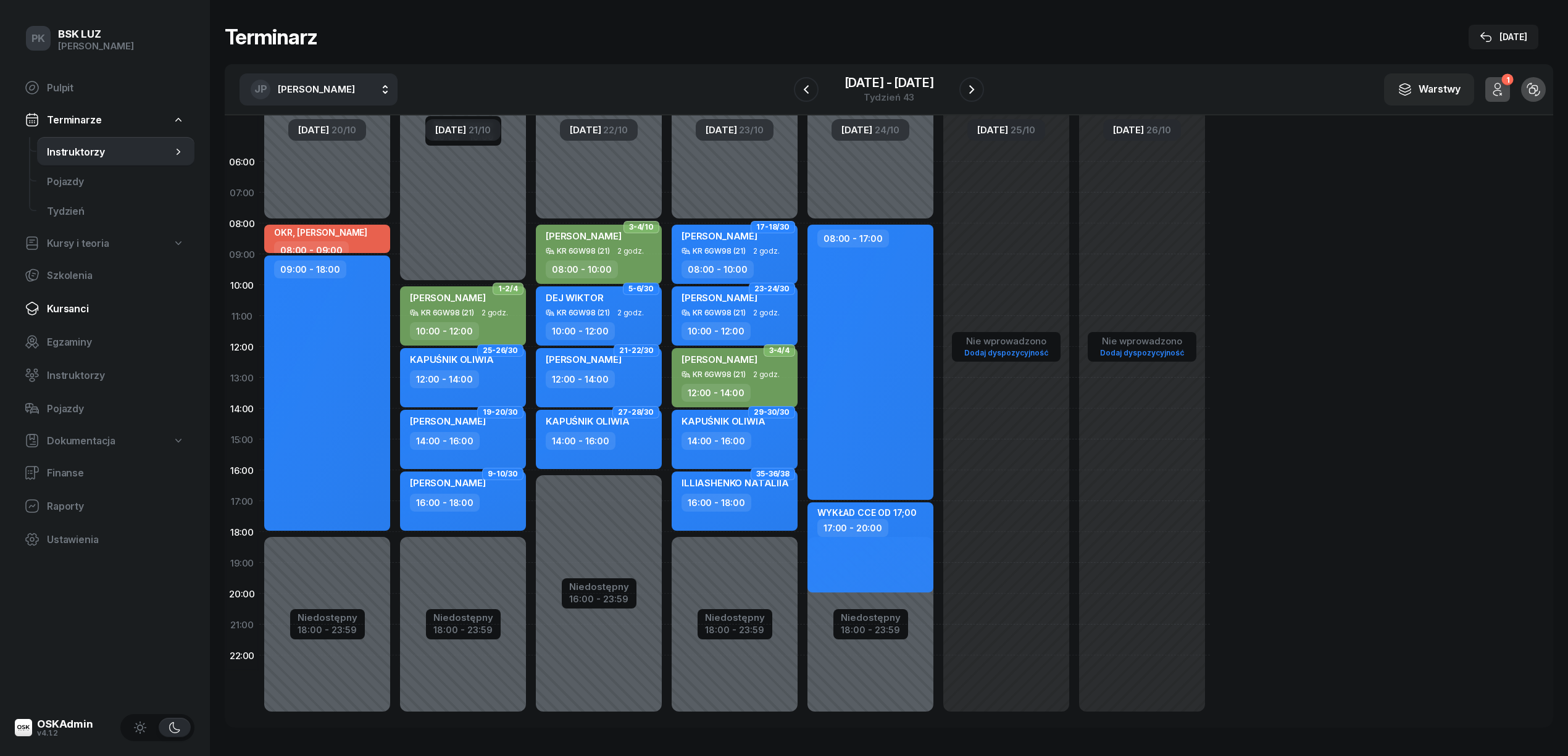
click at [75, 304] on span "Kursanci" at bounding box center [115, 309] width 138 height 12
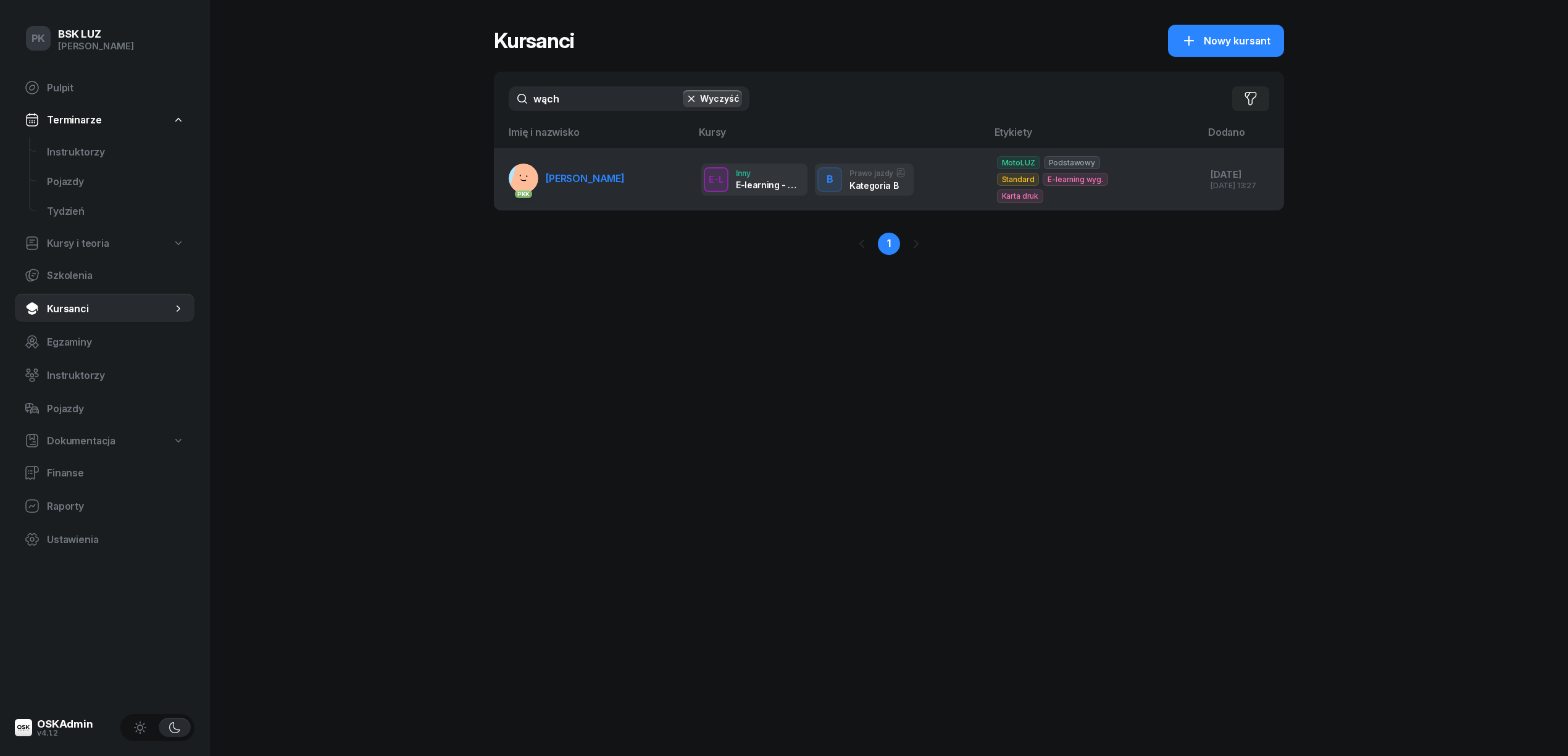
click at [636, 185] on td "PKK WĄCHAŁA JAKUB" at bounding box center [592, 180] width 198 height 62
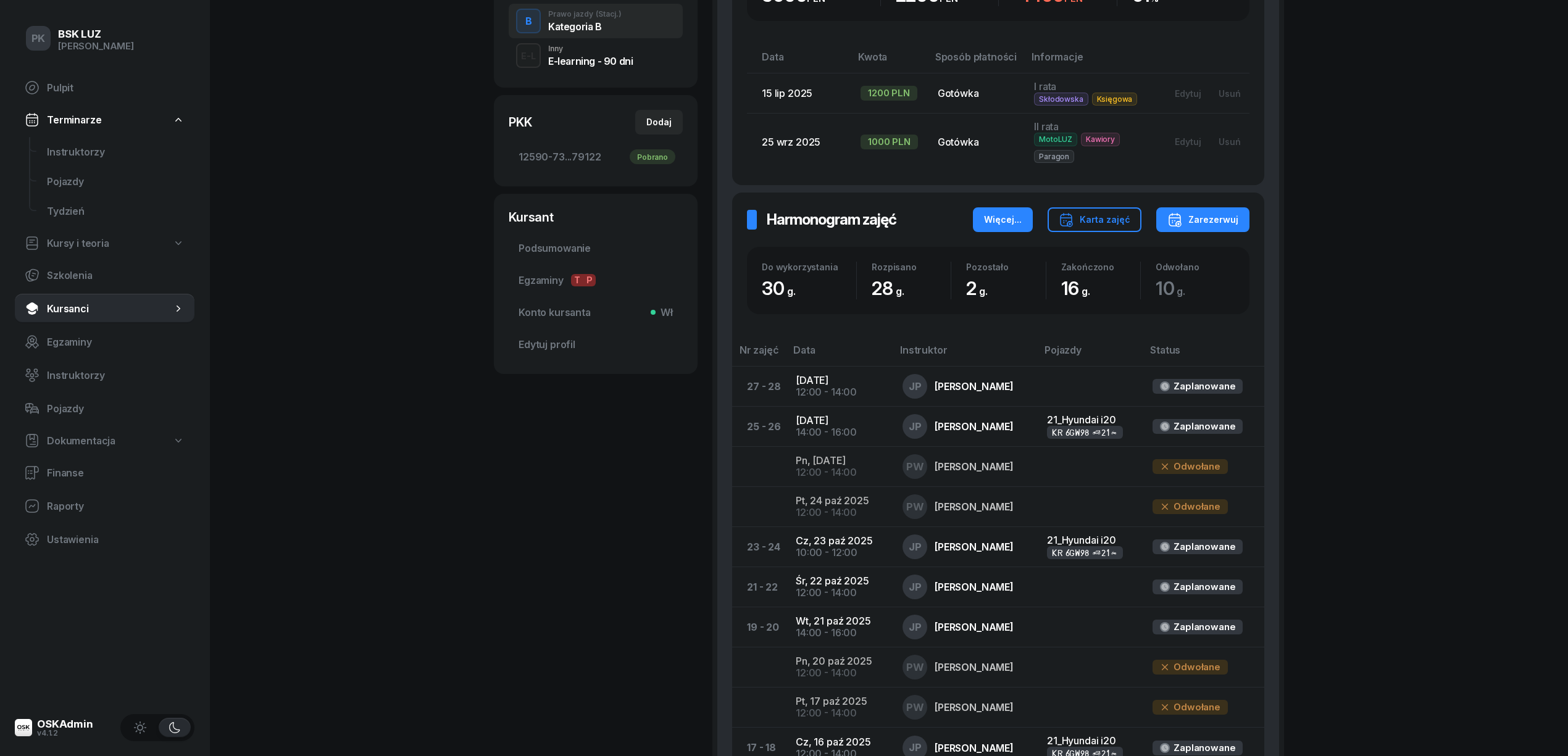
scroll to position [493, 0]
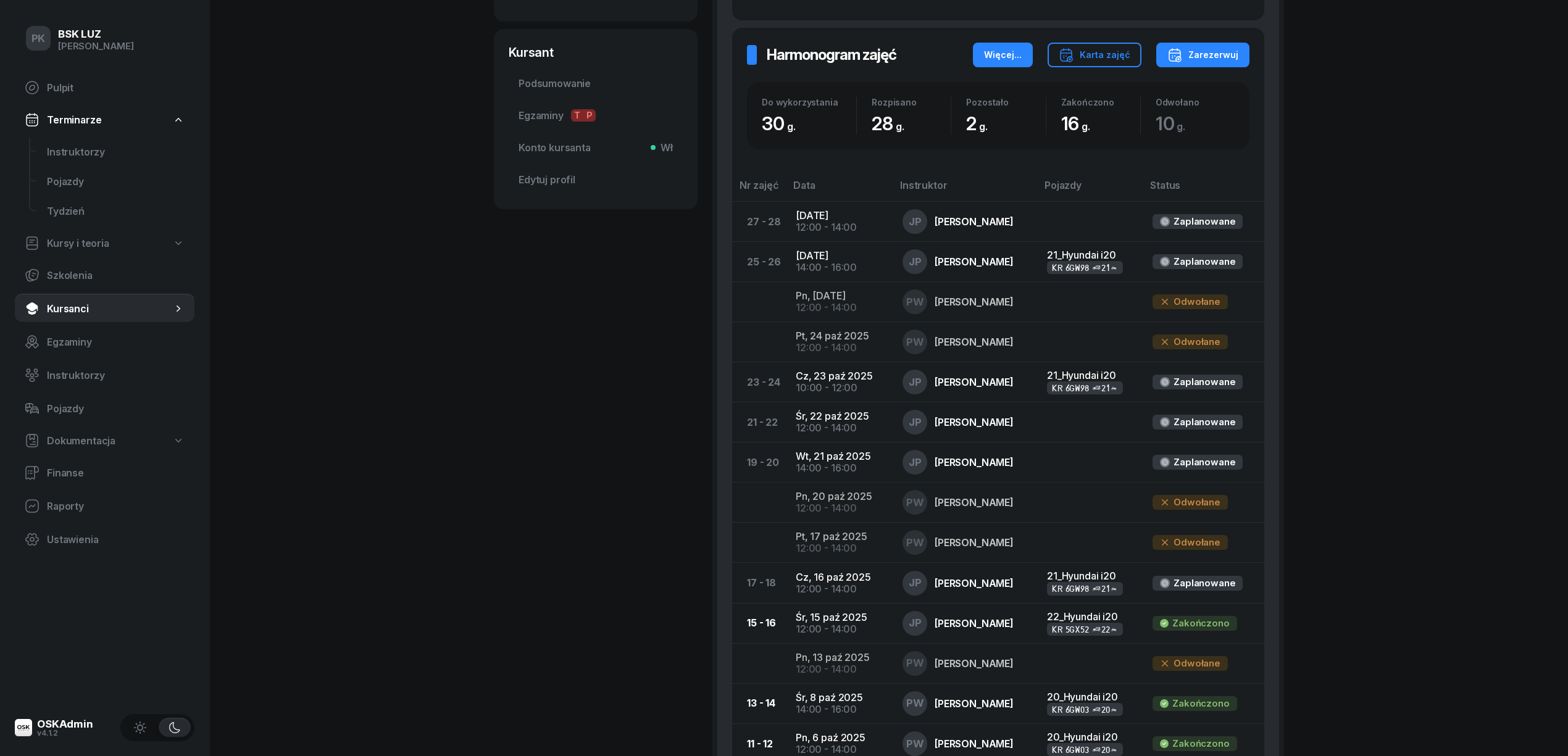
click at [1009, 58] on div "Więcej..." at bounding box center [1002, 55] width 38 height 15
click at [960, 94] on div "Odśwież" at bounding box center [974, 94] width 40 height 11
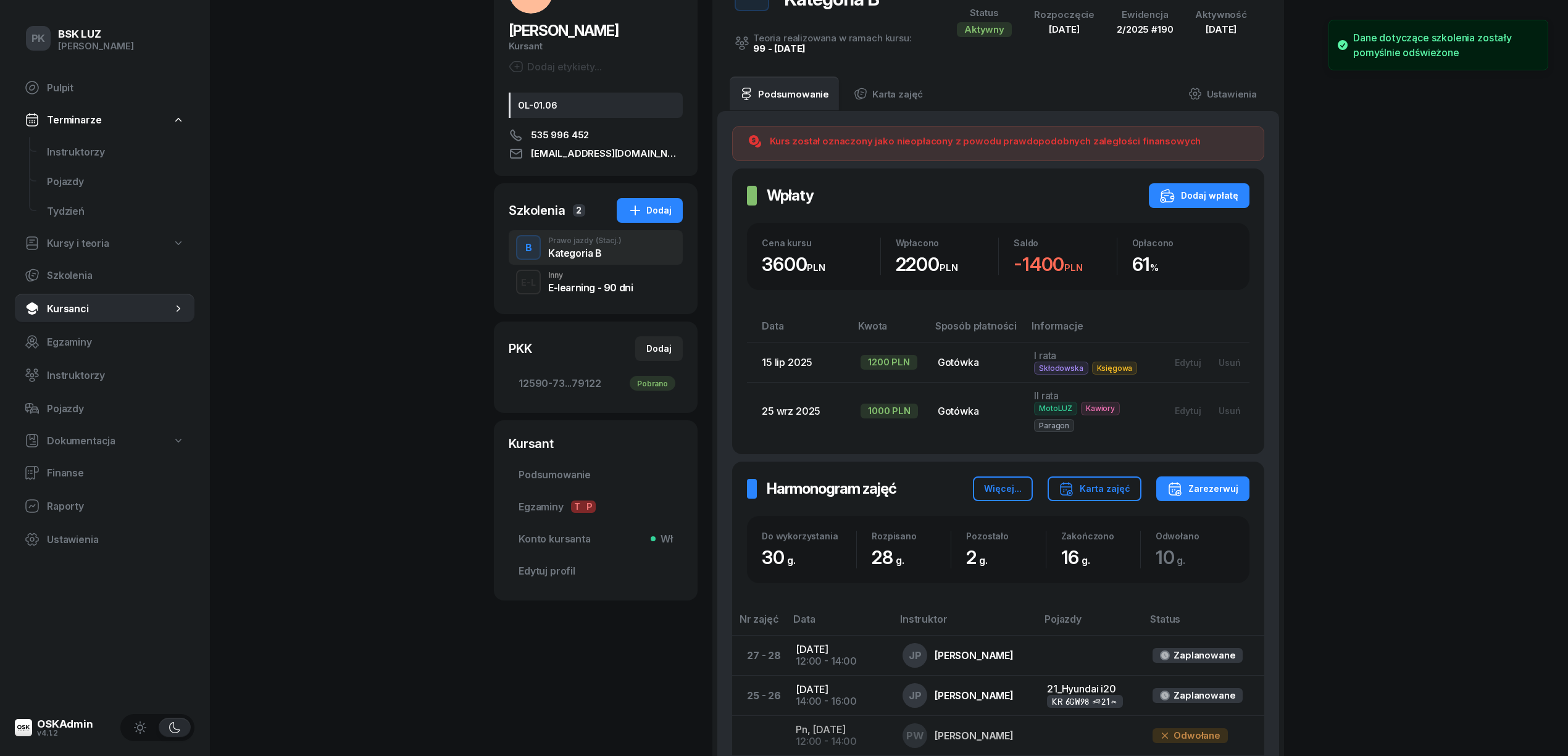
scroll to position [0, 0]
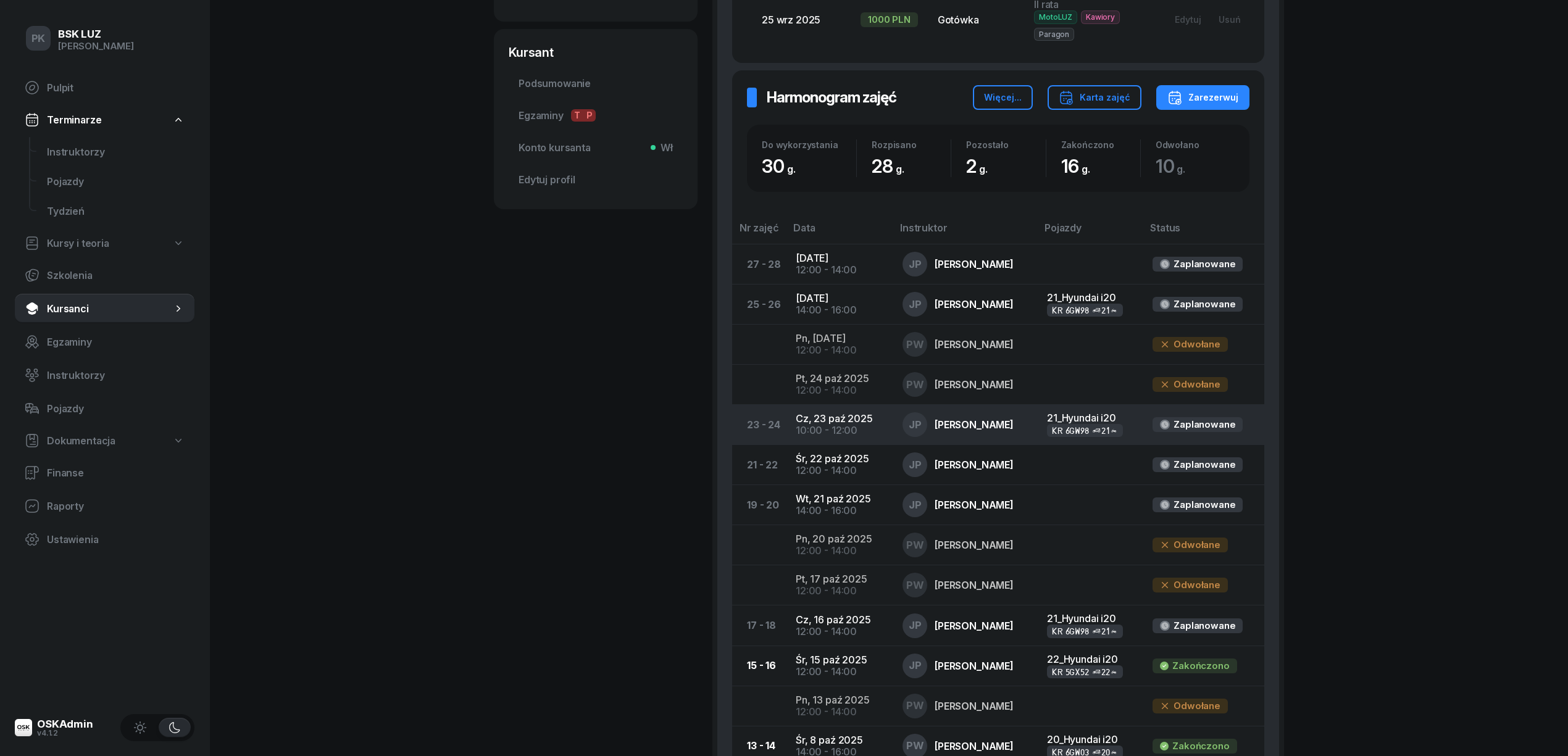
scroll to position [247, 0]
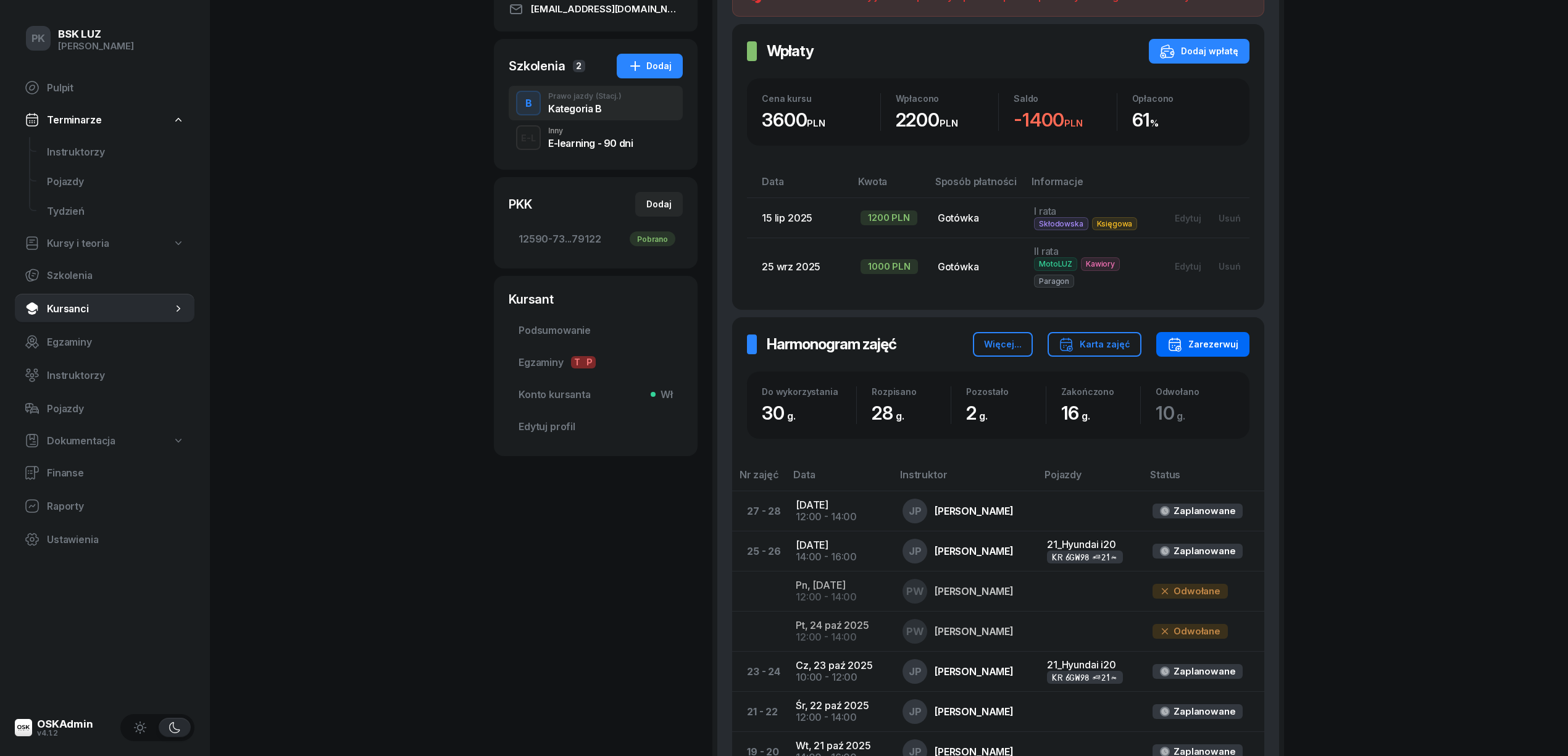
click at [1210, 346] on div "Zarezerwuj" at bounding box center [1202, 344] width 71 height 15
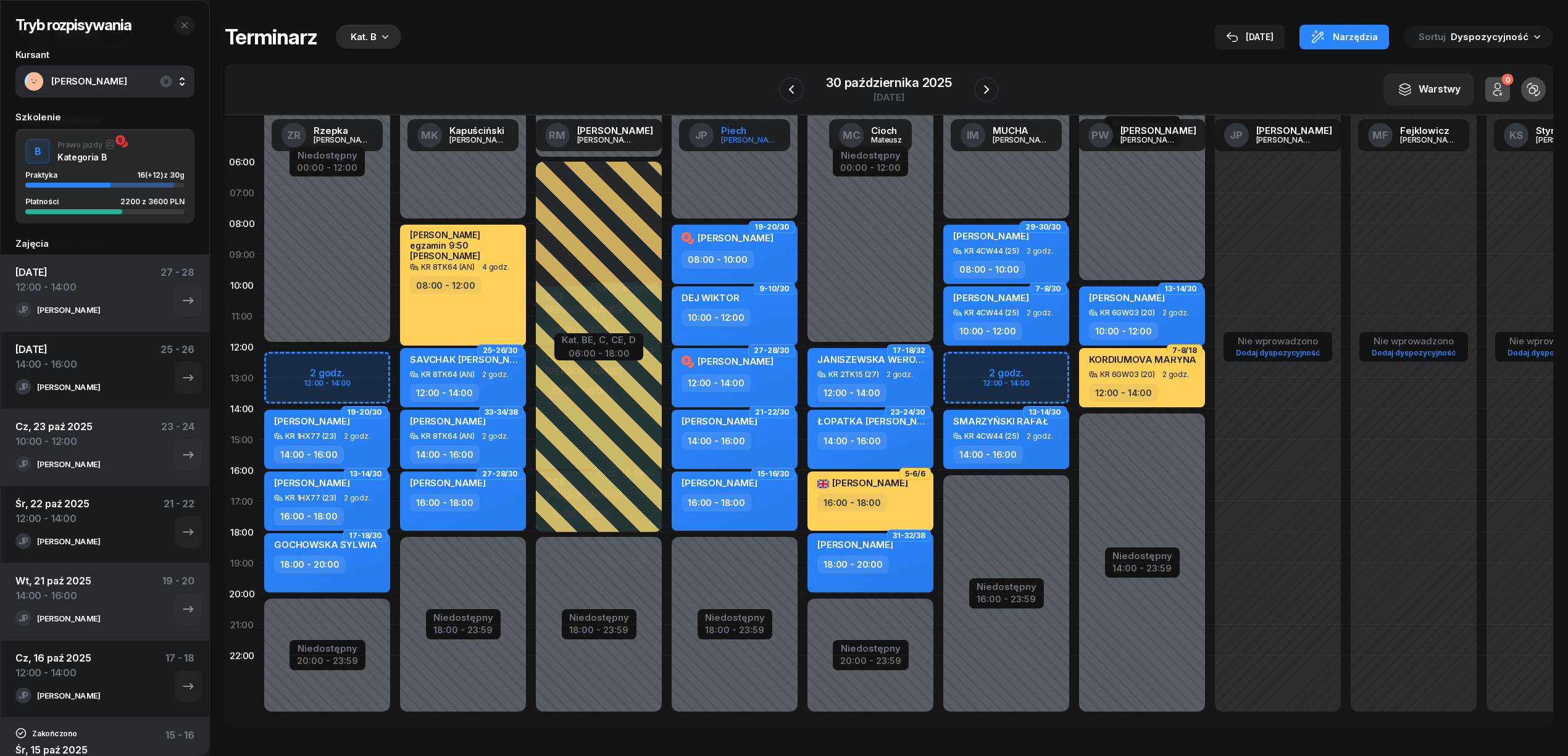
click at [746, 142] on div "Janusz" at bounding box center [750, 139] width 59 height 8
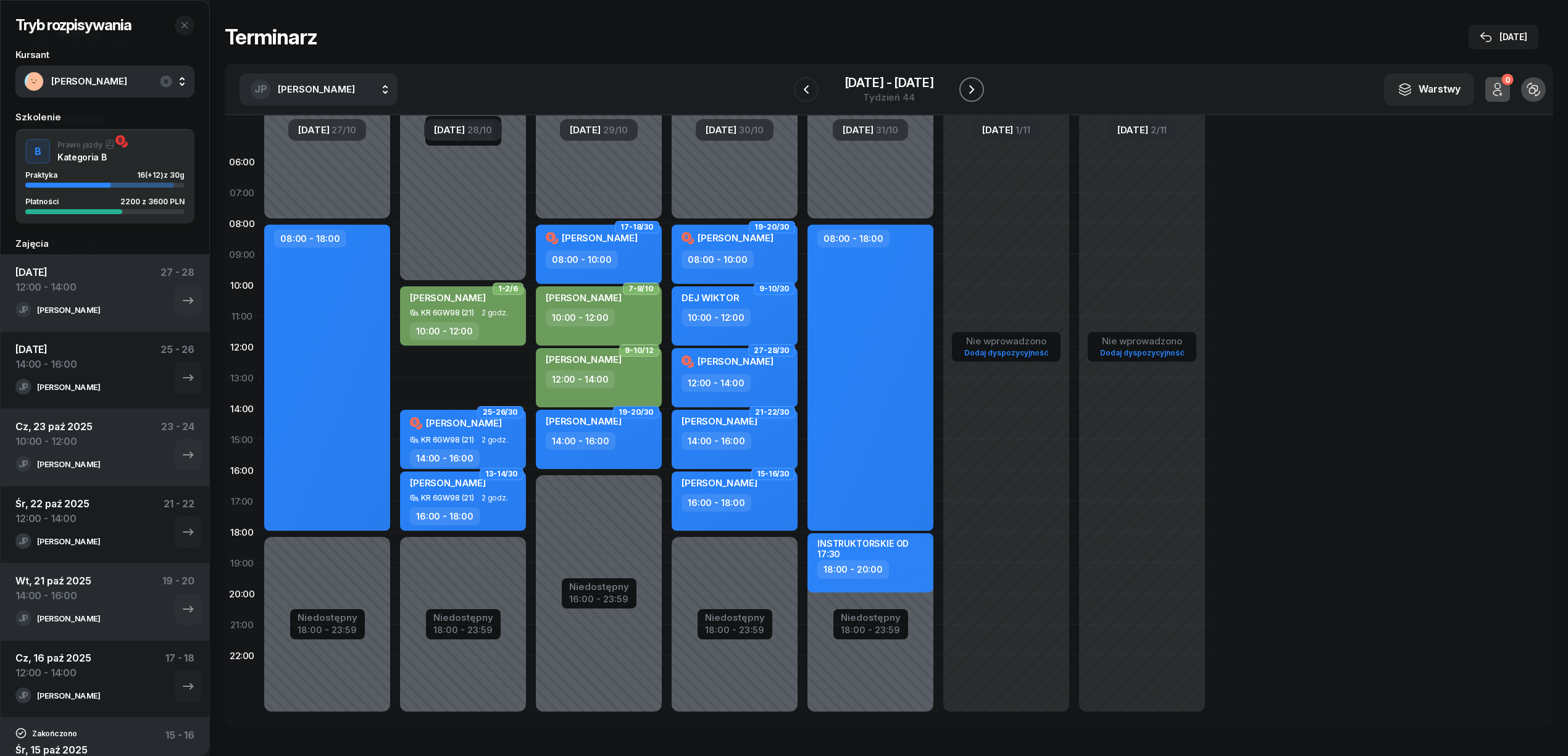
click at [976, 87] on icon "button" at bounding box center [971, 89] width 15 height 15
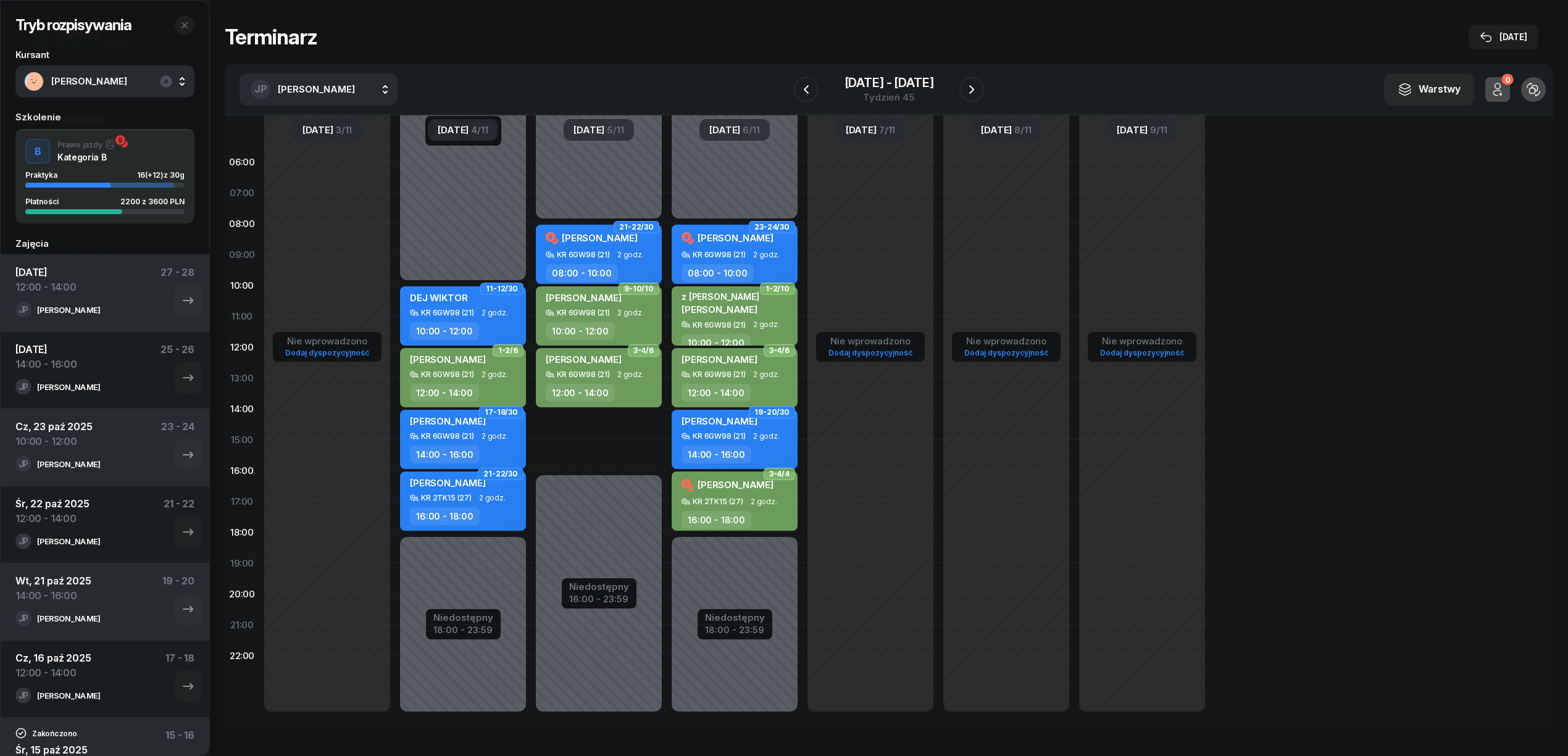
click at [628, 426] on div "Niedostępny 00:00 - 08:00 Niedostępny 16:00 - 23:59 21-22/30 ZIELIŃSKA MARCELIN…" at bounding box center [599, 439] width 136 height 586
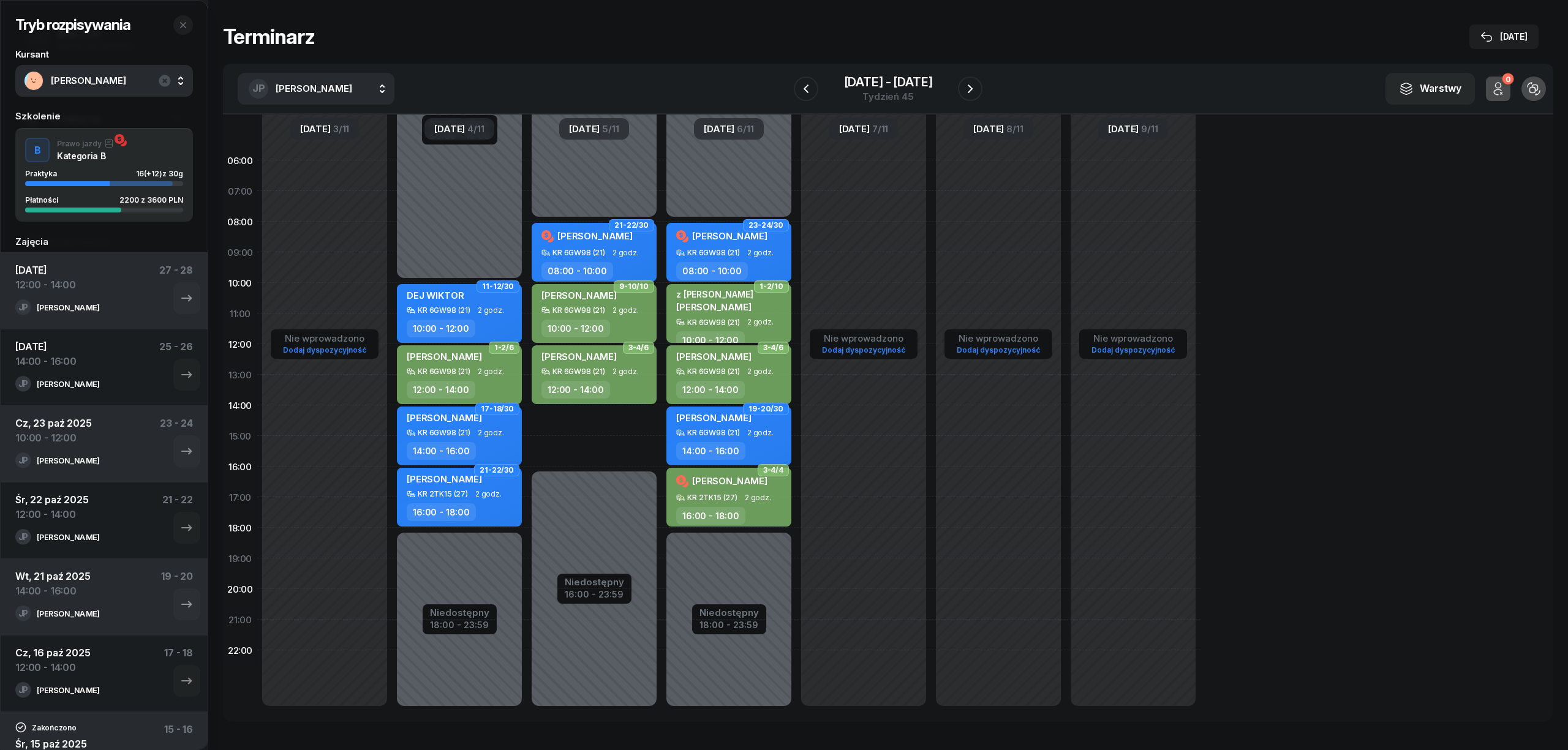
select select "14"
select select "16"
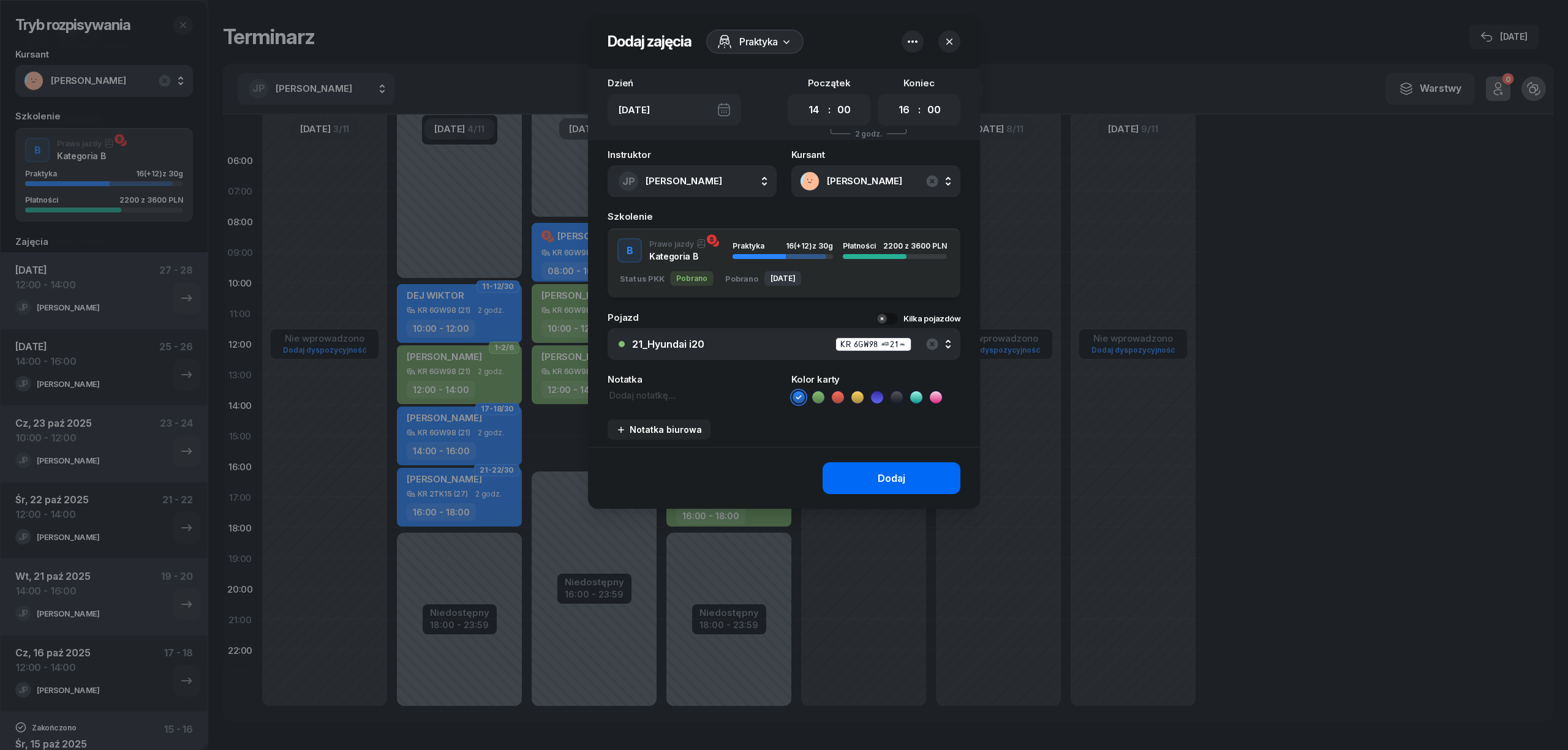
click at [848, 465] on button "Dodaj" at bounding box center [891, 478] width 137 height 31
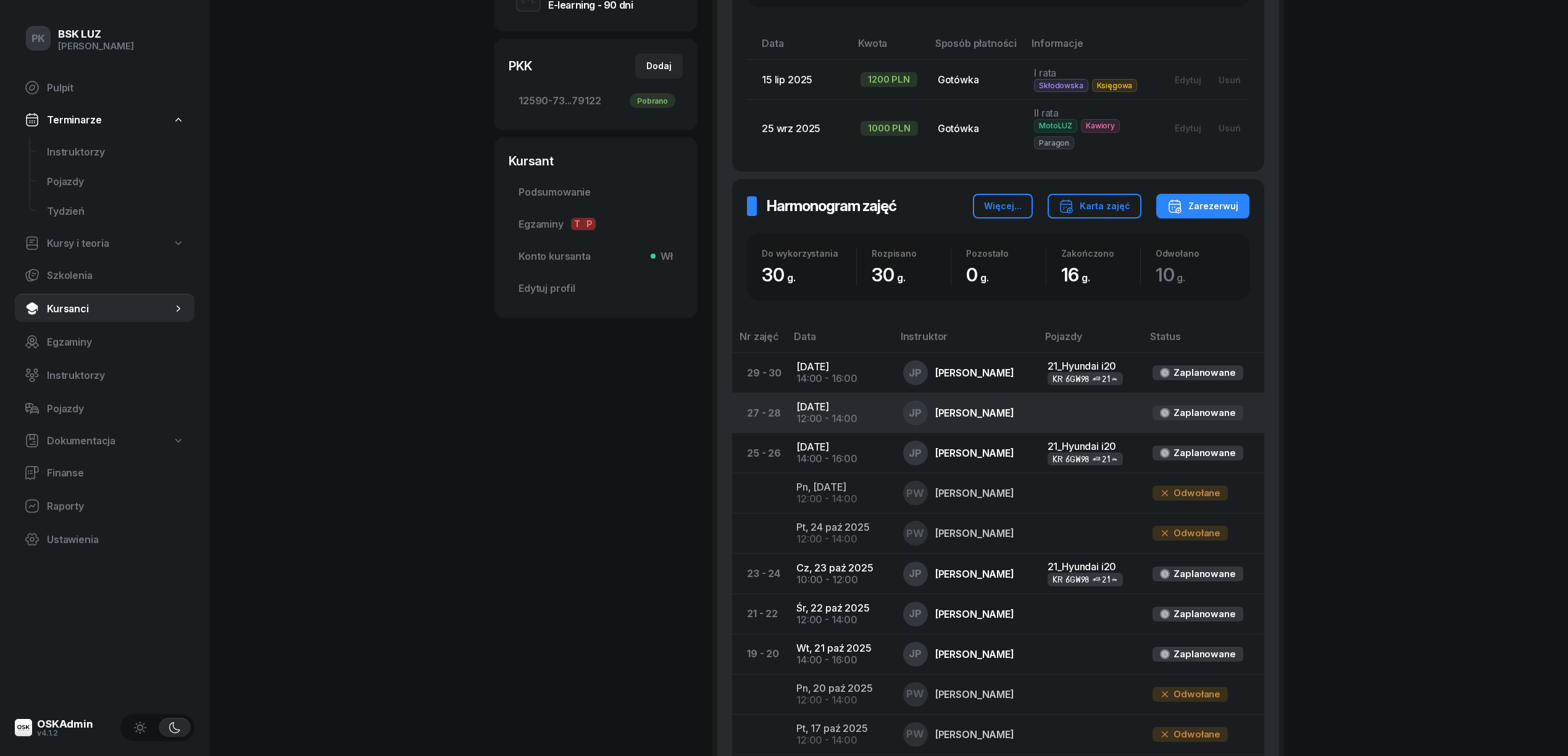
scroll to position [411, 0]
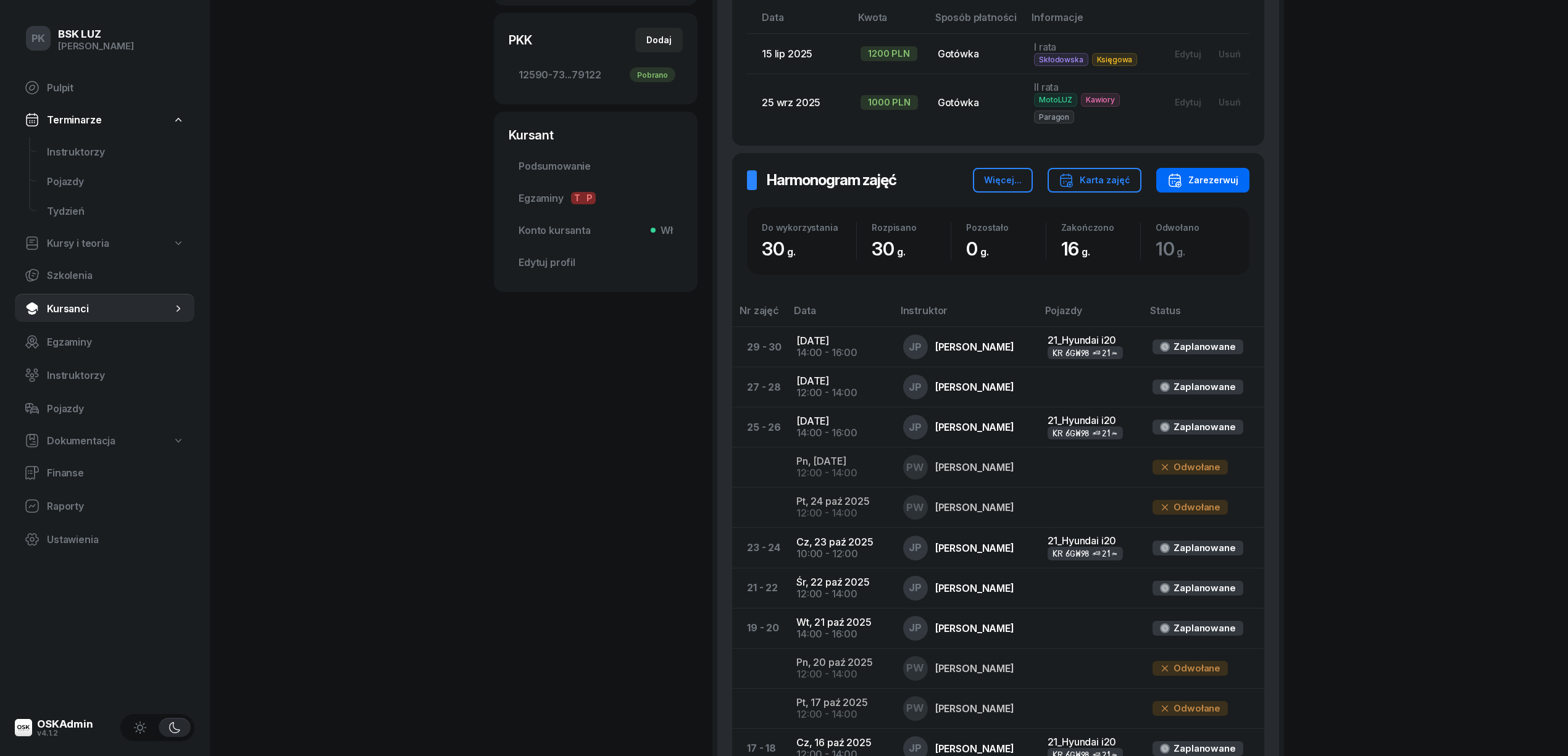
click at [1211, 178] on div "Zarezerwuj" at bounding box center [1202, 180] width 71 height 15
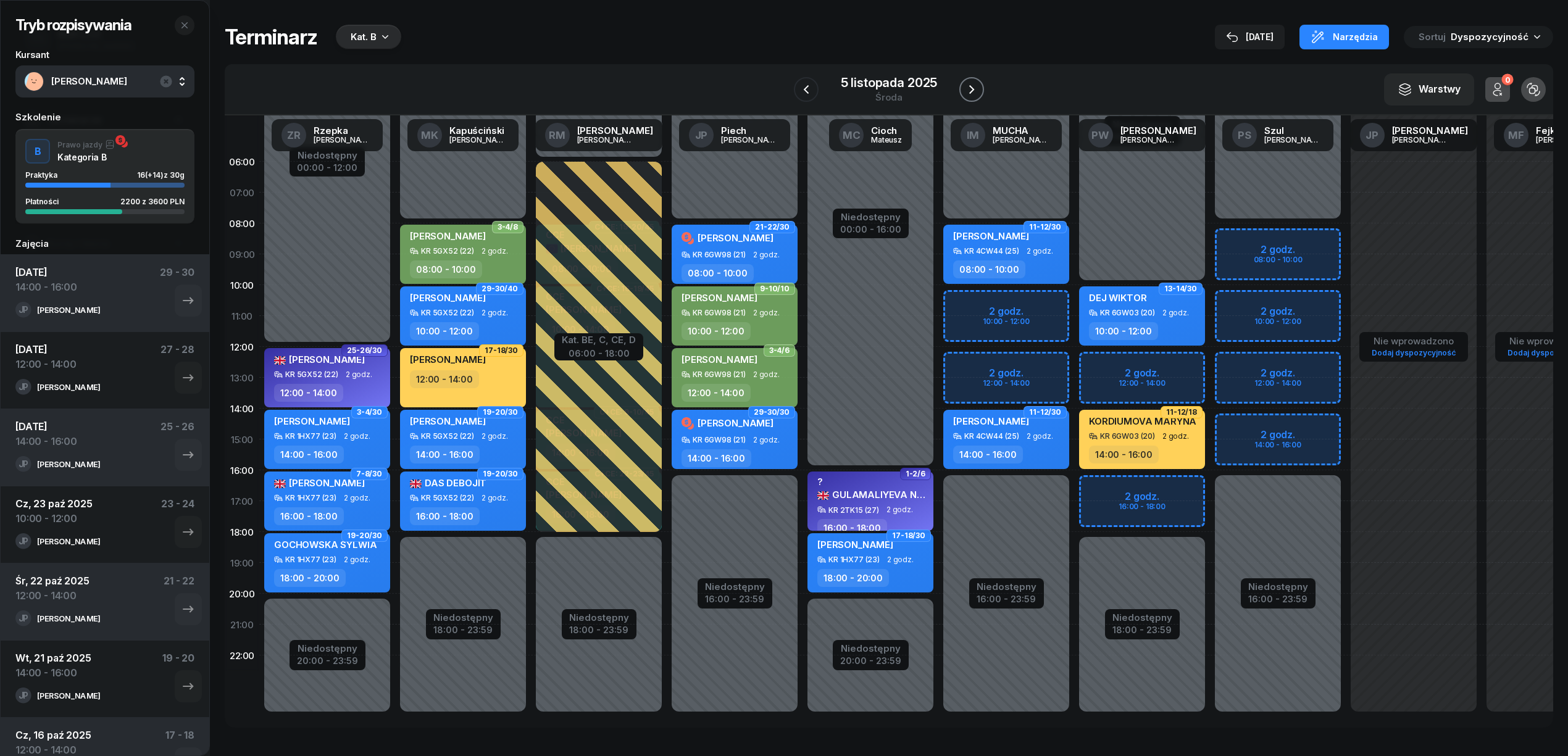
click at [966, 82] on icon "button" at bounding box center [971, 89] width 15 height 15
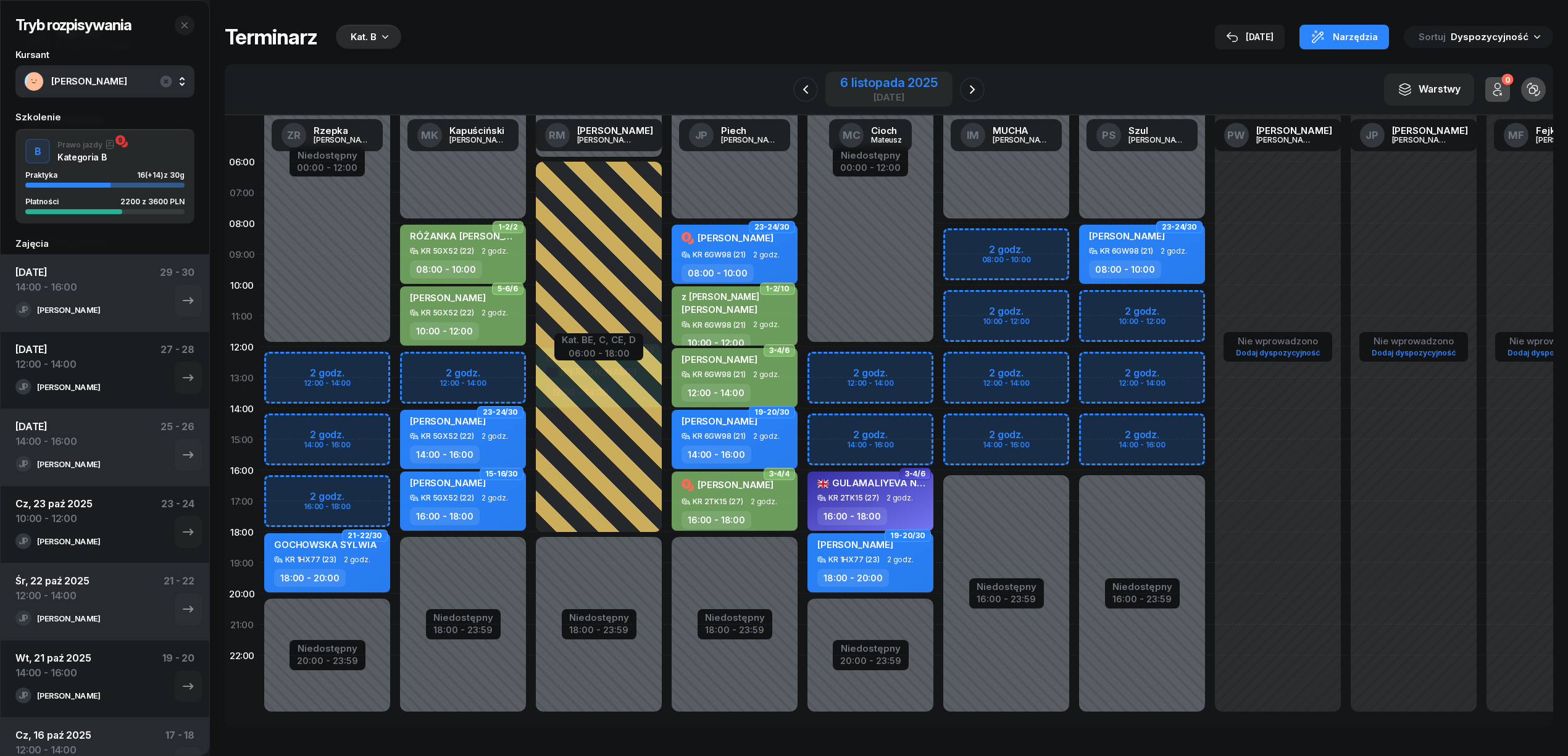
click at [880, 89] on div "6 listopada 2025" at bounding box center [888, 82] width 97 height 12
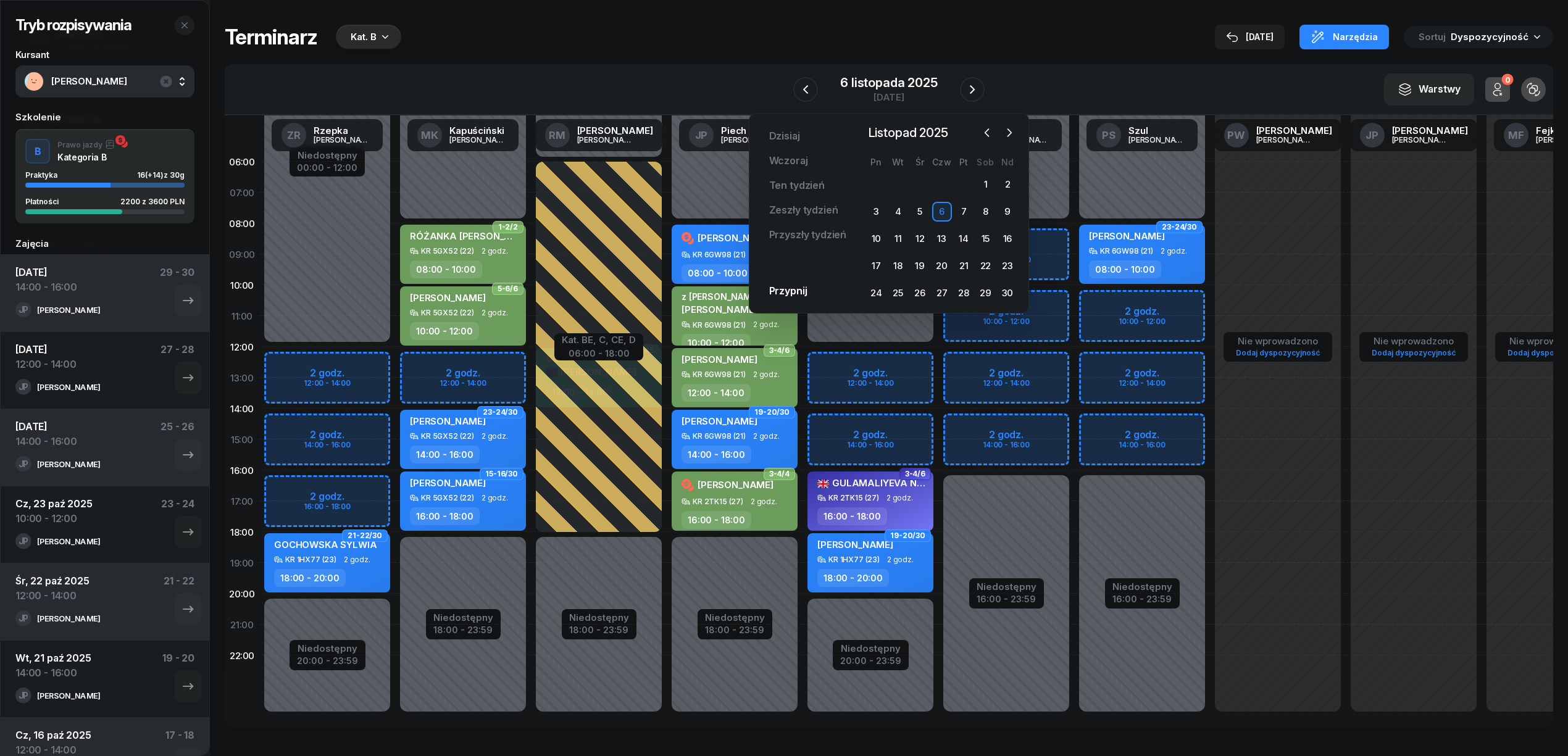
click at [684, 25] on div "Terminarz Kat. B 15 paź Narzędzia Sortuj Dyspozycyjność" at bounding box center [888, 37] width 1328 height 25
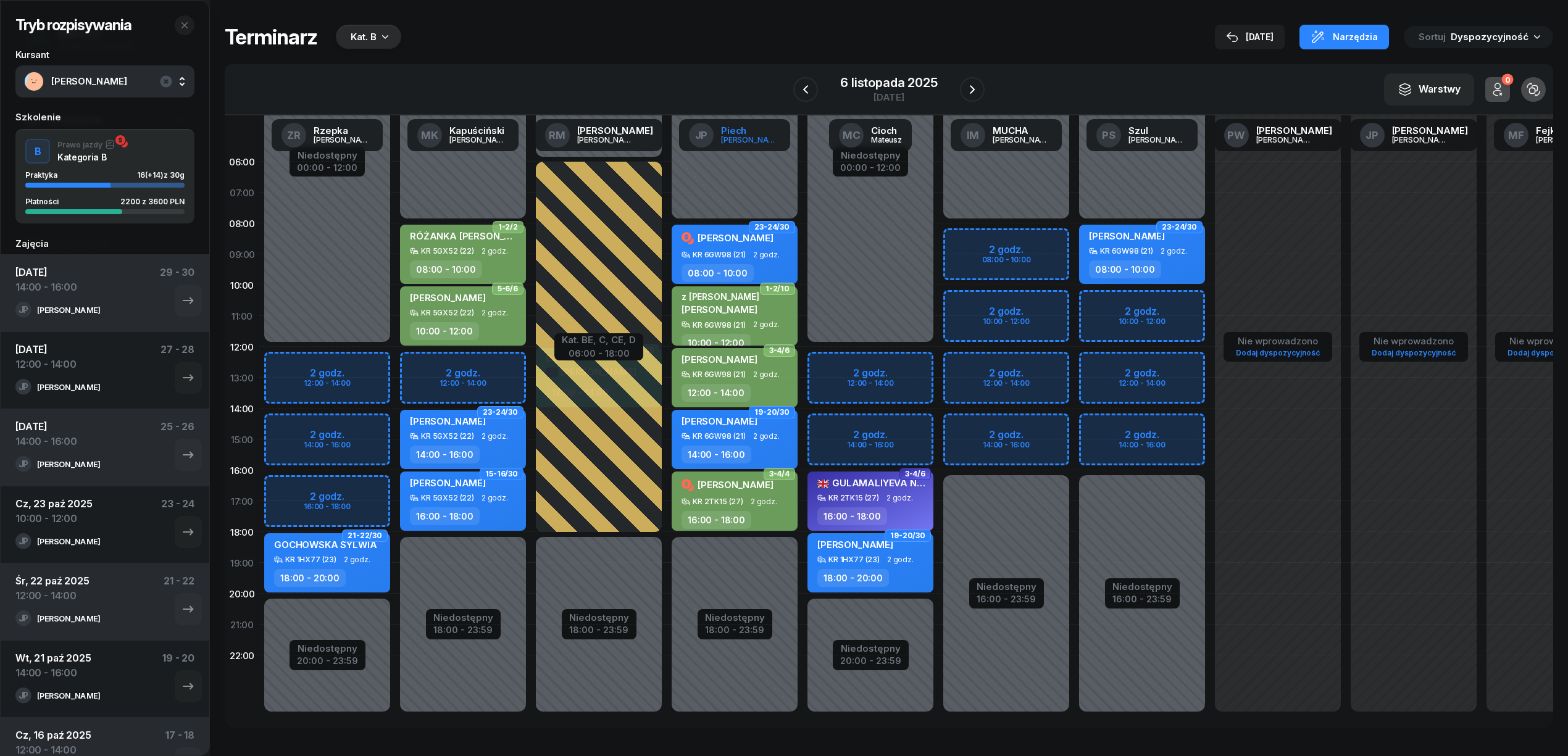
click at [736, 121] on link "JP Piech Janusz" at bounding box center [735, 135] width 111 height 32
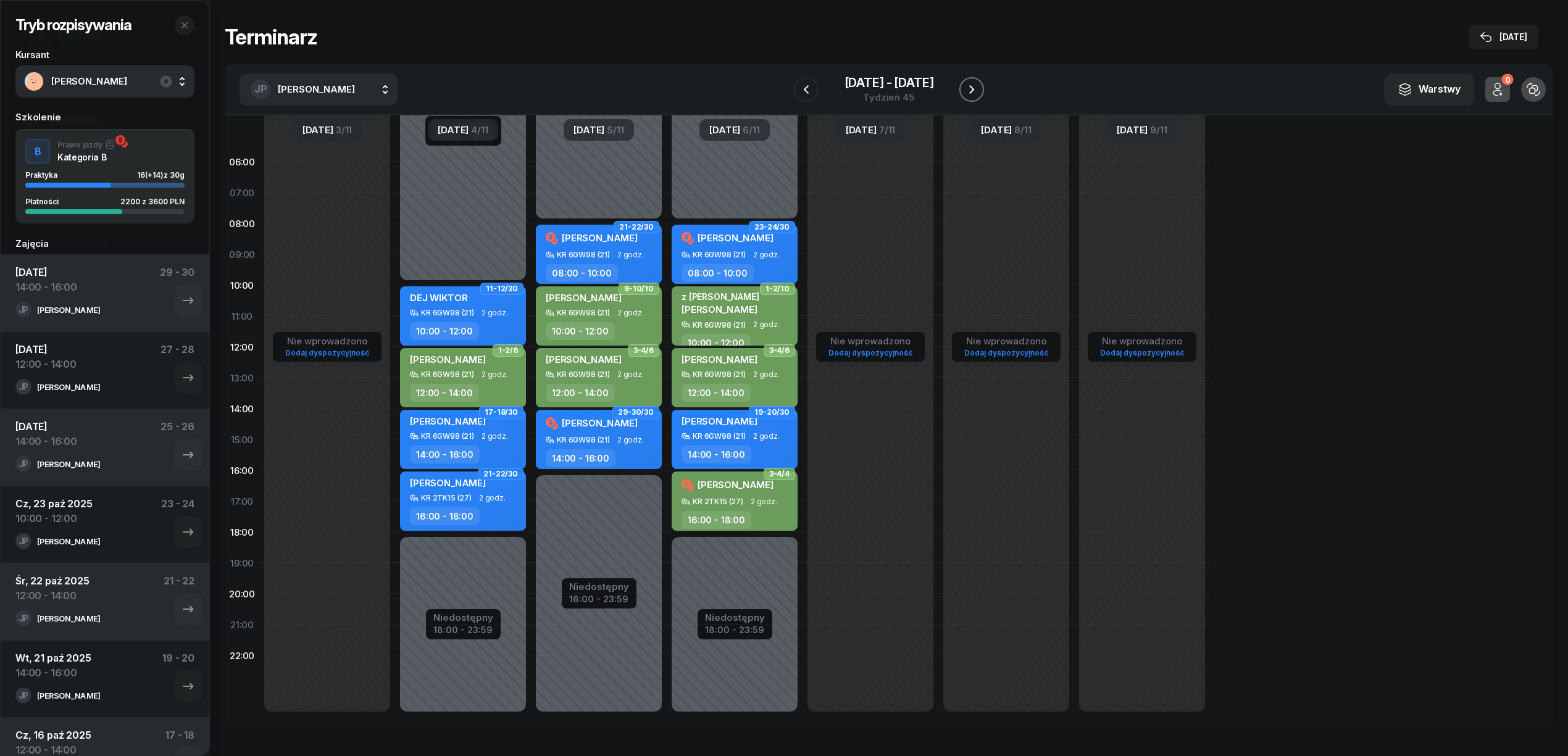
click at [968, 83] on icon "button" at bounding box center [971, 89] width 15 height 15
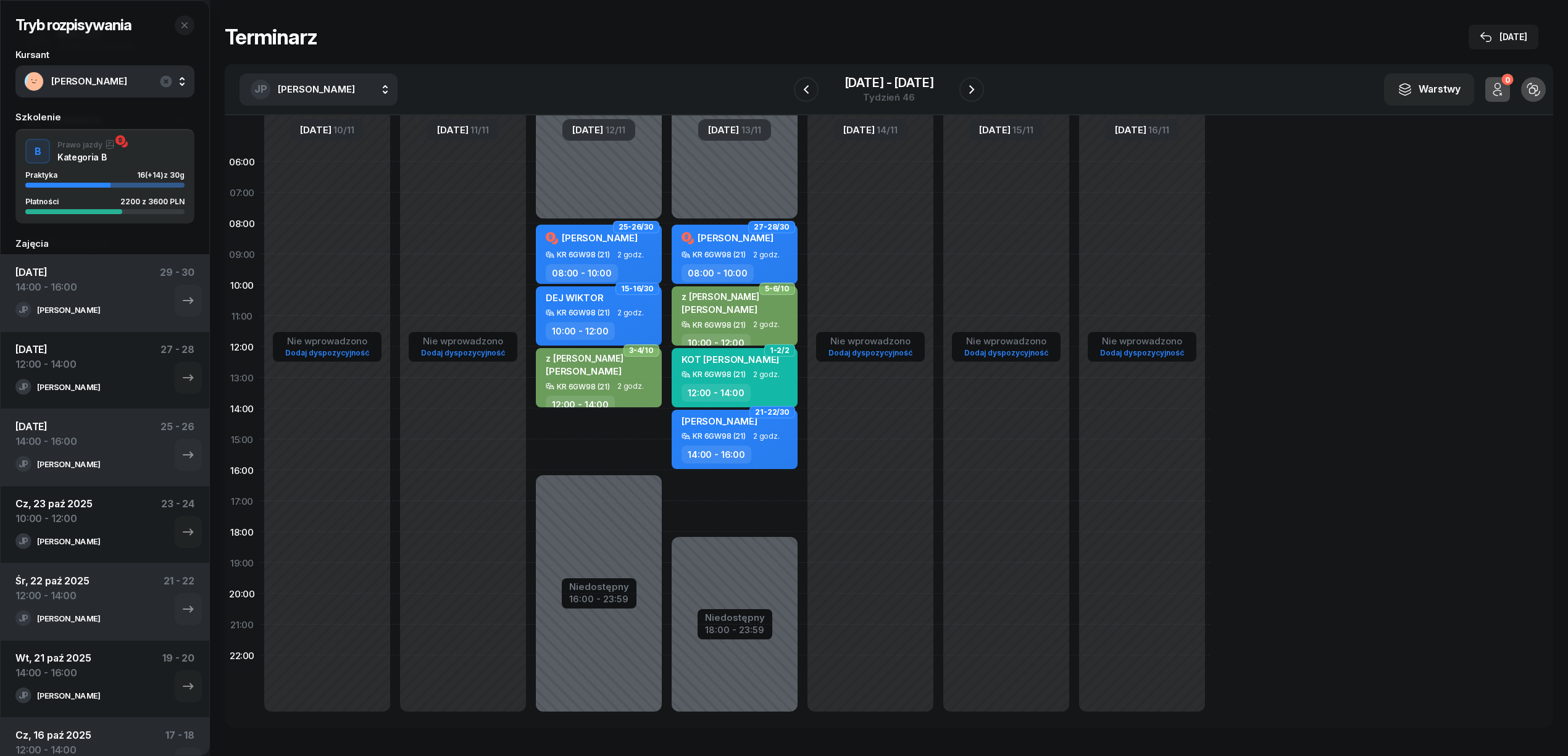
click at [590, 418] on div "Niedostępny 00:00 - 08:00 Niedostępny 16:00 - 23:59 25-26/30 ZIELIŃSKA MARCELIN…" at bounding box center [599, 439] width 136 height 586
select select "14"
select select "16"
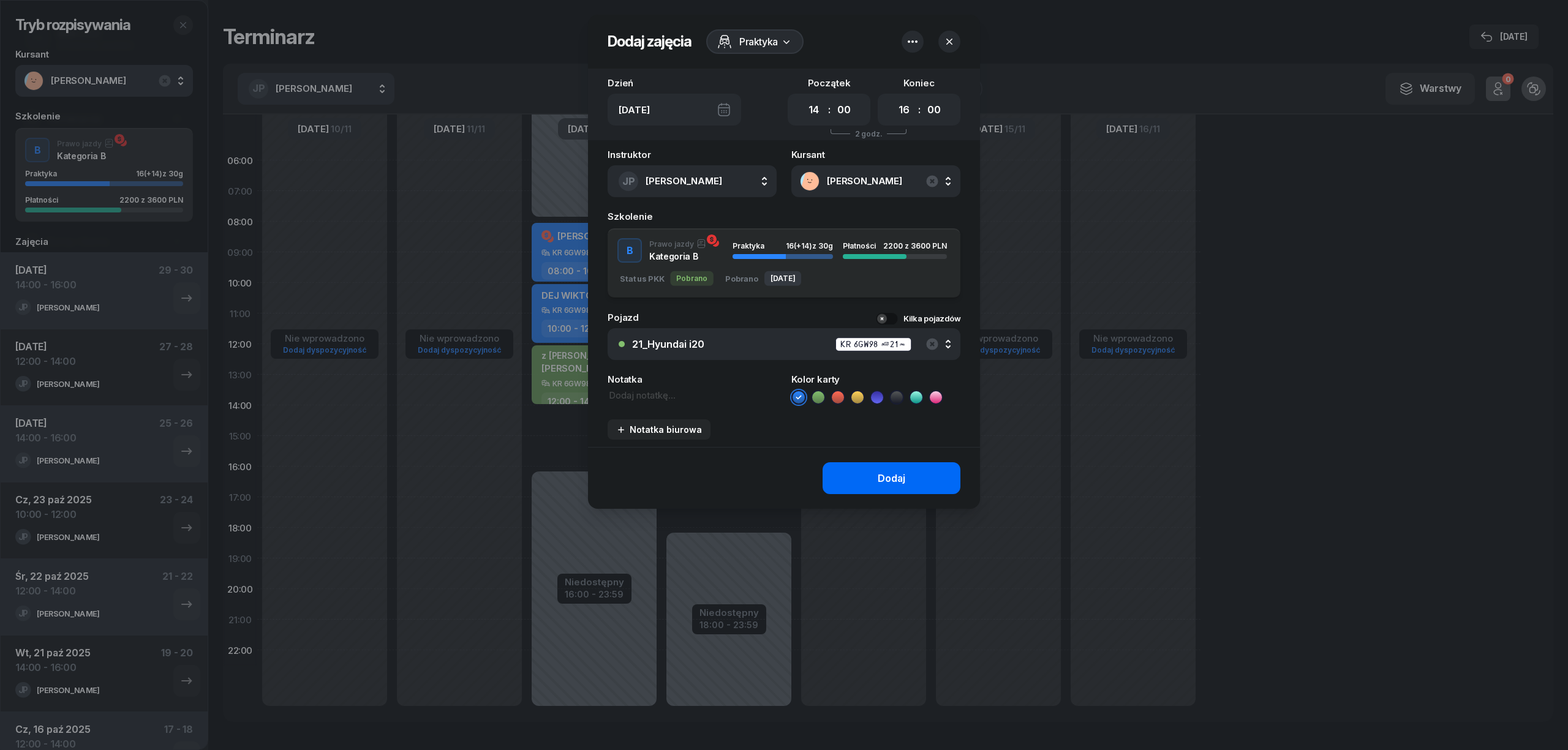
click at [834, 475] on button "Dodaj" at bounding box center [891, 478] width 137 height 31
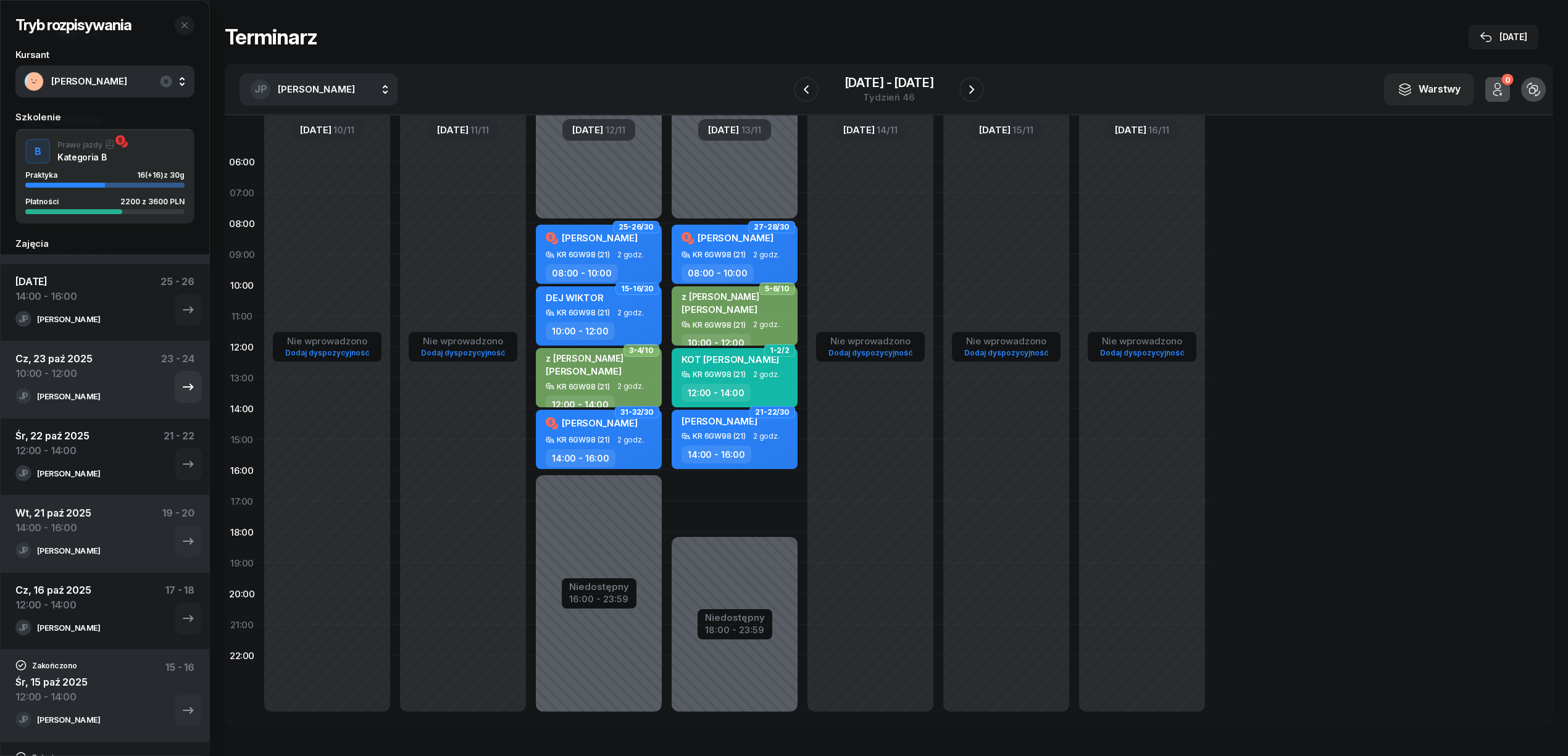
scroll to position [247, 0]
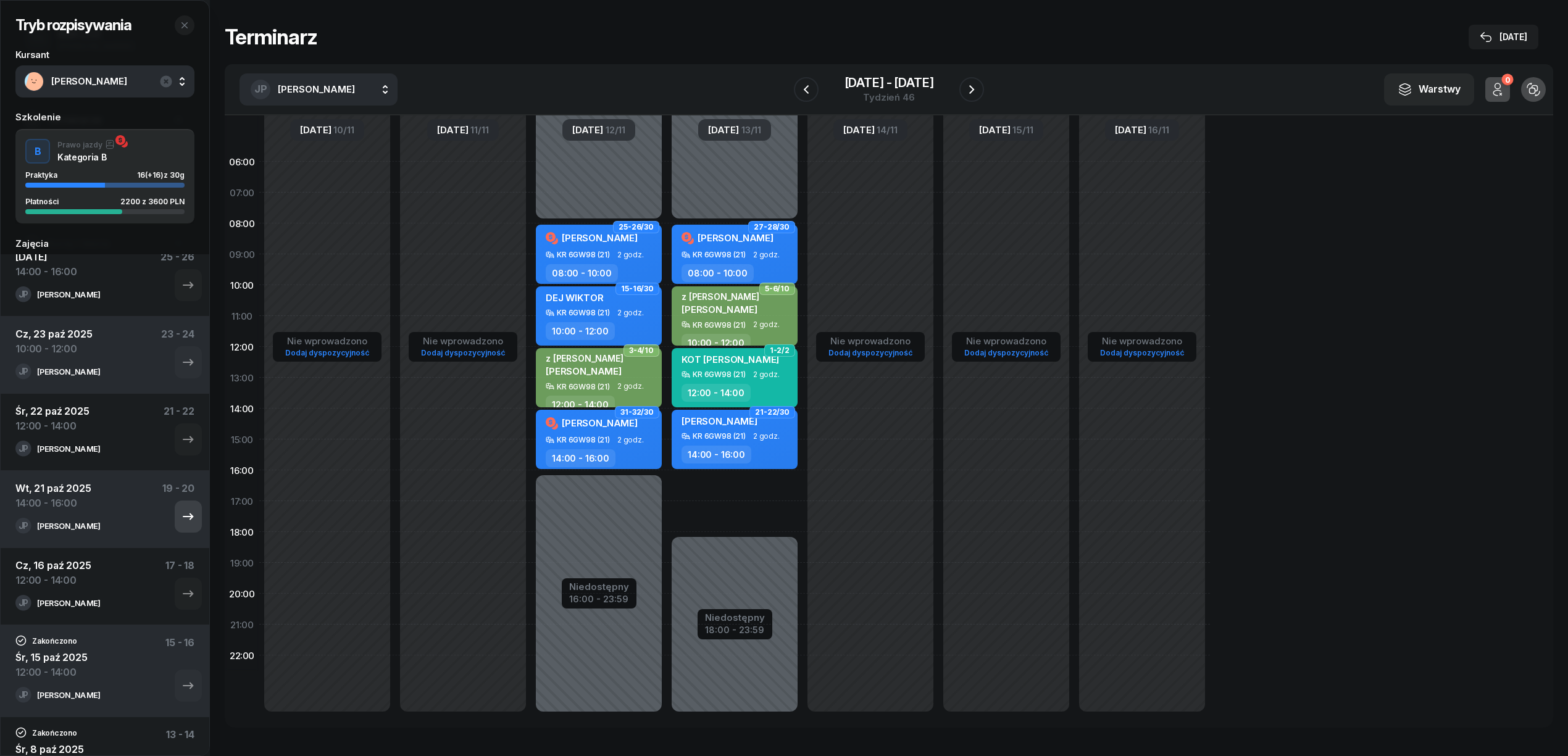
click at [183, 519] on icon "button" at bounding box center [188, 517] width 11 height 6
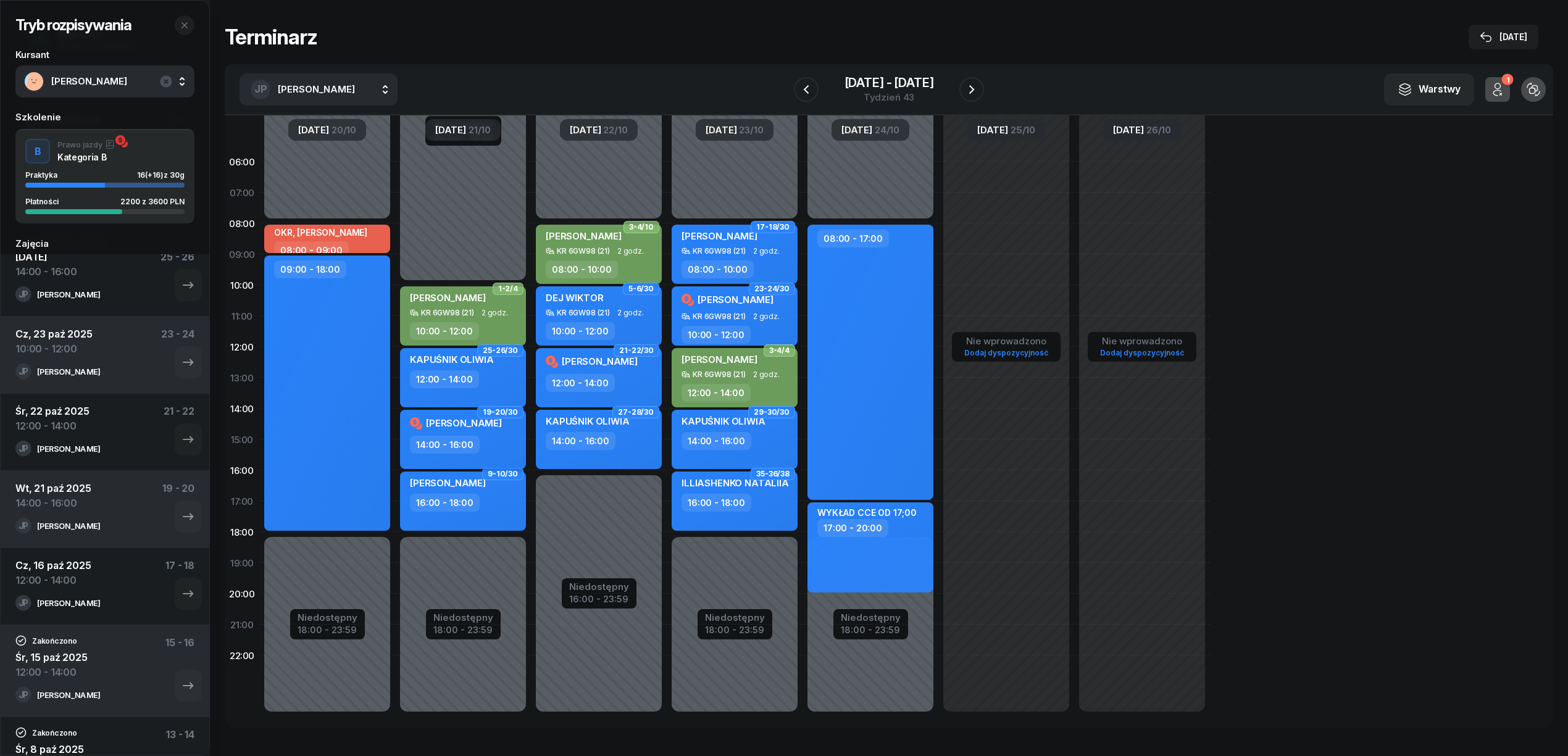
click at [490, 442] on div "14:00 - 16:00" at bounding box center [464, 444] width 109 height 18
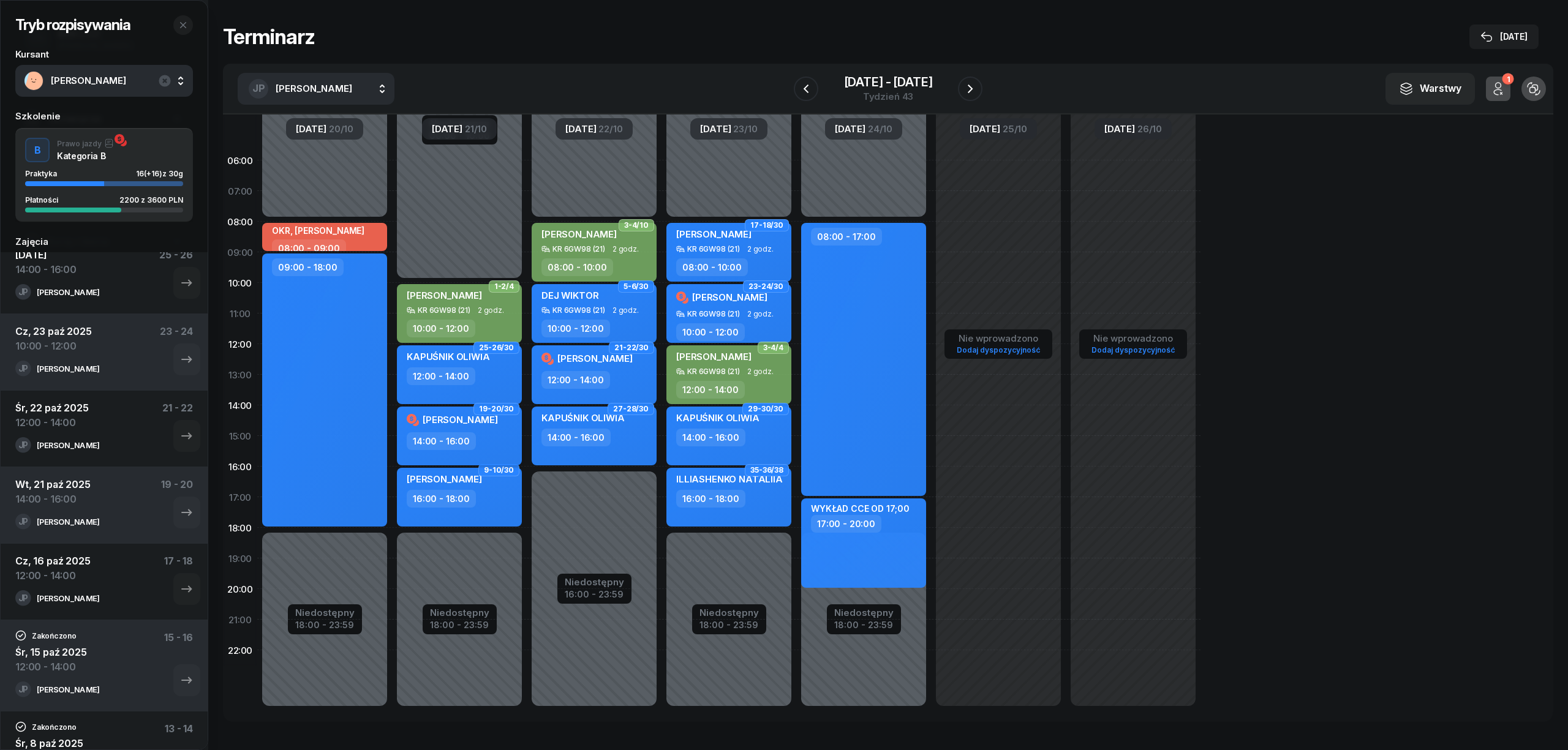
select select "14"
select select "16"
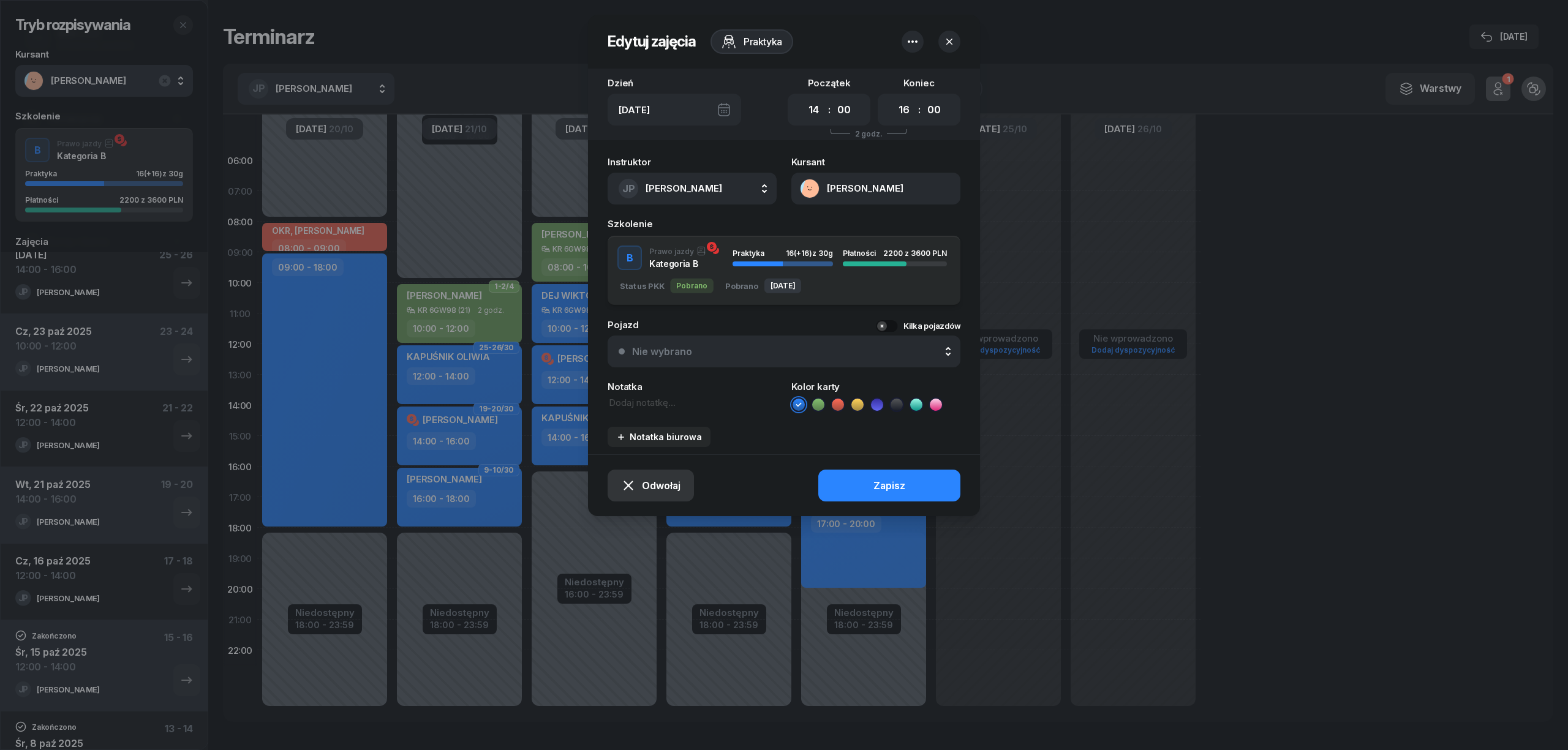
click at [652, 484] on span "Odwołaj" at bounding box center [661, 486] width 39 height 11
click at [614, 406] on div "Kursant odwołał" at bounding box center [629, 411] width 72 height 11
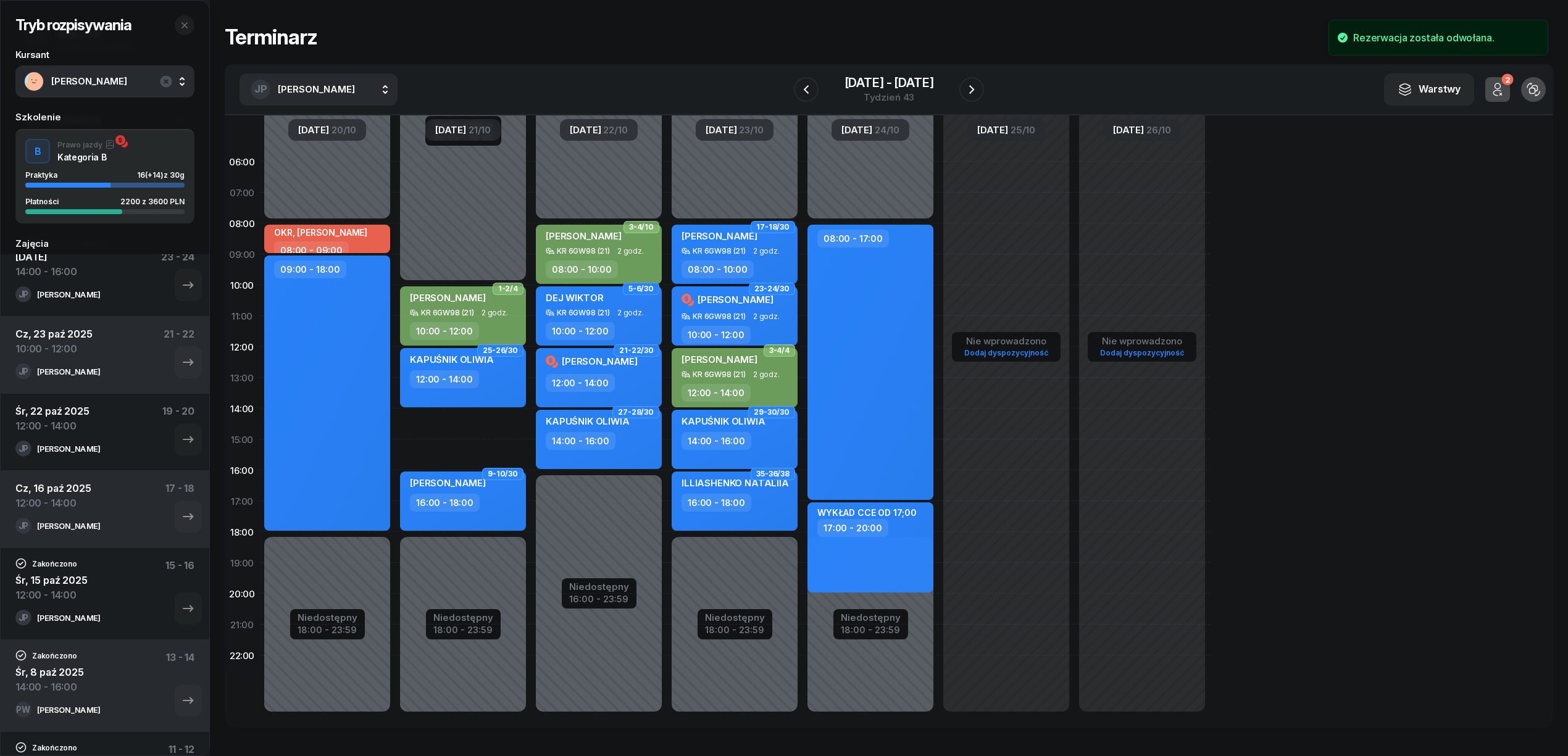
click at [958, 90] on div "20 paź - 26 paź Tydzień 43" at bounding box center [888, 89] width 190 height 35
click at [964, 87] on icon "button" at bounding box center [971, 89] width 15 height 15
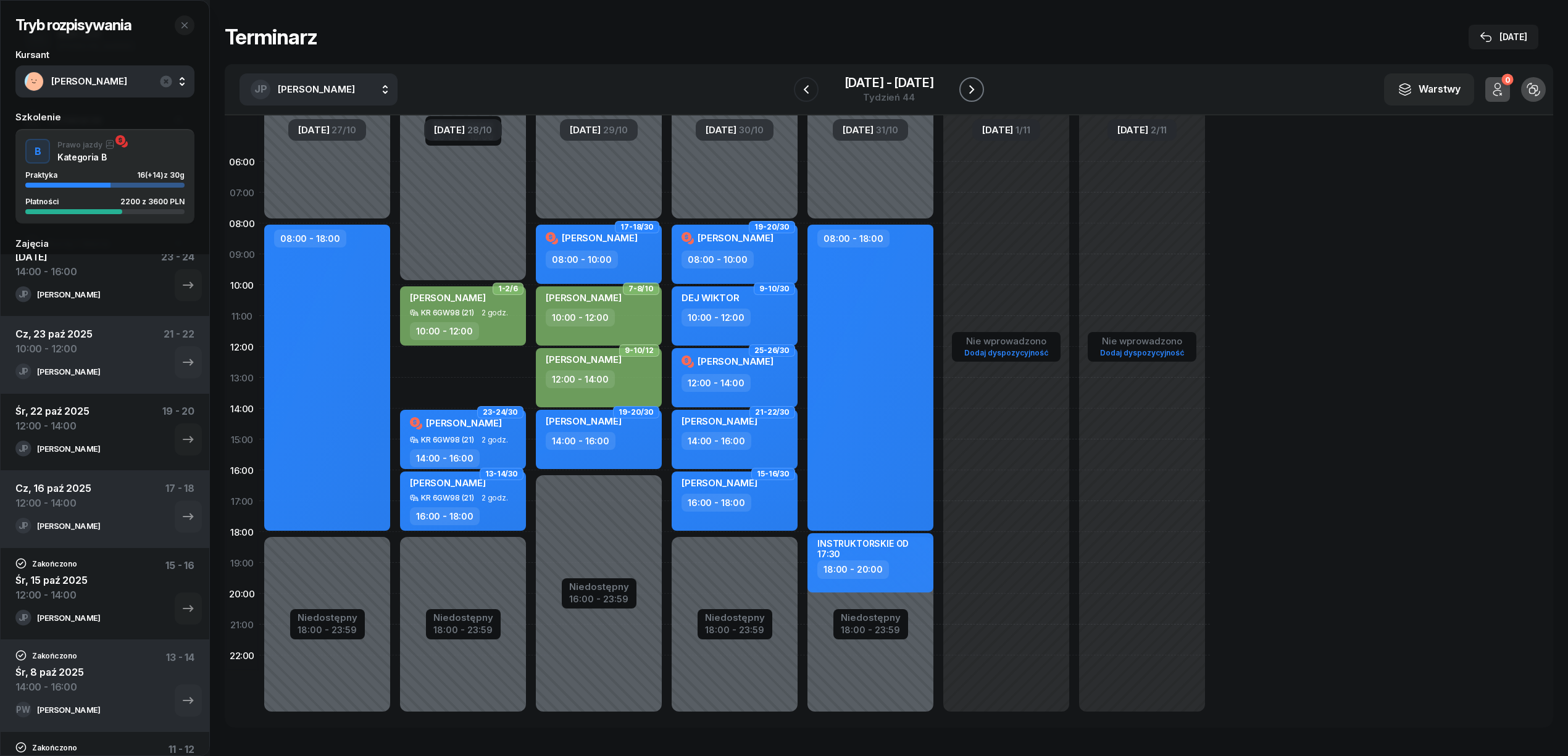
click at [964, 87] on icon "button" at bounding box center [971, 89] width 15 height 15
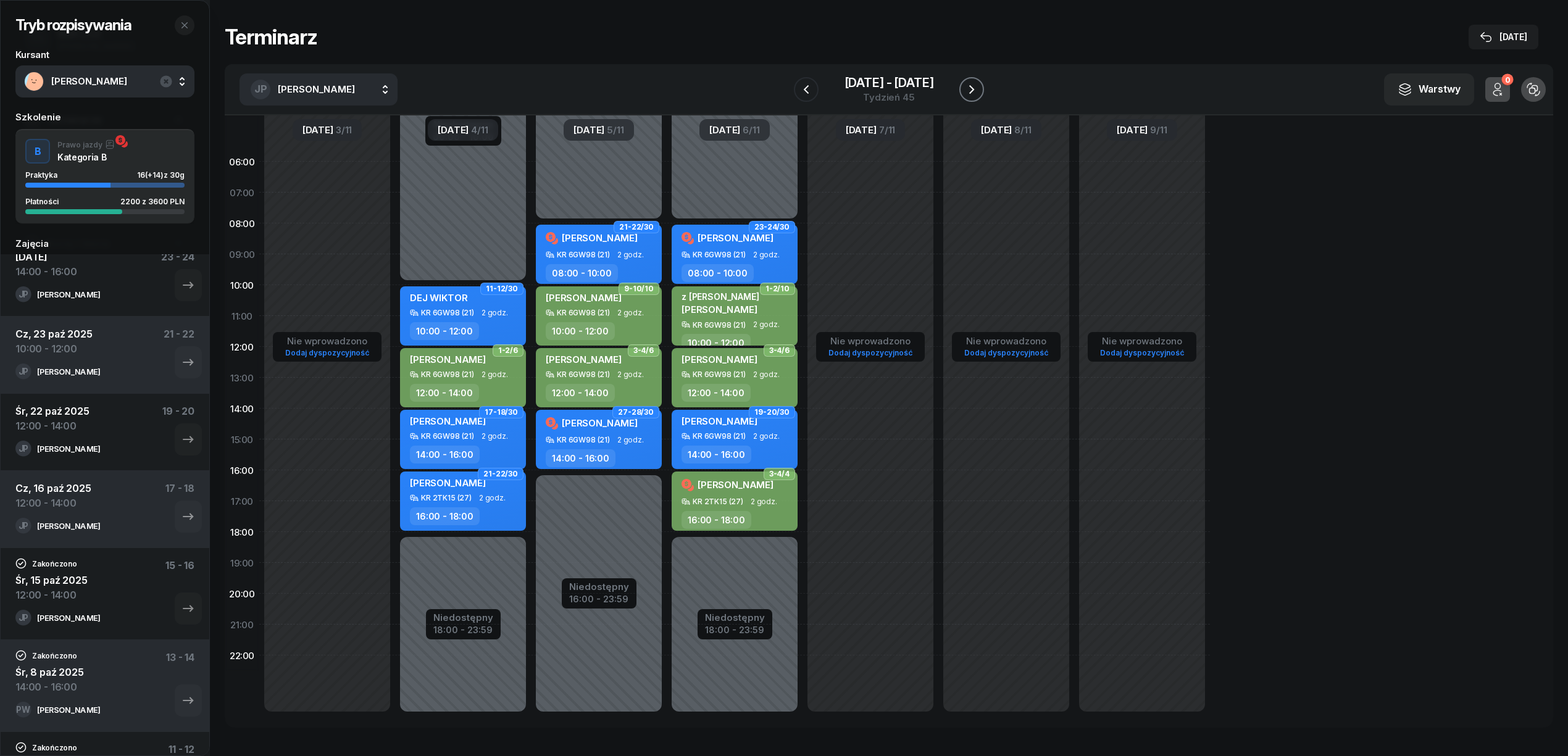
click at [964, 87] on icon "button" at bounding box center [971, 89] width 15 height 15
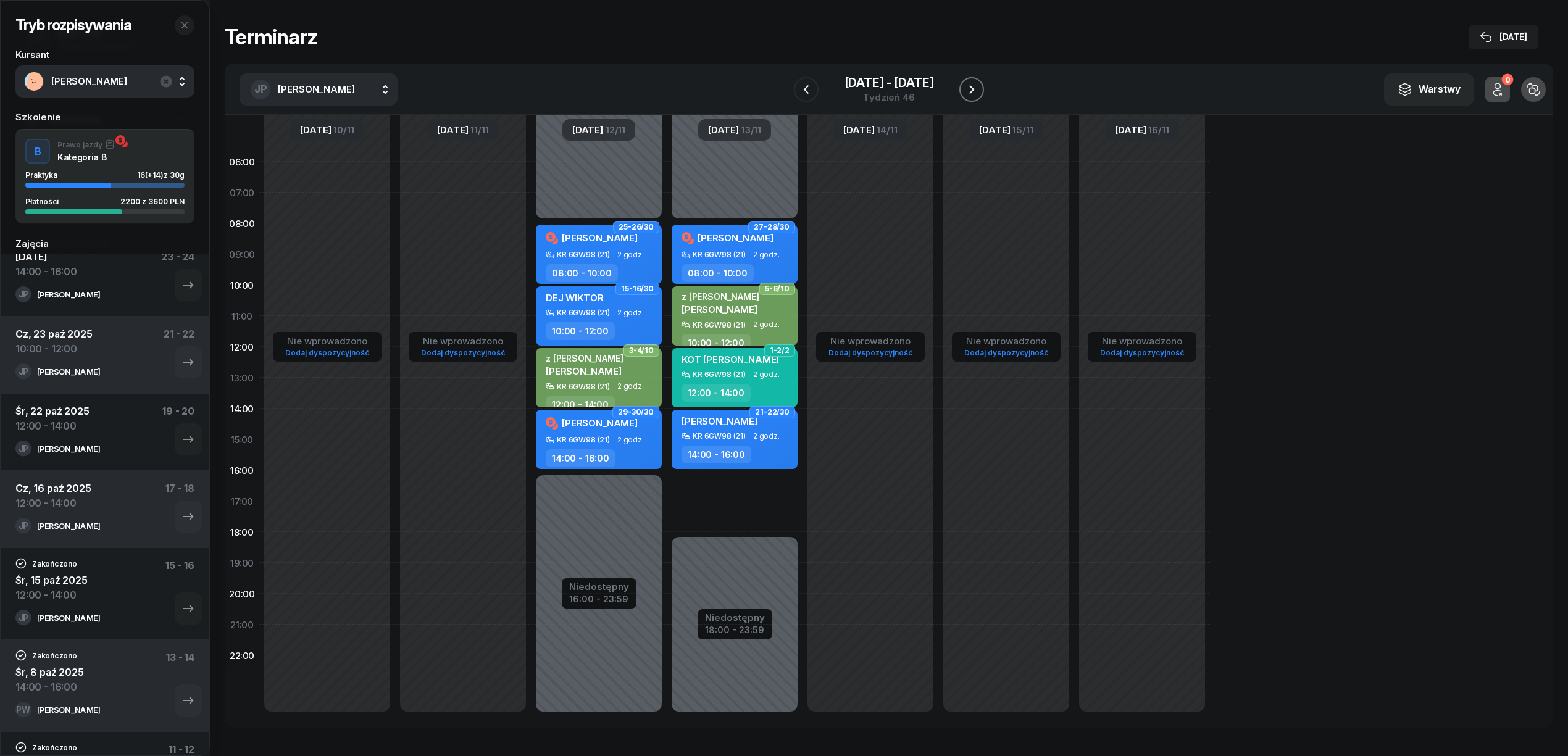
click at [964, 87] on icon "button" at bounding box center [971, 89] width 15 height 15
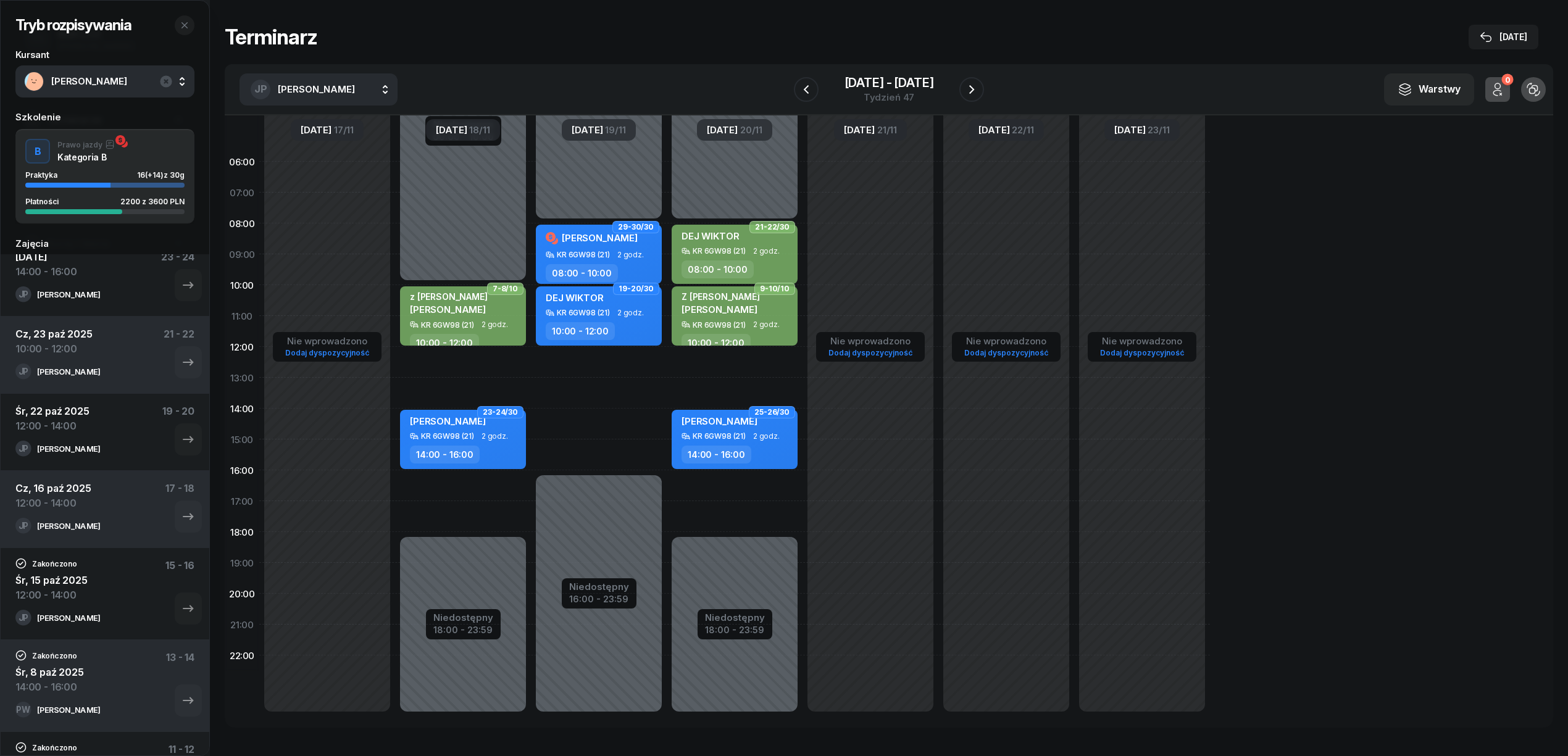
click at [575, 417] on div "Niedostępny 00:00 - 08:00 Niedostępny 16:00 - 23:59 29-30/30 ZIELIŃSKA MARCELIN…" at bounding box center [599, 439] width 136 height 586
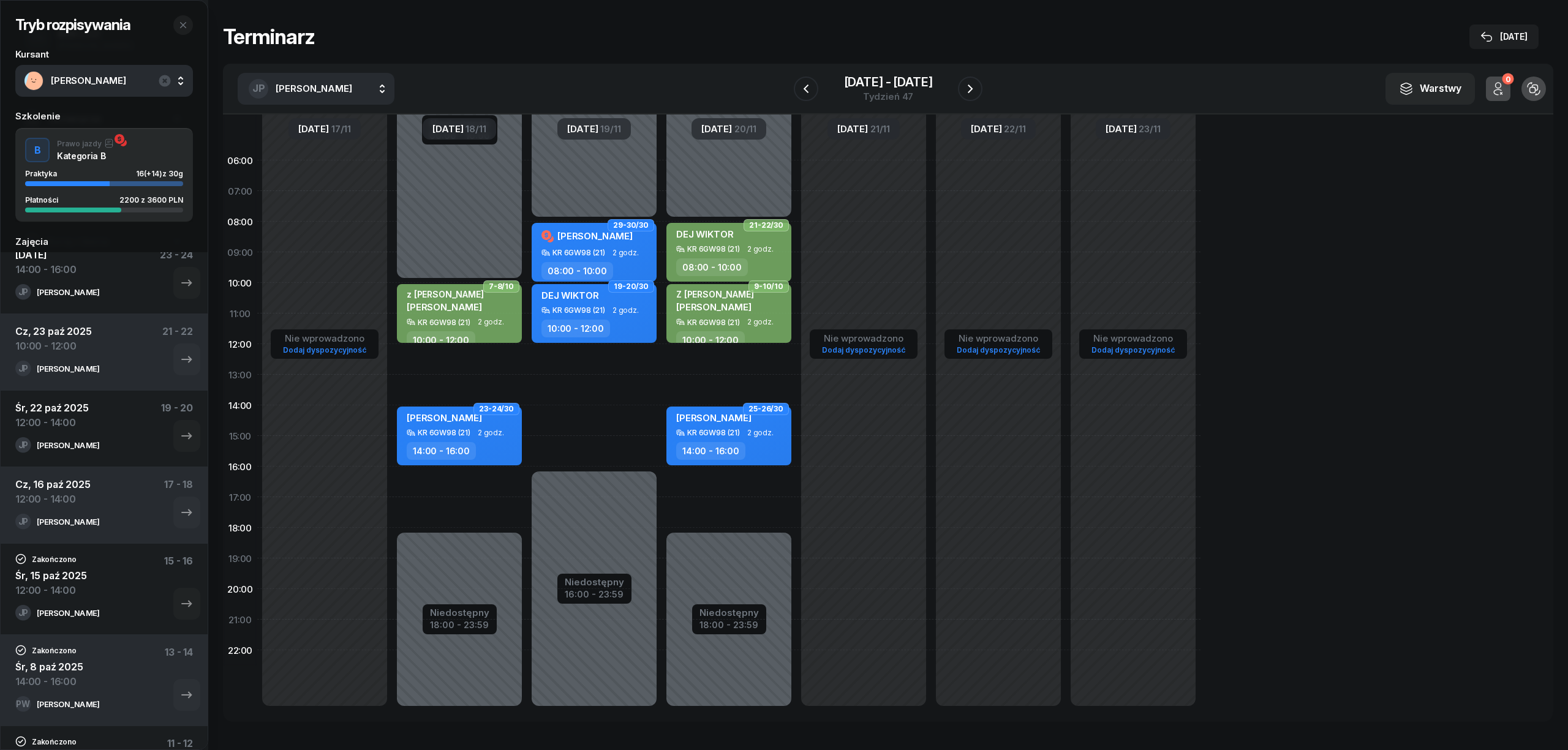
select select "14"
select select "16"
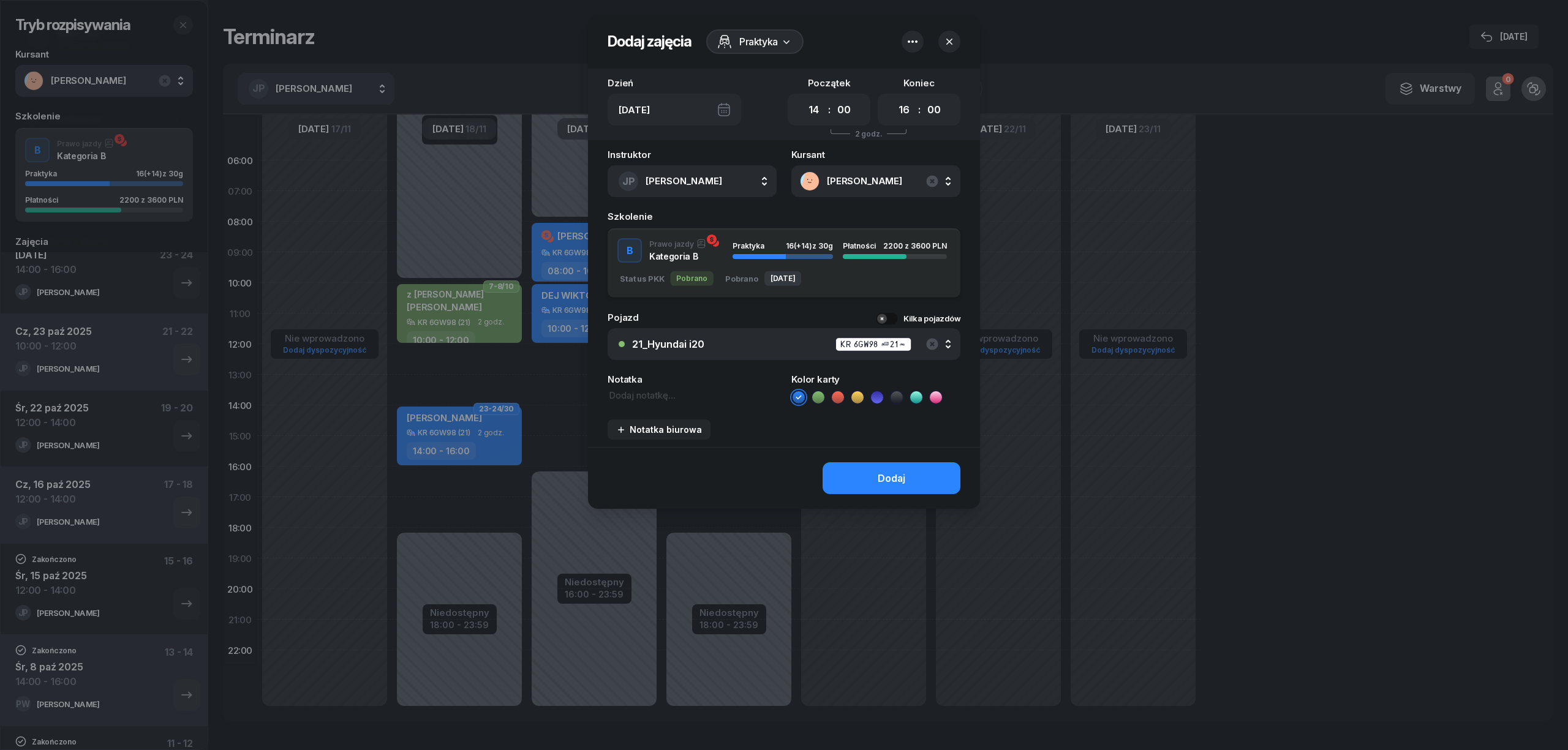
click at [858, 493] on div "Dodaj" at bounding box center [783, 477] width 392 height 62
click at [860, 476] on button "Dodaj" at bounding box center [891, 478] width 137 height 31
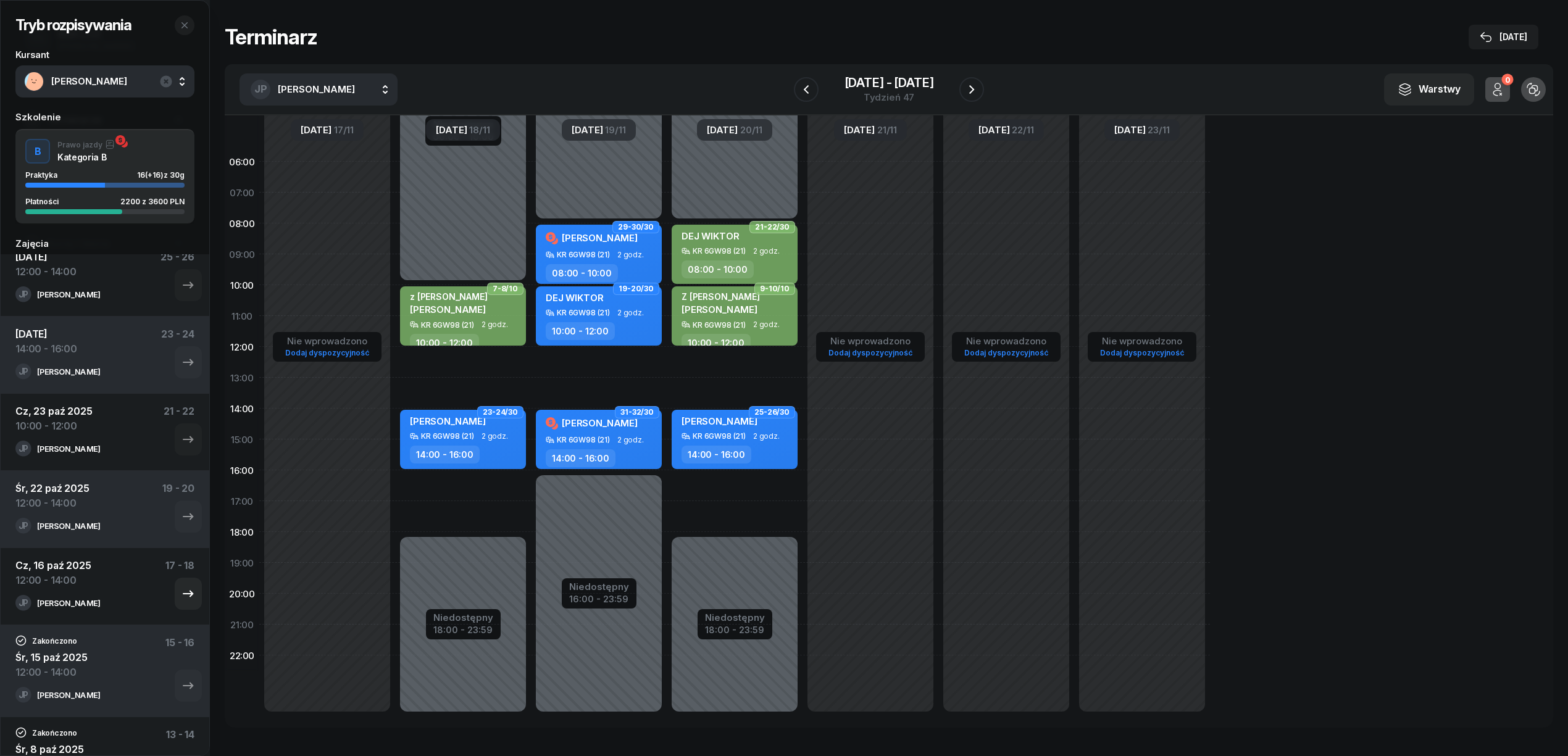
scroll to position [164, 0]
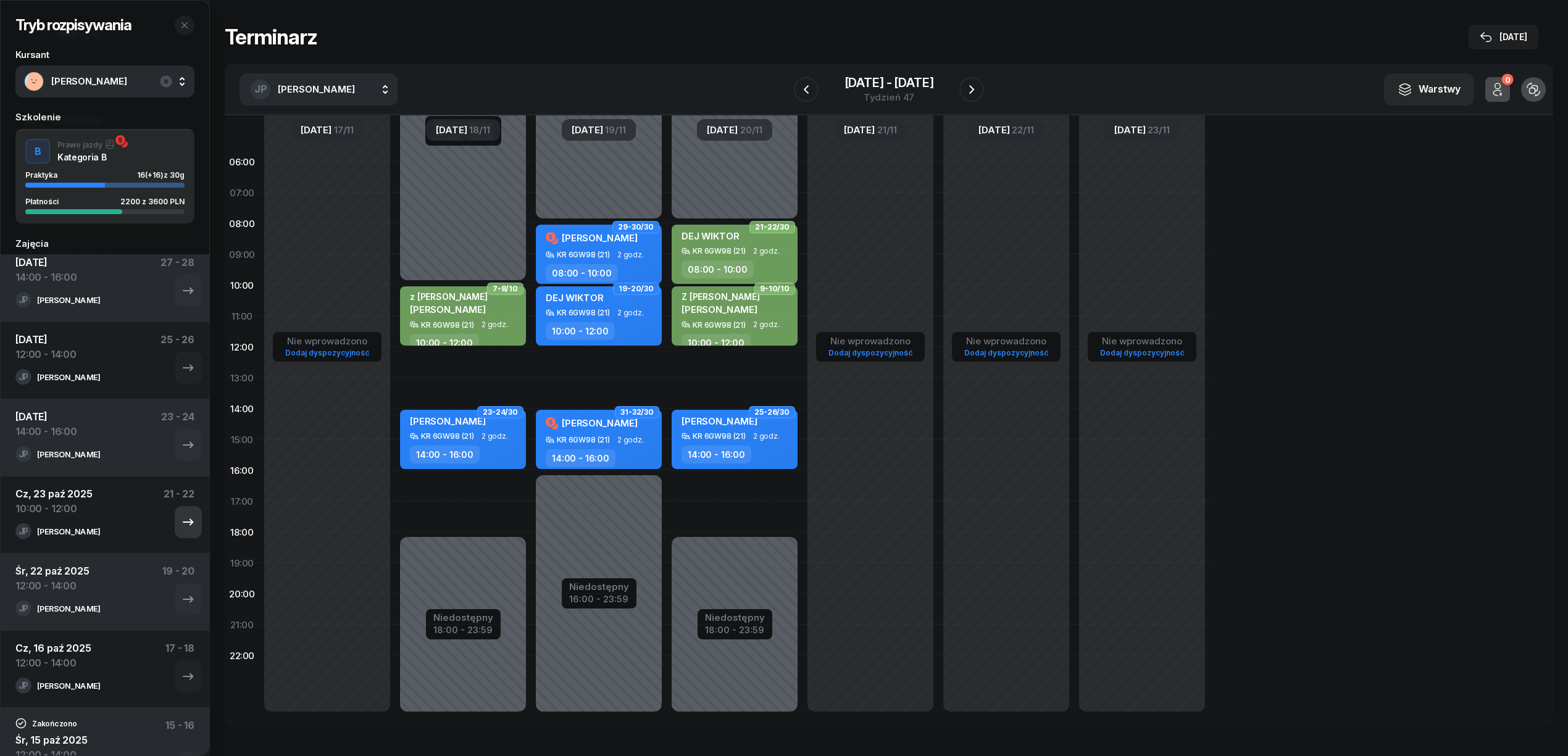
click at [181, 517] on icon "button" at bounding box center [188, 522] width 15 height 15
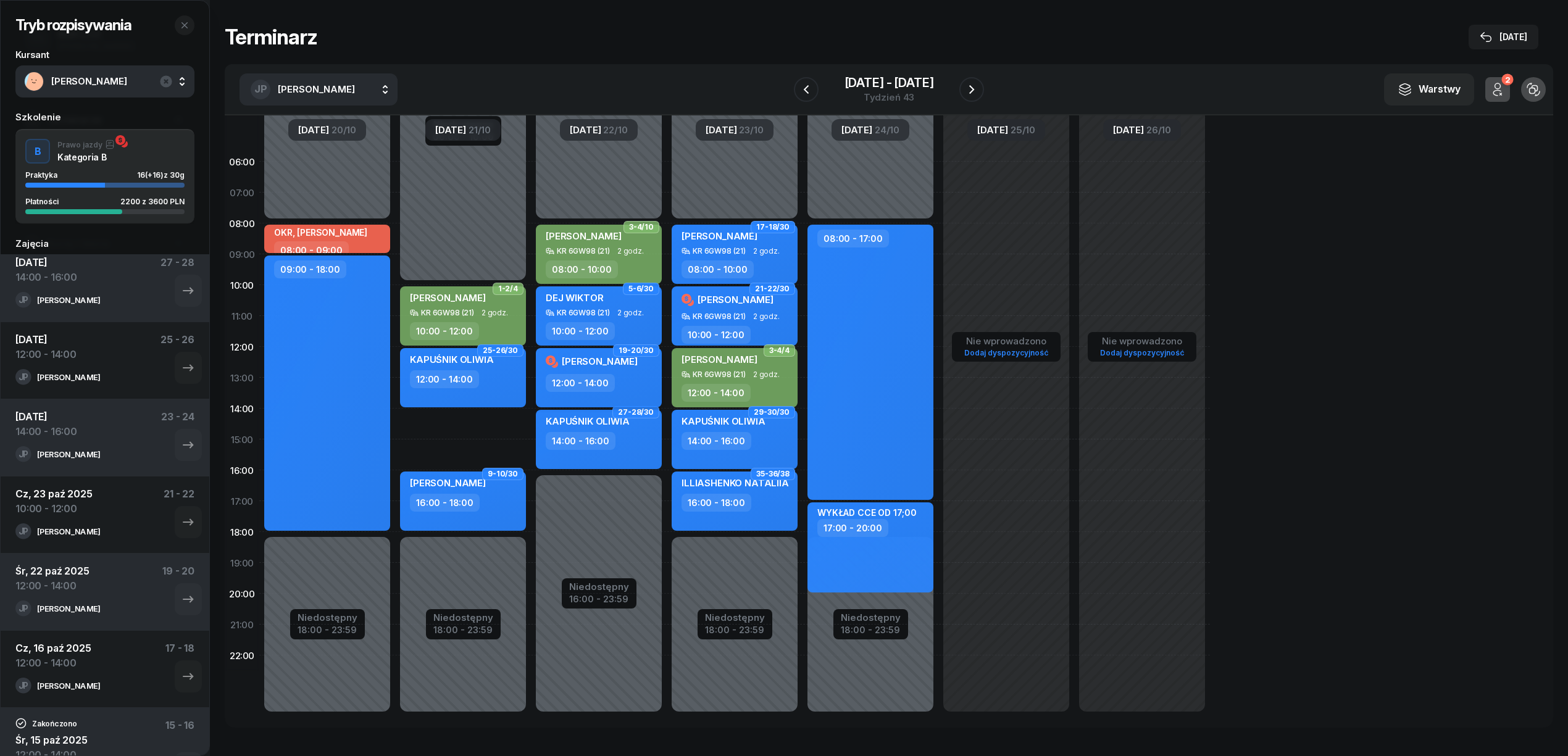
click at [645, 387] on div "12:00 - 14:00" at bounding box center [600, 382] width 109 height 18
select select "12"
select select "14"
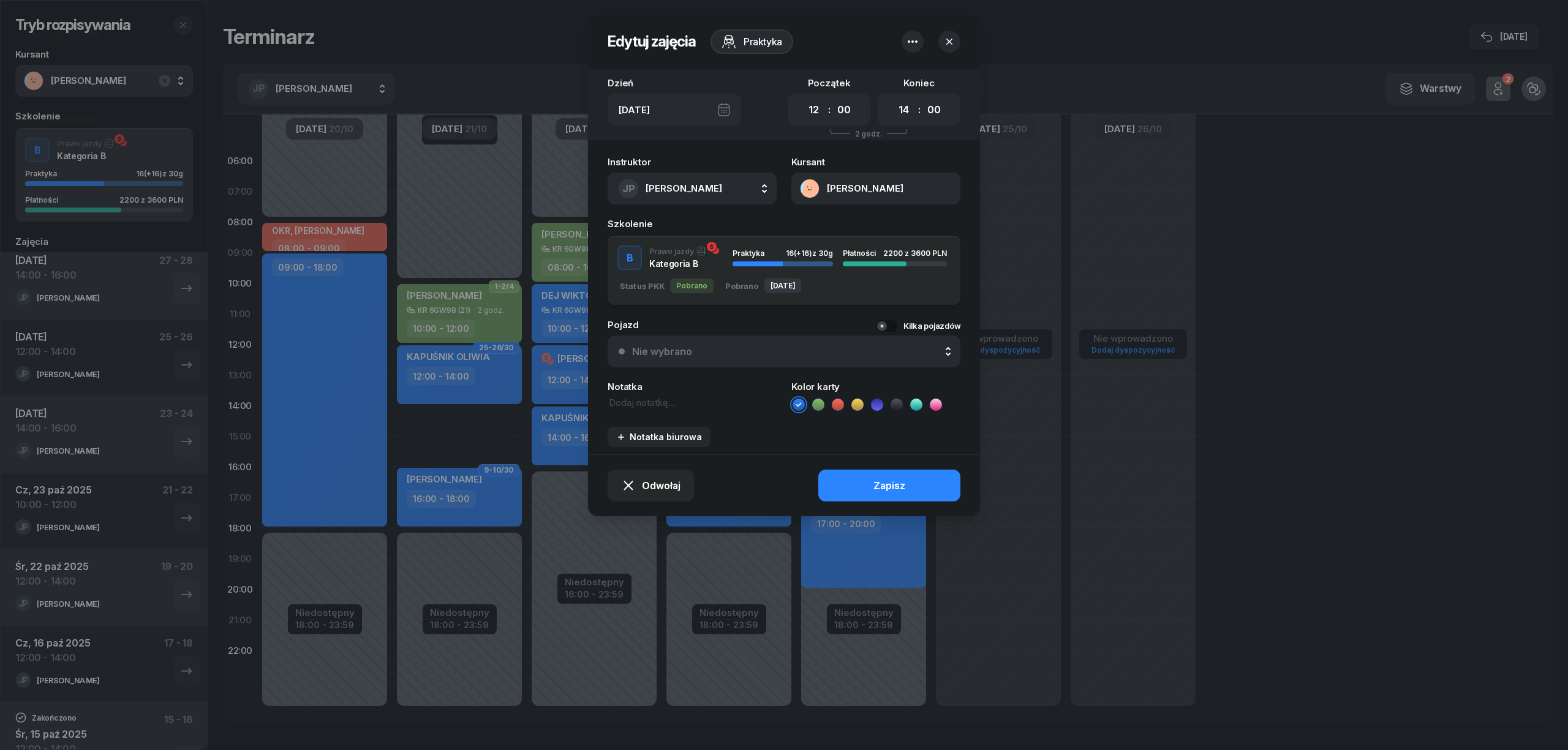
click at [421, 441] on div at bounding box center [784, 375] width 1568 height 750
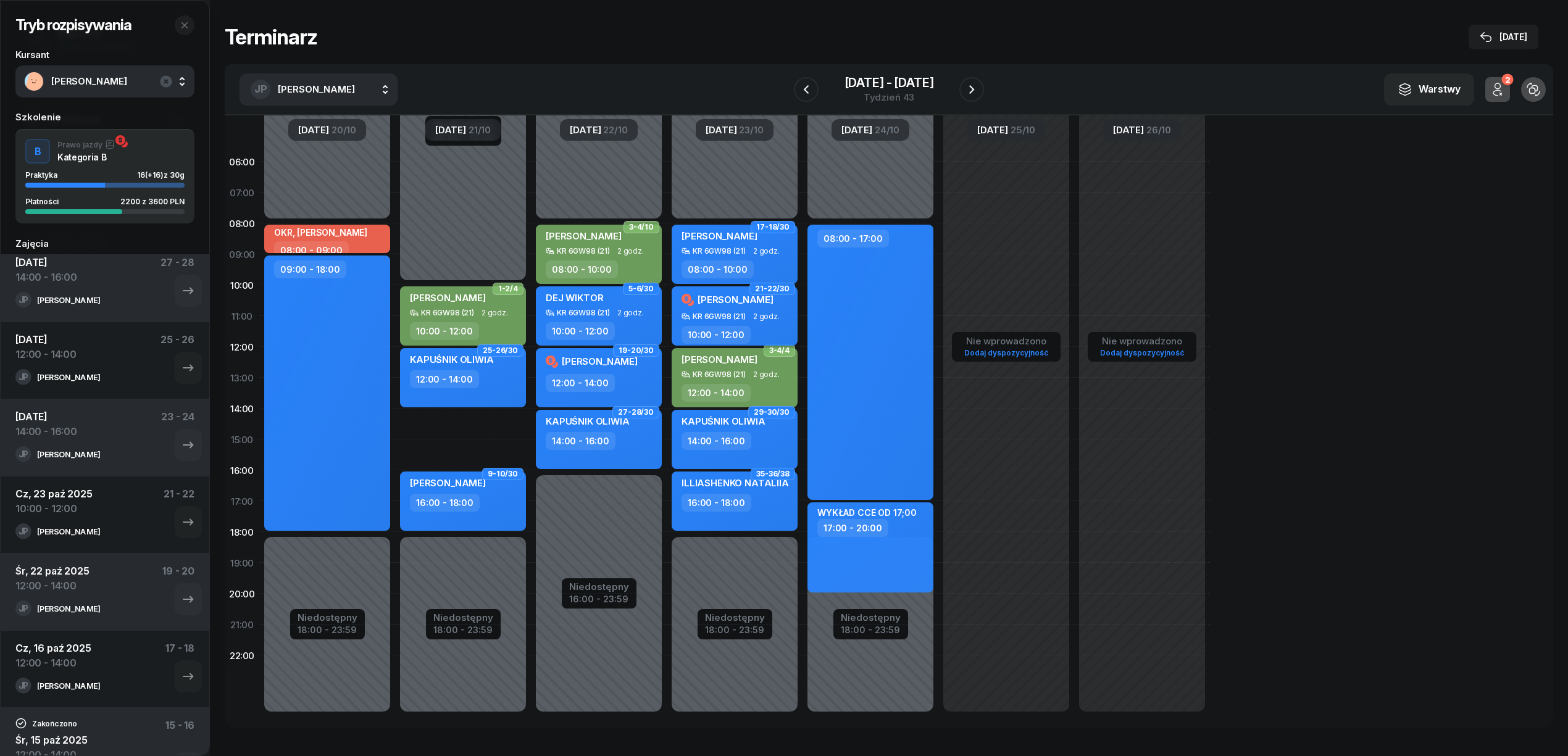
click at [757, 319] on span "2 godz." at bounding box center [766, 317] width 27 height 9
select select "10"
select select "12"
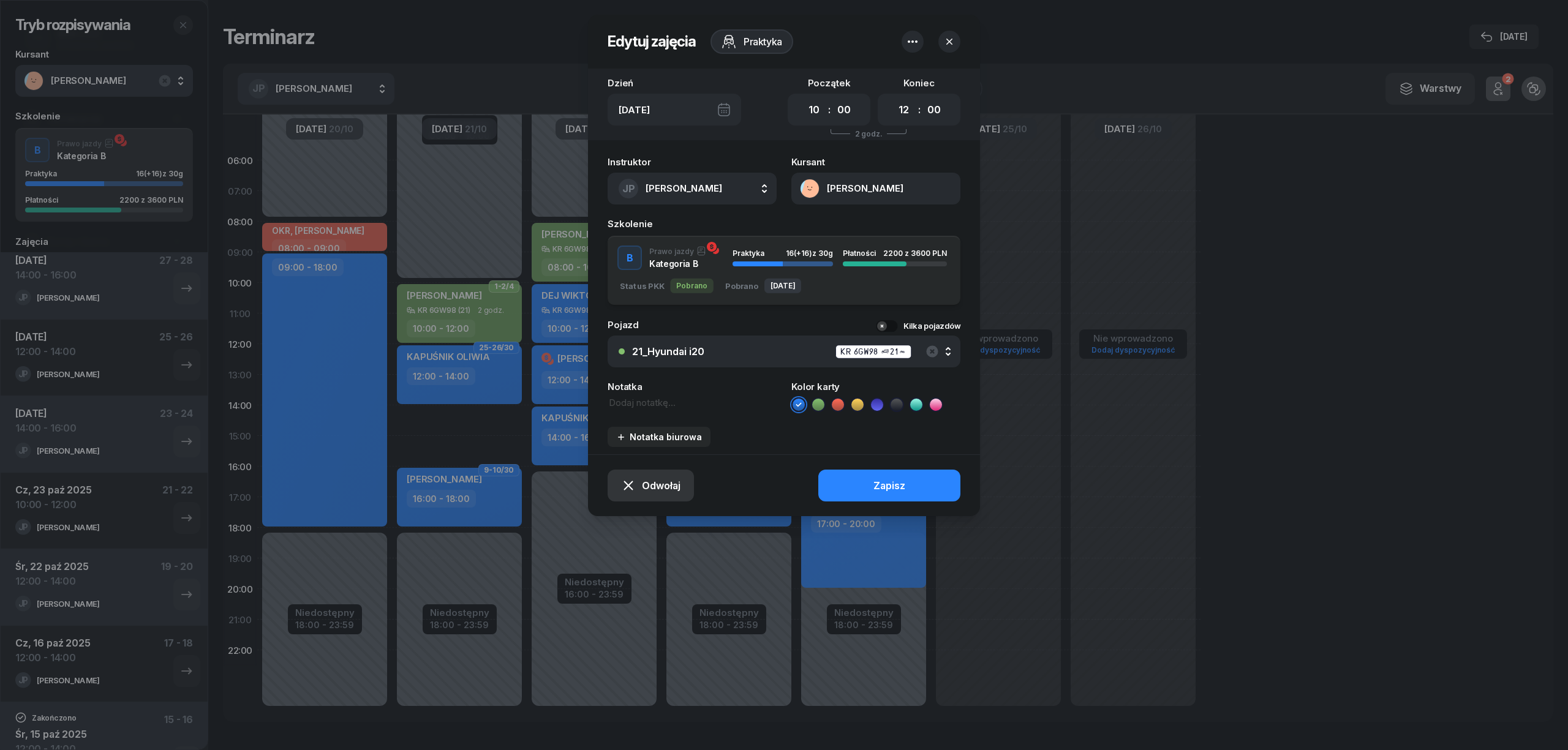
click at [650, 484] on span "Odwołaj" at bounding box center [661, 486] width 39 height 11
drag, startPoint x: 610, startPoint y: 399, endPoint x: 652, endPoint y: 417, distance: 45.7
click at [610, 400] on link "Kursant odwołał" at bounding box center [644, 411] width 160 height 29
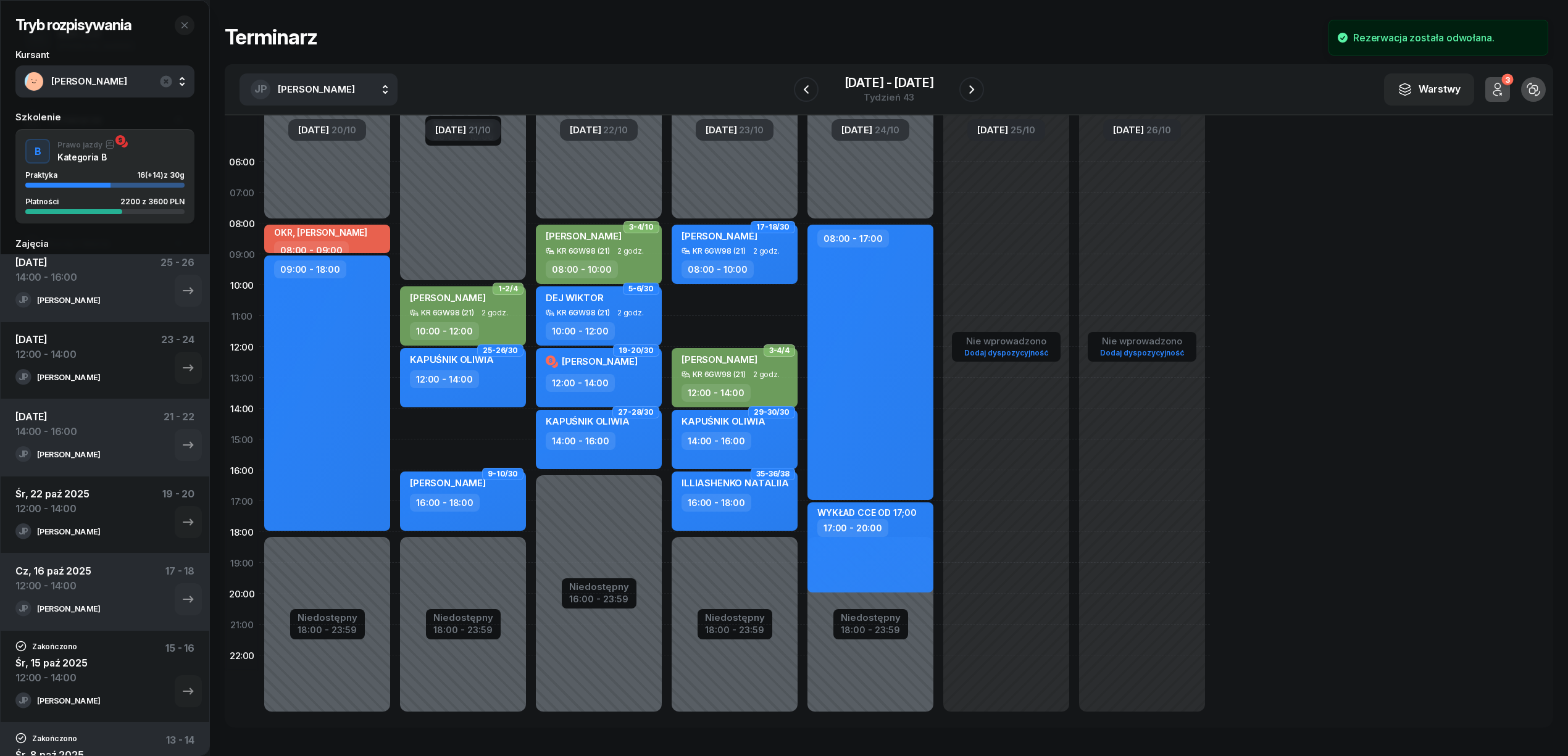
click at [842, 482] on div "08:00 - 17:00" at bounding box center [870, 361] width 126 height 275
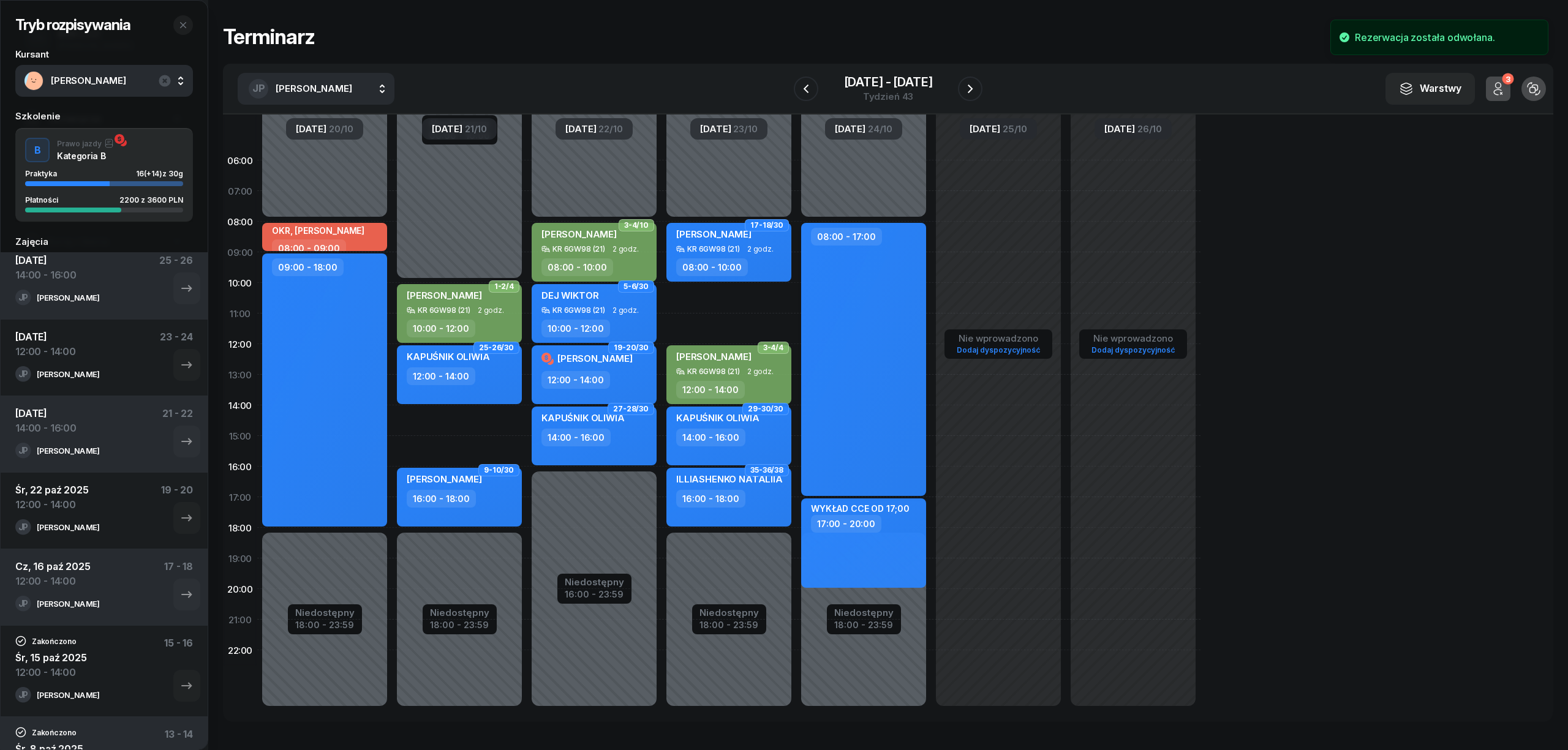
select select "08"
select select "17"
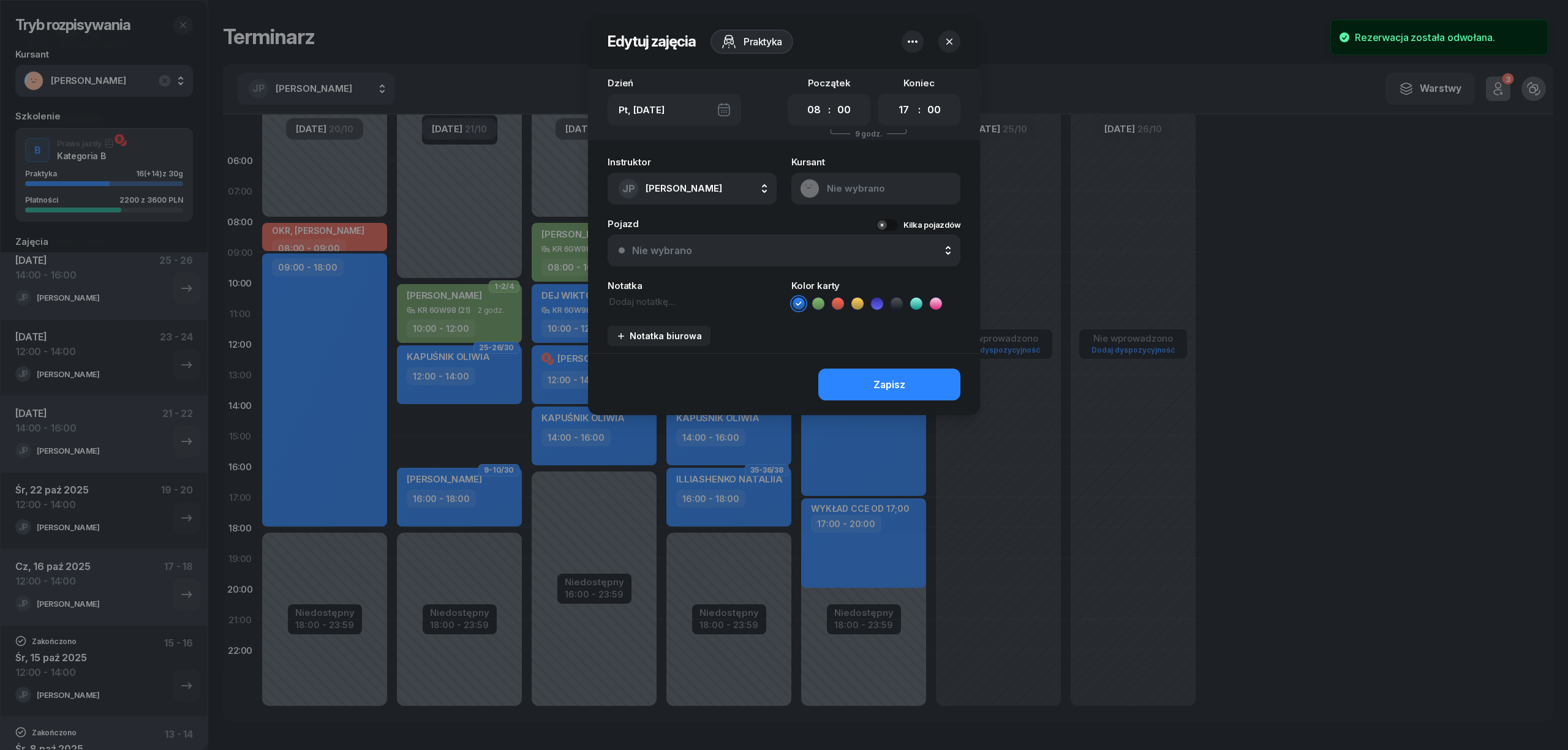
click at [953, 40] on icon "button" at bounding box center [949, 42] width 12 height 12
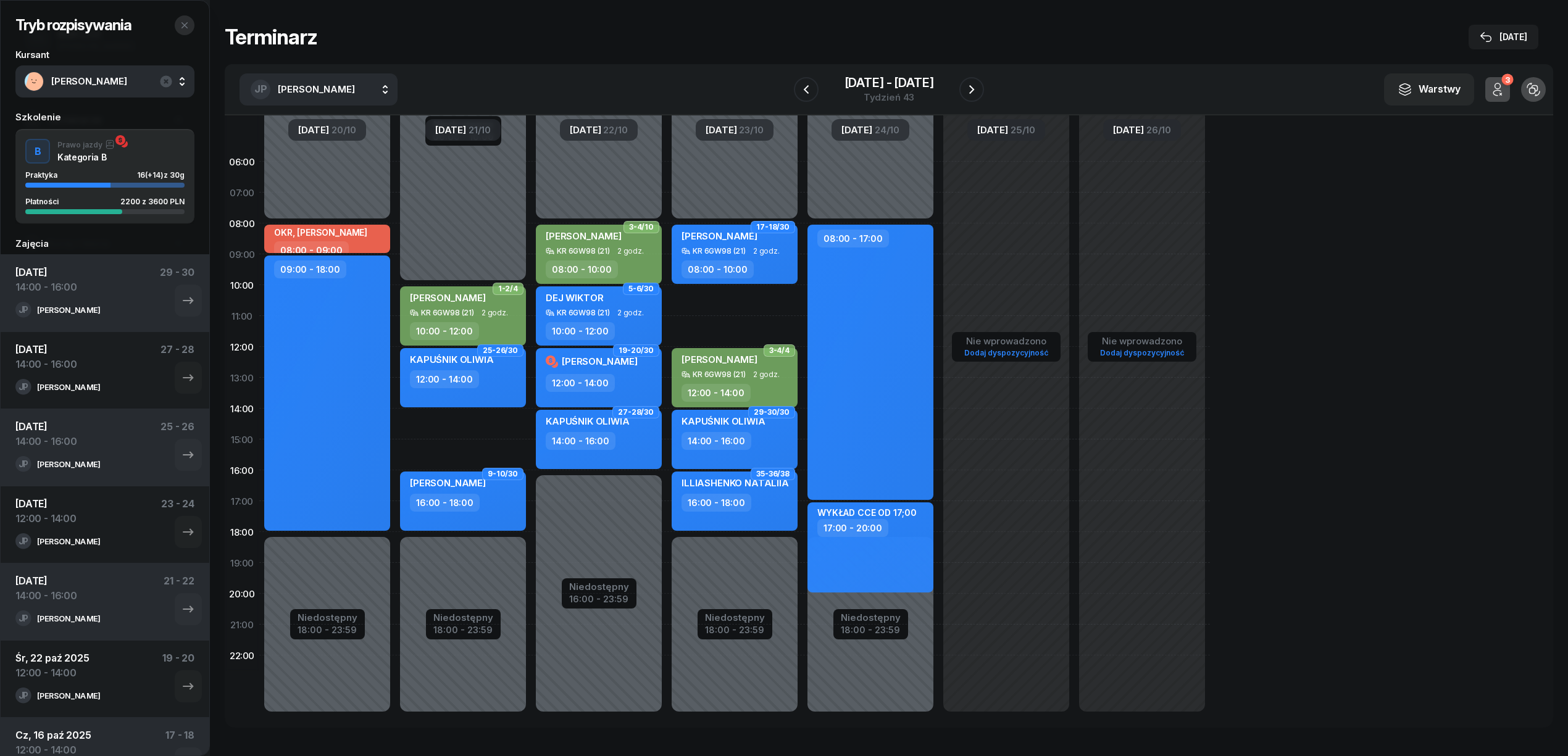
click at [181, 17] on button "button" at bounding box center [184, 25] width 19 height 19
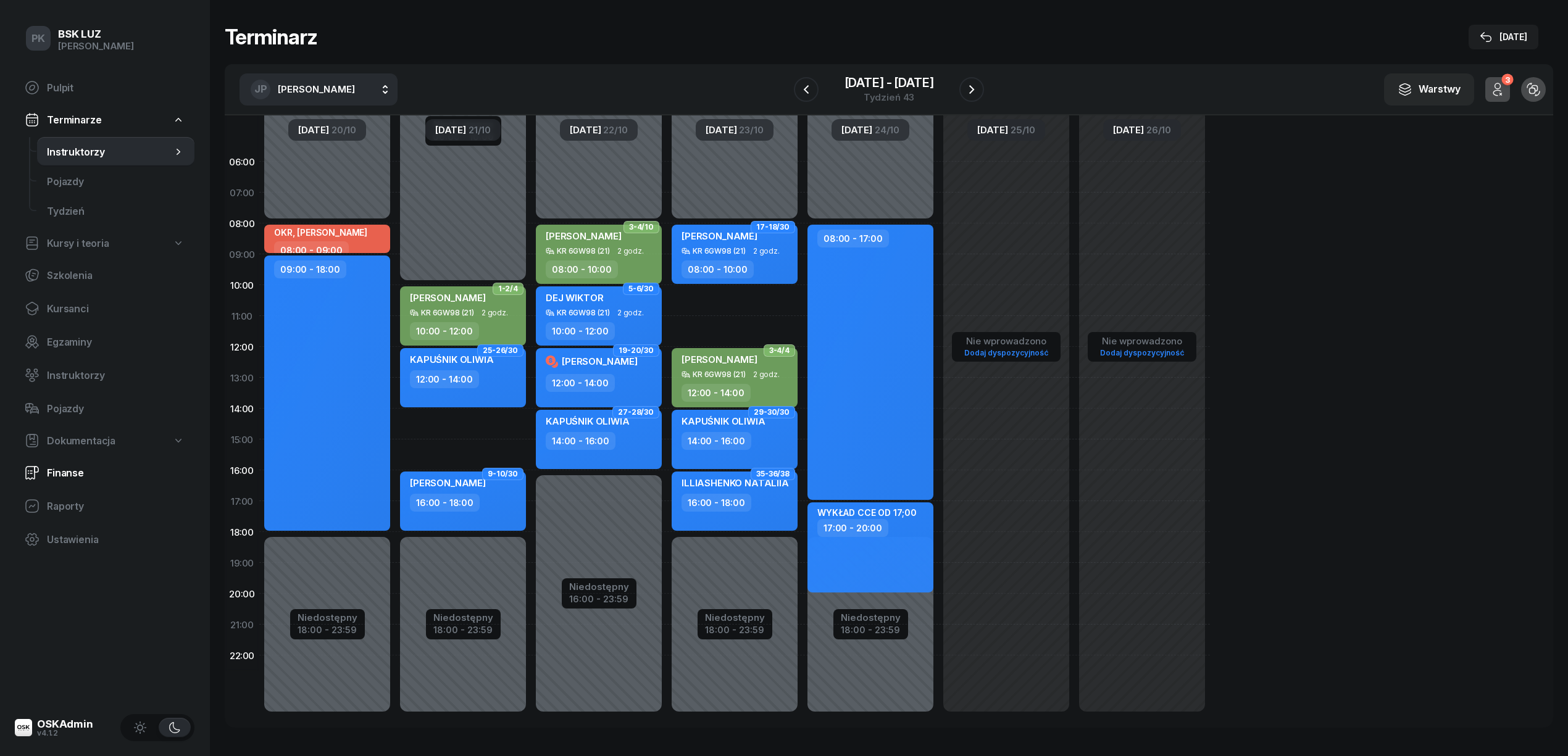
click at [85, 475] on span "Finanse" at bounding box center [115, 473] width 138 height 12
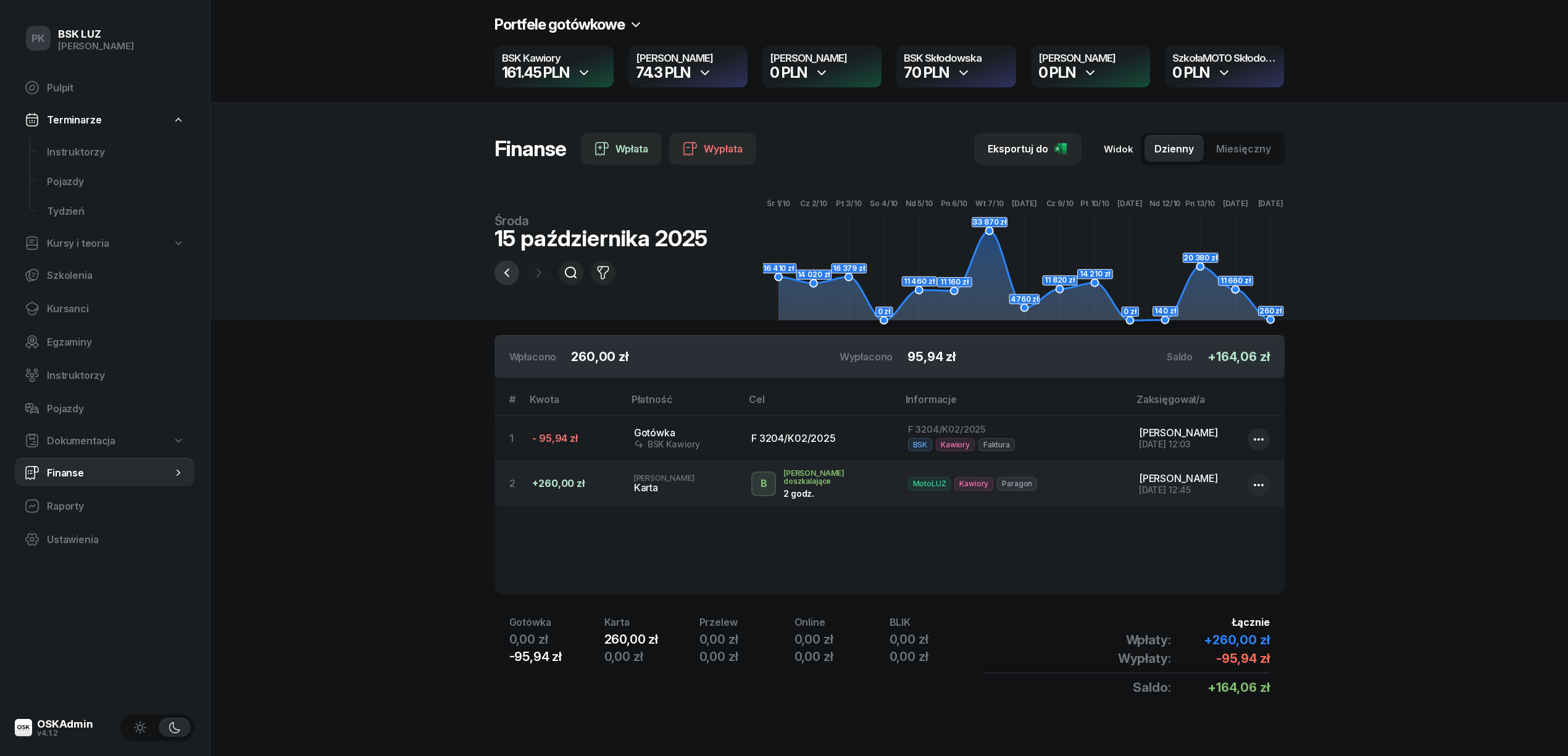
click at [514, 279] on button "button" at bounding box center [507, 273] width 25 height 25
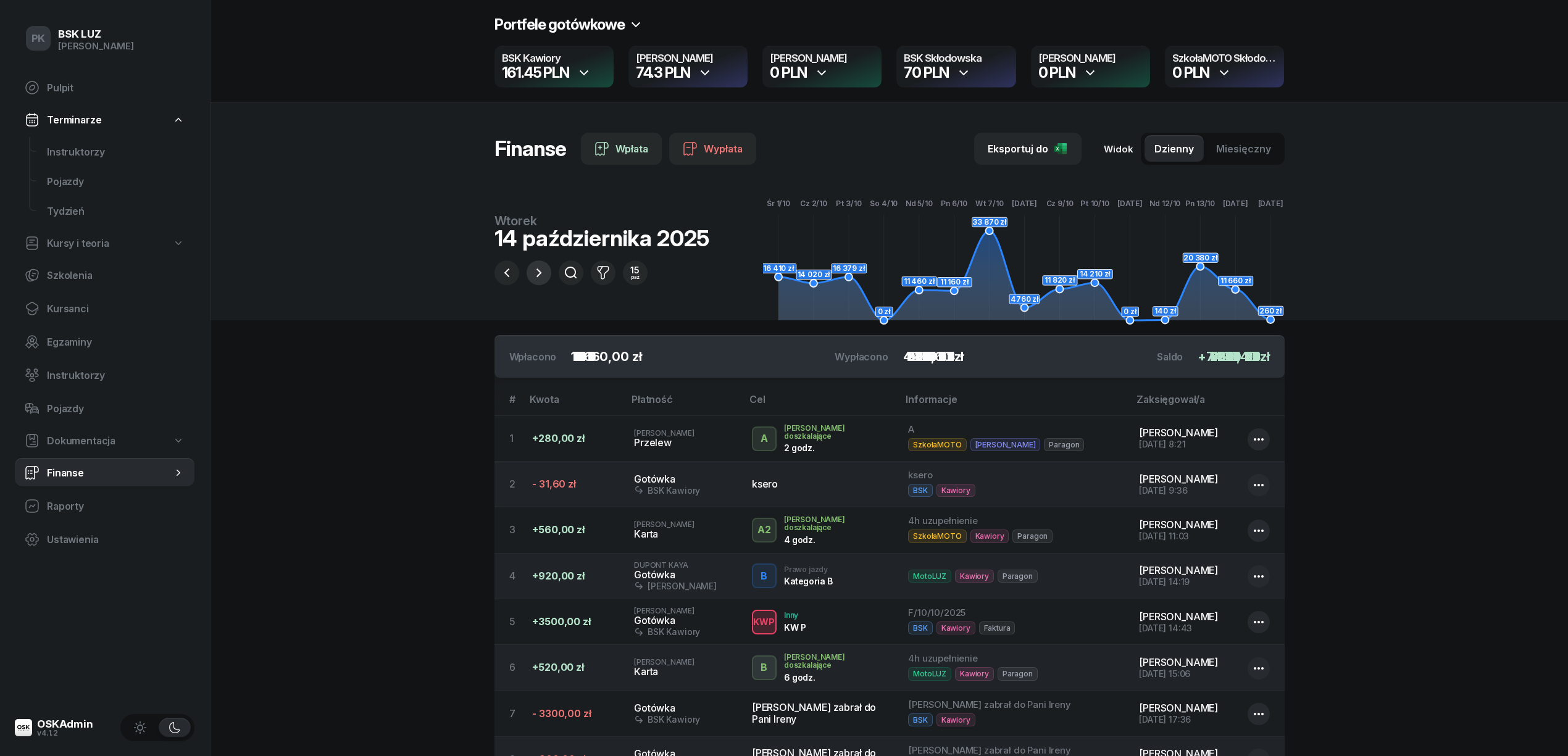
click at [531, 277] on icon "button" at bounding box center [538, 273] width 15 height 15
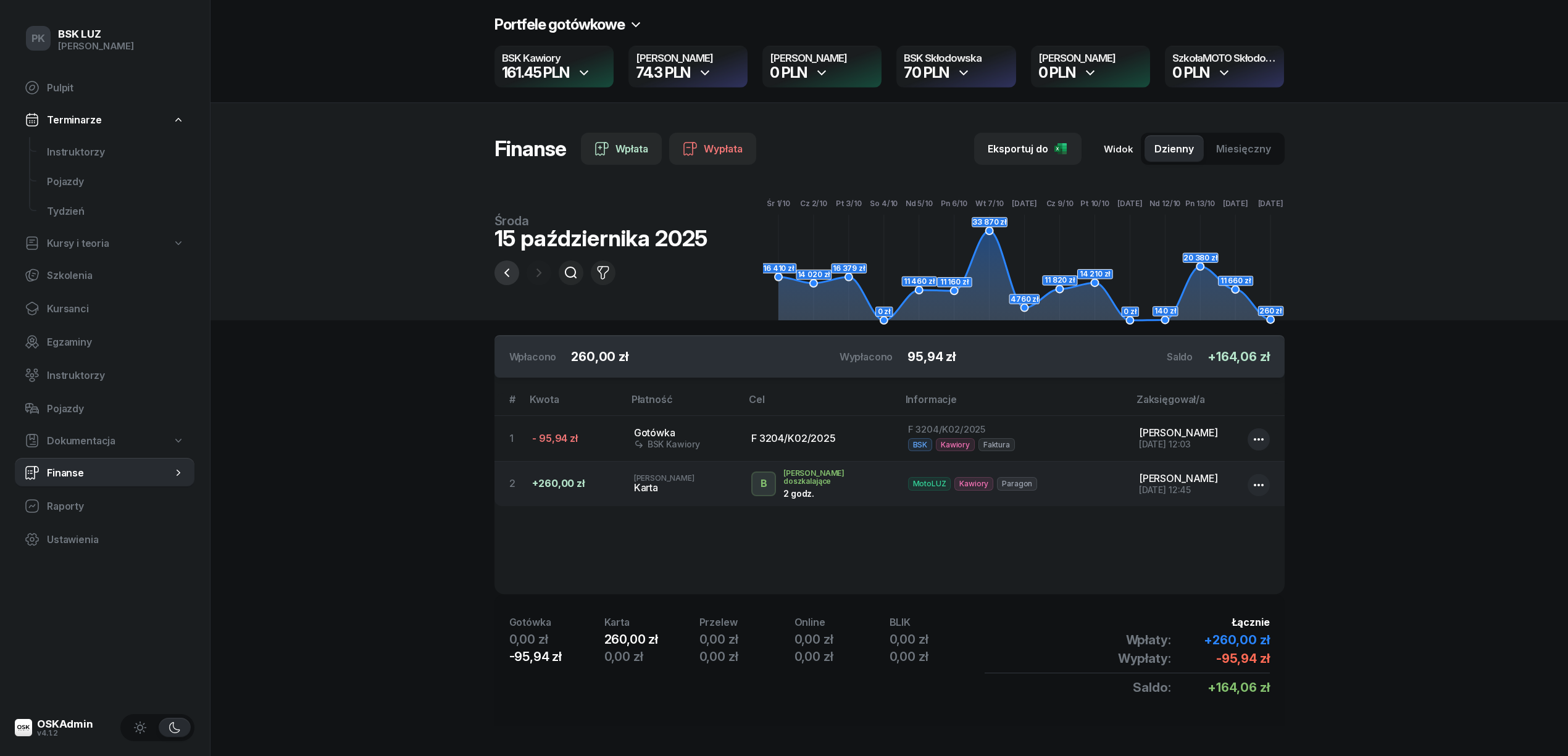
click at [506, 281] on button "button" at bounding box center [507, 273] width 25 height 25
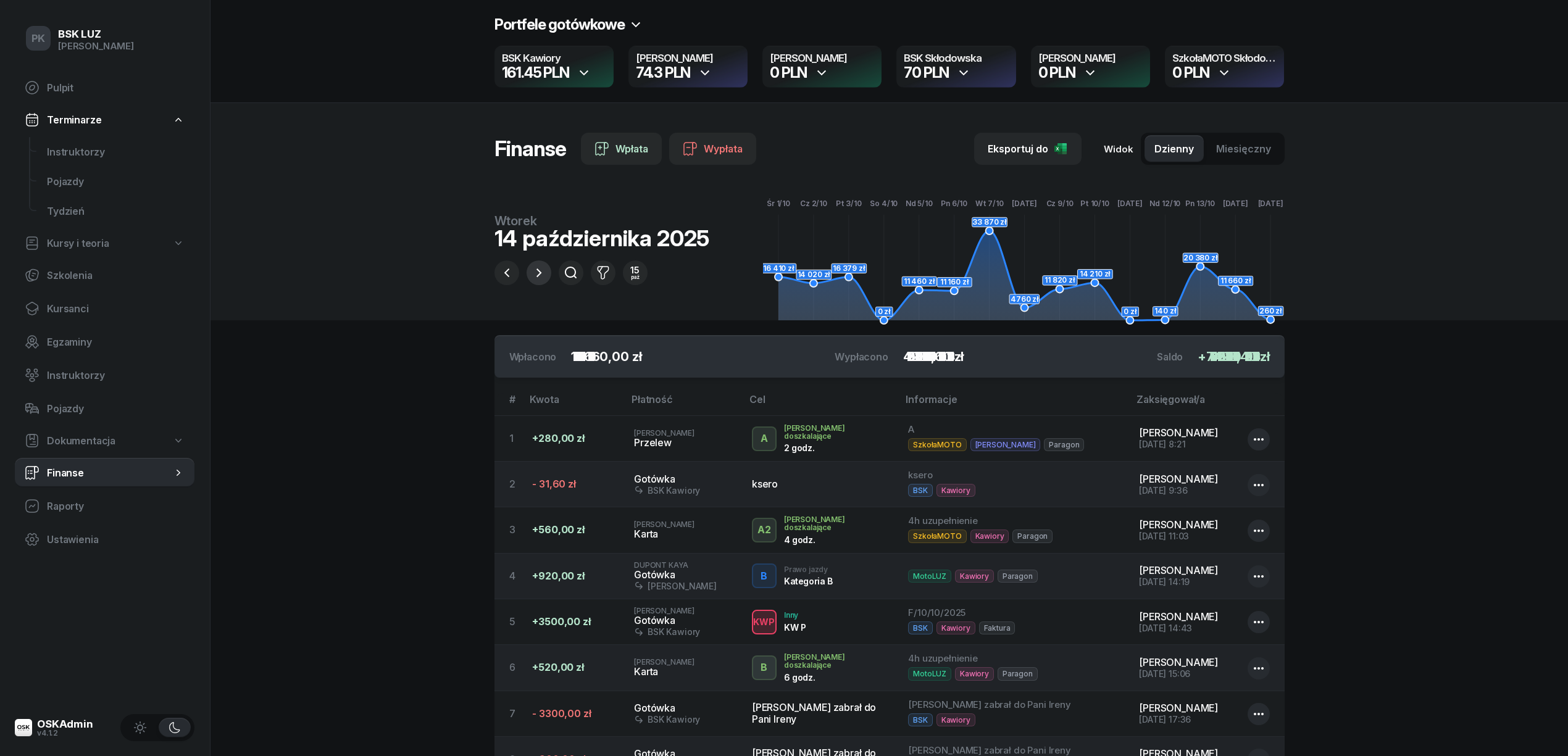
click at [536, 275] on icon "button" at bounding box center [538, 273] width 15 height 15
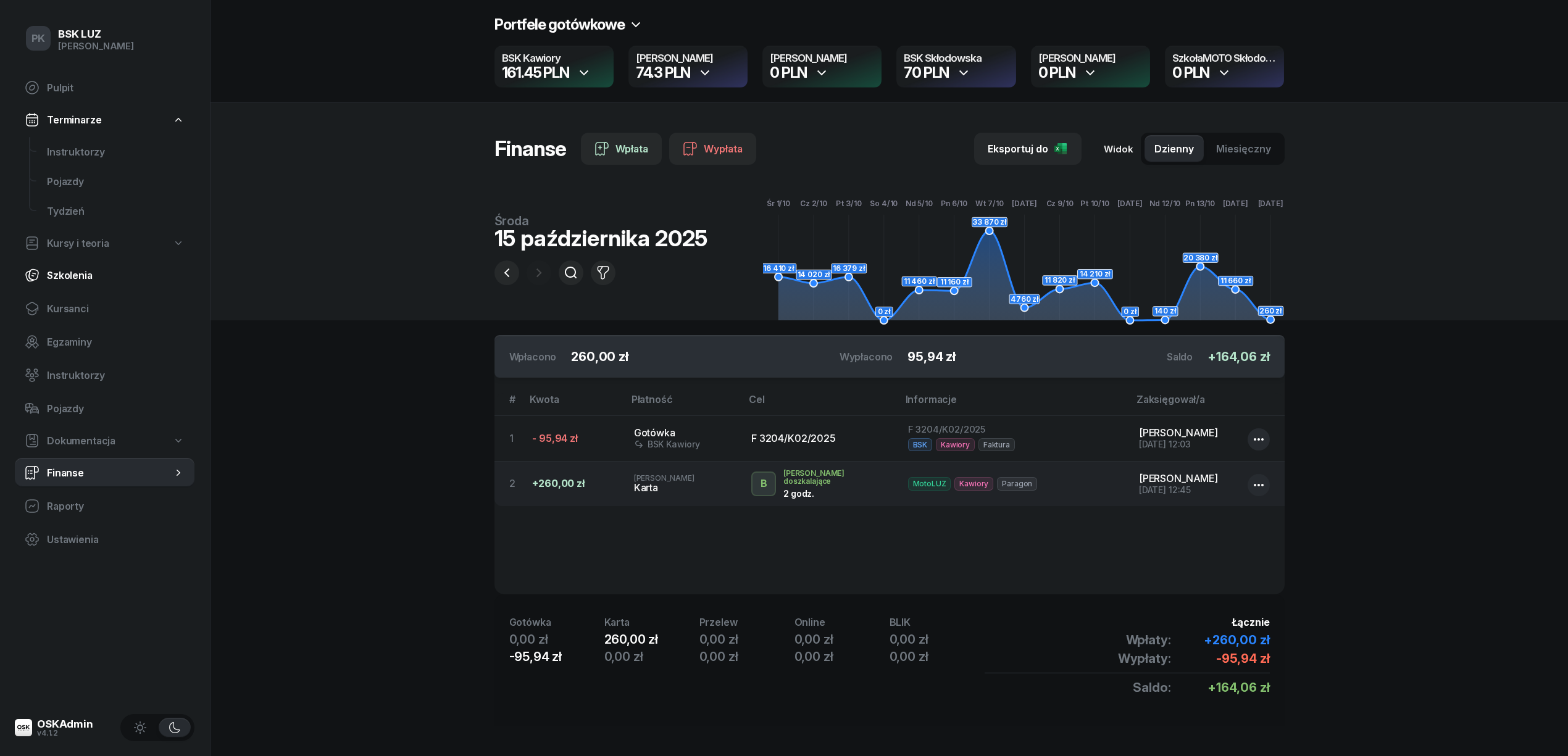
click at [84, 278] on span "Szkolenia" at bounding box center [115, 276] width 138 height 12
select select "createdAt-desc"
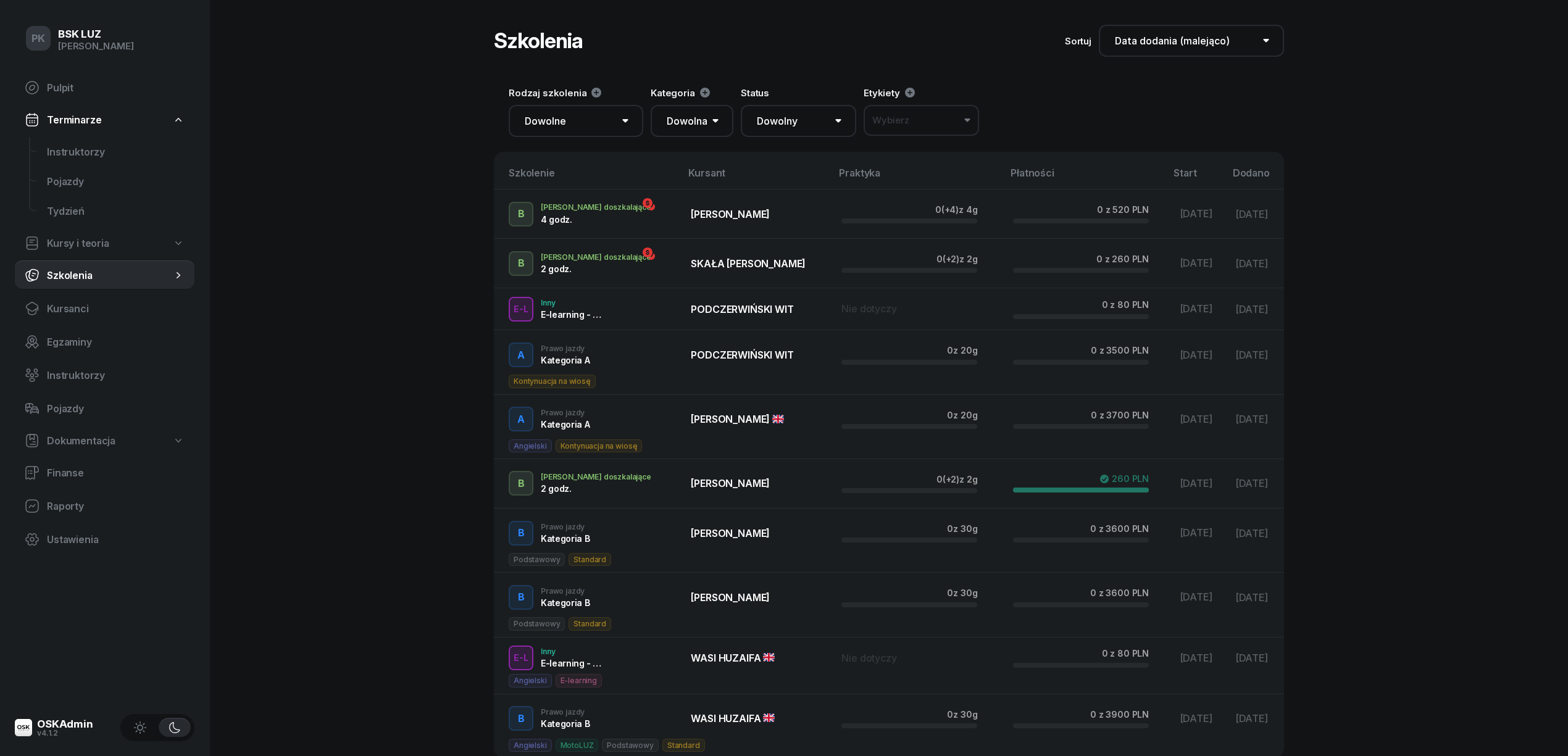
click at [87, 123] on span "Terminarze" at bounding box center [74, 120] width 54 height 12
click at [84, 132] on link "Terminarze" at bounding box center [105, 120] width 180 height 27
click at [76, 307] on span "Kursanci" at bounding box center [115, 309] width 138 height 12
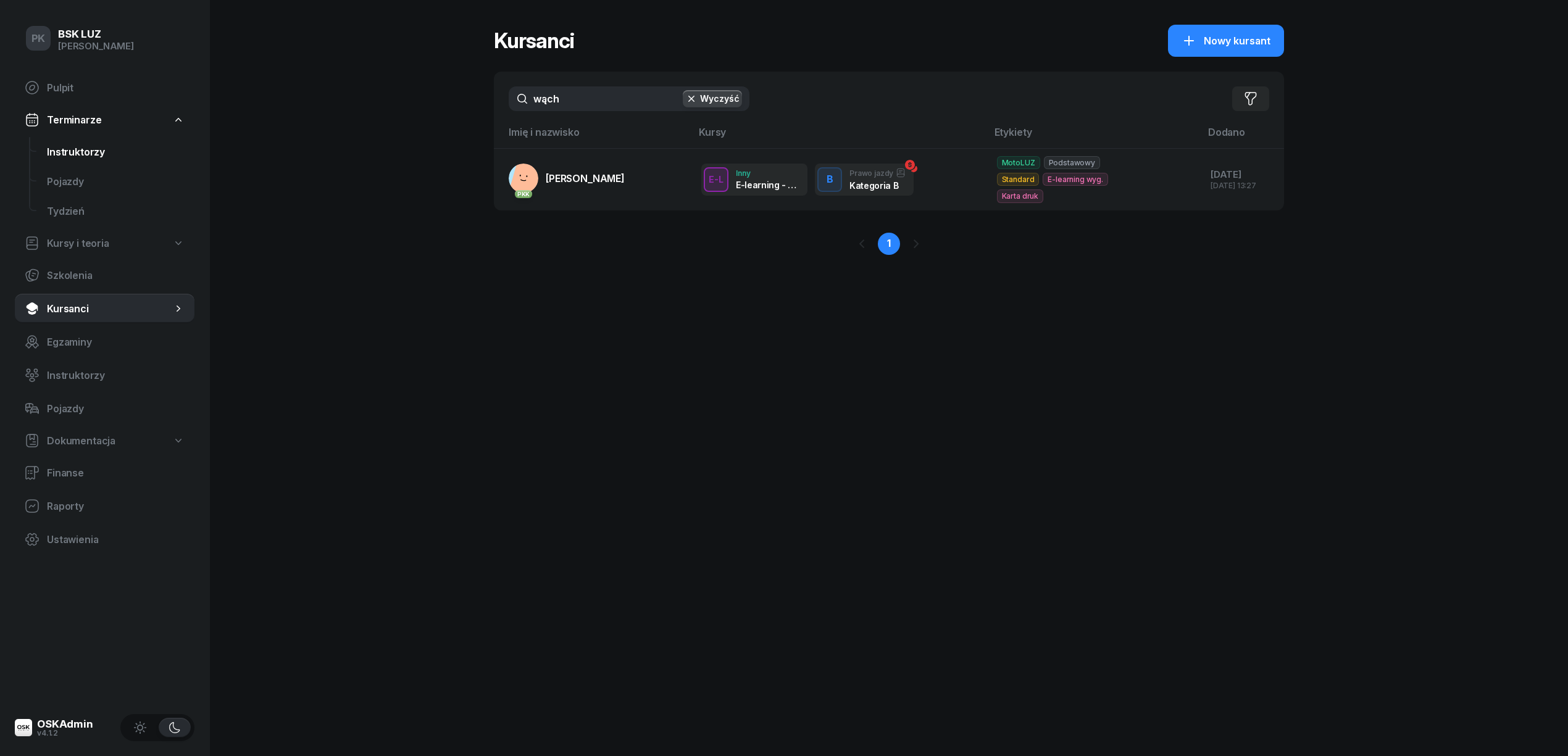
click at [87, 148] on span "Instruktorzy" at bounding box center [115, 152] width 138 height 12
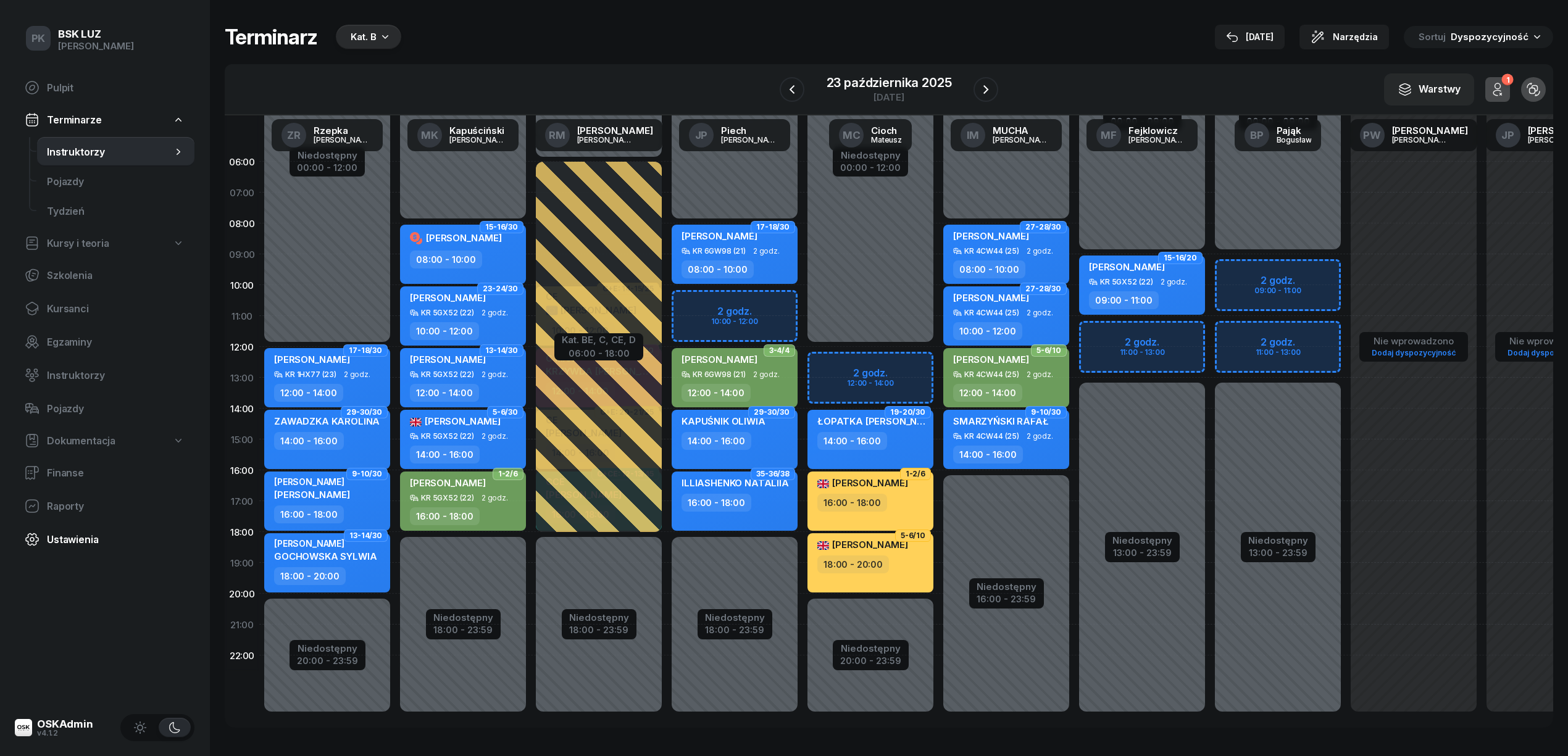
click at [72, 538] on span "Ustawienia" at bounding box center [115, 540] width 138 height 12
select select "06:00"
select select "22:00"
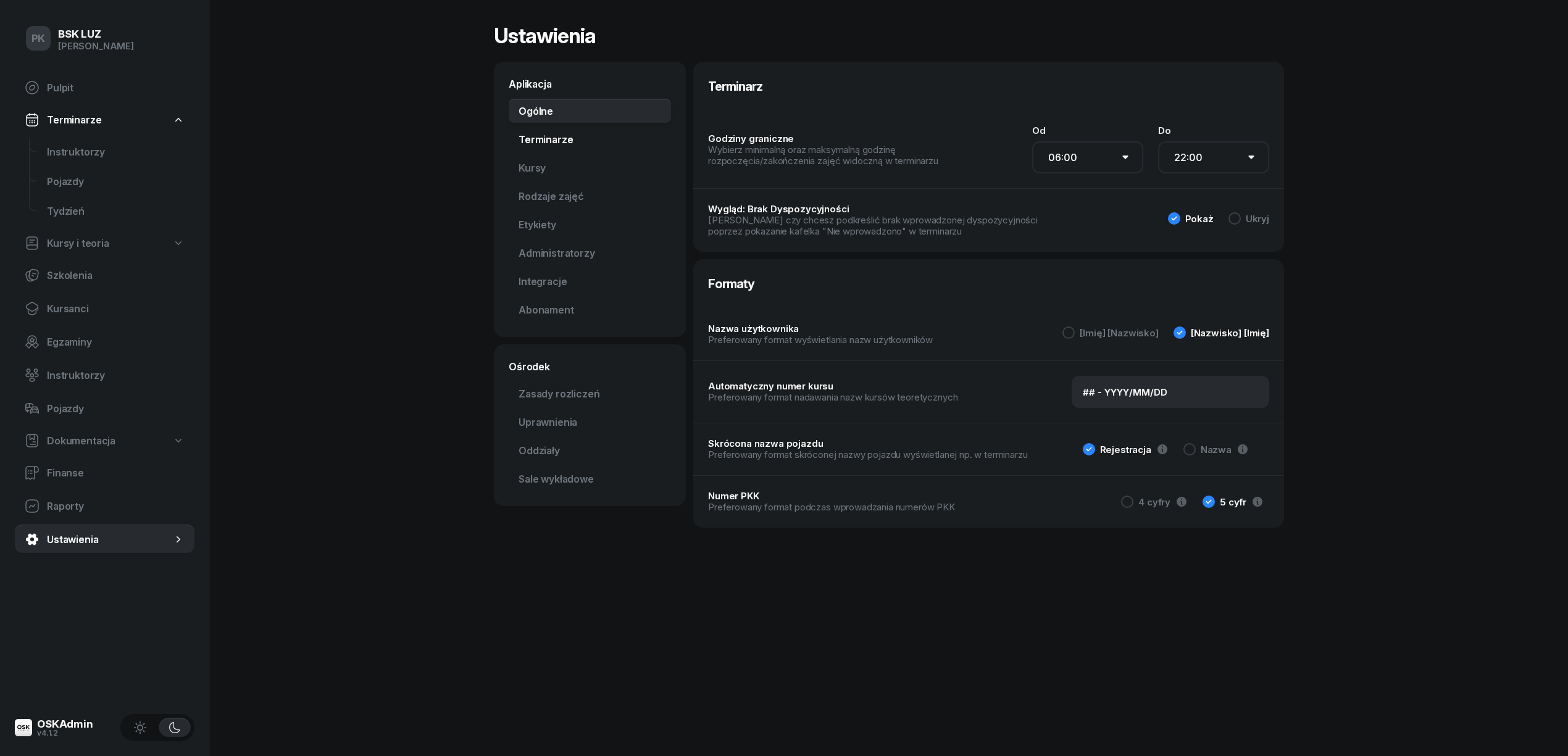
click at [544, 134] on link "Terminarze" at bounding box center [590, 139] width 162 height 25
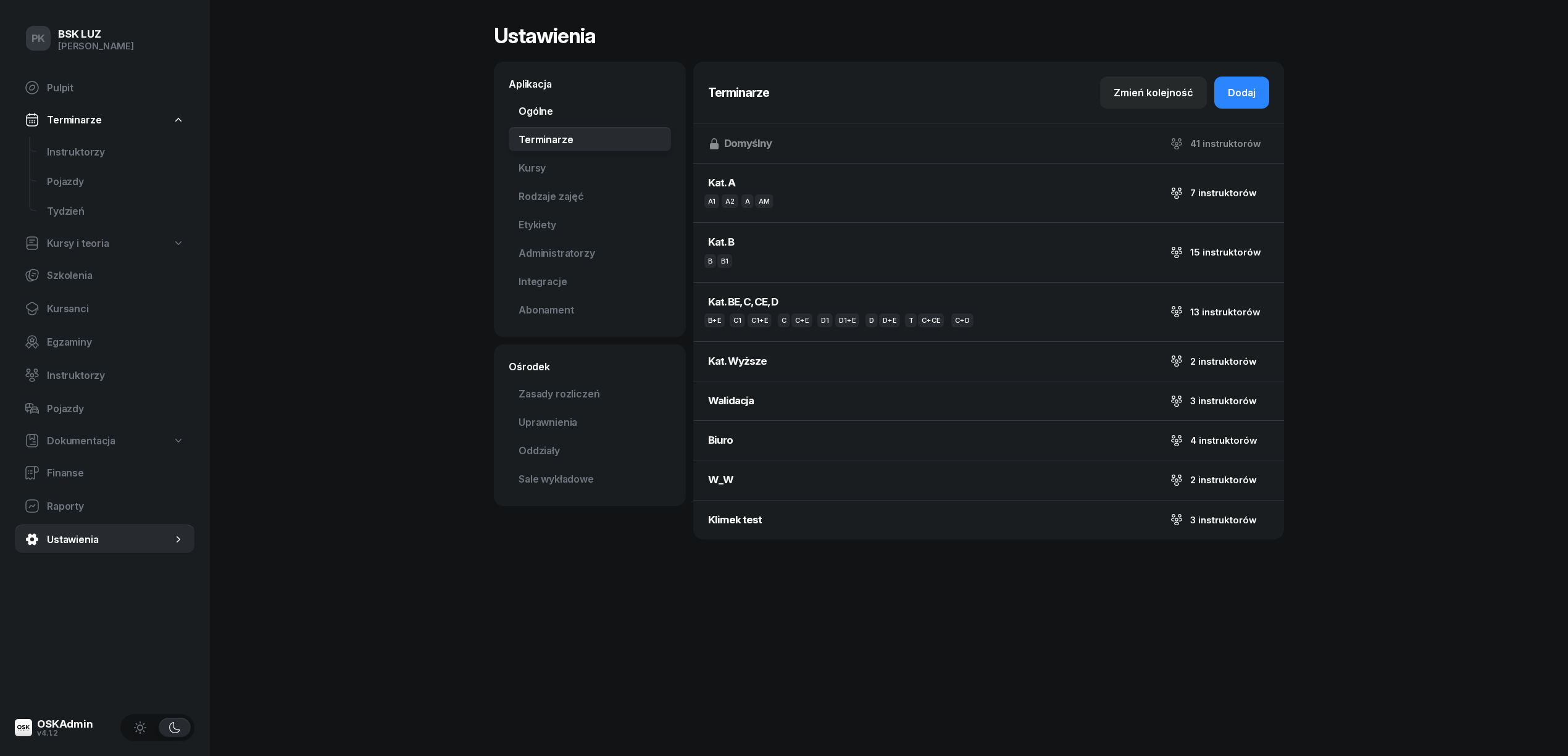
click at [544, 114] on link "Ogólne" at bounding box center [590, 111] width 162 height 25
select select "06:00"
select select "22:00"
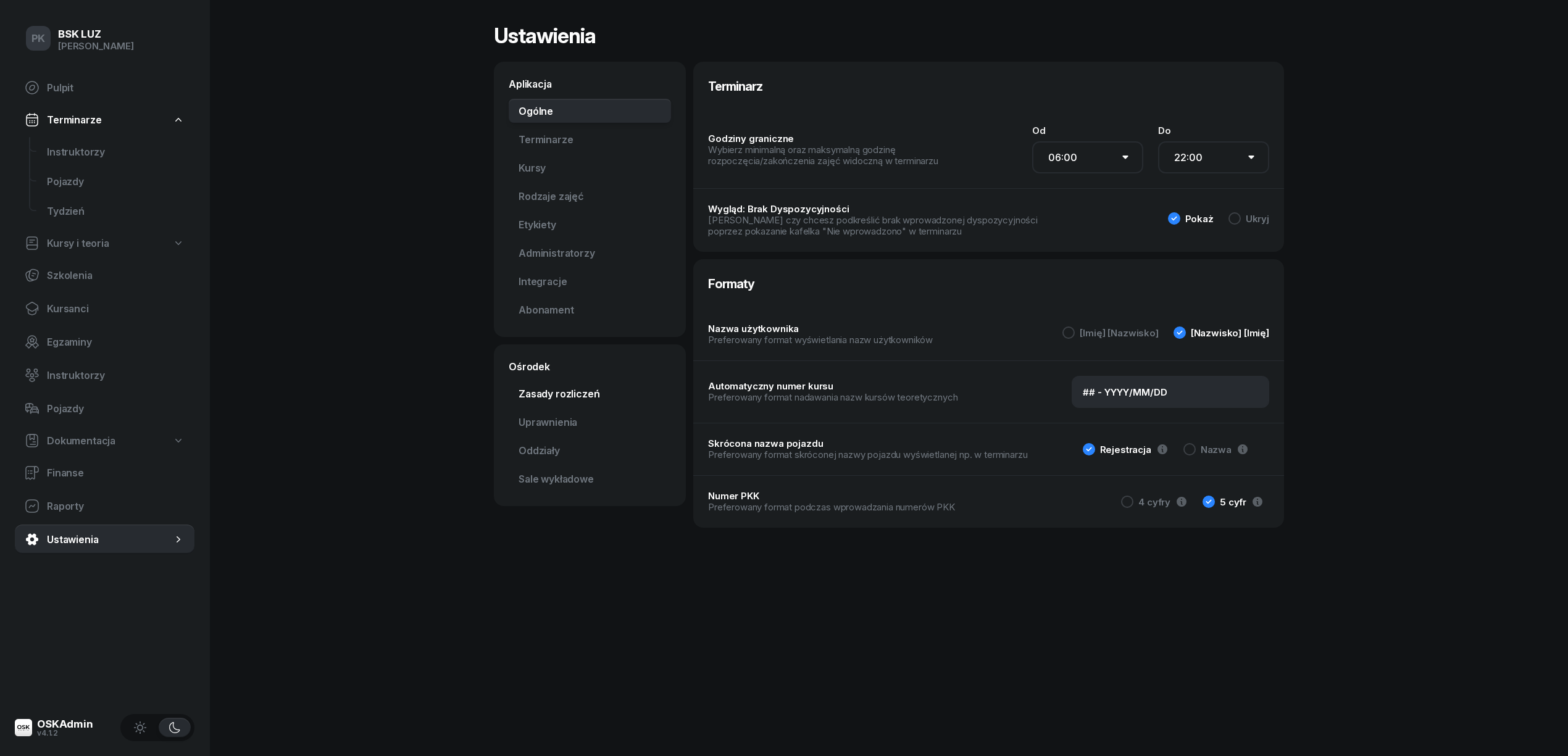
click at [559, 398] on link "Zasady rozliczeń" at bounding box center [590, 394] width 162 height 25
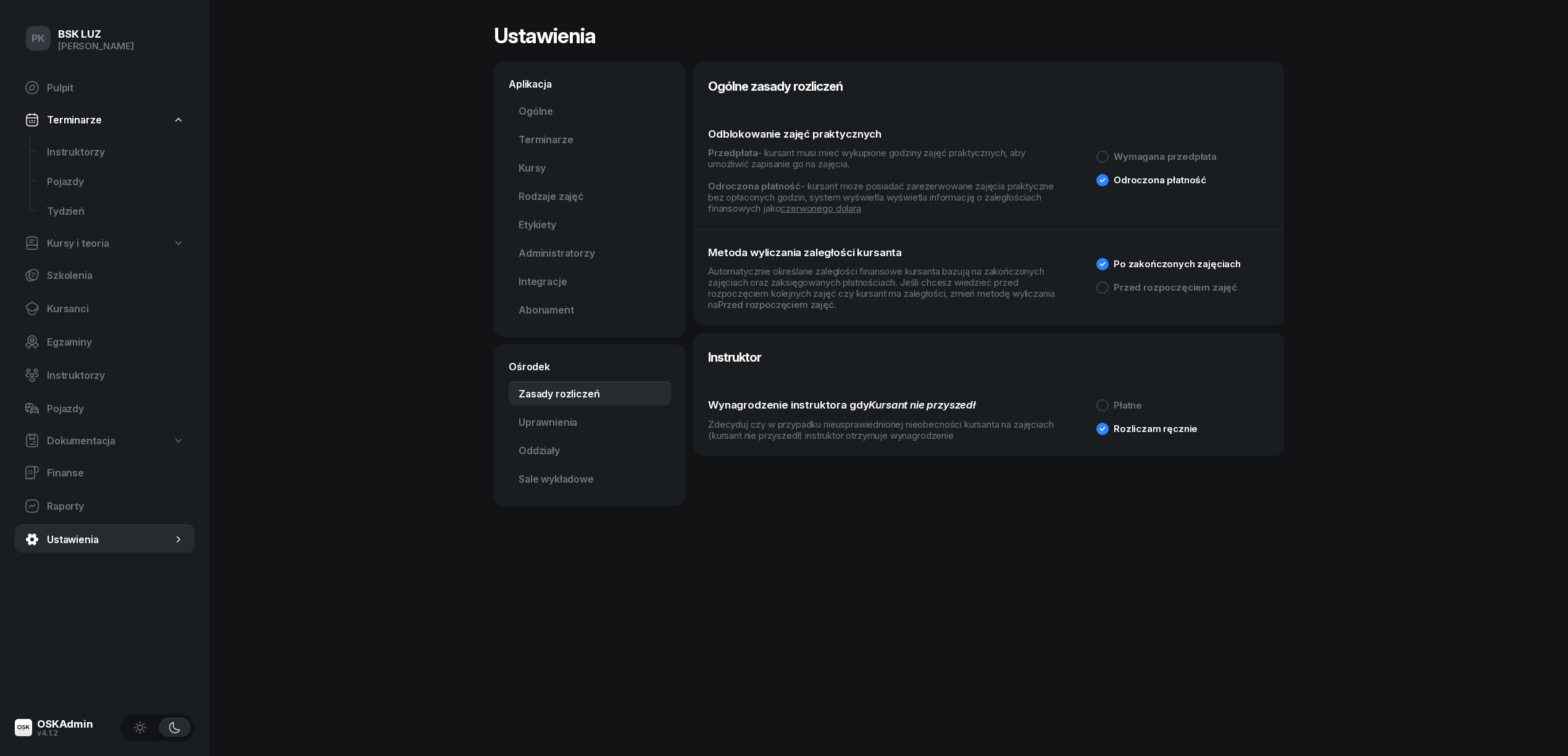
click at [1193, 275] on div "Po zakończonych zajęciach Przed rozpoczęciem zajęć" at bounding box center [1183, 278] width 173 height 40
click at [1184, 286] on div "Przed rozpoczęciem zajęć" at bounding box center [1175, 287] width 123 height 9
click at [58, 723] on div "OSKAdmin" at bounding box center [65, 724] width 56 height 11
click at [75, 92] on span "Pulpit" at bounding box center [115, 88] width 138 height 12
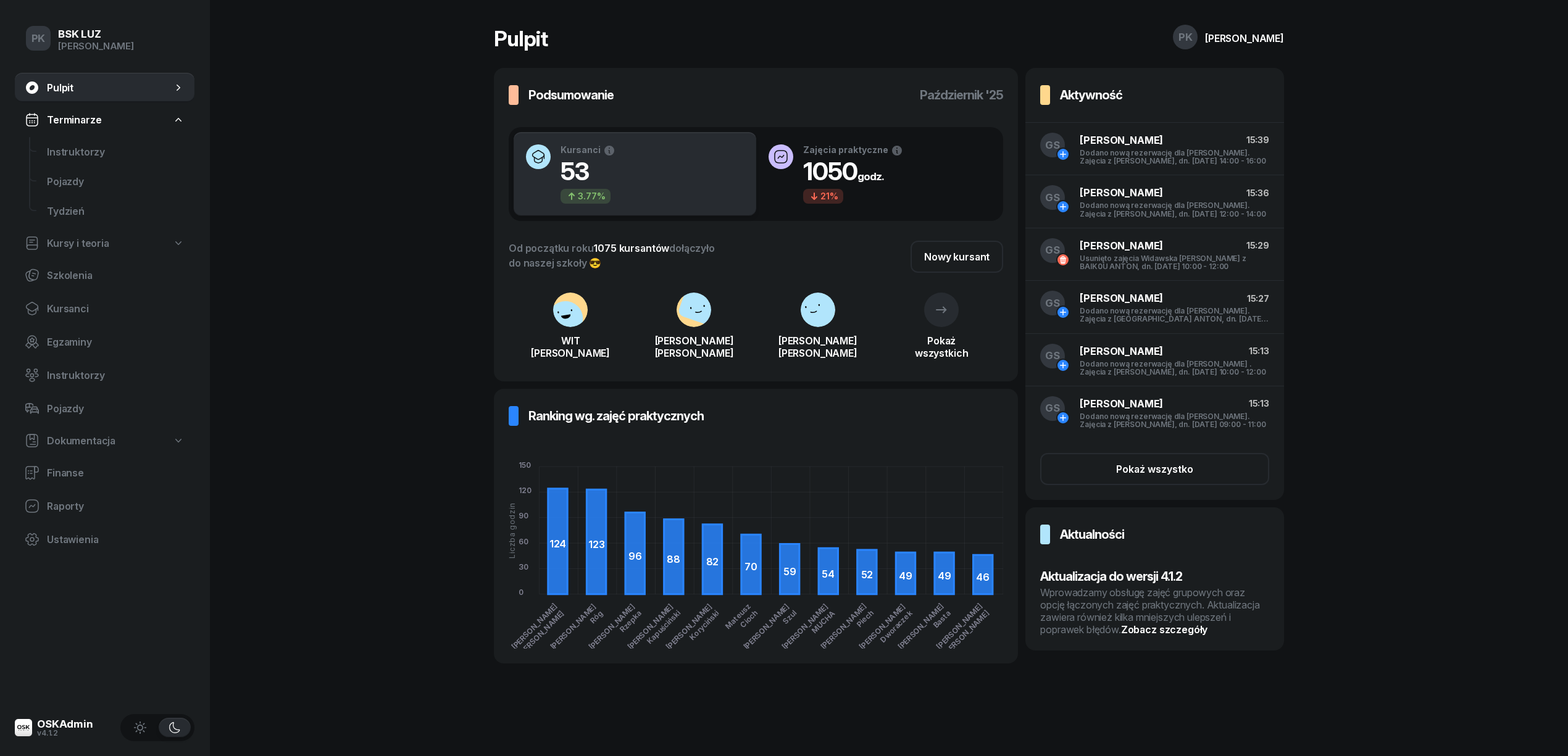
click at [1176, 580] on h3 "Aktualizacja do wersji 4.1.2" at bounding box center [1154, 576] width 229 height 19
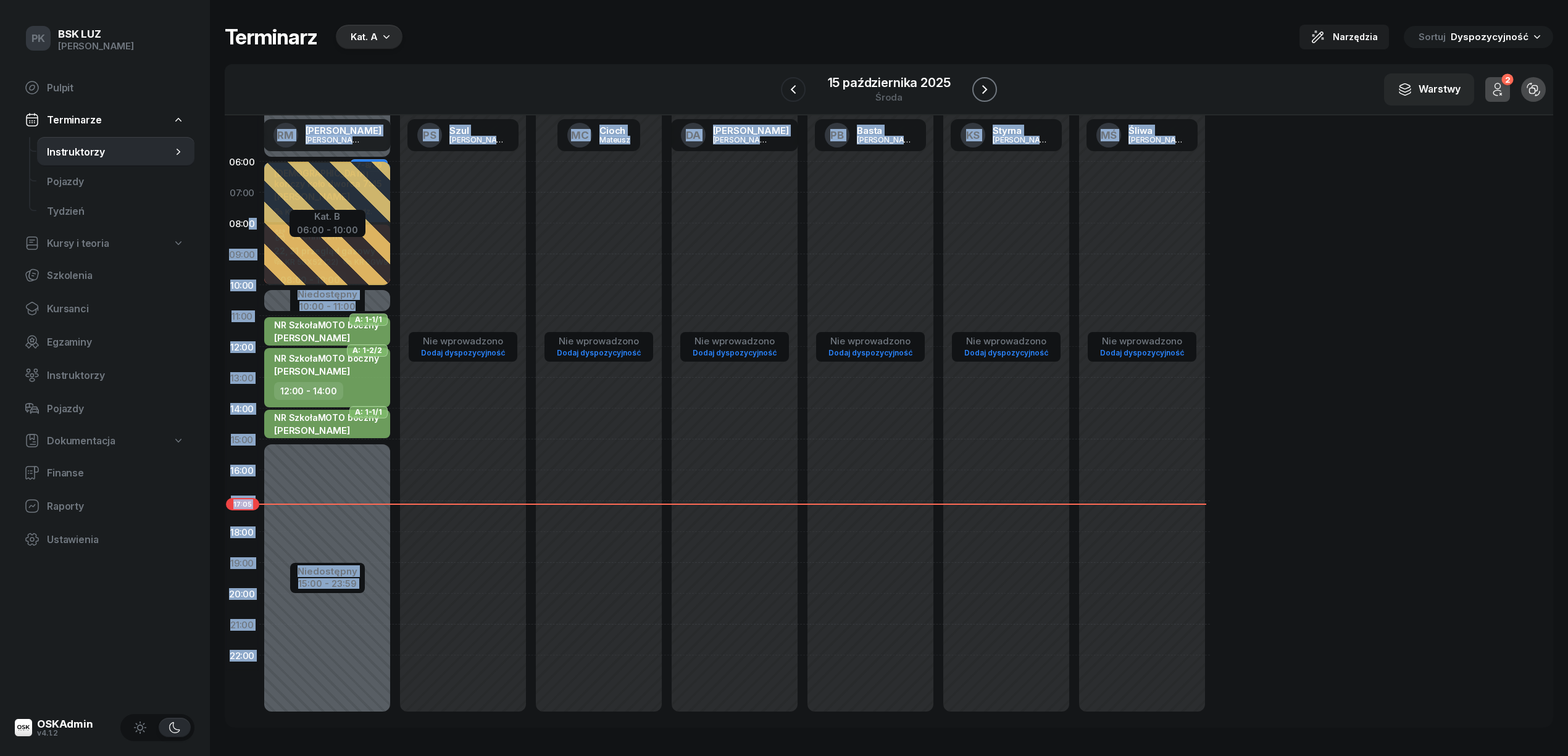
click at [978, 84] on icon "button" at bounding box center [984, 89] width 15 height 15
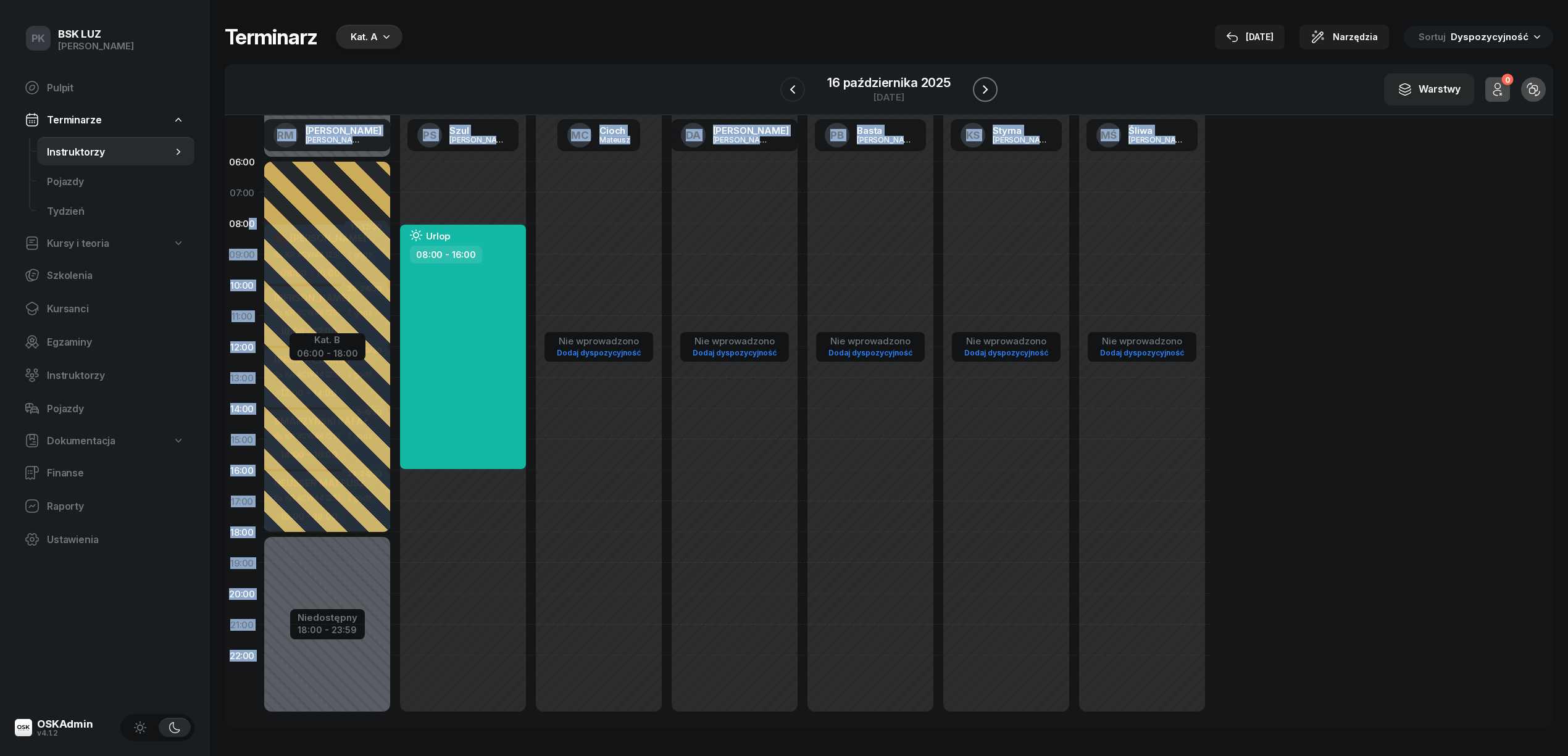
click at [978, 84] on icon "button" at bounding box center [985, 89] width 15 height 15
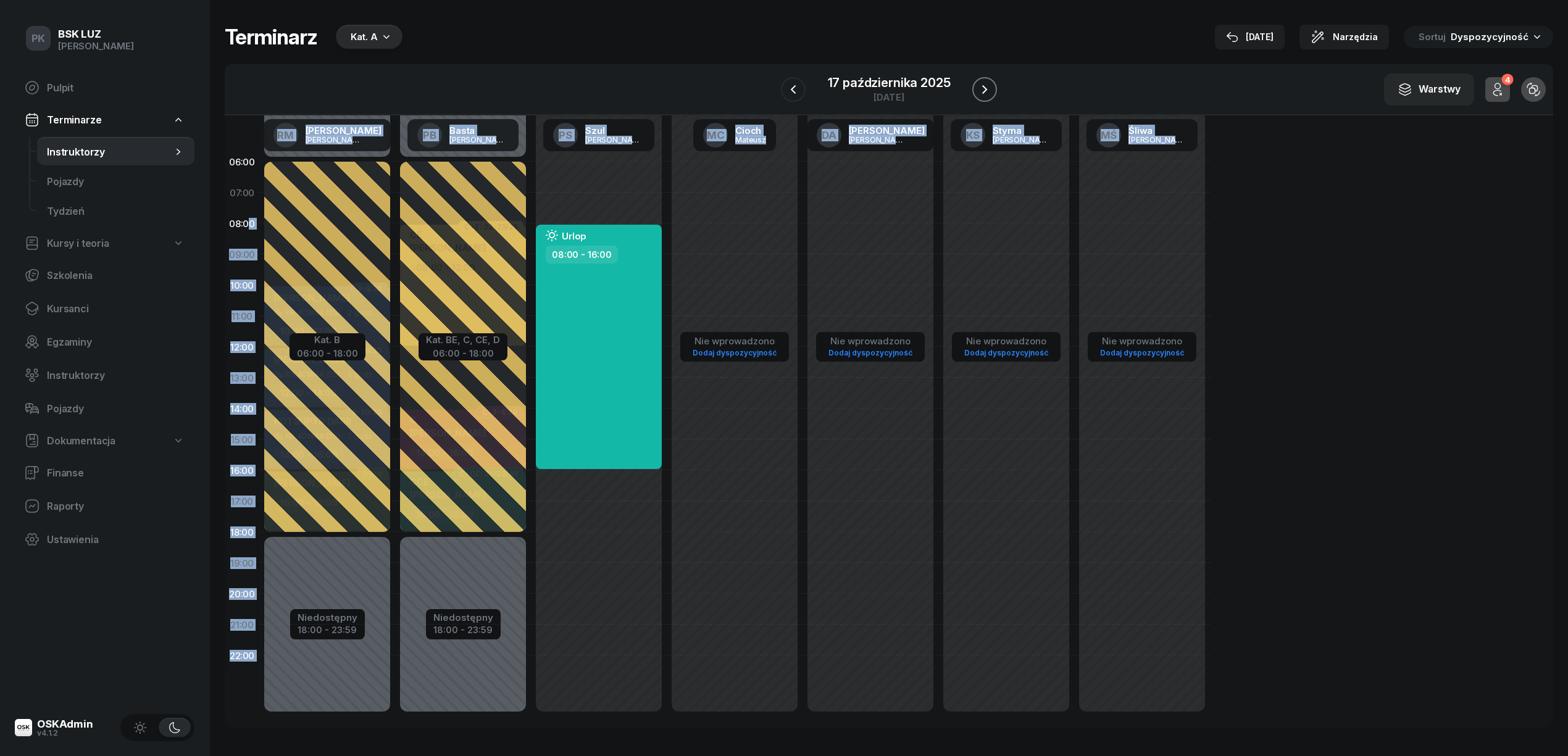
click at [978, 84] on icon "button" at bounding box center [984, 89] width 15 height 15
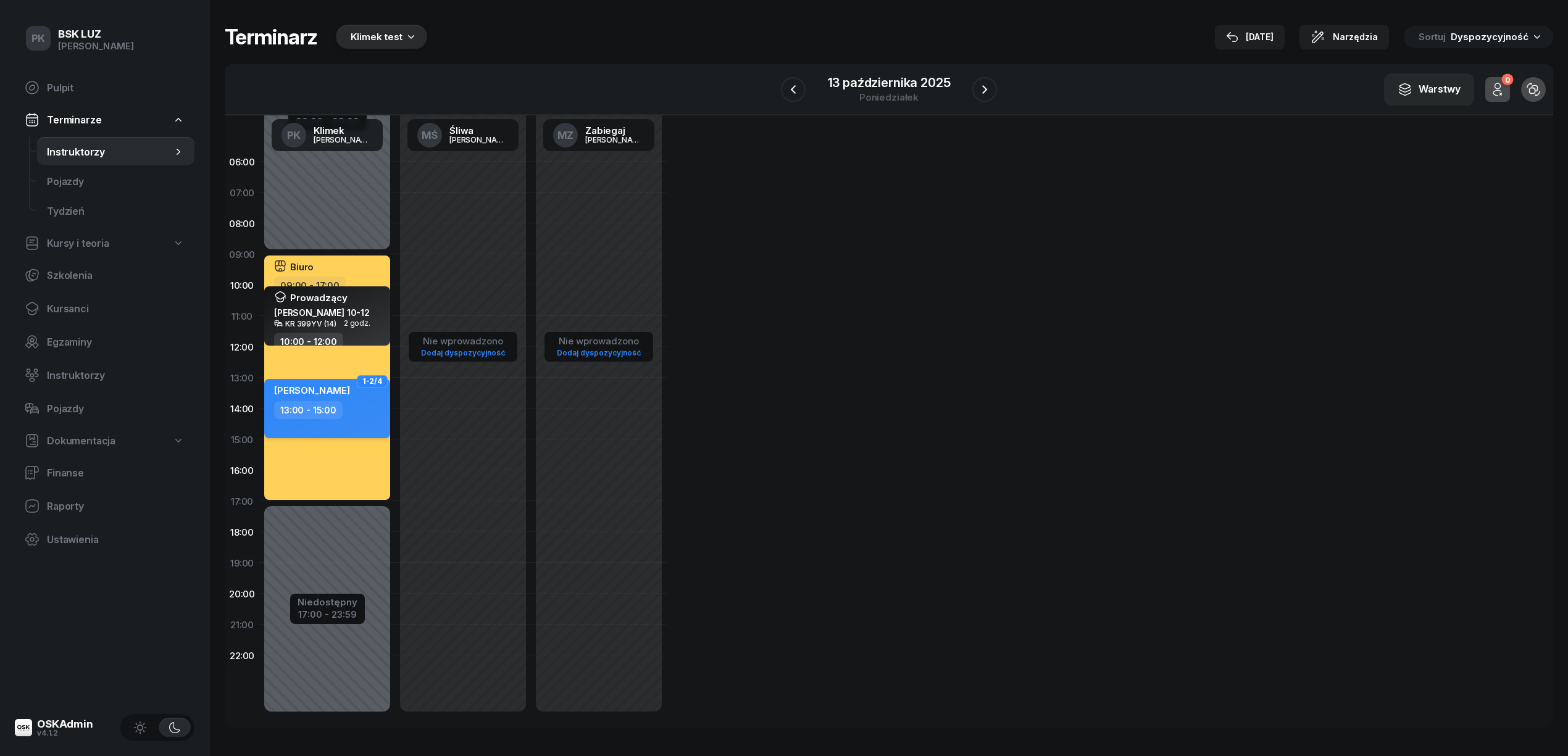
click at [312, 416] on div "13:00 - 15:00" at bounding box center [308, 410] width 69 height 18
select select "13"
select select "15"
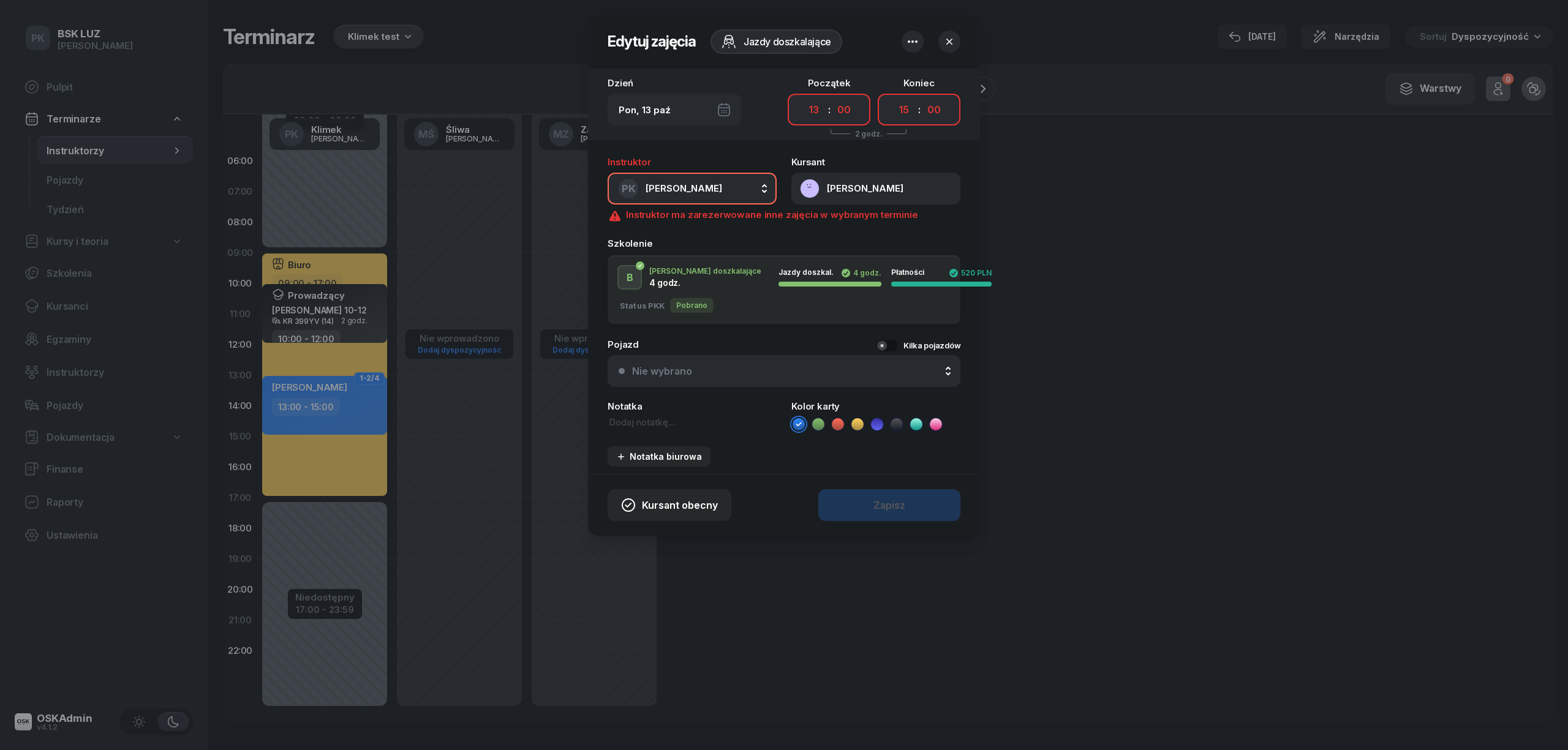
click at [664, 371] on div "Nie wybrano" at bounding box center [662, 371] width 60 height 11
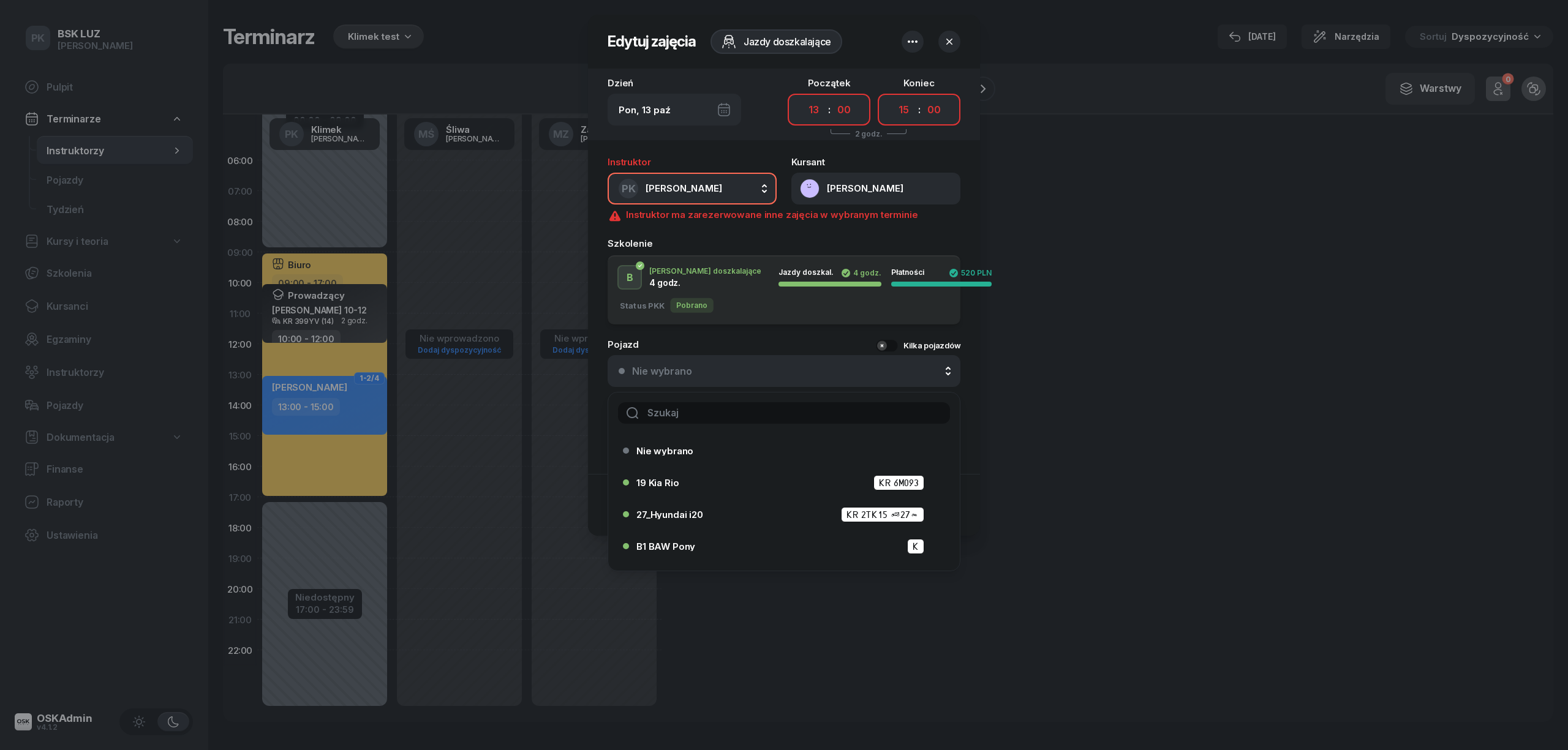
click at [675, 422] on input "text" at bounding box center [784, 413] width 332 height 21
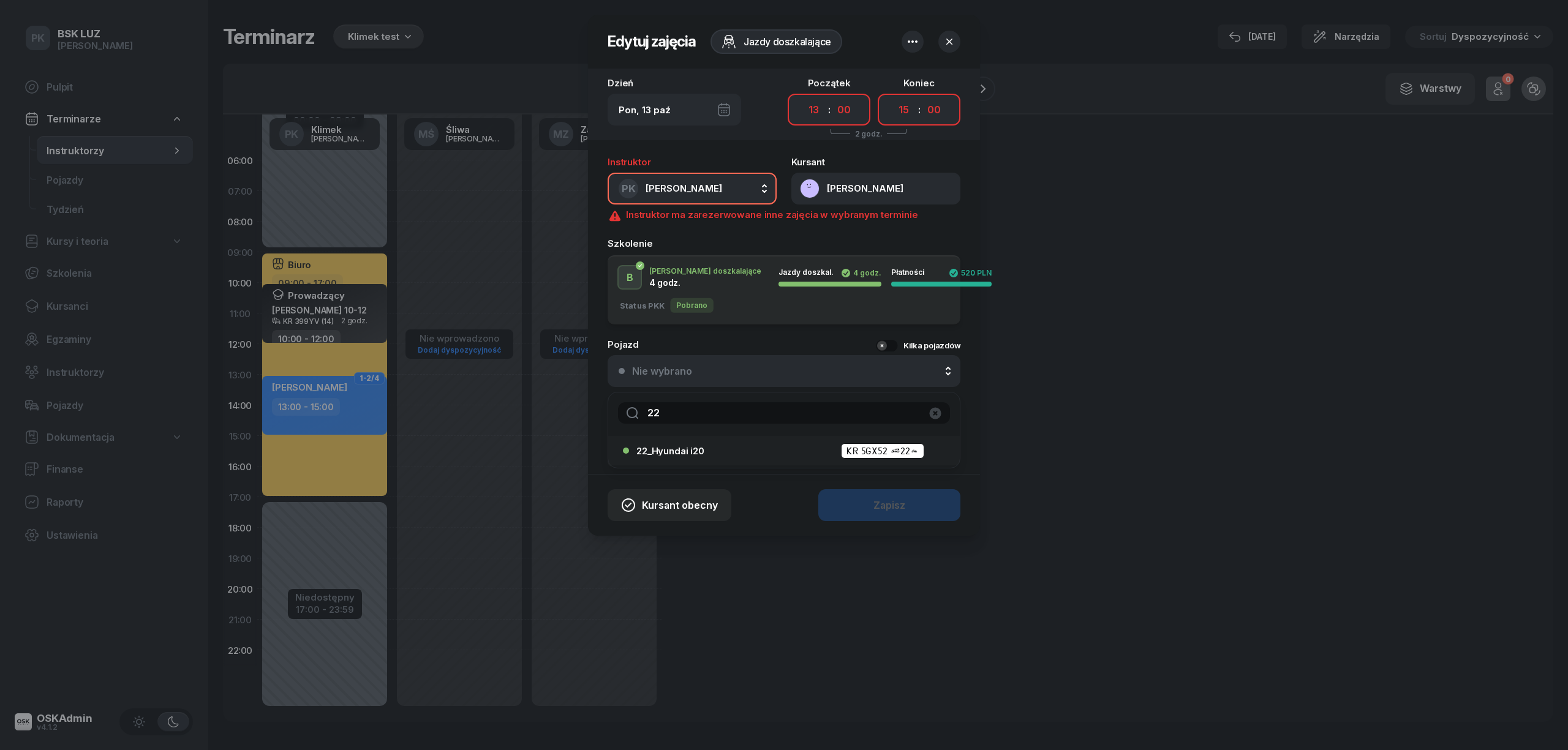
type input "22"
click at [657, 449] on span "22_Hyundai i20" at bounding box center [670, 451] width 68 height 9
click at [900, 501] on div "Kursant obecny Zapisz" at bounding box center [783, 505] width 392 height 62
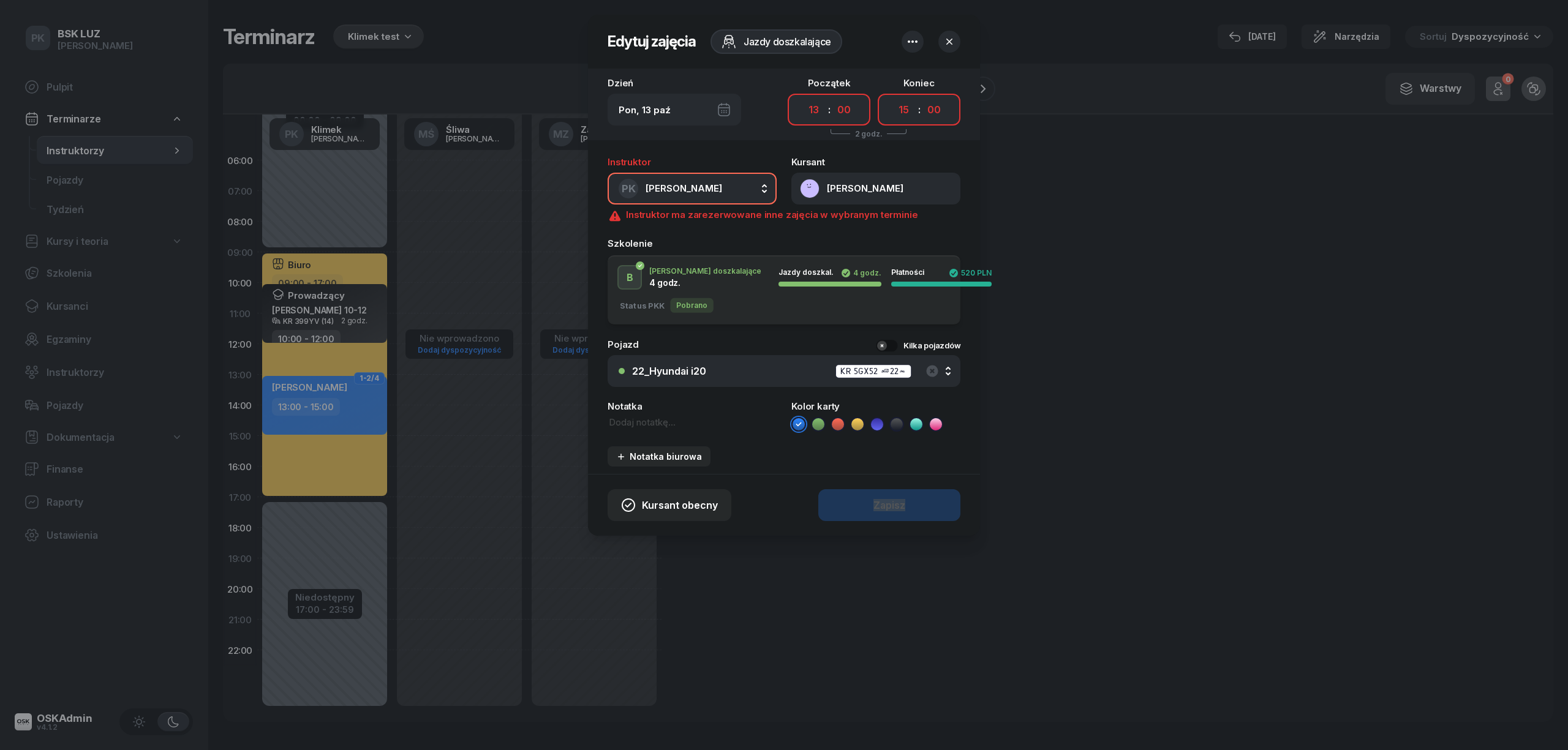
click at [947, 43] on icon "button" at bounding box center [949, 42] width 6 height 6
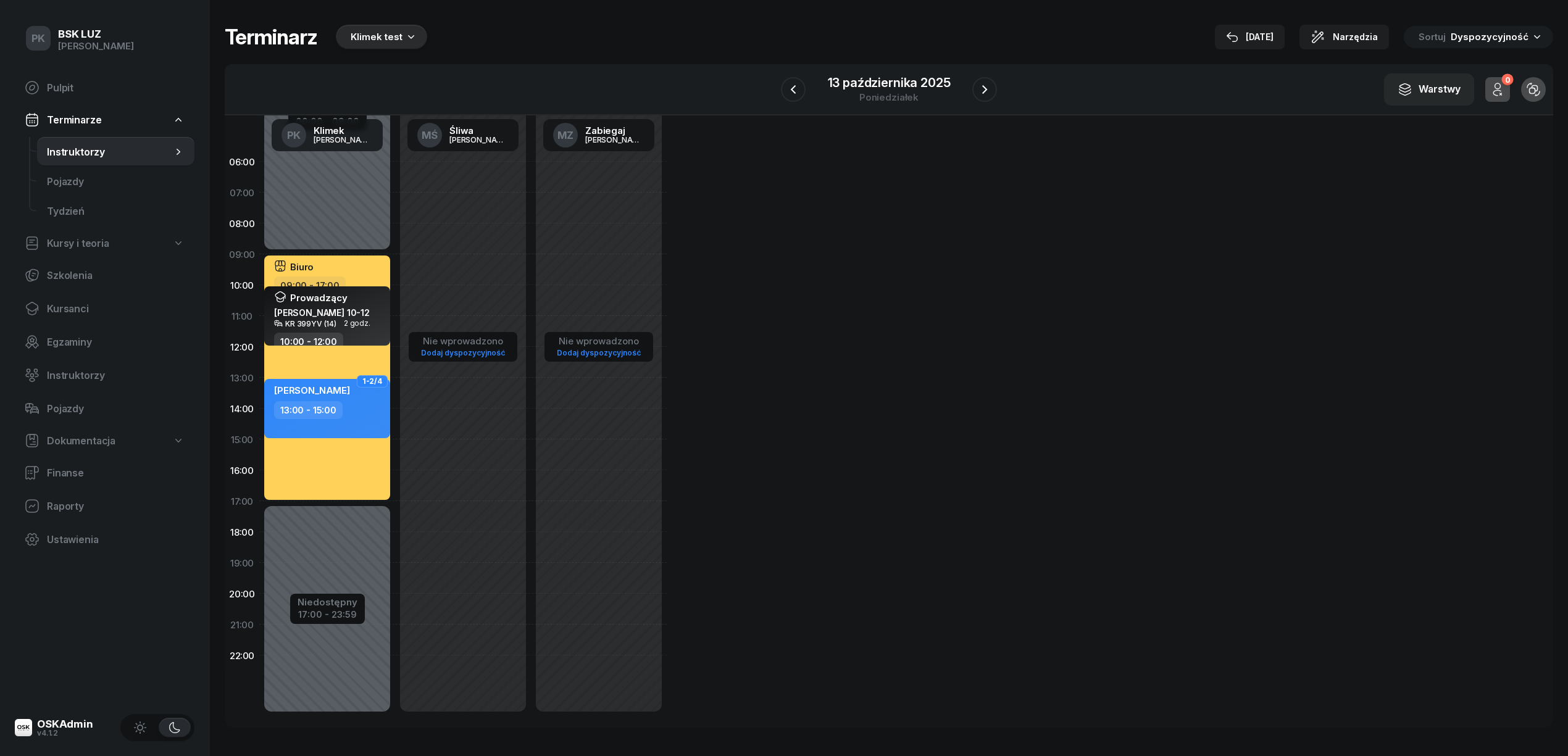
click at [368, 232] on div "Niedostępny 00:00 - 09:00 Niedostępny 17:00 - 23:59 Biuro 09:00 - 17:00 Prowadz…" at bounding box center [327, 439] width 136 height 586
select select "08"
select select "09"
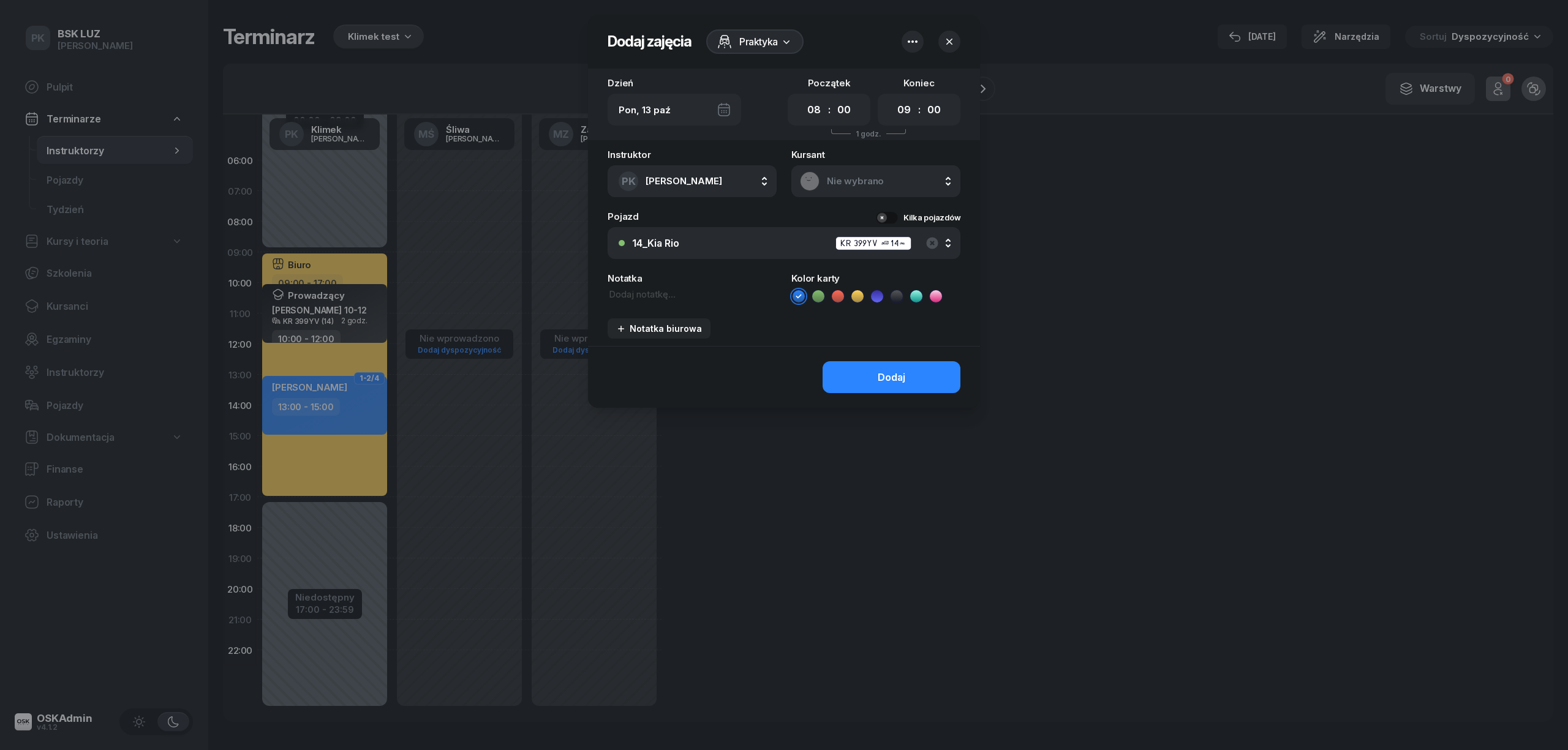
click at [1126, 341] on div at bounding box center [784, 375] width 1568 height 750
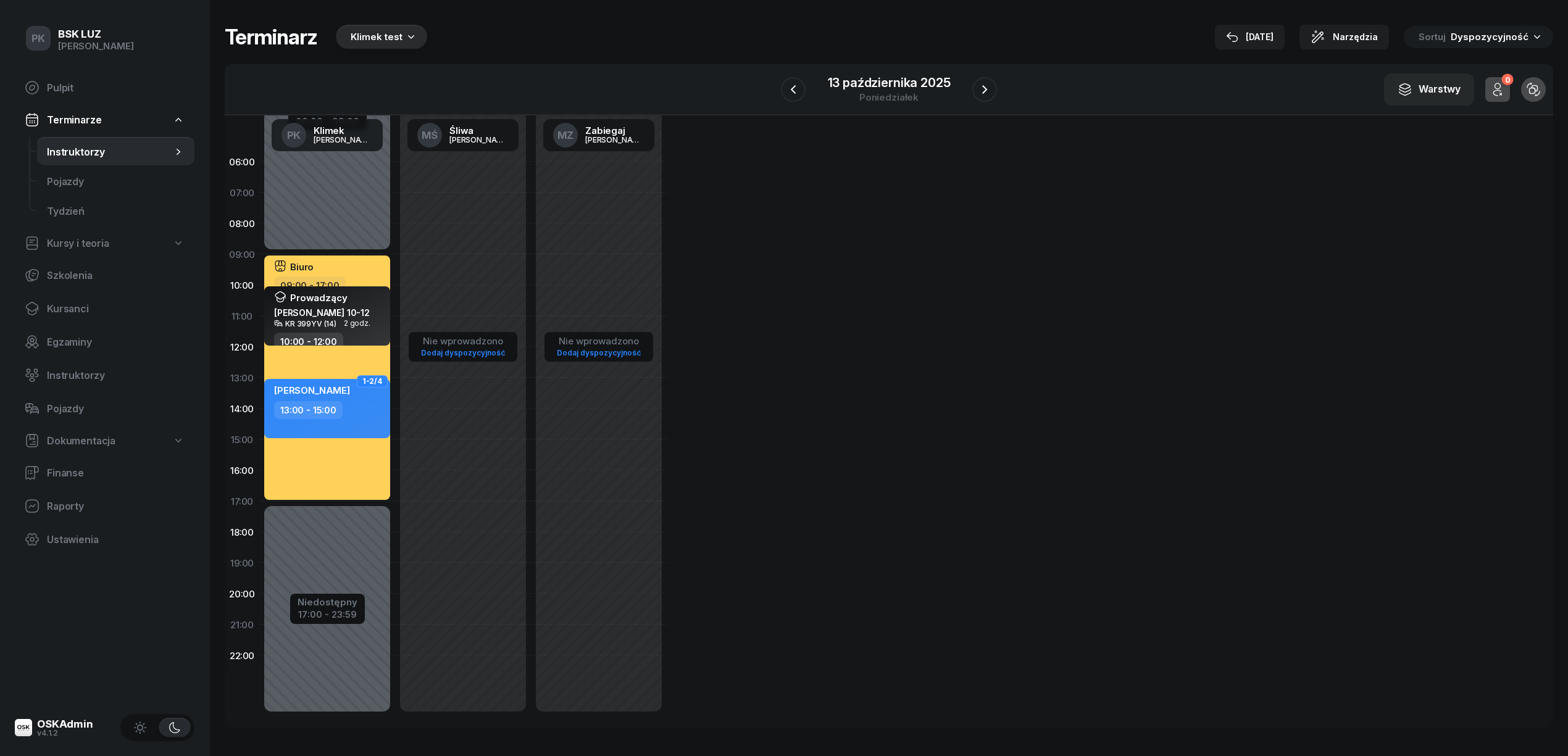
click at [373, 235] on div "Niedostępny 00:00 - 09:00 Niedostępny 17:00 - 23:59 Biuro 09:00 - 17:00 Prowadz…" at bounding box center [327, 439] width 136 height 586
select select "08"
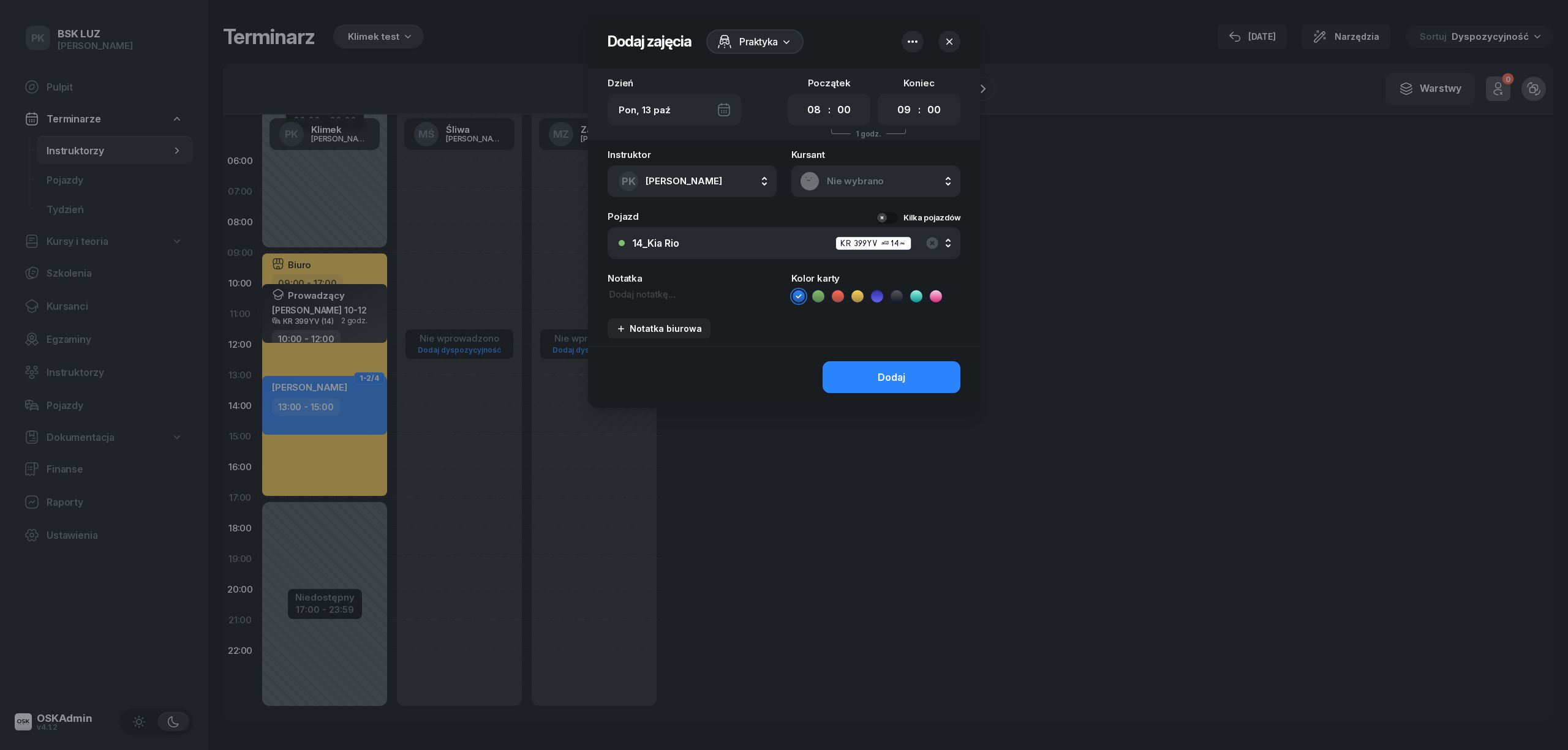
click at [758, 47] on span "Praktyka" at bounding box center [758, 42] width 39 height 15
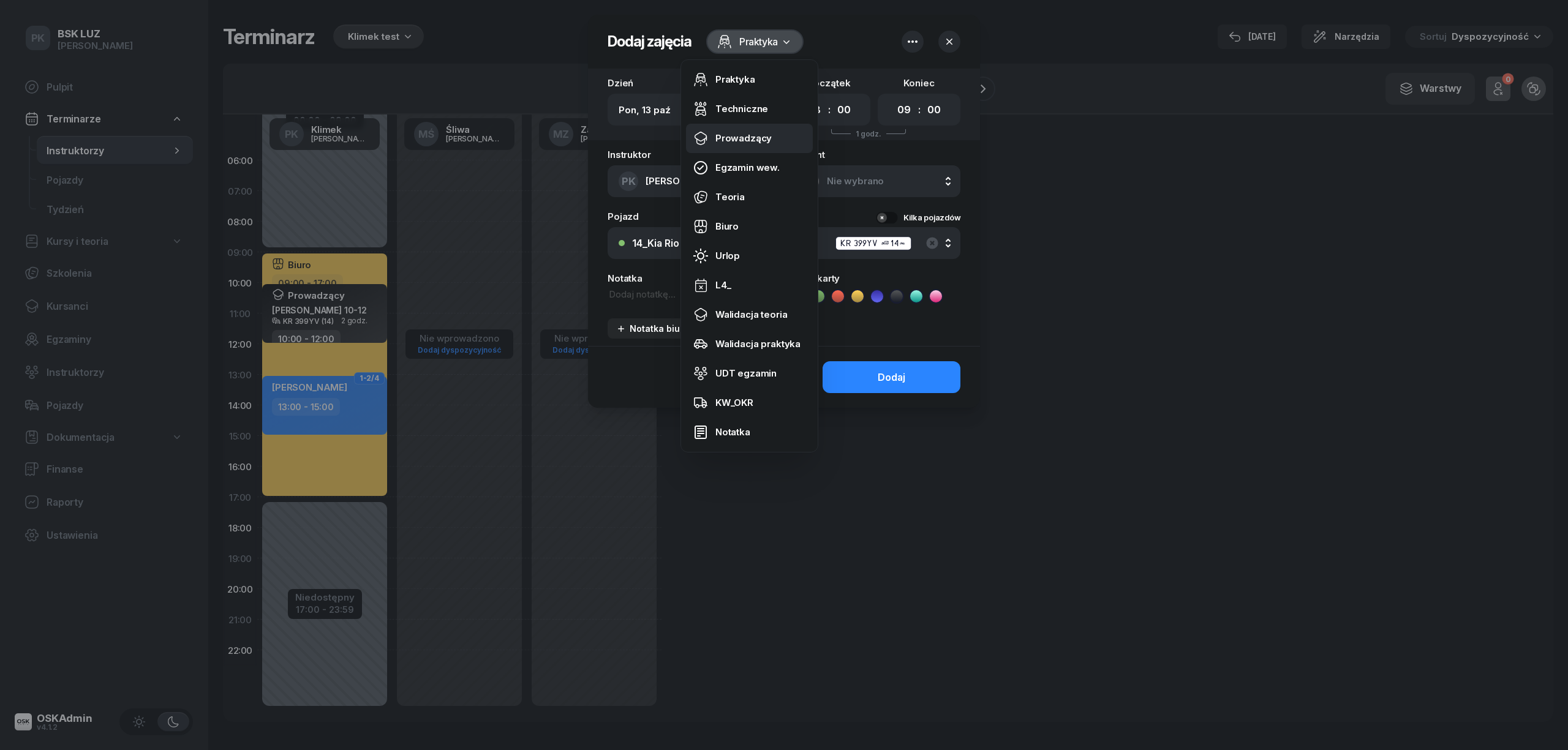
click at [756, 142] on div "Prowadzący" at bounding box center [743, 138] width 57 height 11
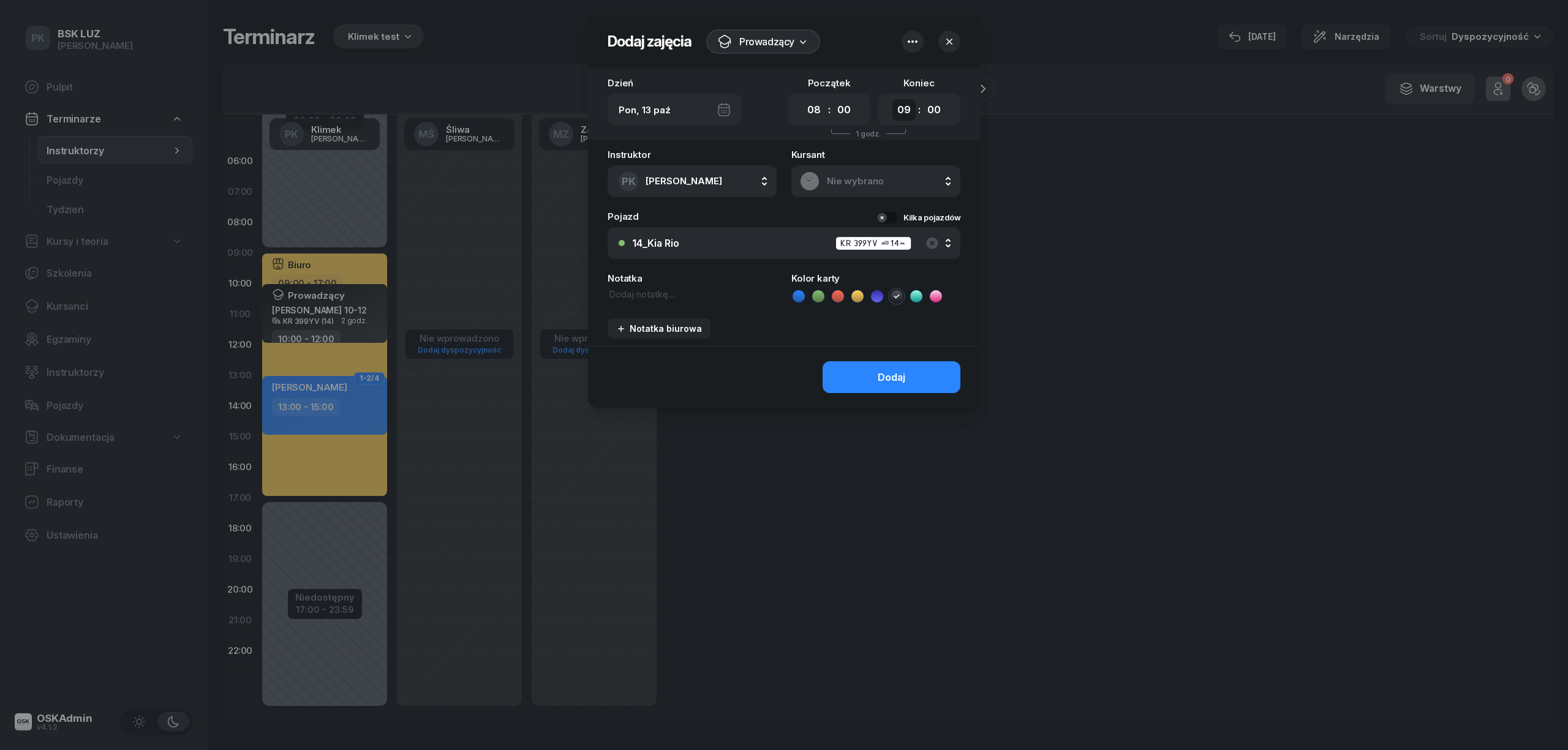
click at [894, 108] on select "00 01 02 03 04 05 06 07 08 09 10 11 12 13 14 15 16 17 18 19 20 21 22 23" at bounding box center [904, 110] width 24 height 21
select select "10"
click at [892, 99] on select "00 01 02 03 04 05 06 07 08 09 10 11 12 13 14 15 16 17 18 19 20 21 22 23" at bounding box center [904, 110] width 24 height 21
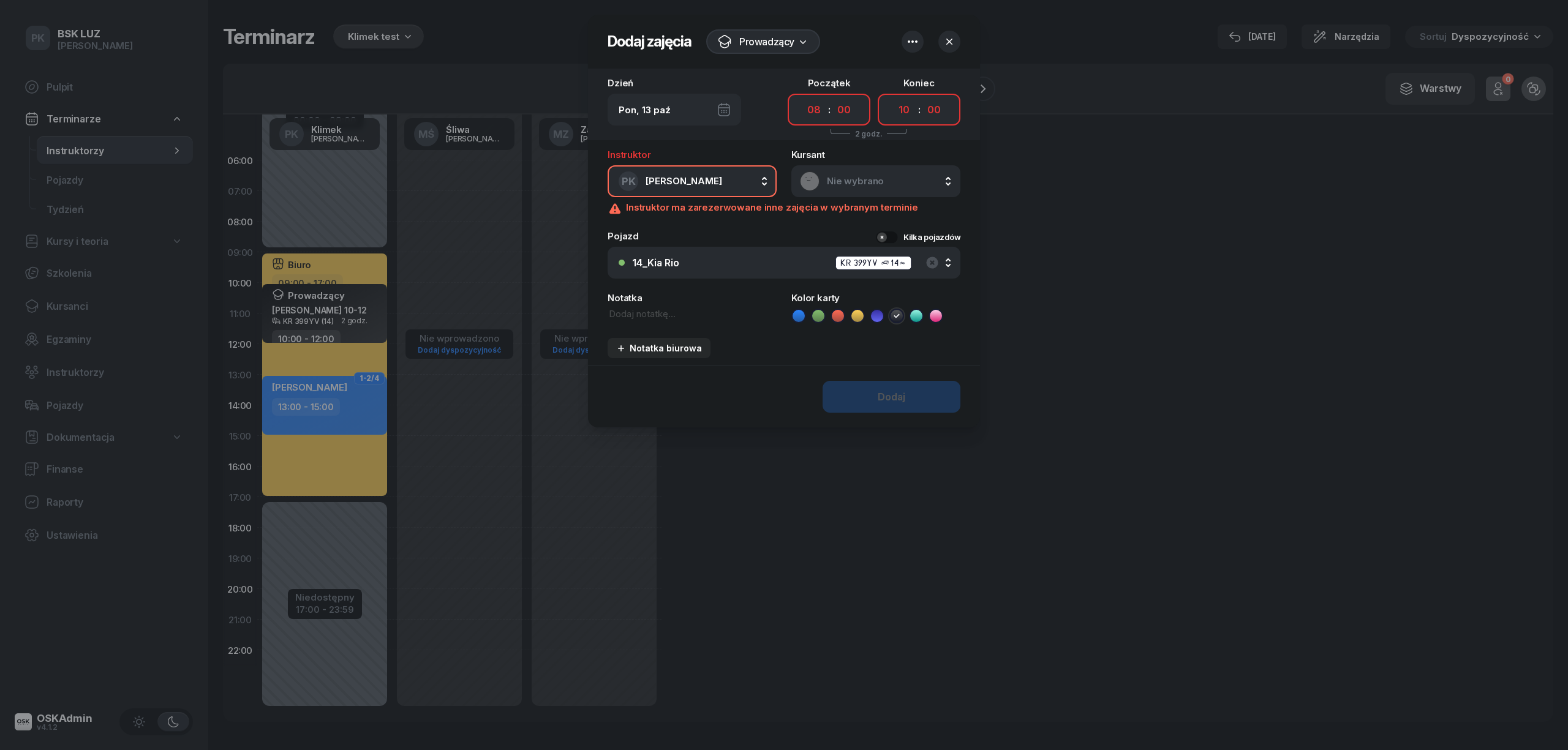
click at [667, 311] on textarea at bounding box center [692, 313] width 169 height 14
paste textarea "Maj-[PERSON_NAME] 8-10"
type textarea "Maj-[PERSON_NAME] 8-10"
click at [922, 42] on button "button" at bounding box center [912, 42] width 22 height 22
click at [962, 105] on div "Wył." at bounding box center [962, 108] width 32 height 15
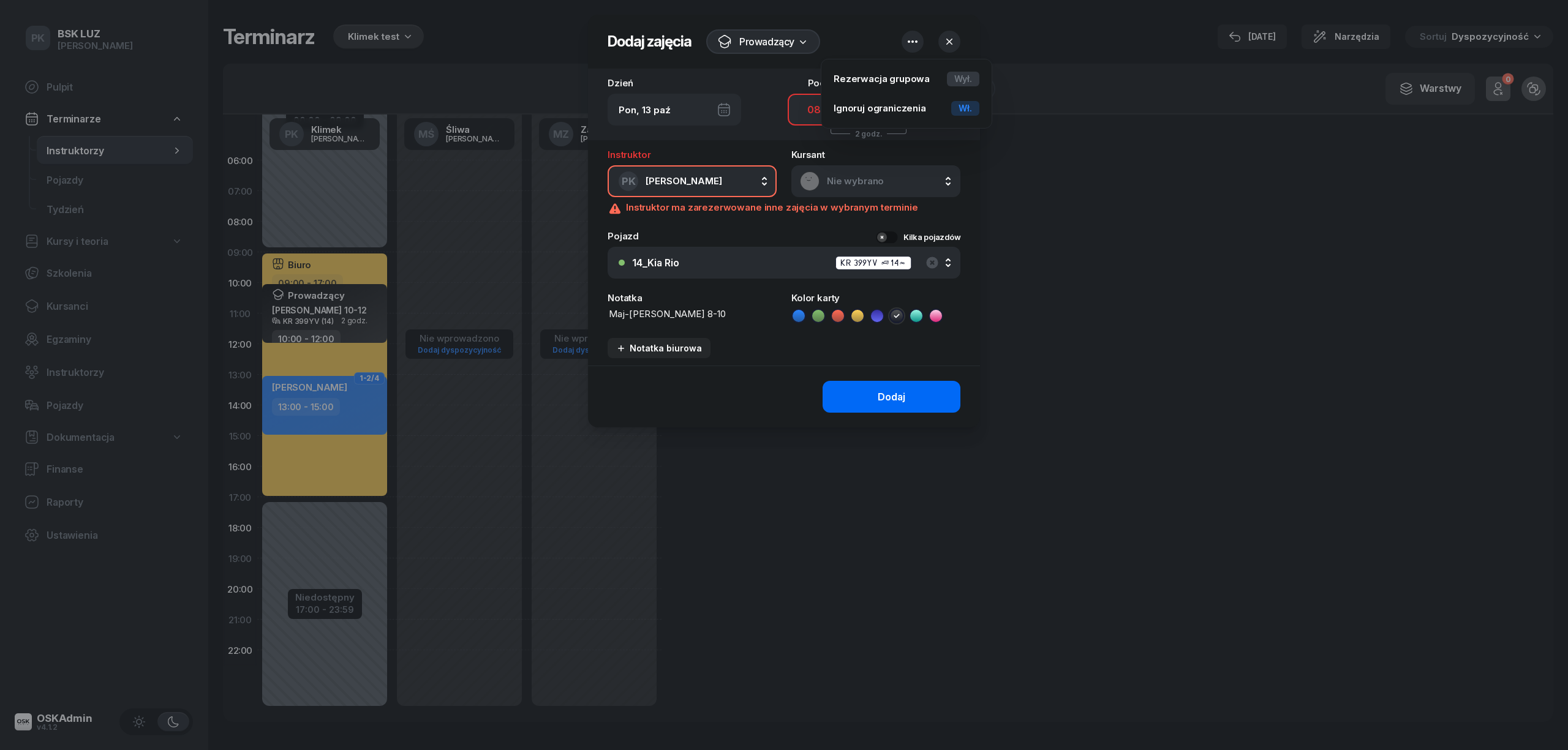
click at [891, 391] on div "Dodaj" at bounding box center [891, 397] width 27 height 11
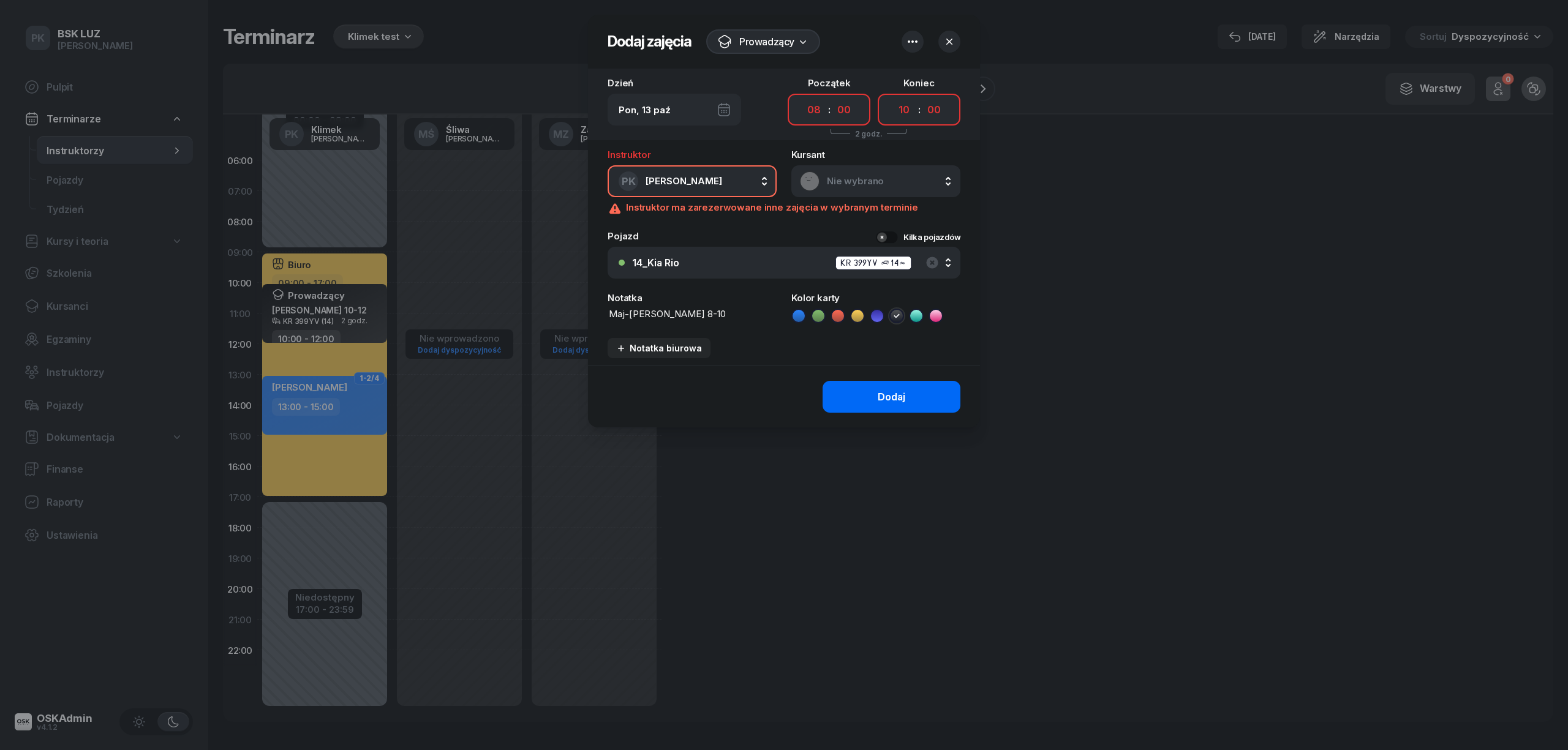
click at [891, 391] on div "Dodaj" at bounding box center [891, 397] width 27 height 11
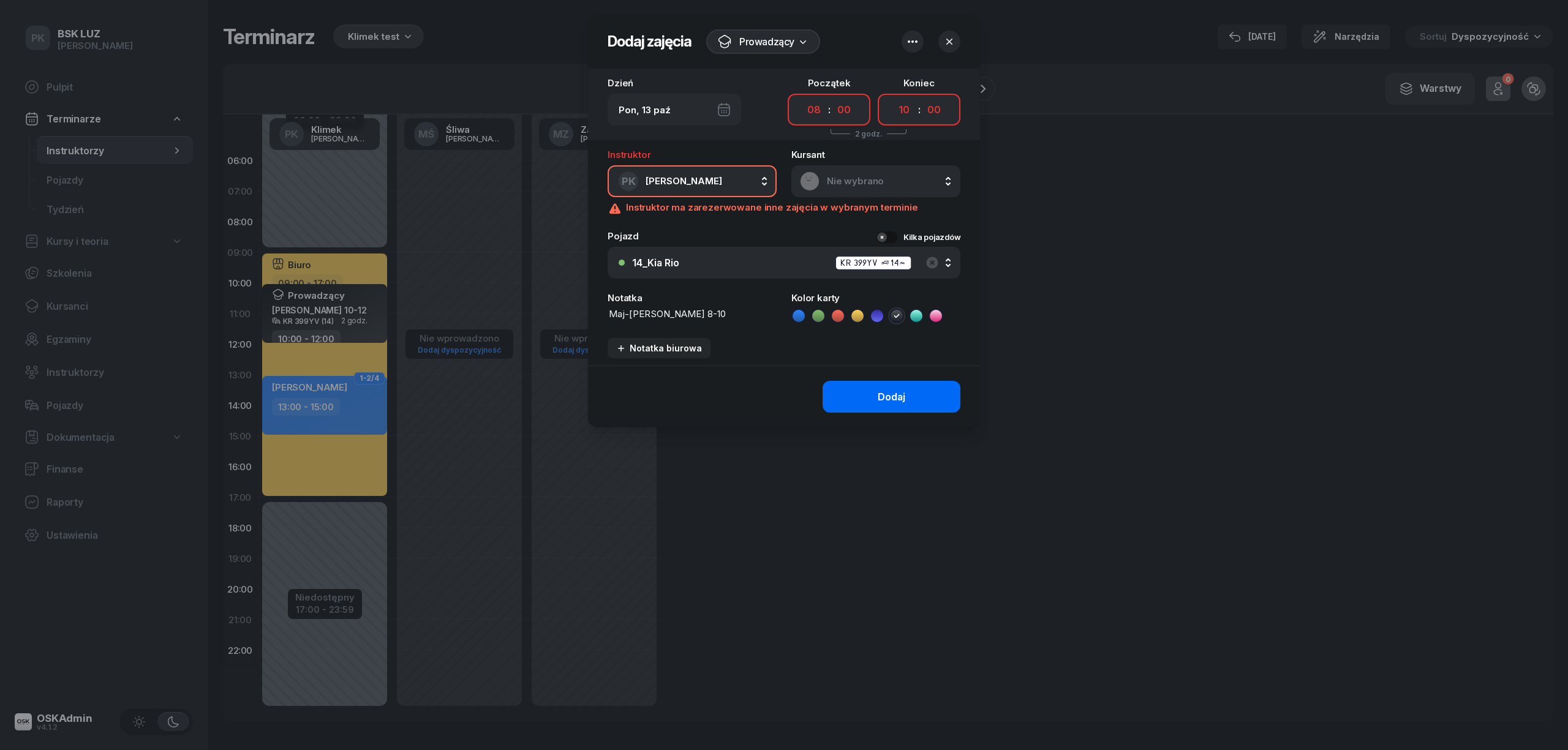
click at [891, 391] on div "Dodaj" at bounding box center [891, 397] width 27 height 11
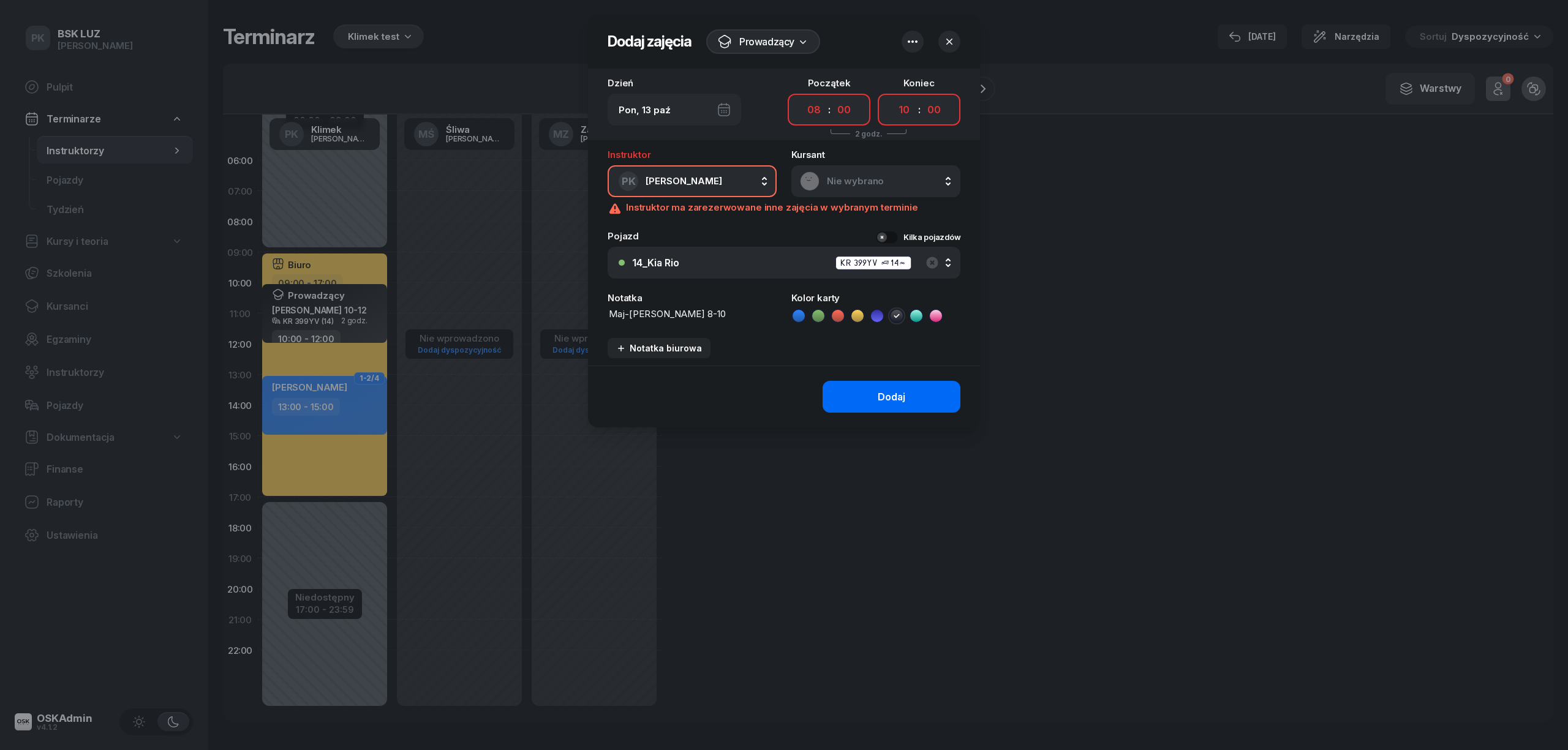
click at [891, 391] on div "Dodaj" at bounding box center [891, 397] width 27 height 11
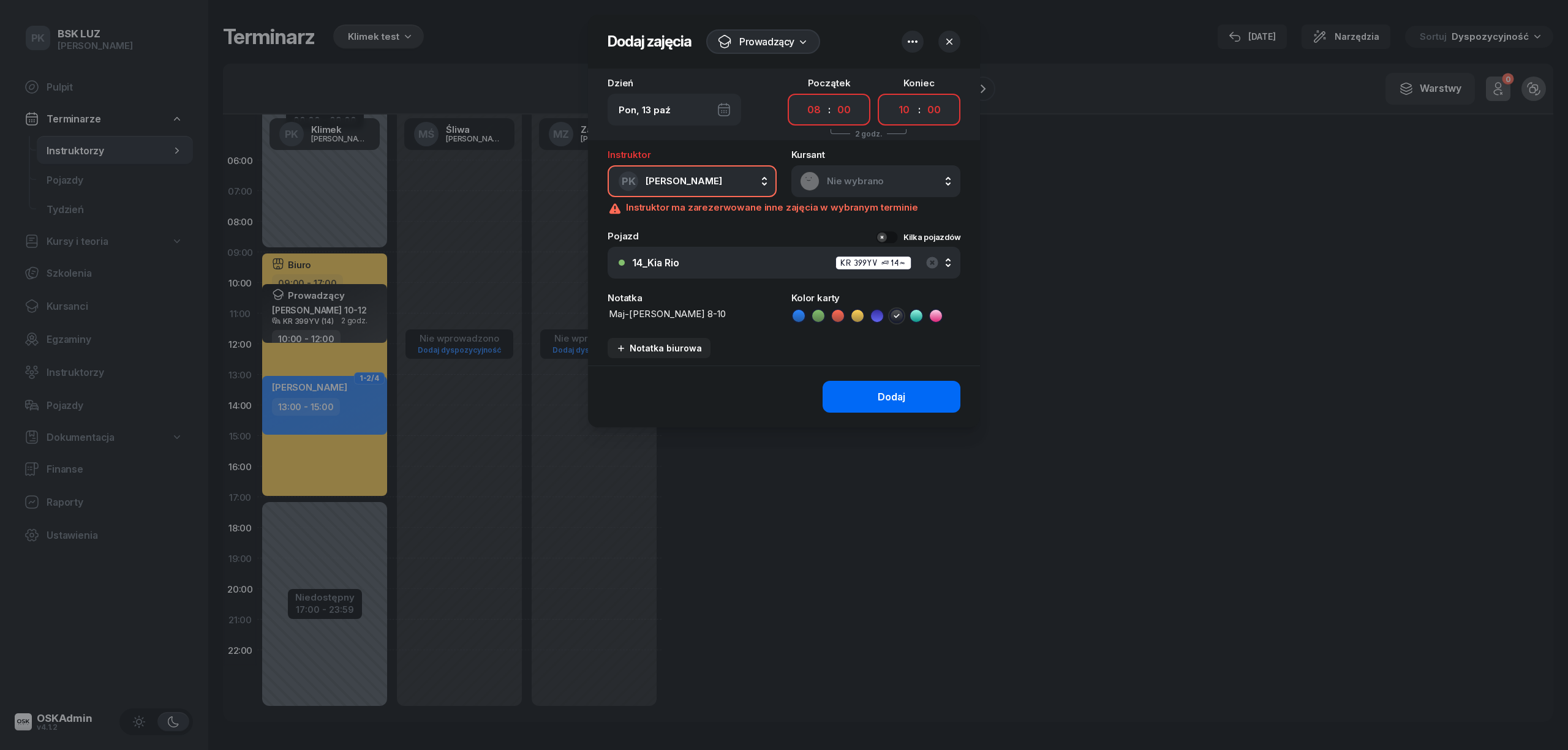
click at [891, 391] on div "Dodaj" at bounding box center [891, 397] width 27 height 11
click at [904, 396] on div "Dodaj" at bounding box center [891, 397] width 27 height 11
click at [907, 36] on icon "button" at bounding box center [912, 42] width 15 height 15
click at [1414, 286] on div at bounding box center [784, 375] width 1568 height 750
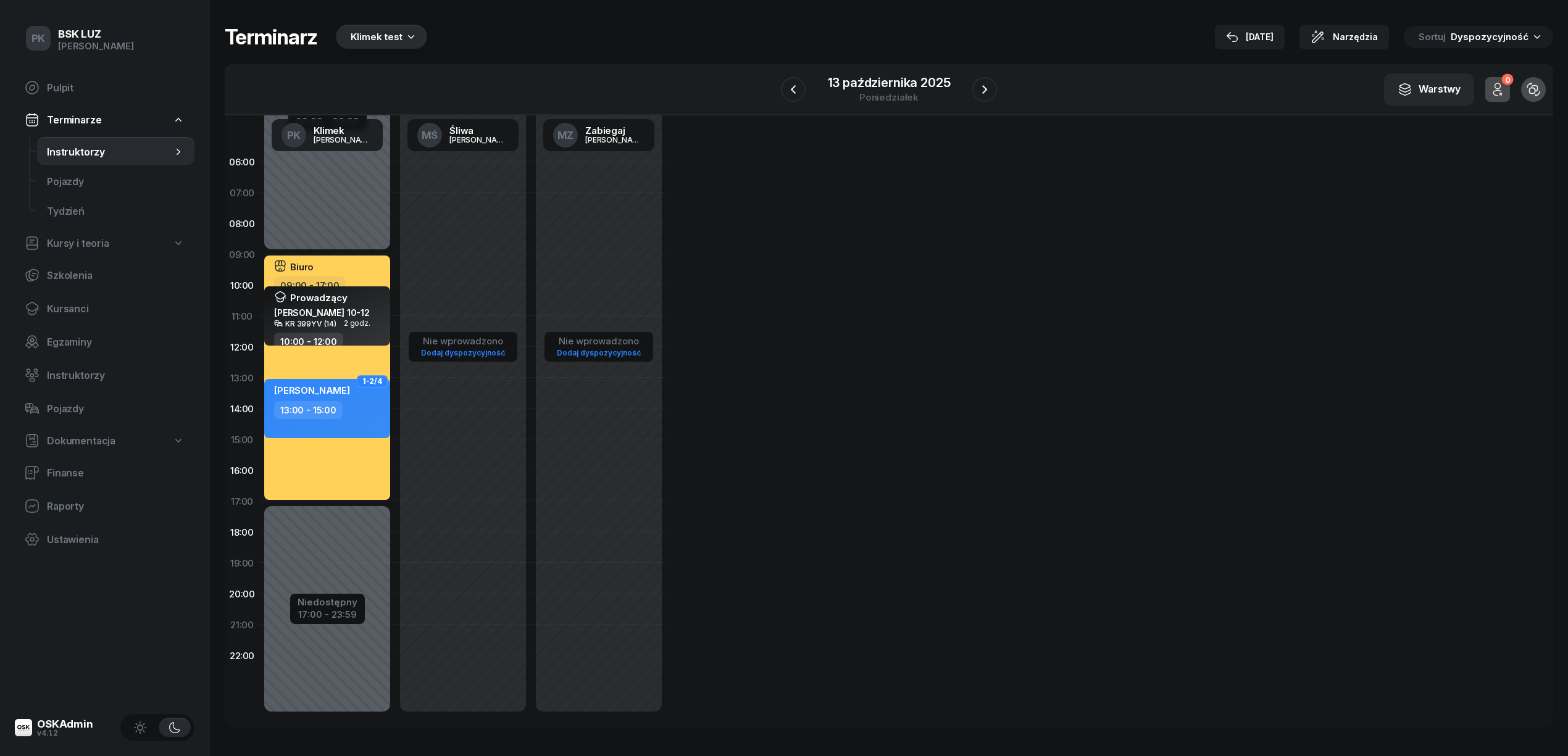
click at [1085, 442] on div "06:00 07:00 08:00 09:00 10:00 11:00 12:00 13:00 14:00 15:00 16:00 17:00 18:00 1…" at bounding box center [888, 421] width 1328 height 612
click at [1090, 625] on div "06:00 07:00 08:00 09:00 10:00 11:00 12:00 13:00 14:00 15:00 16:00 17:00 18:00 1…" at bounding box center [888, 421] width 1328 height 612
click at [756, 271] on div "06:00 07:00 08:00 09:00 10:00 11:00 12:00 13:00 14:00 15:00 16:00 17:00 18:00 1…" at bounding box center [888, 421] width 1328 height 612
click at [445, 237] on div "Nie wprowadzono Dodaj dyspozycyjność" at bounding box center [463, 439] width 136 height 586
select select "08"
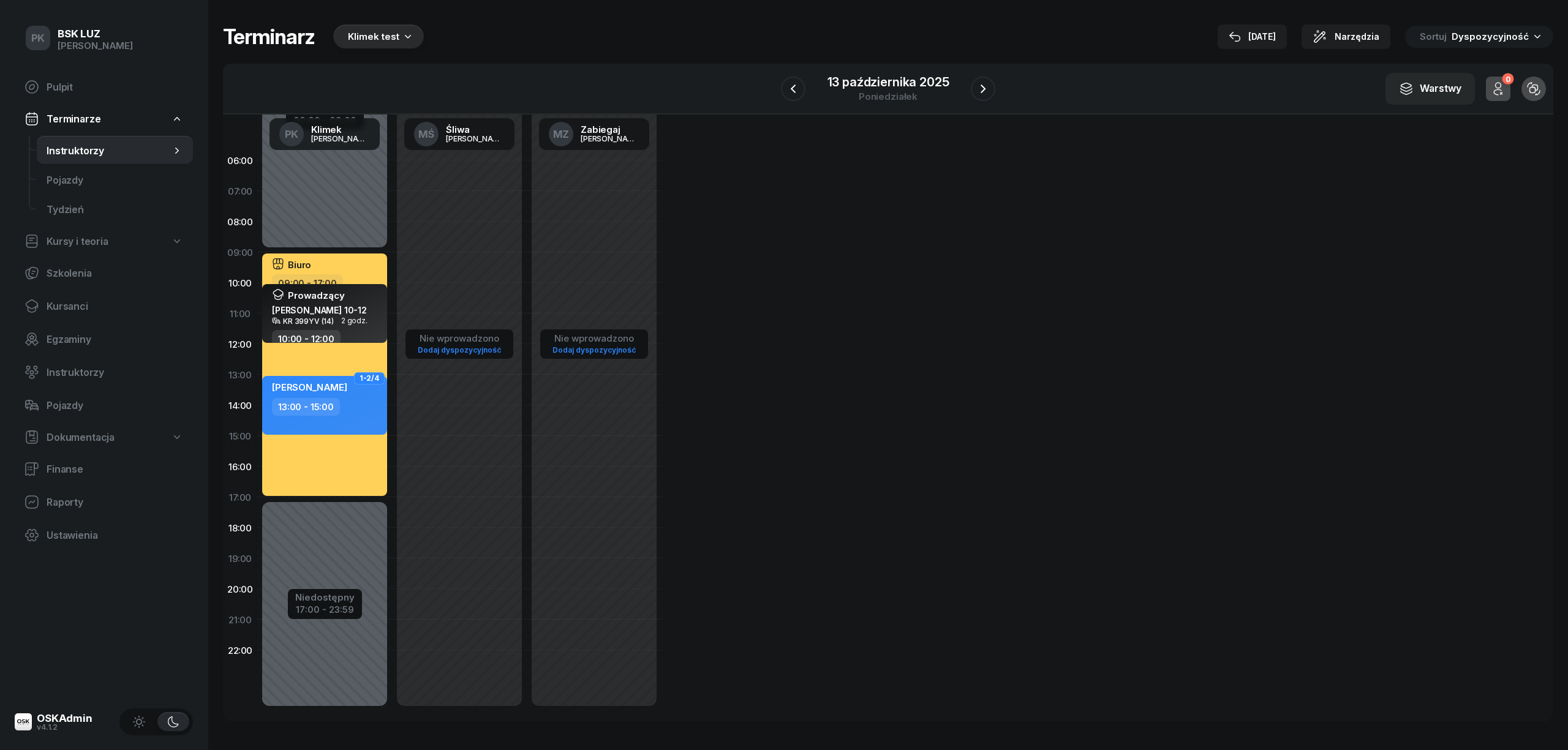
select select "10"
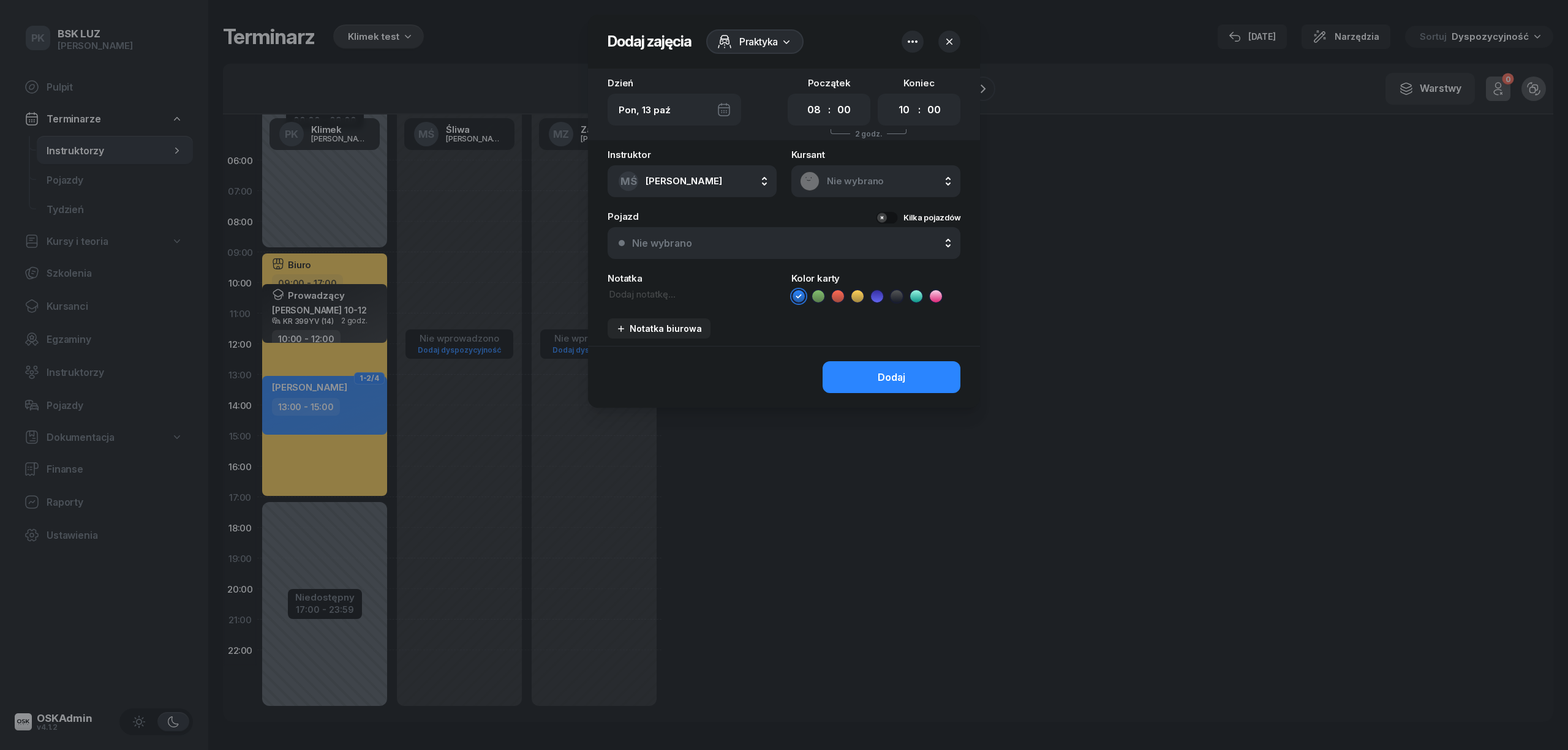
click at [390, 205] on div at bounding box center [784, 375] width 1568 height 750
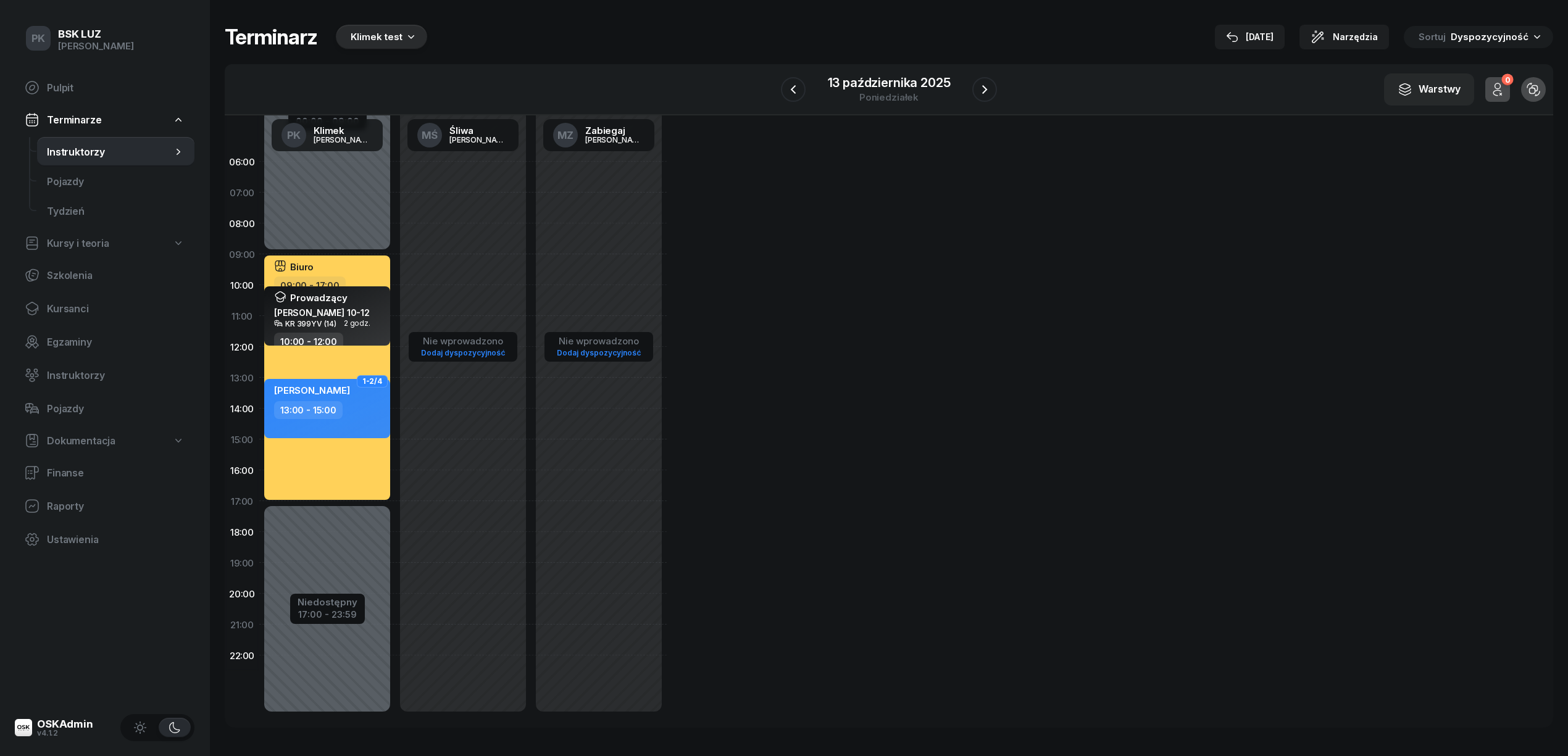
click at [330, 203] on div "Niedostępny 00:00 - 09:00 Niedostępny 17:00 - 23:59 Biuro 09:00 - 17:00 Prowadz…" at bounding box center [327, 439] width 136 height 586
select select "07"
select select "09"
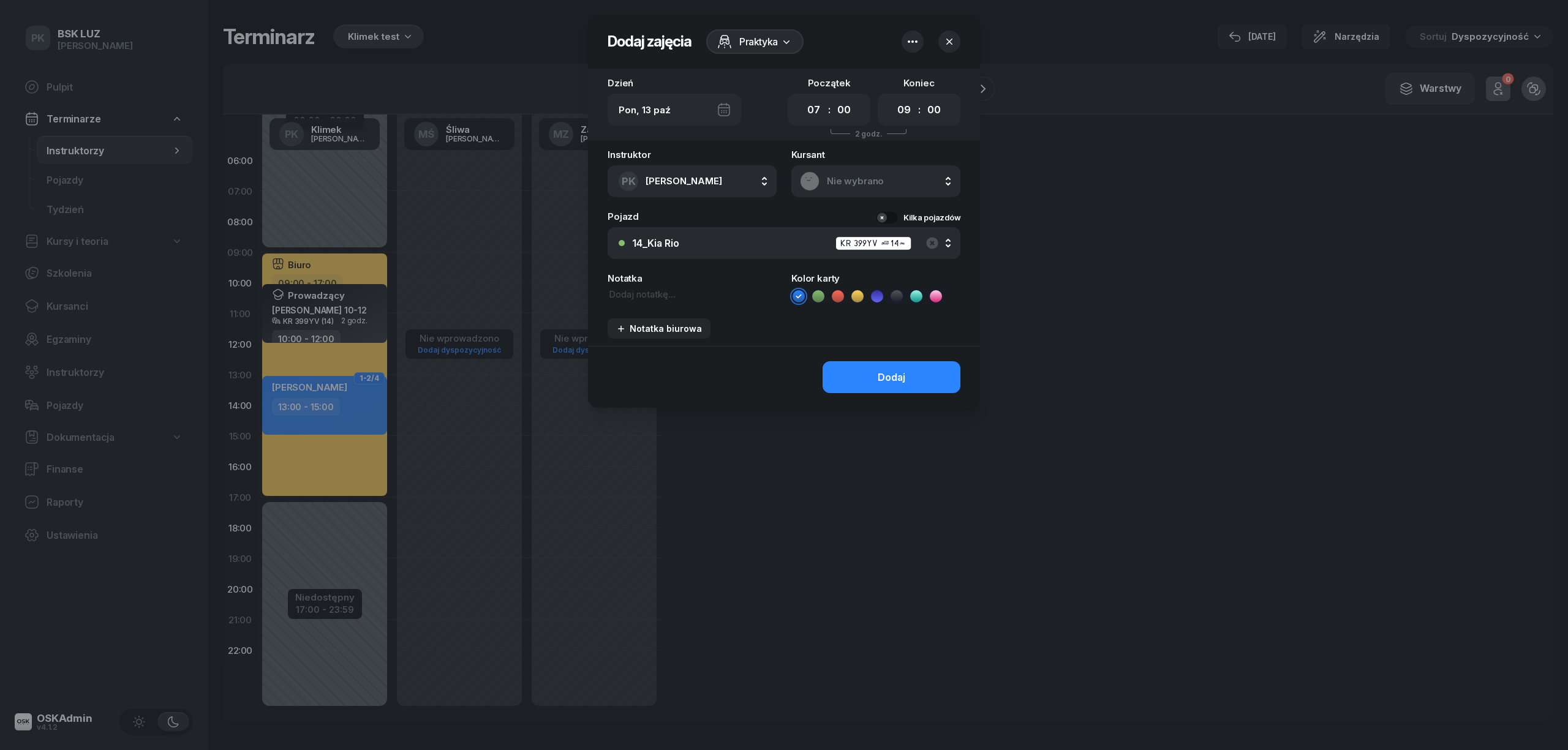
click at [944, 36] on icon "button" at bounding box center [949, 42] width 12 height 12
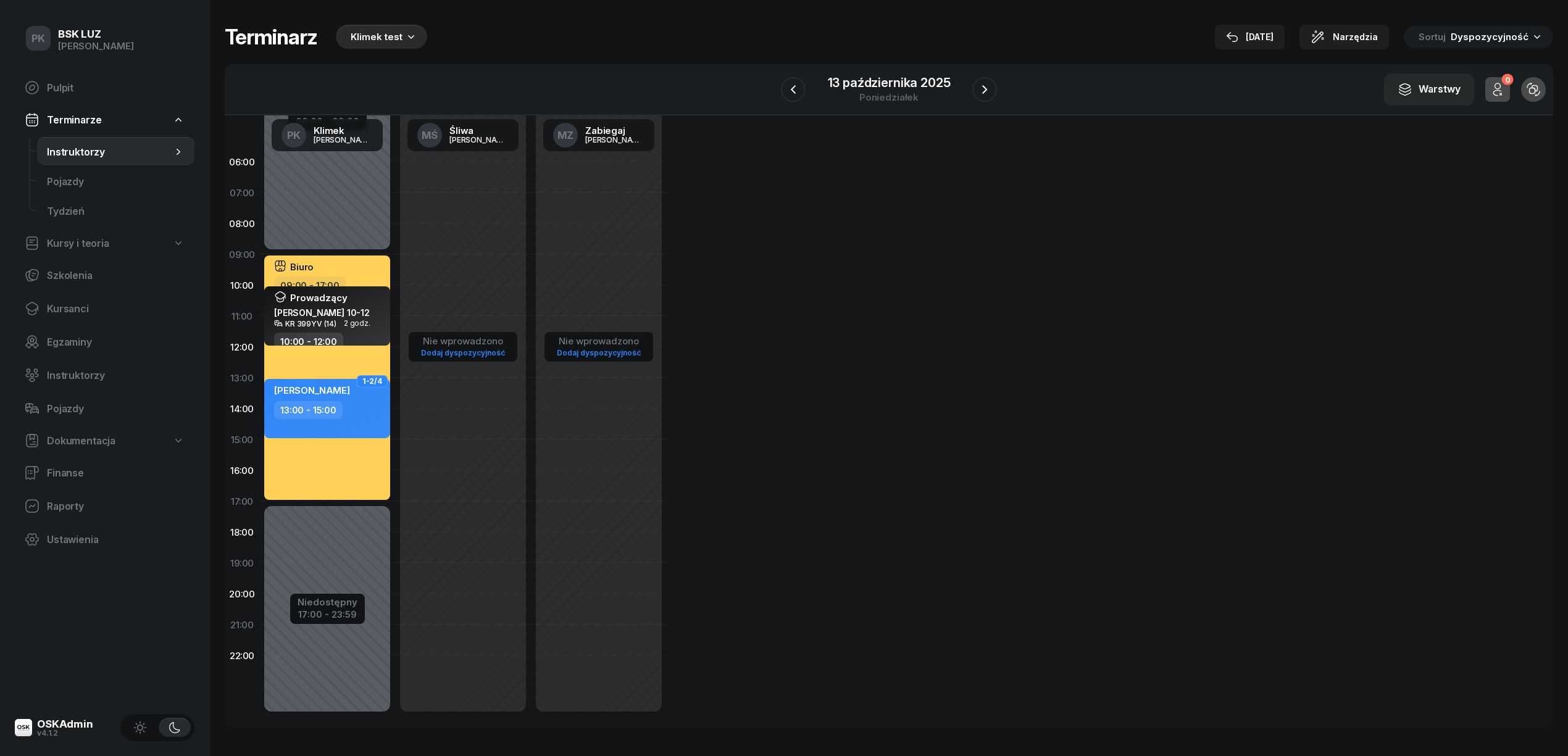
click at [342, 231] on div "Niedostępny 00:00 - 09:00 Niedostępny 17:00 - 23:59 Biuro 09:00 - 17:00 Prowadz…" at bounding box center [327, 439] width 136 height 586
select select "08"
select select "09"
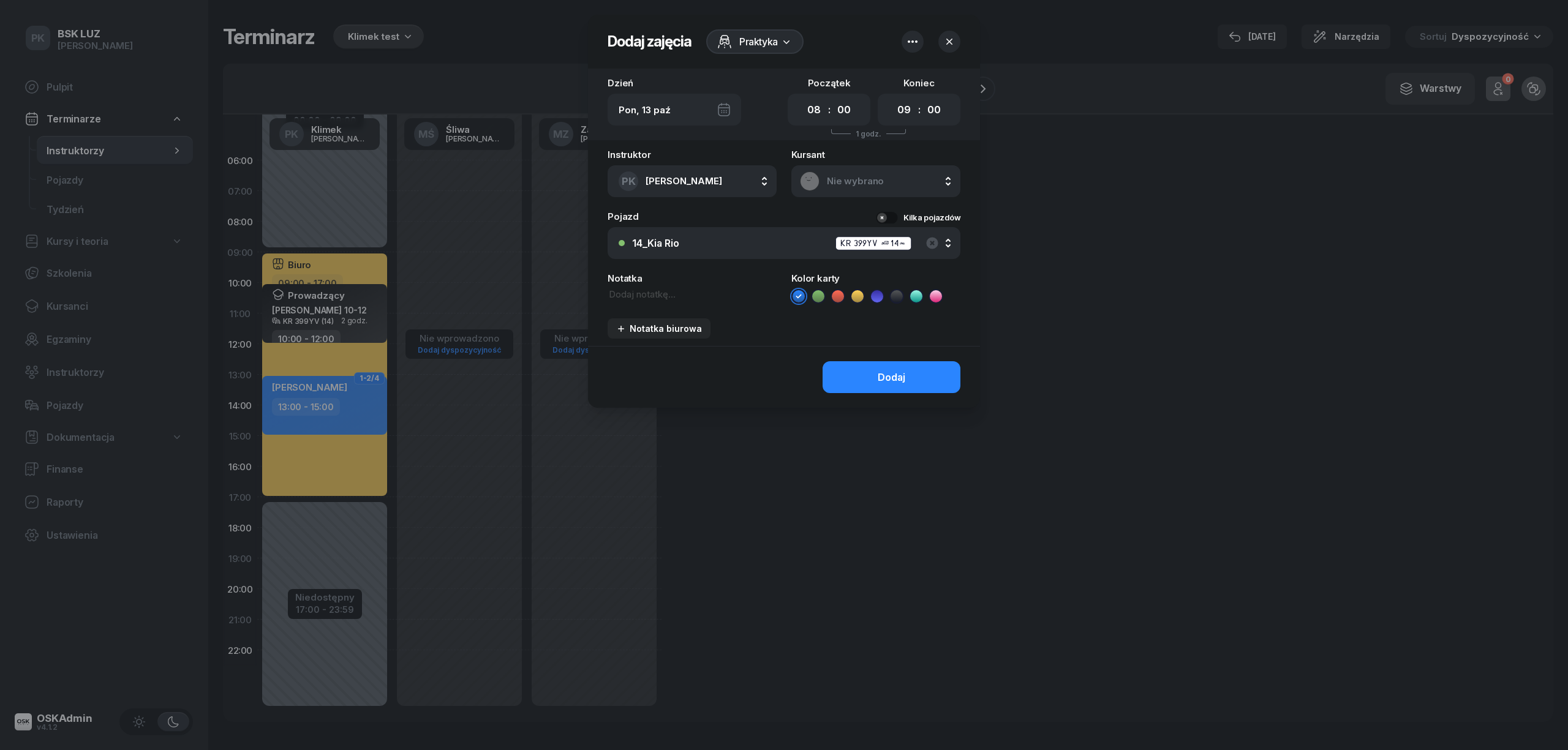
click at [747, 40] on span "Praktyka" at bounding box center [758, 42] width 39 height 15
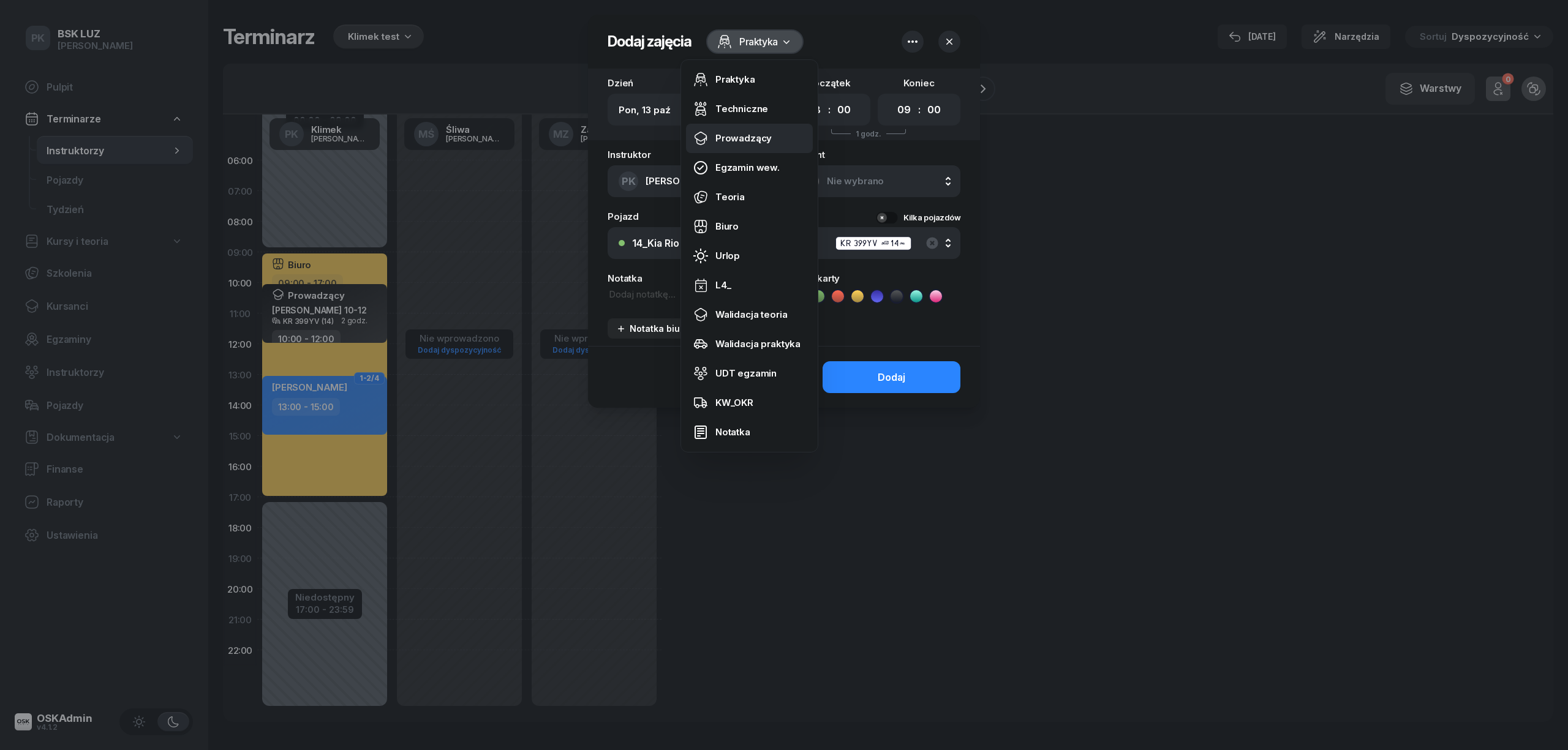
click at [745, 135] on div "Prowadzący" at bounding box center [743, 138] width 57 height 11
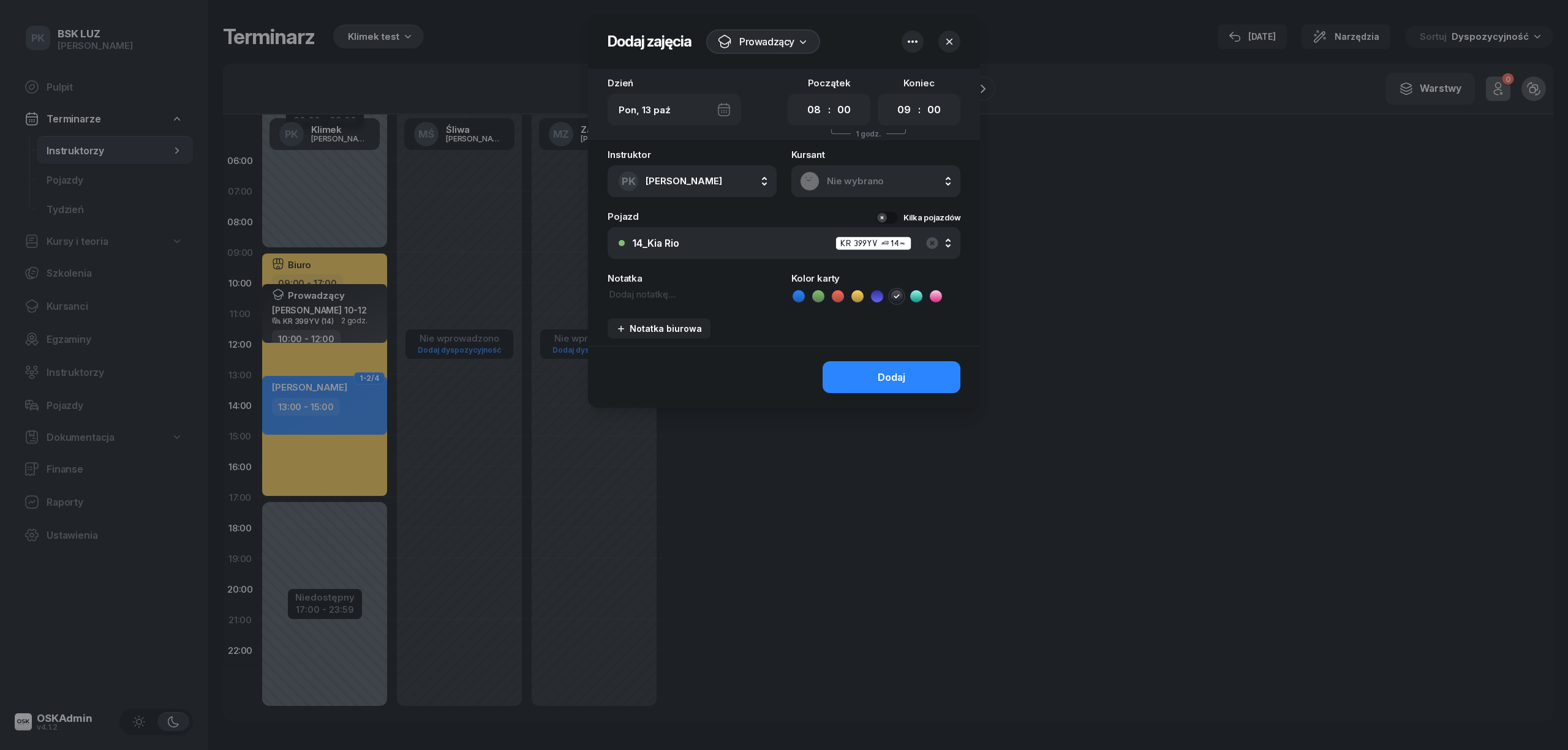
click at [672, 292] on textarea at bounding box center [692, 294] width 169 height 14
paste textarea "Maj-[PERSON_NAME] 8-10"
type textarea "Maj-[PERSON_NAME] 8-10"
click at [898, 104] on select "00 01 02 03 04 05 06 07 08 09 10 11 12 13 14 15 16 17 18 19 20 21 22 23" at bounding box center [904, 110] width 24 height 21
select select "10"
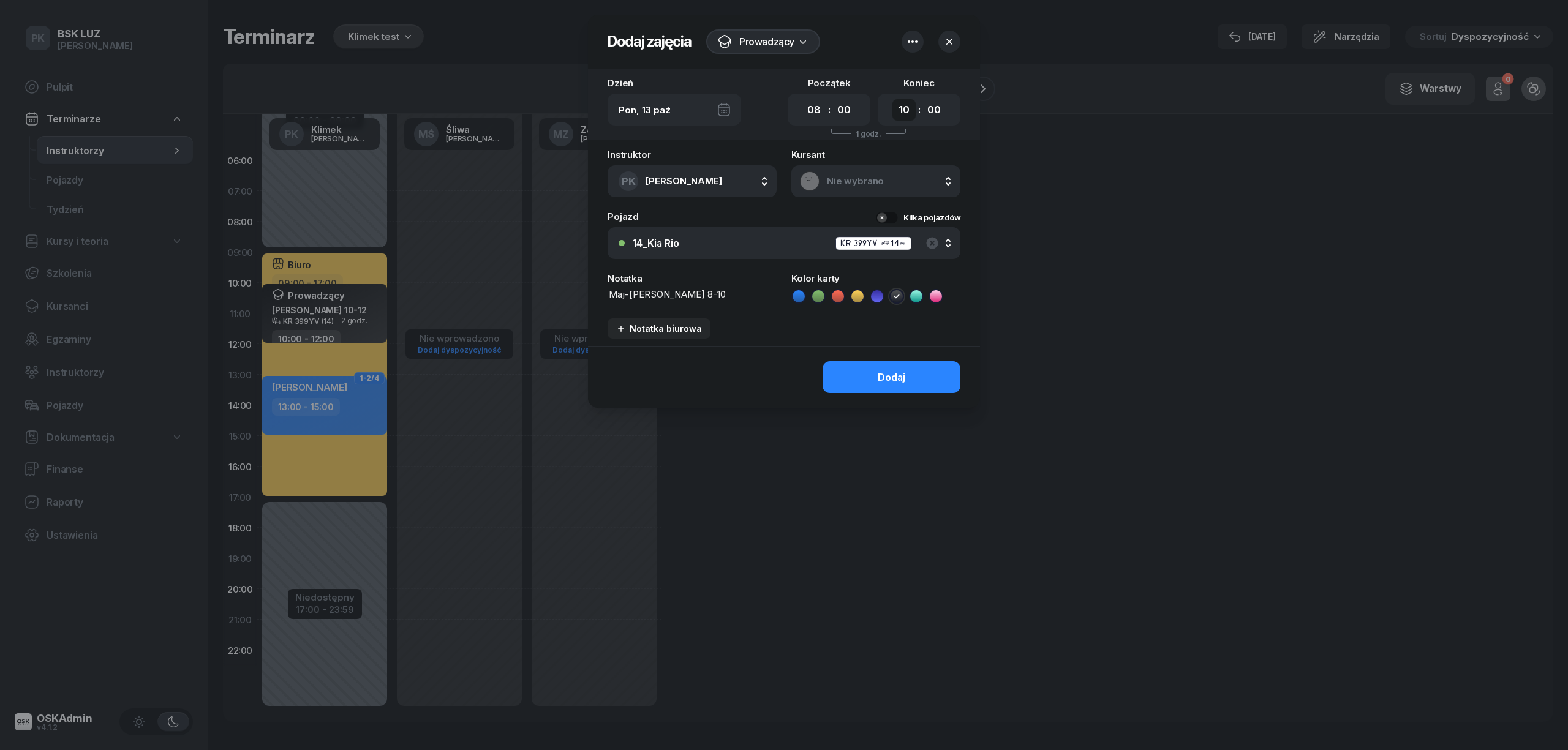
click at [892, 99] on select "00 01 02 03 04 05 06 07 08 09 10 11 12 13 14 15 16 17 18 19 20 21 22 23" at bounding box center [904, 110] width 24 height 21
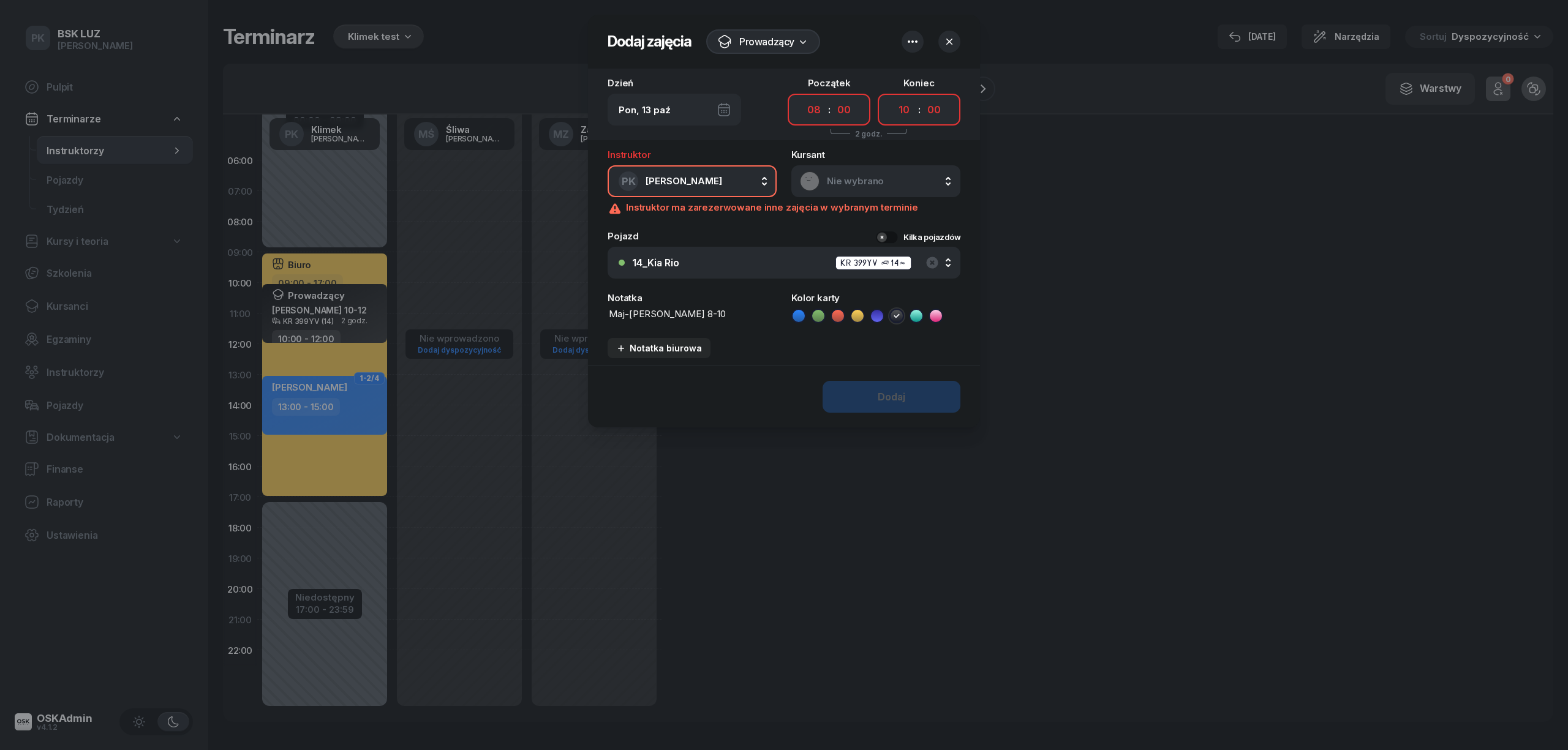
click at [907, 38] on icon "button" at bounding box center [912, 42] width 15 height 15
click at [909, 107] on div "Ignoruj ograniczenia Wył." at bounding box center [906, 108] width 146 height 15
click at [934, 384] on button "Dodaj" at bounding box center [891, 396] width 137 height 31
click at [929, 391] on button "Dodaj" at bounding box center [891, 396] width 137 height 31
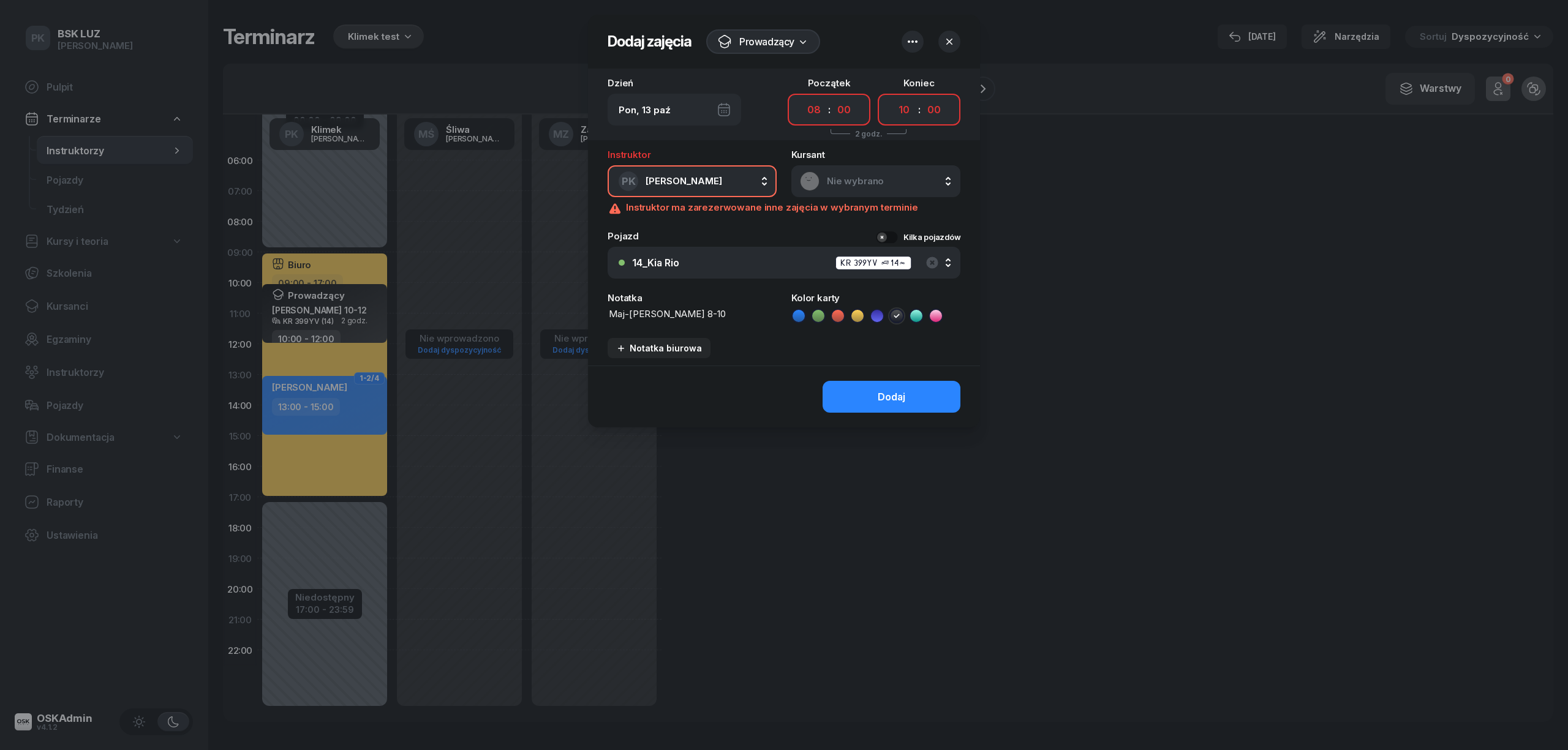
click at [715, 179] on button "PK Klimek Piotr" at bounding box center [692, 181] width 169 height 31
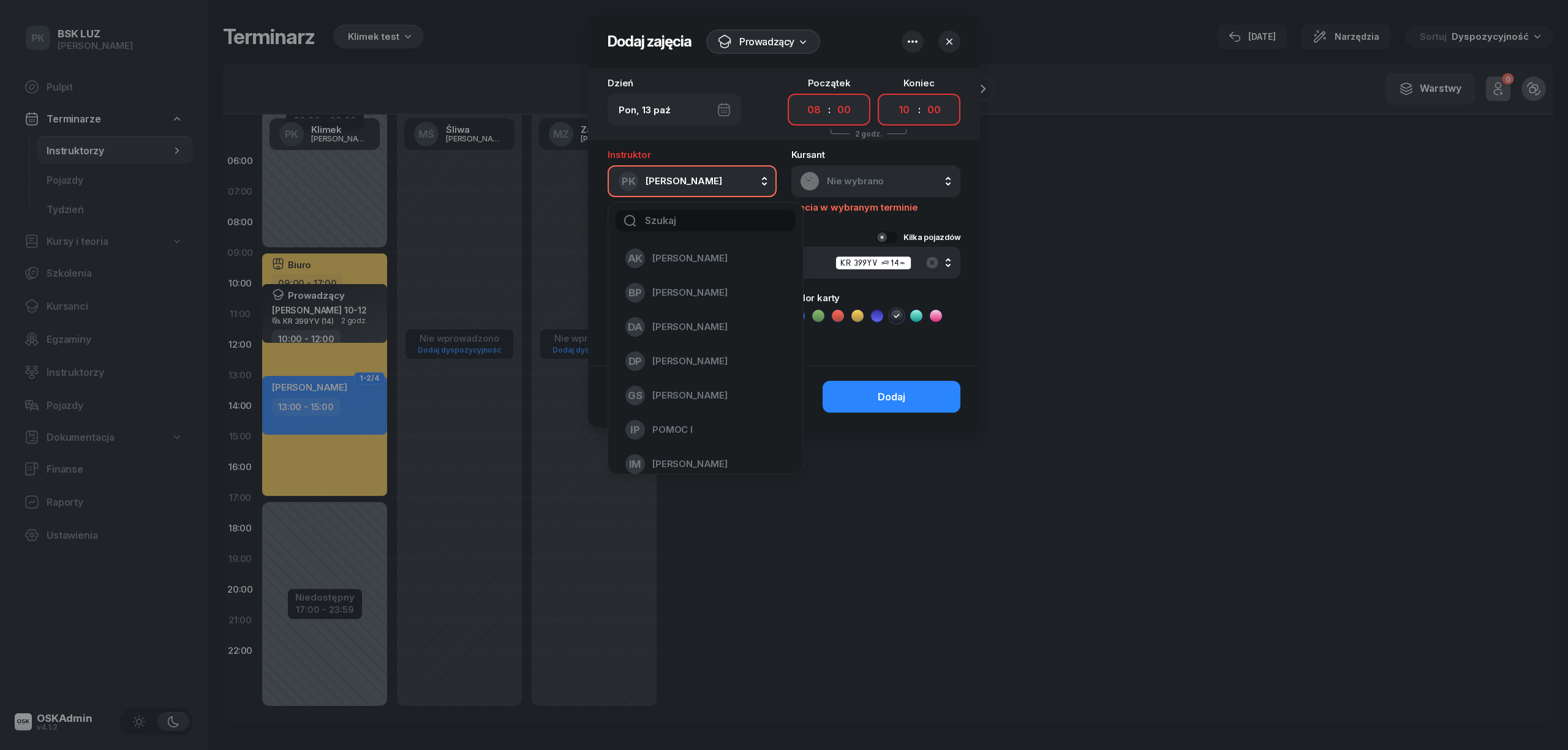
click at [669, 214] on input "text" at bounding box center [705, 220] width 180 height 21
type input "śliw"
click at [691, 255] on span "Śliwa Michał" at bounding box center [689, 258] width 75 height 11
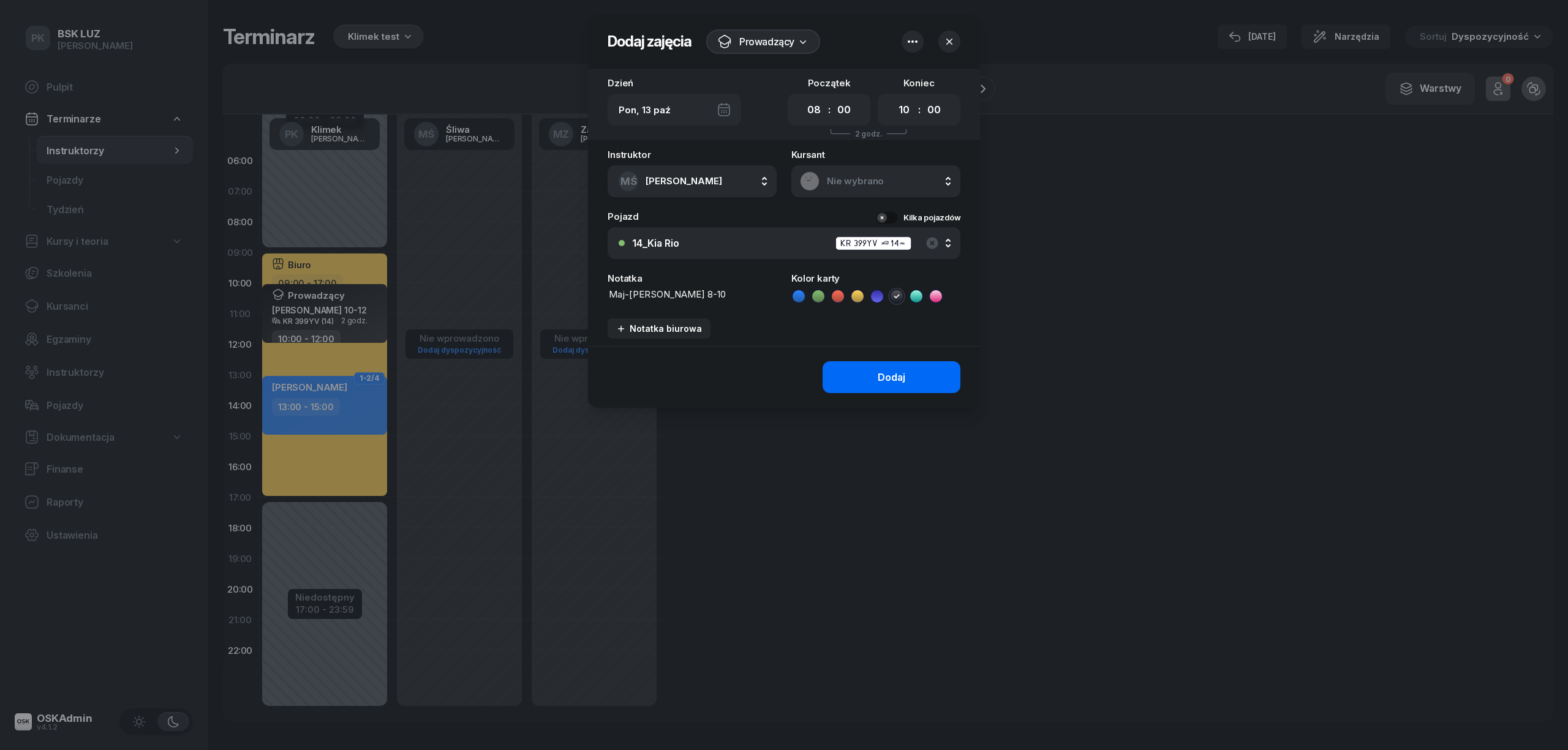
click at [909, 367] on button "Dodaj" at bounding box center [891, 377] width 137 height 31
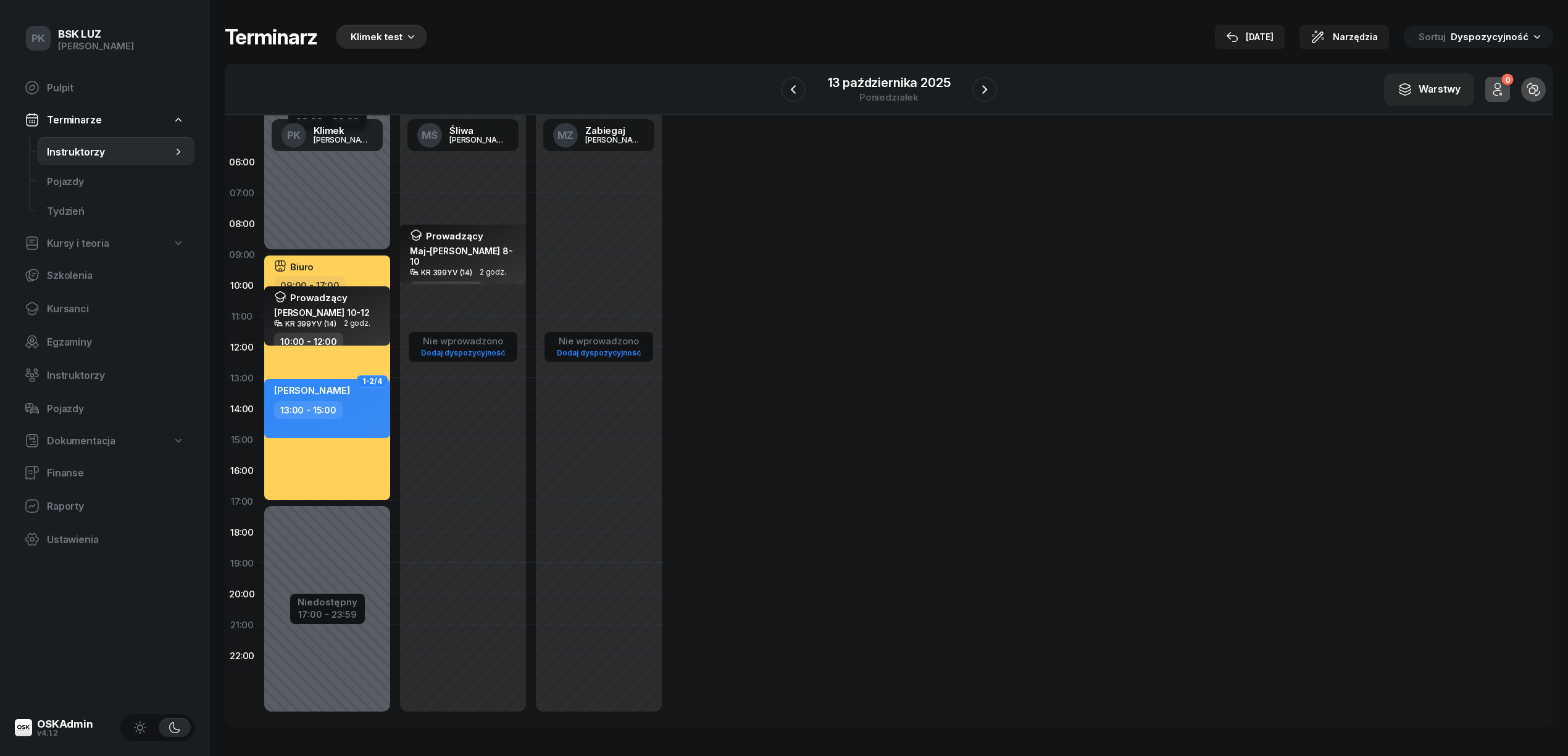
click at [526, 259] on div "Prowadzący Maj-Papaj Katarzyna 8-10 KR 399YV (14) 2 godz. 08:00 - 10:00" at bounding box center [463, 255] width 136 height 62
select select "08"
select select "10"
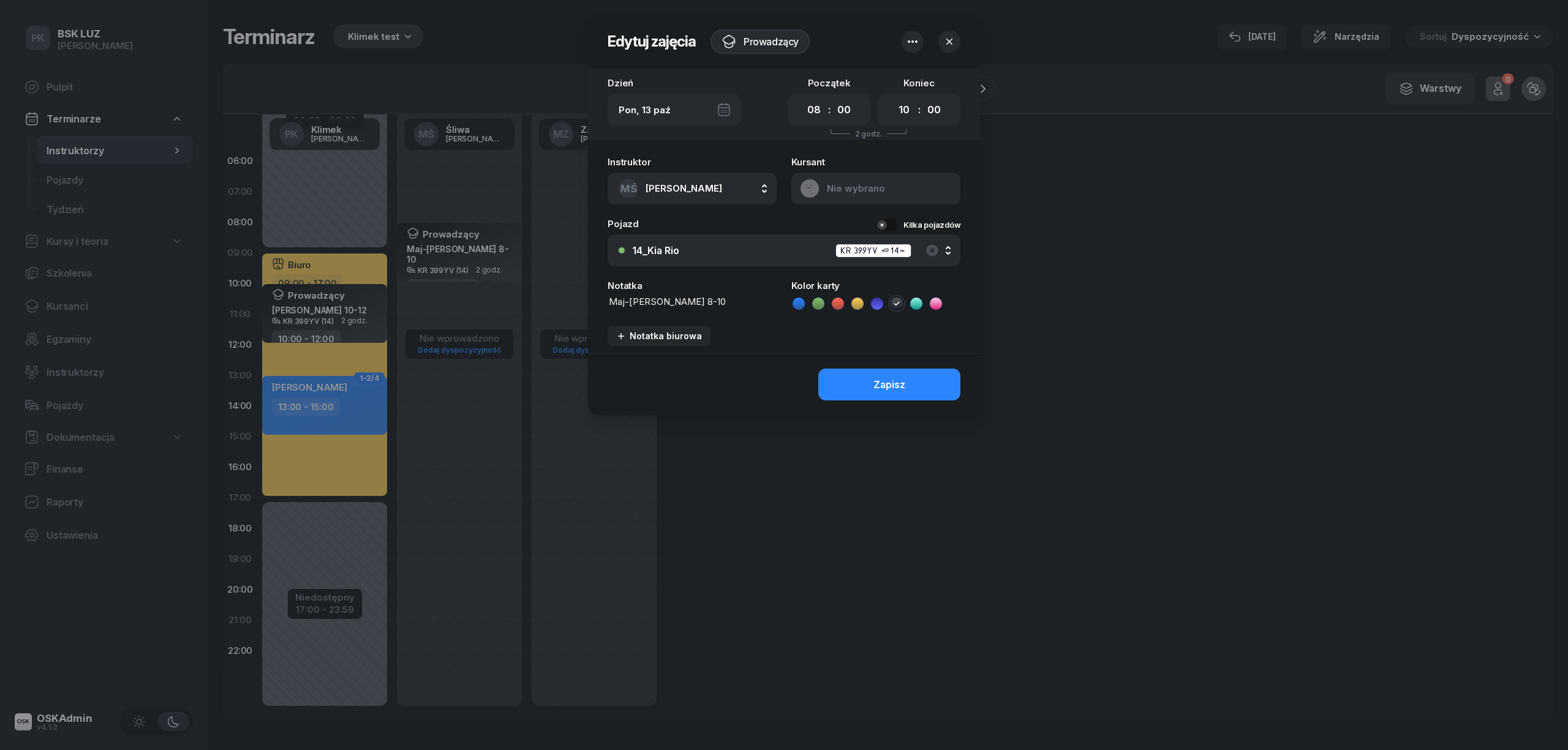
click at [919, 38] on icon "button" at bounding box center [912, 42] width 15 height 15
click at [1086, 186] on div at bounding box center [784, 375] width 1568 height 750
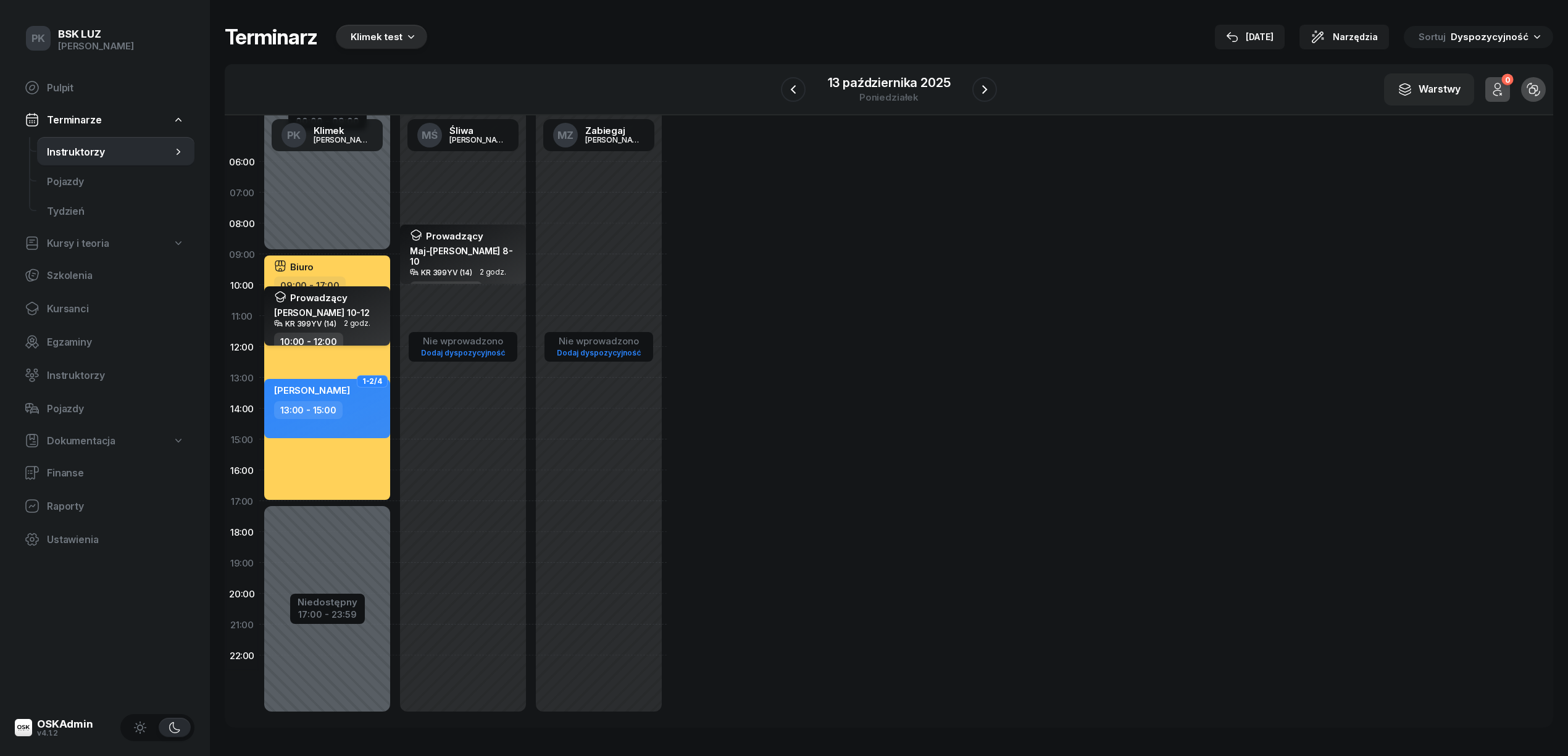
click at [359, 318] on div "Prowadzący Łakuta Bartłomiej 10-12" at bounding box center [322, 305] width 96 height 27
select select "10"
select select "12"
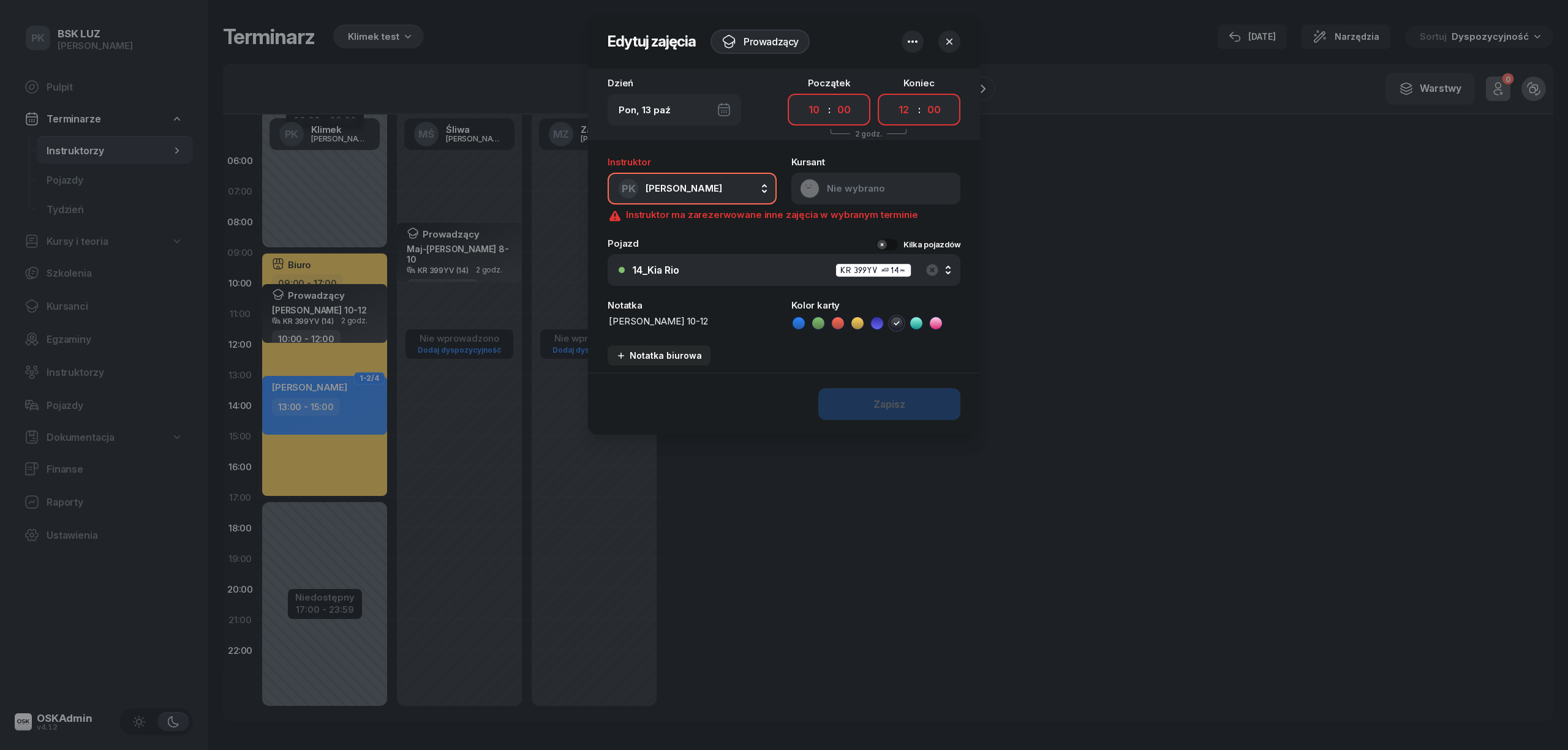
click at [912, 36] on icon "button" at bounding box center [912, 42] width 15 height 15
click at [1130, 193] on div at bounding box center [784, 375] width 1568 height 750
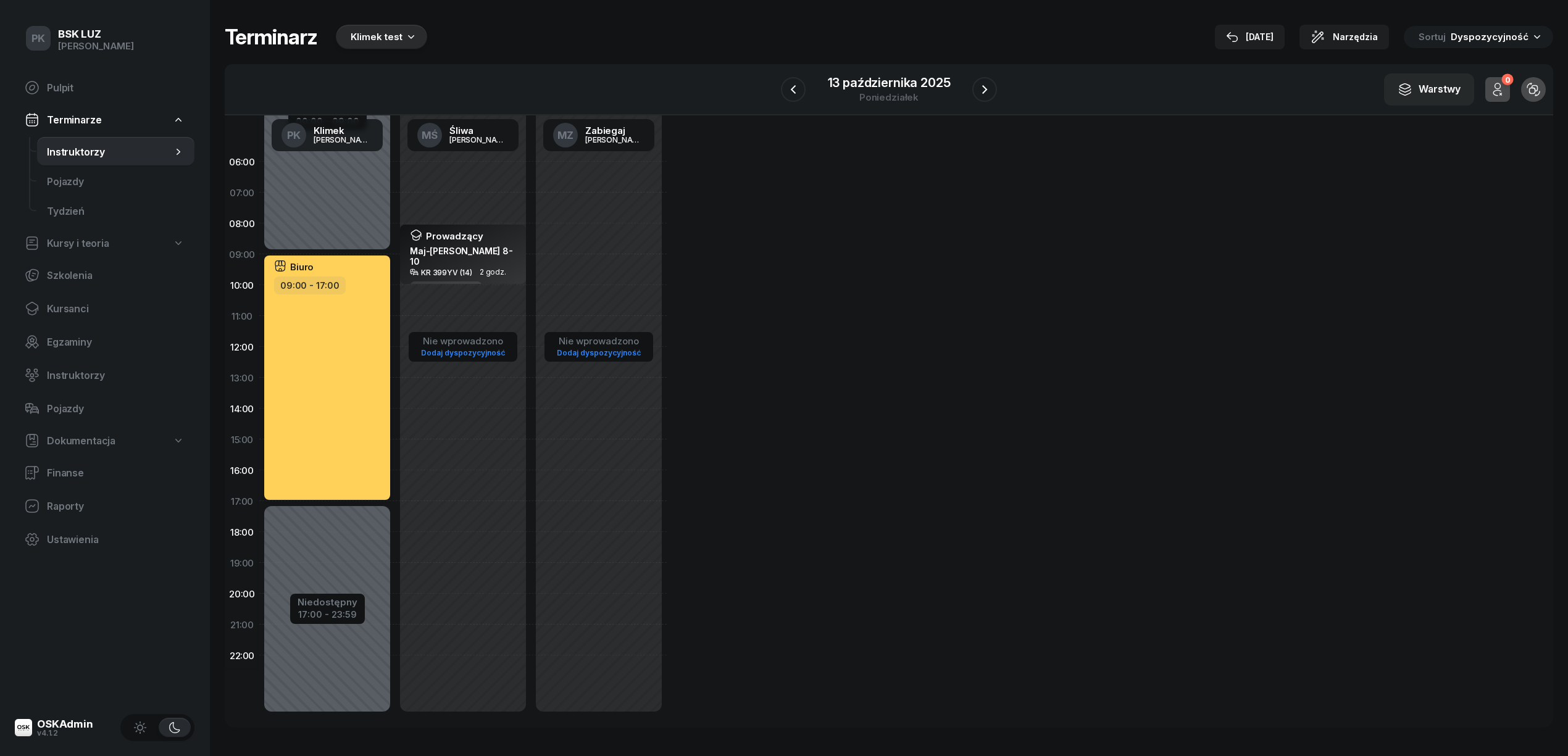
click at [299, 475] on div "Biuro 09:00 - 17:00" at bounding box center [327, 377] width 126 height 245
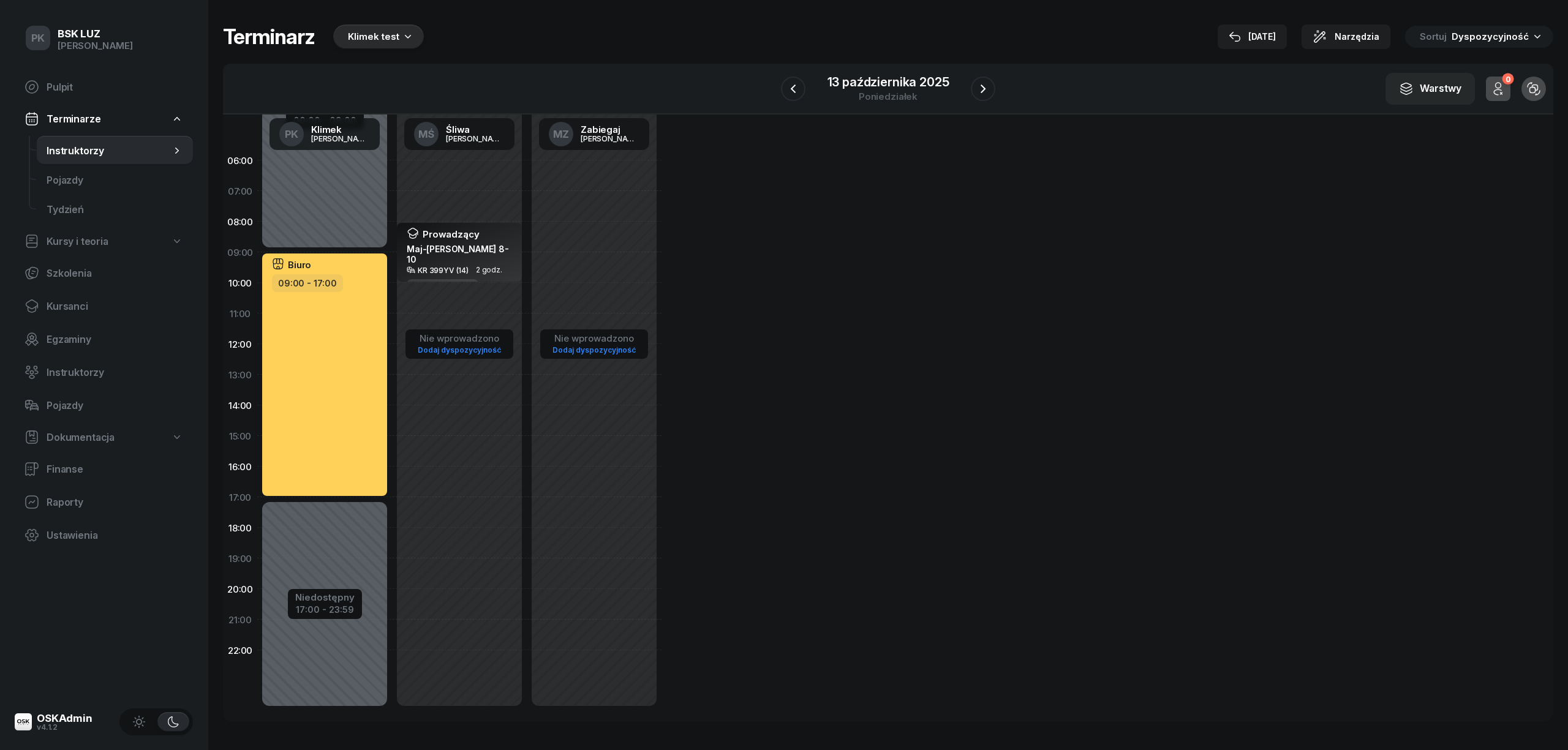
select select "09"
select select "17"
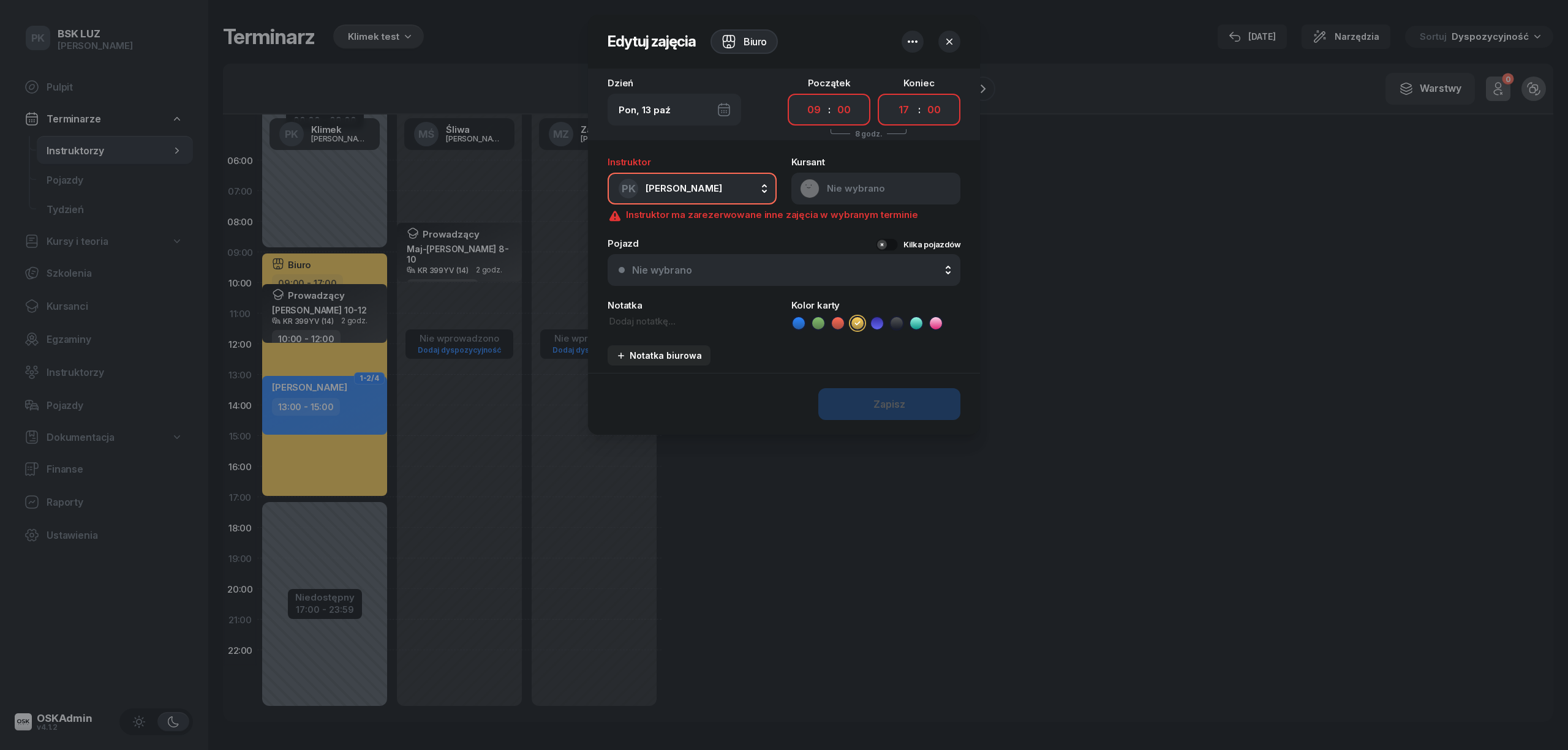
click at [915, 40] on icon "button" at bounding box center [913, 41] width 10 height 2
click at [914, 40] on icon "button" at bounding box center [912, 42] width 15 height 15
click at [667, 316] on textarea at bounding box center [692, 321] width 169 height 14
type textarea "a"
click at [832, 397] on div "Zapisz" at bounding box center [783, 404] width 392 height 62
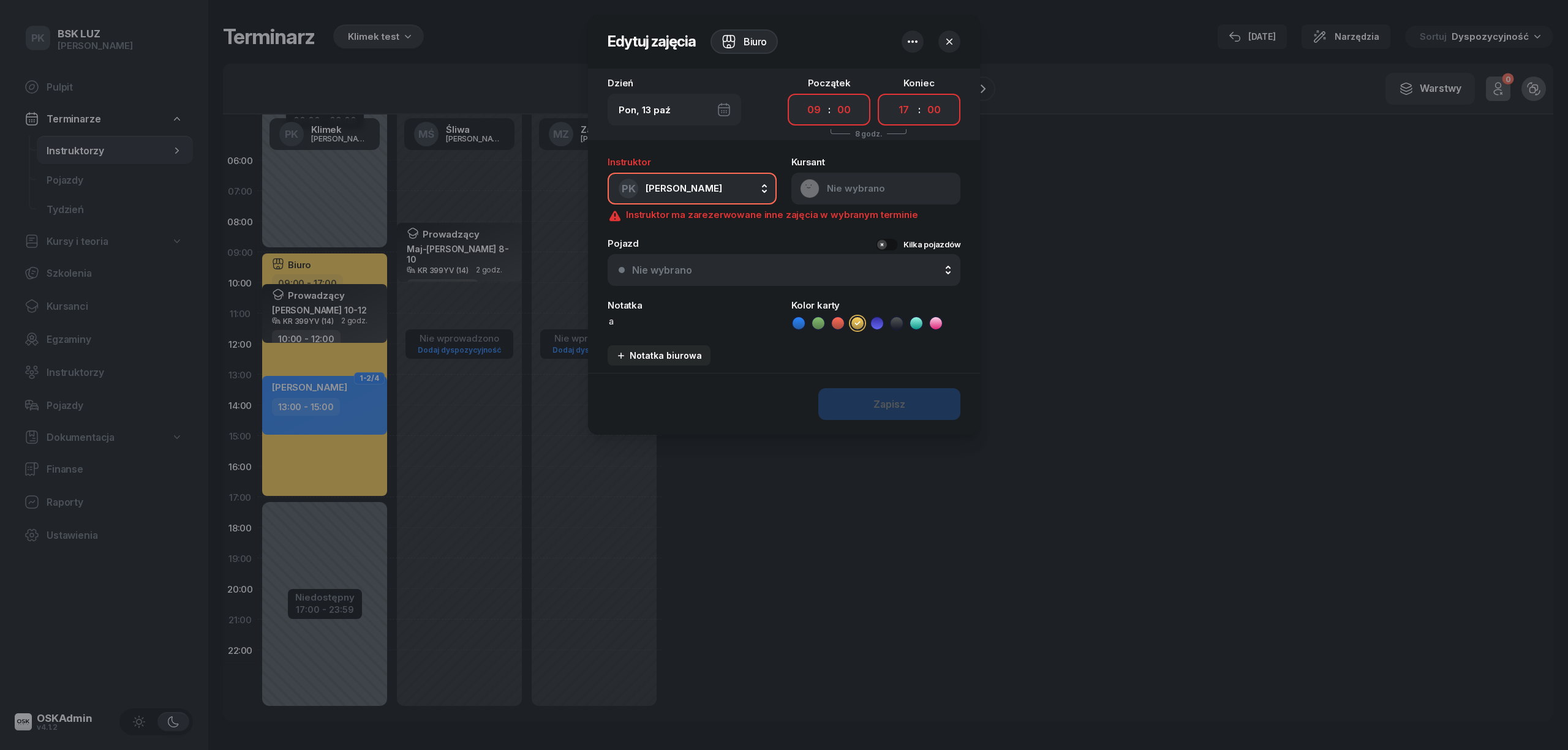
click at [949, 40] on icon "button" at bounding box center [949, 42] width 6 height 6
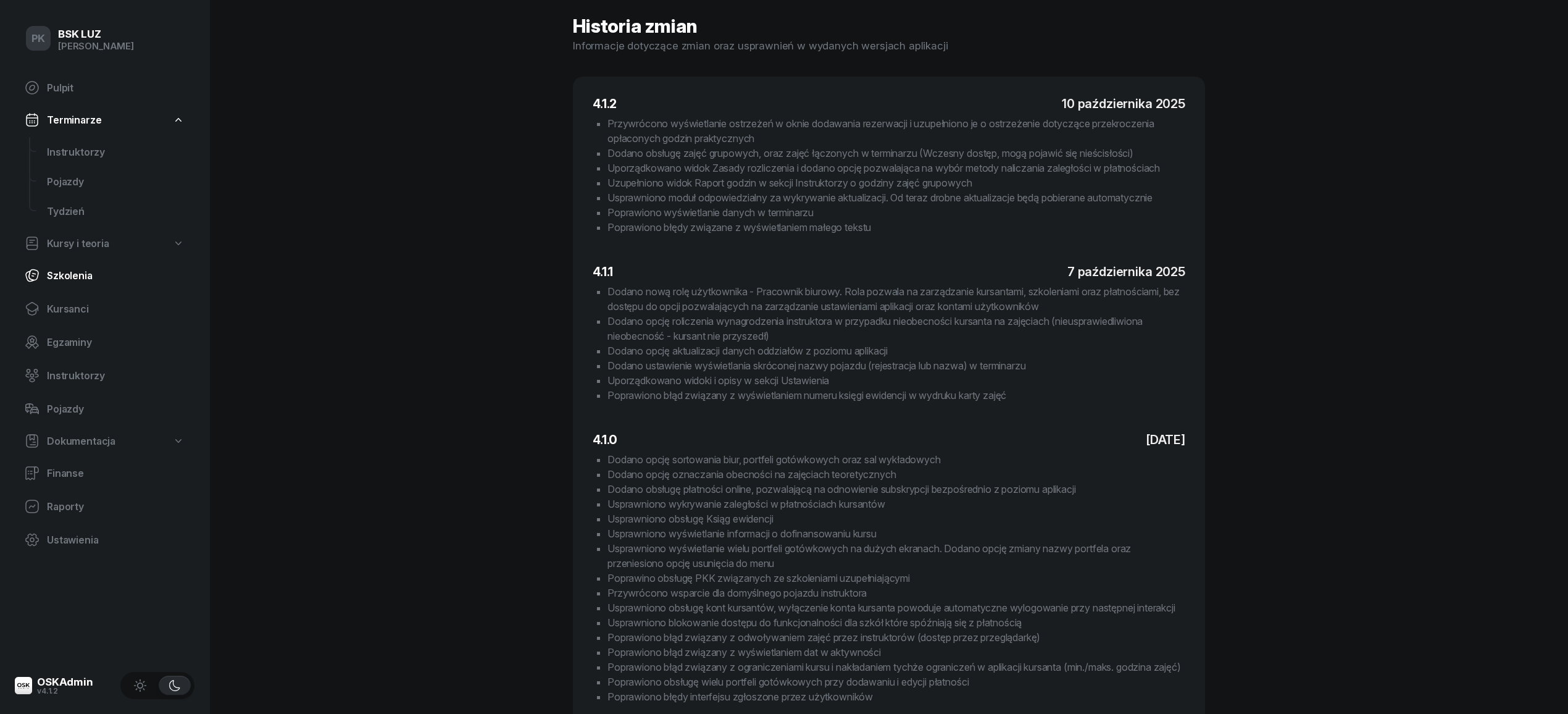
click at [79, 271] on span "Szkolenia" at bounding box center [115, 276] width 138 height 12
select select "createdAt-desc"
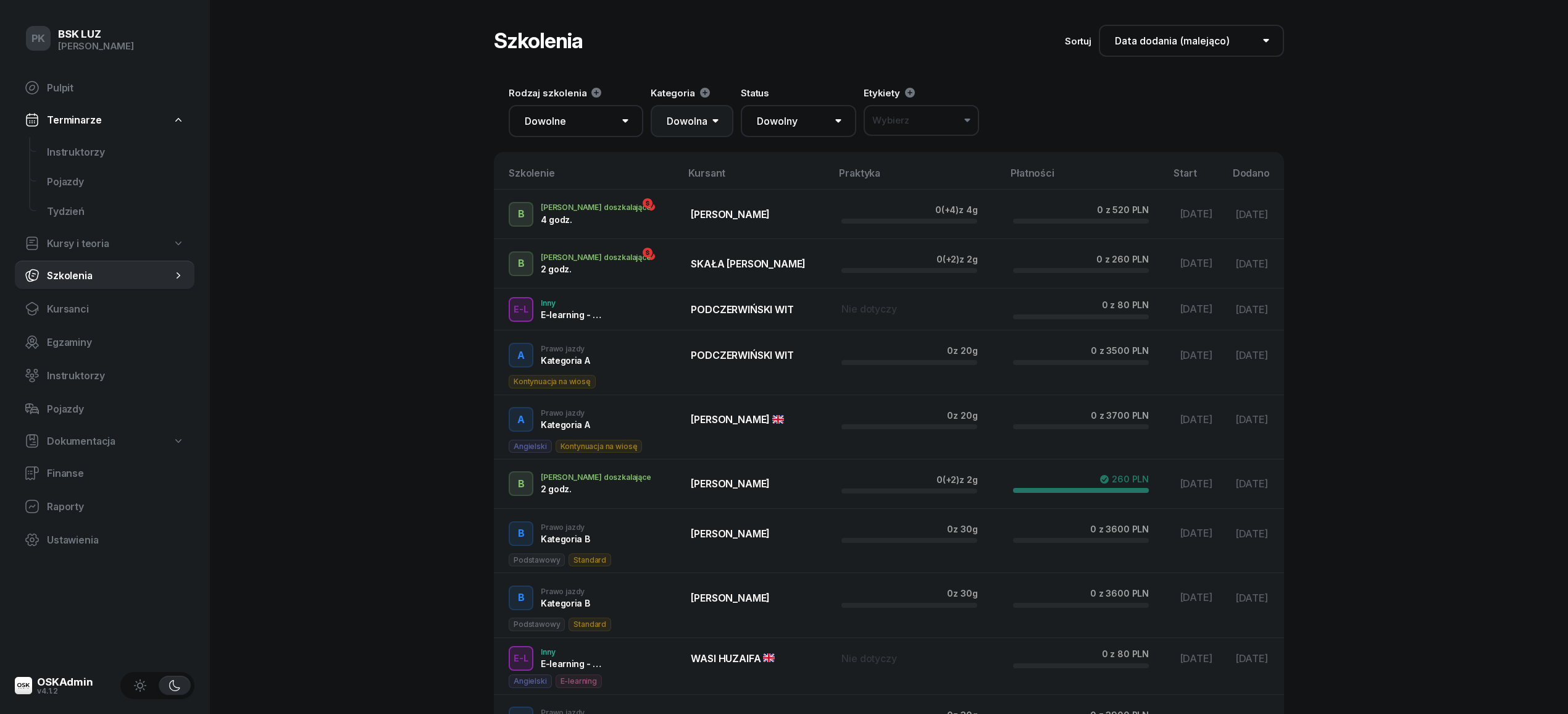
click at [722, 120] on select "Dowolna AM A1 A2 A B1 B B+E C1 C1+E C C+E D1 D1+E D D+E T Tram C+CE C+D" at bounding box center [692, 121] width 83 height 32
select select "AM"
click at [651, 105] on select "Dowolna AM A1 A2 A B1 B B+E C1 C1+E C C+E D1 D1+E D D+E T Tram C+CE C+D" at bounding box center [692, 121] width 83 height 32
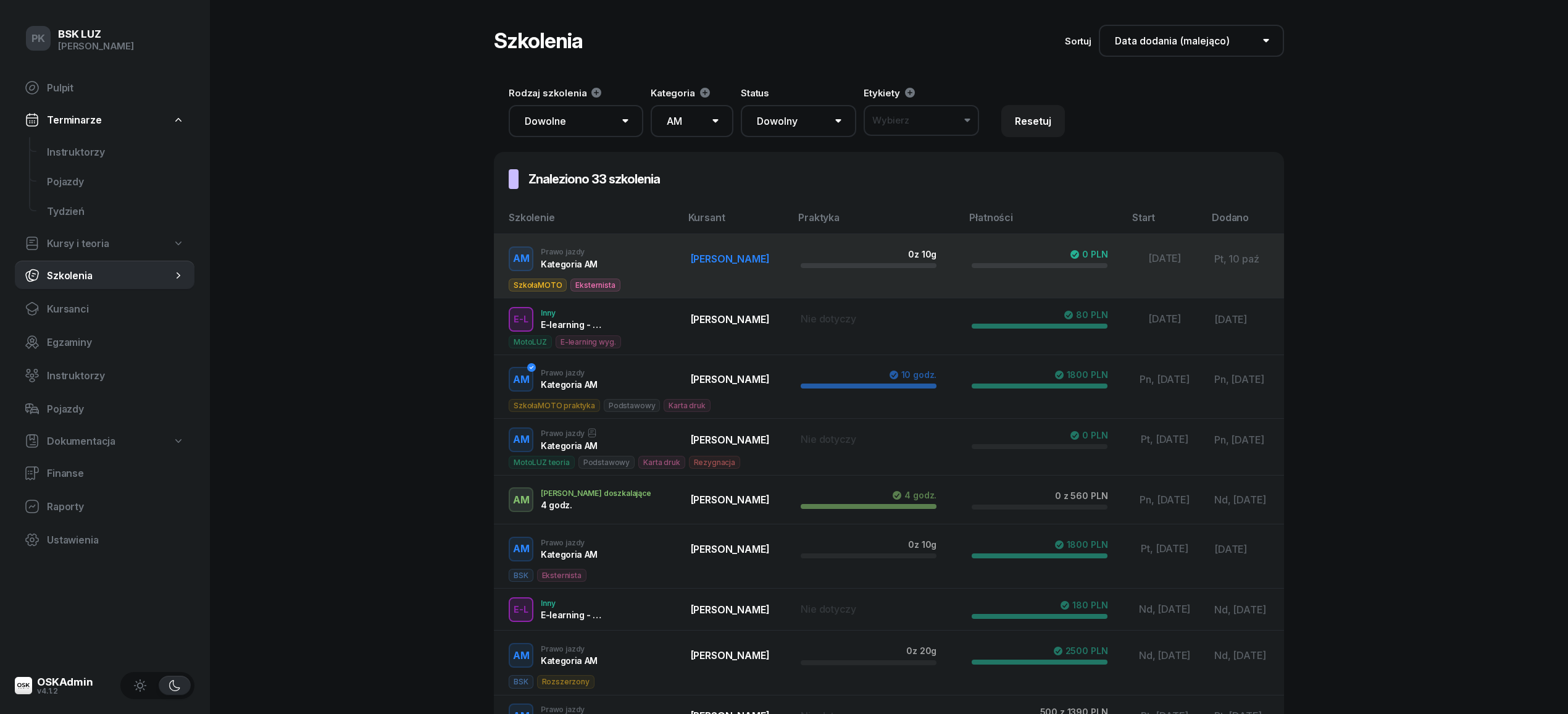
click at [692, 258] on span "[PERSON_NAME]" at bounding box center [730, 258] width 79 height 12
